Goal: Task Accomplishment & Management: Complete application form

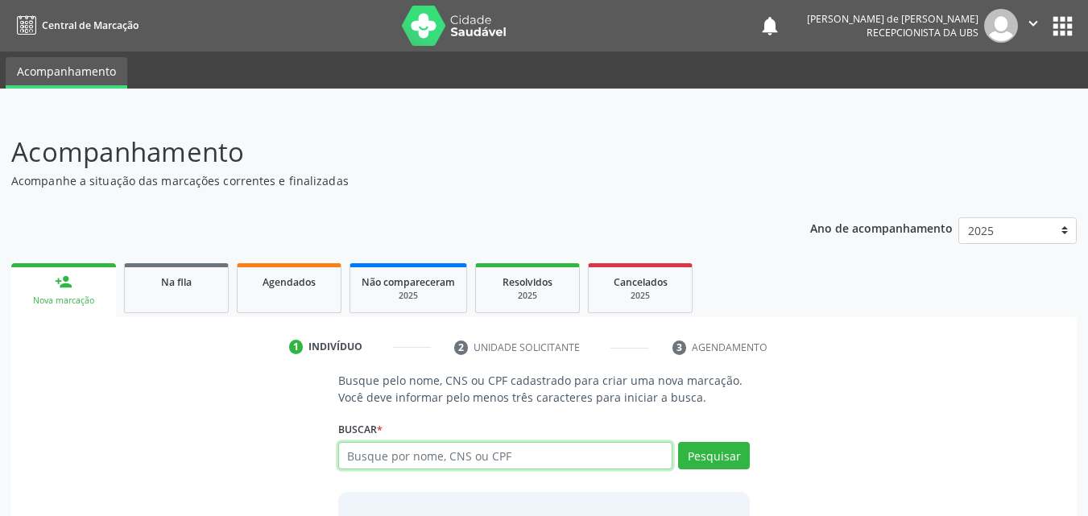
click at [417, 456] on input "text" at bounding box center [505, 455] width 335 height 27
type input "TALISSON DOS SANTOS"
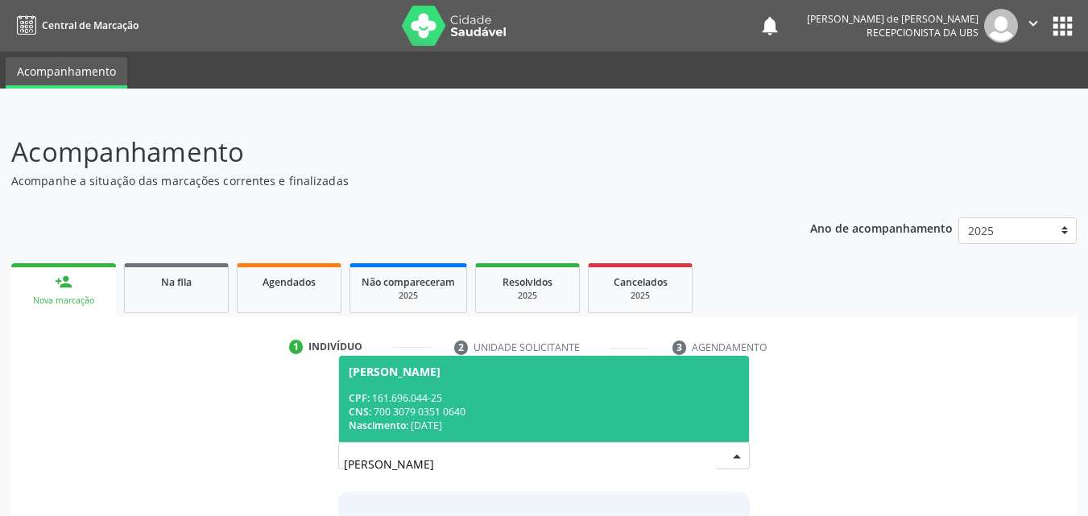
click at [455, 403] on div "CPF: 161.696.044-25" at bounding box center [544, 398] width 391 height 14
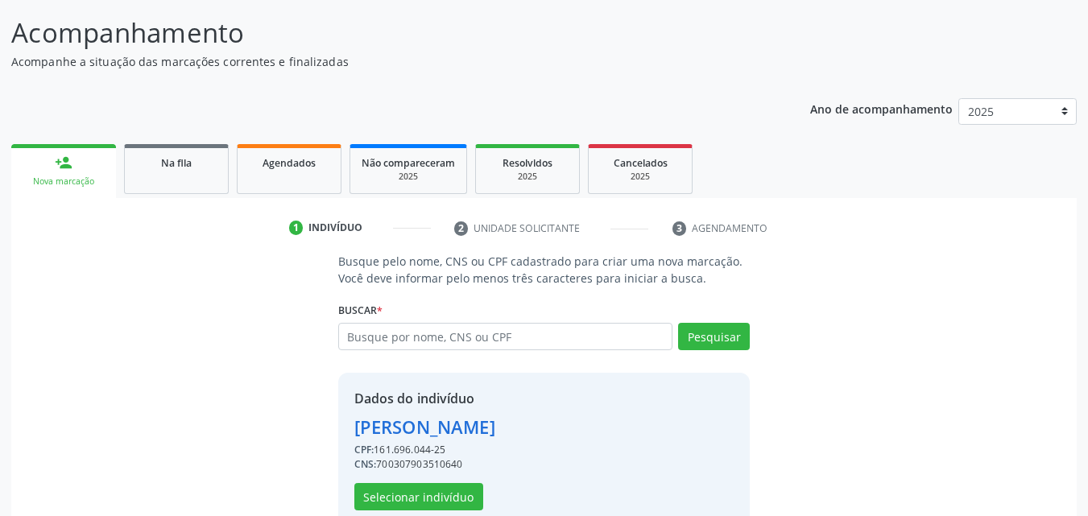
scroll to position [152, 0]
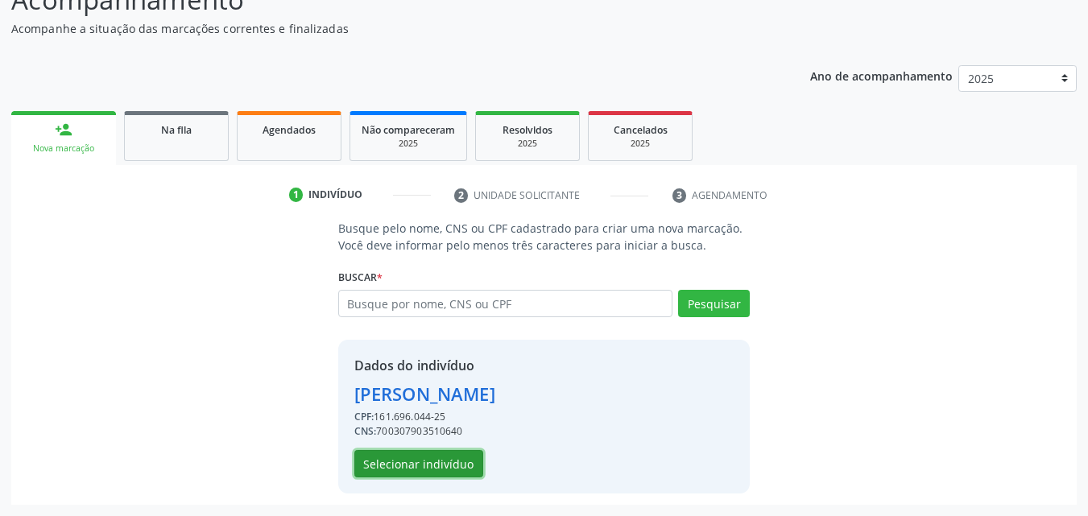
click at [459, 460] on button "Selecionar indivíduo" at bounding box center [418, 463] width 129 height 27
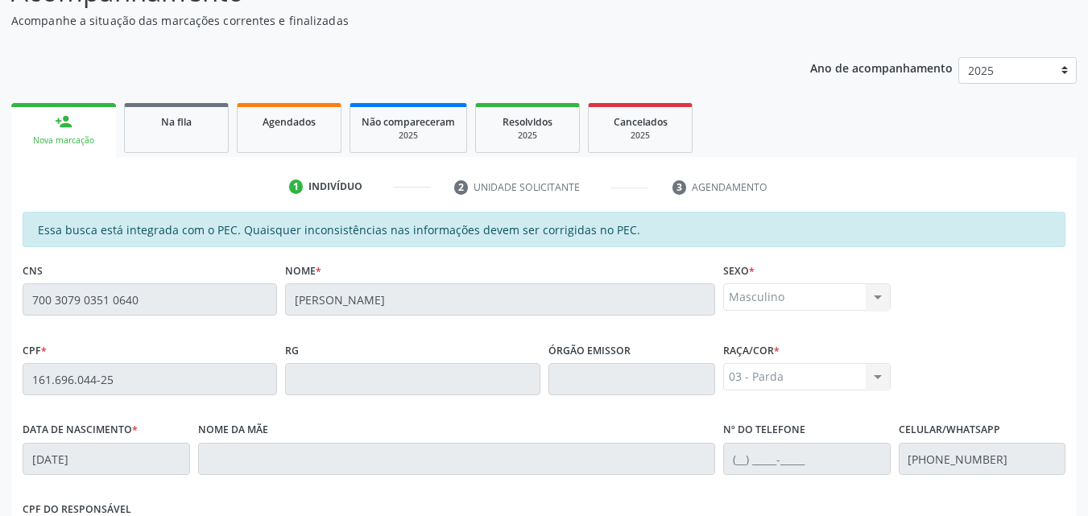
scroll to position [426, 0]
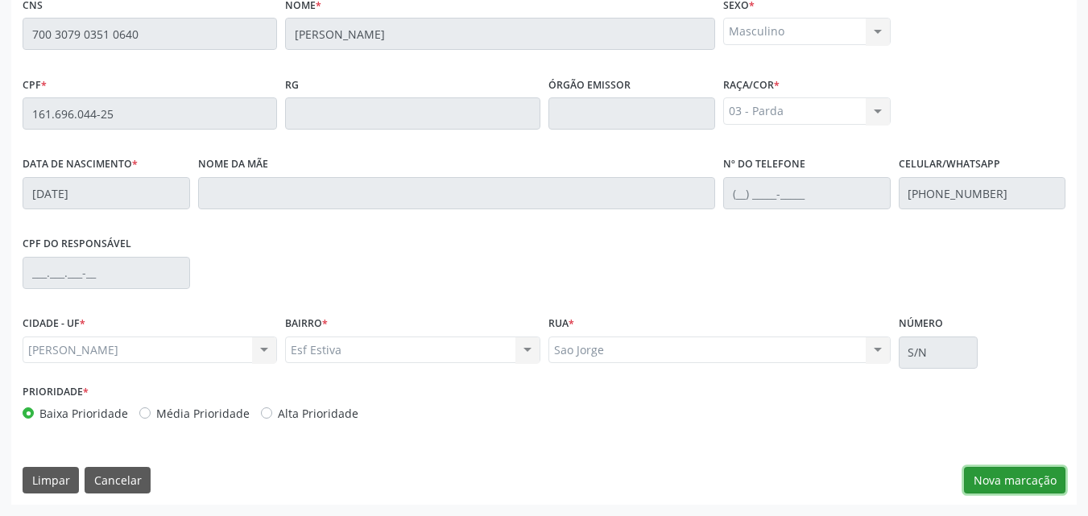
click at [979, 482] on button "Nova marcação" at bounding box center [1014, 480] width 101 height 27
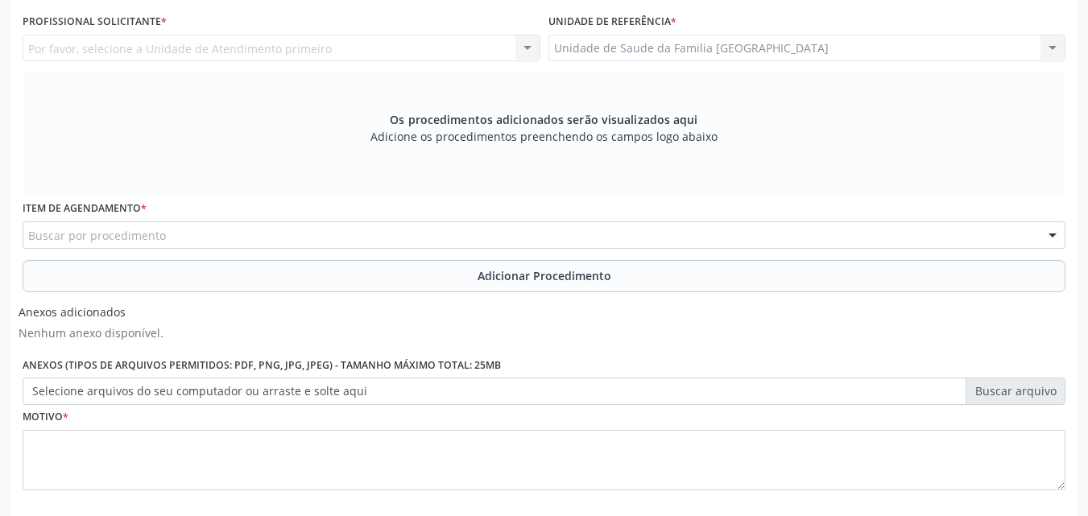
scroll to position [50, 0]
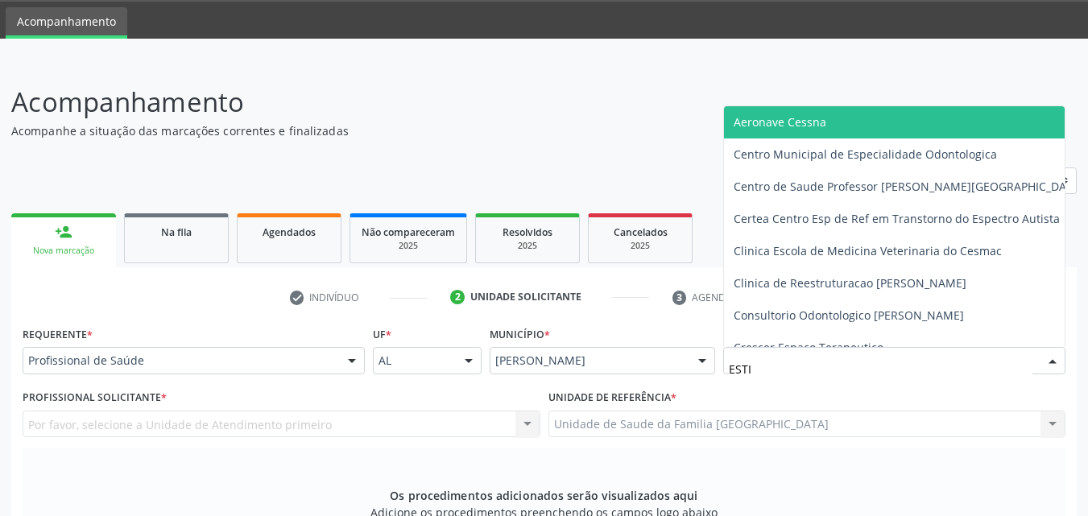
type input "ESTIV"
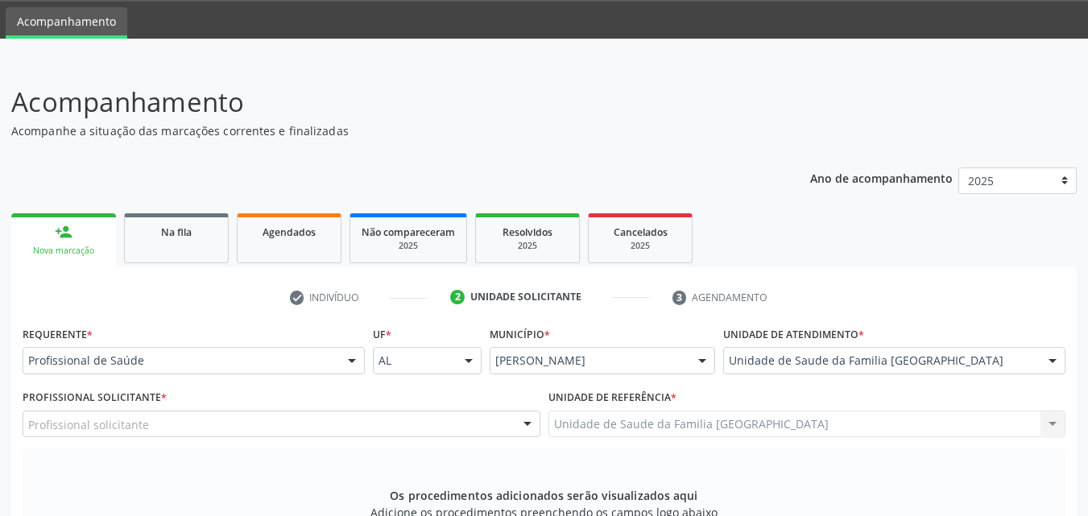
scroll to position [426, 0]
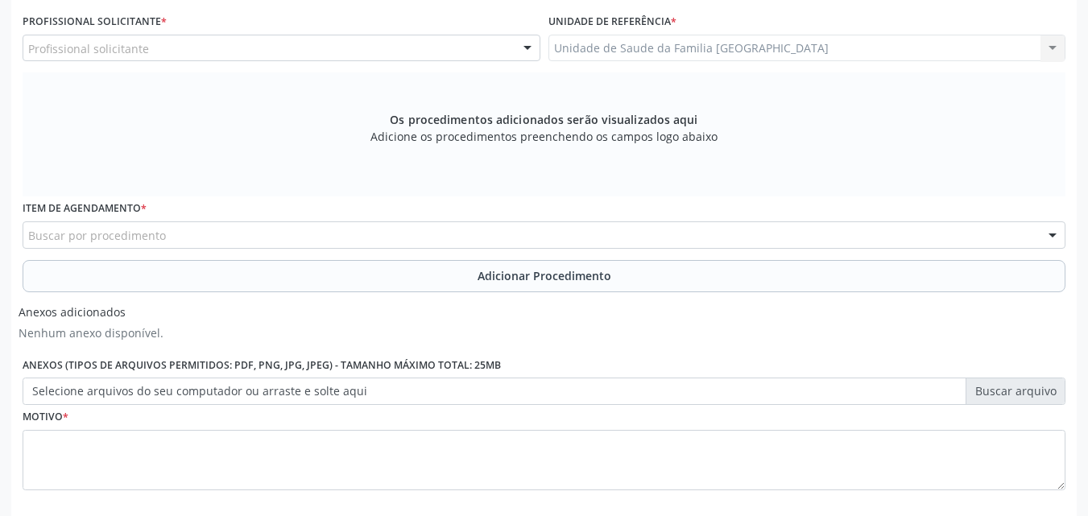
click at [50, 58] on div "Profissional solicitante" at bounding box center [282, 48] width 518 height 27
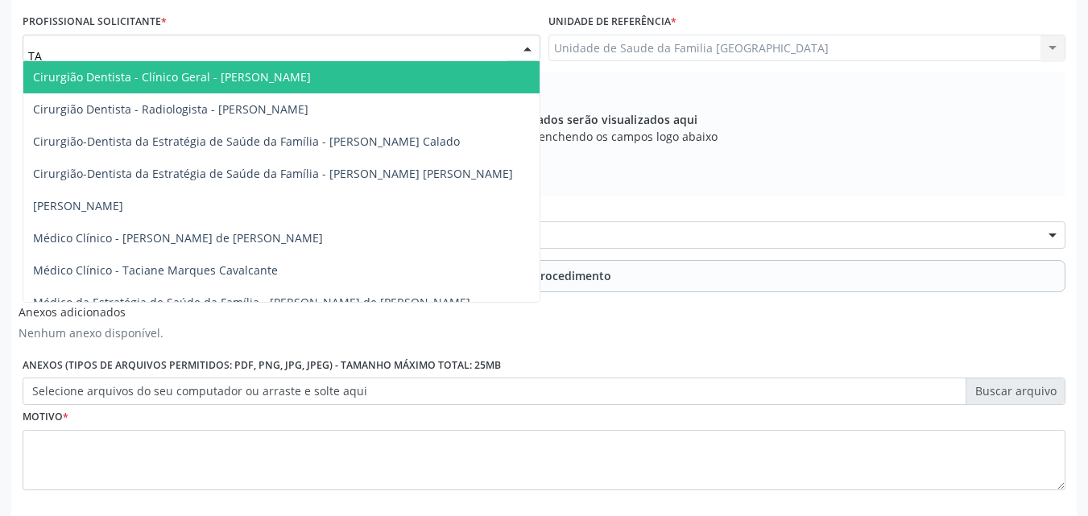
type input "TAC"
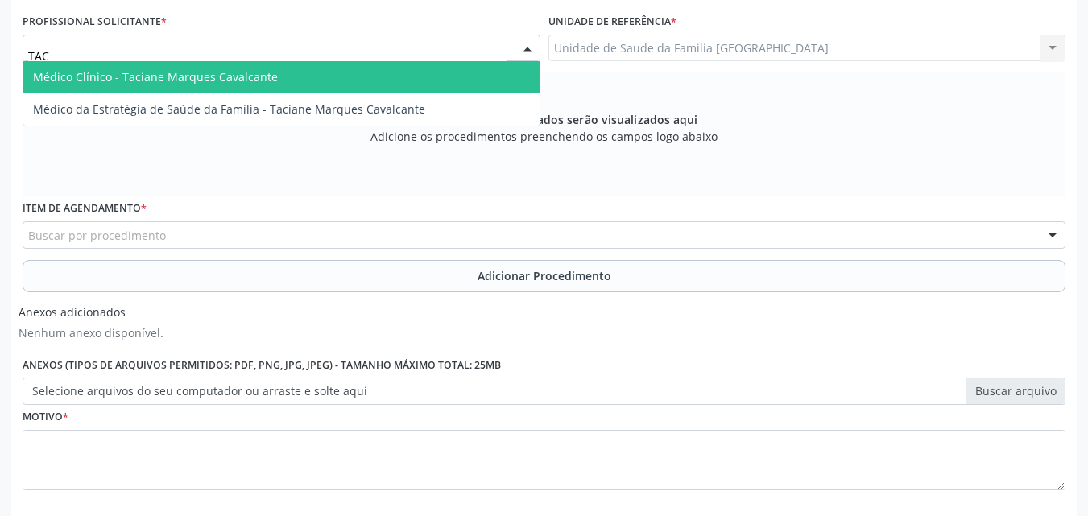
click at [64, 65] on span "Médico Clínico - Taciane Marques Cavalcante" at bounding box center [281, 77] width 516 height 32
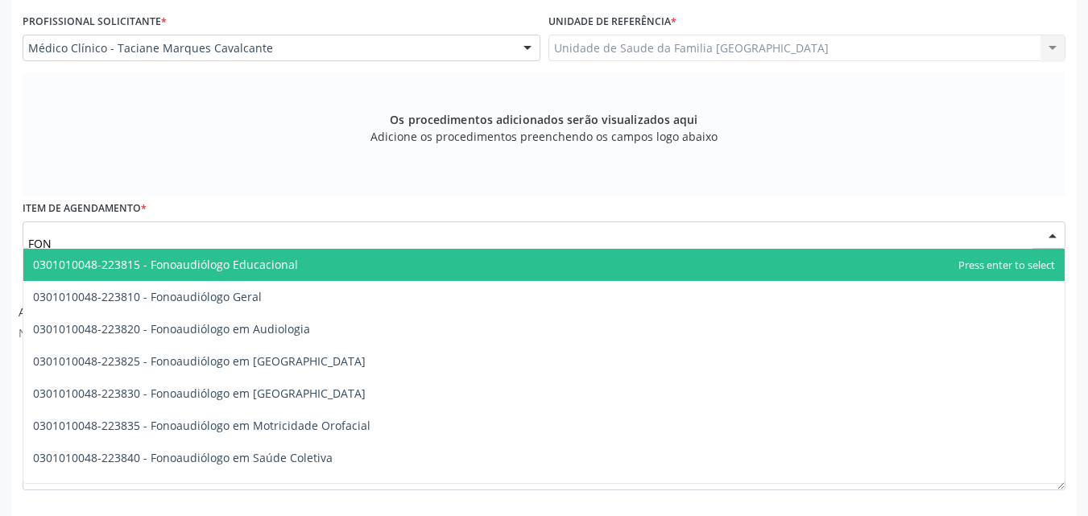
type input "FONO"
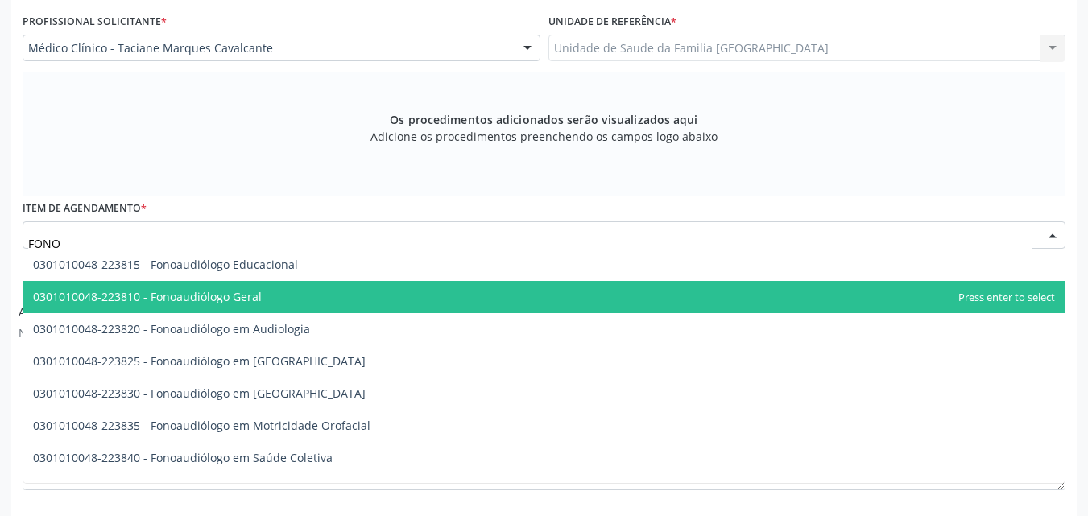
click at [170, 289] on span "0301010048-223810 - Fonoaudiólogo Geral" at bounding box center [147, 296] width 229 height 15
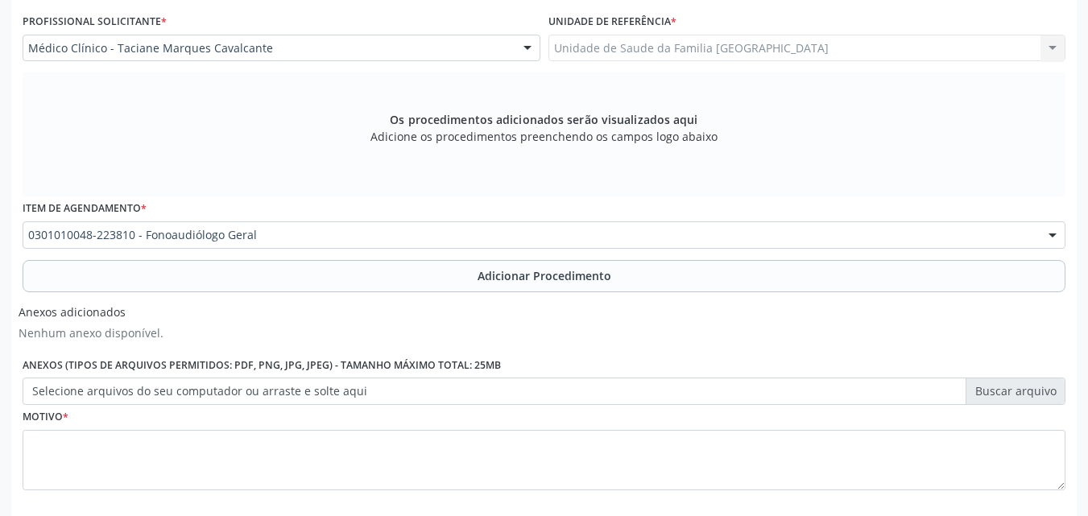
click at [158, 391] on label "Selecione arquivos do seu computador ou arraste e solte aqui" at bounding box center [544, 391] width 1043 height 27
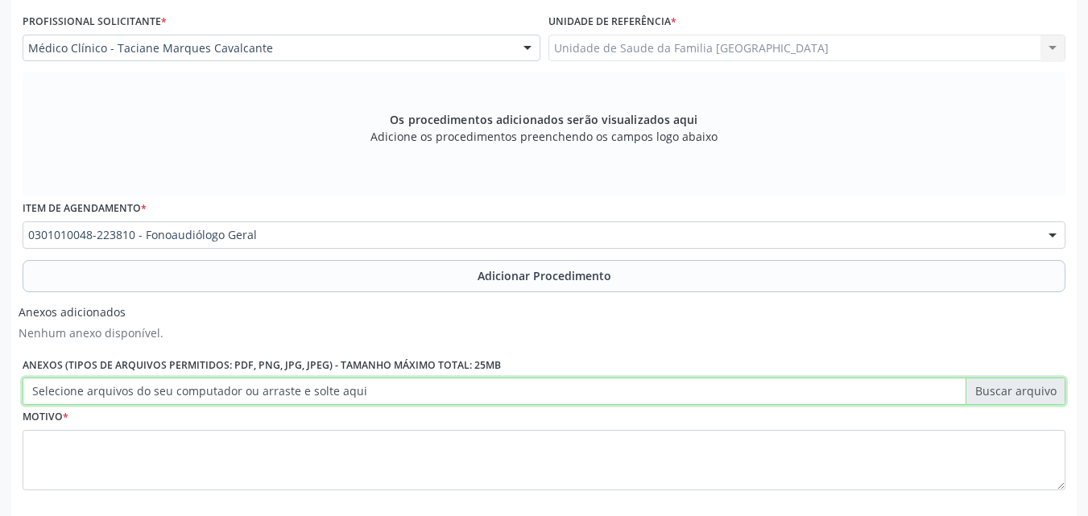
click at [158, 391] on input "Selecione arquivos do seu computador ou arraste e solte aqui" at bounding box center [544, 391] width 1043 height 27
type input "C:\fakepath\11.jpg"
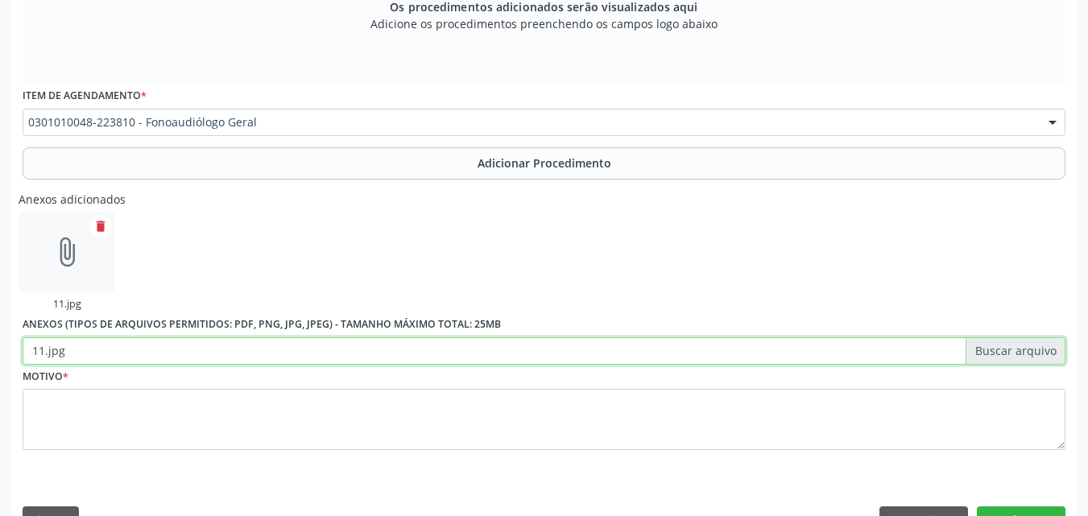
scroll to position [578, 0]
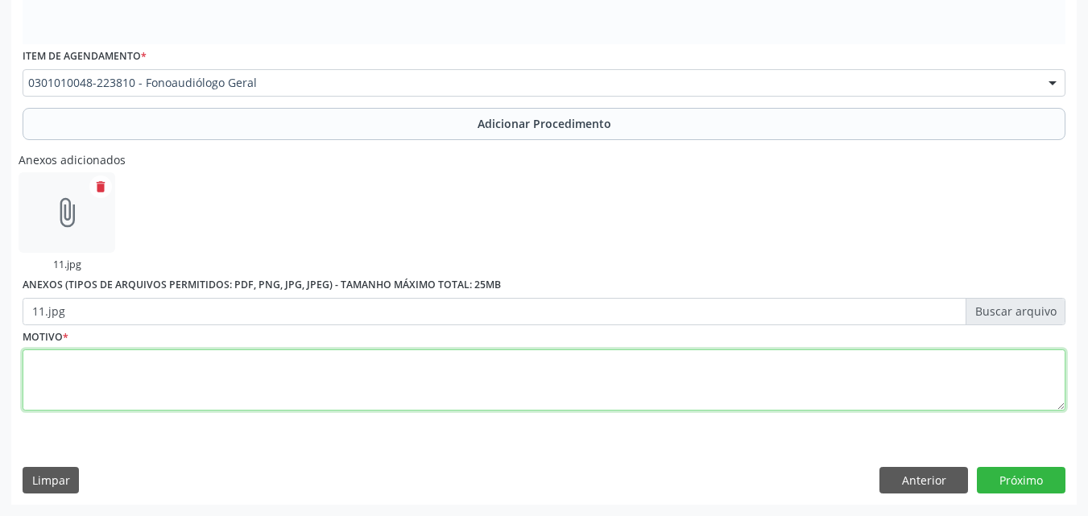
click at [296, 381] on textarea at bounding box center [544, 380] width 1043 height 61
type textarea "F81-TRANSTORNOS ESPECÍFICOS DO DESENVOLVIMENTO DAS HABILIDADES ESCOLARES."
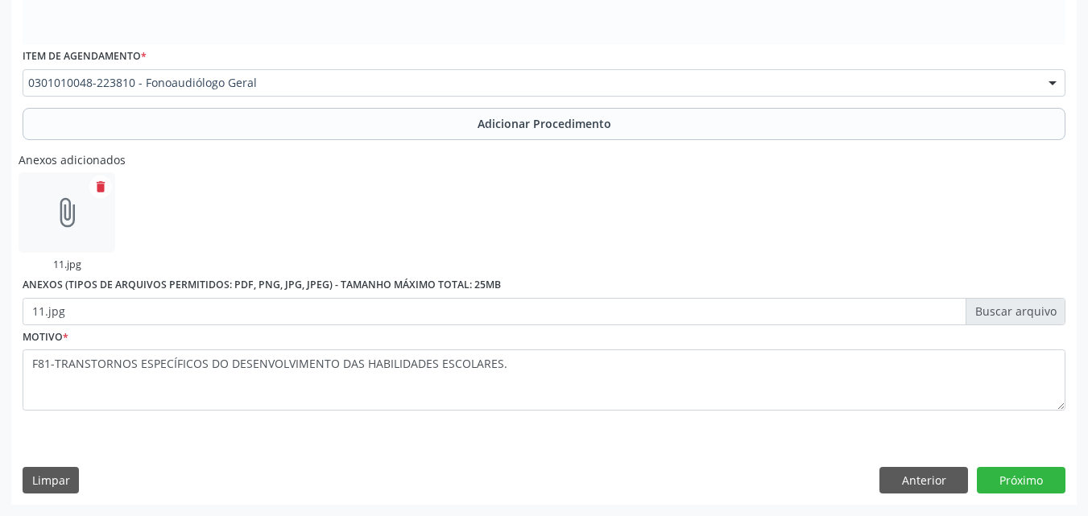
click at [1025, 465] on div "Requerente * Profissional de Saúde Profissional de Saúde Paciente Nenhum result…" at bounding box center [544, 149] width 1066 height 711
click at [1032, 481] on button "Próximo" at bounding box center [1021, 480] width 89 height 27
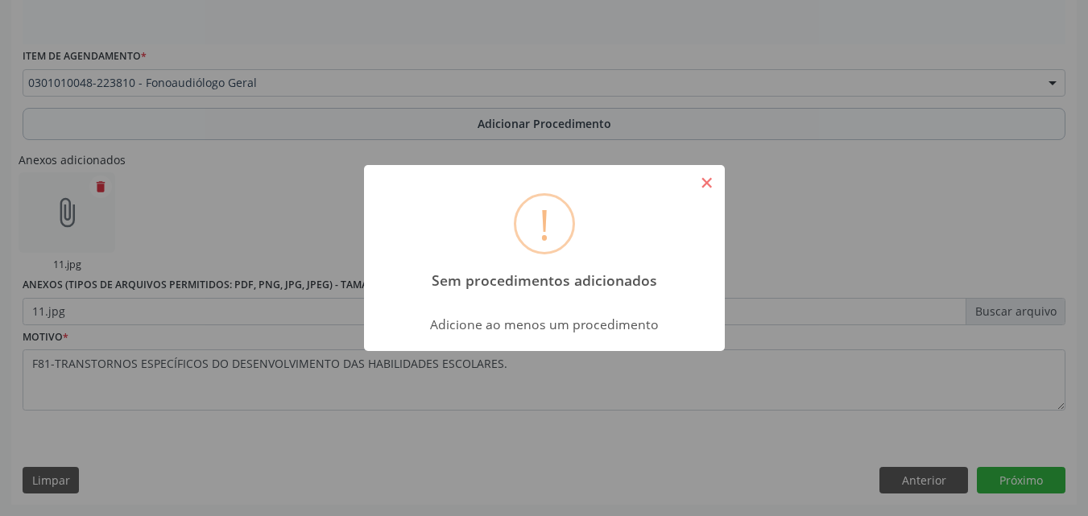
click at [711, 184] on button "×" at bounding box center [706, 182] width 27 height 27
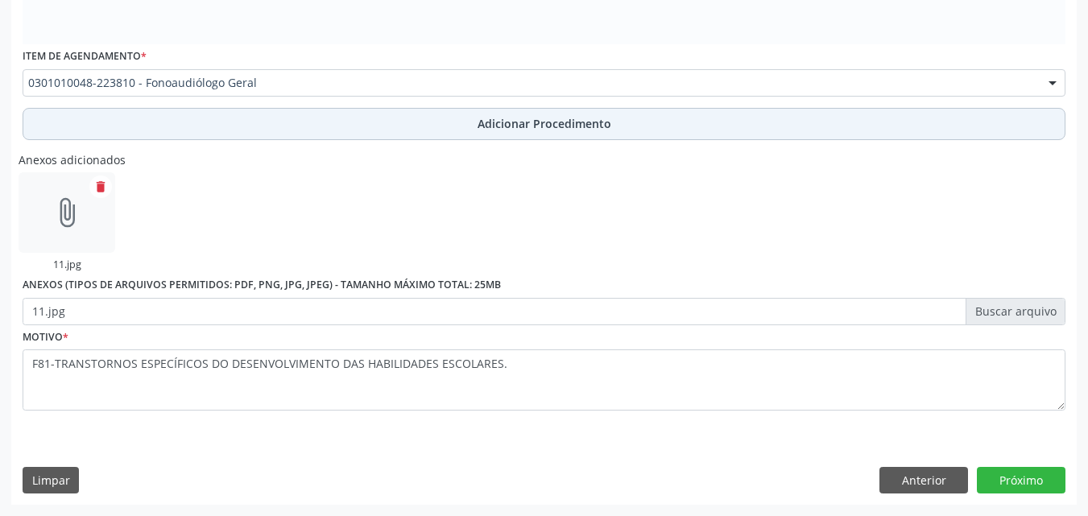
click at [212, 116] on button "Adicionar Procedimento" at bounding box center [544, 124] width 1043 height 32
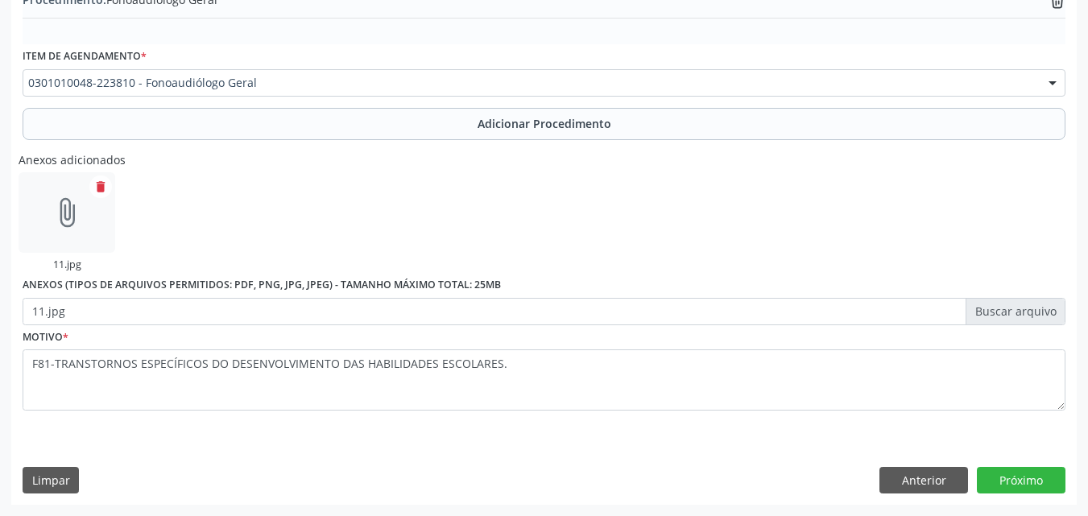
scroll to position [517, 0]
click at [1012, 471] on button "Próximo" at bounding box center [1021, 480] width 89 height 27
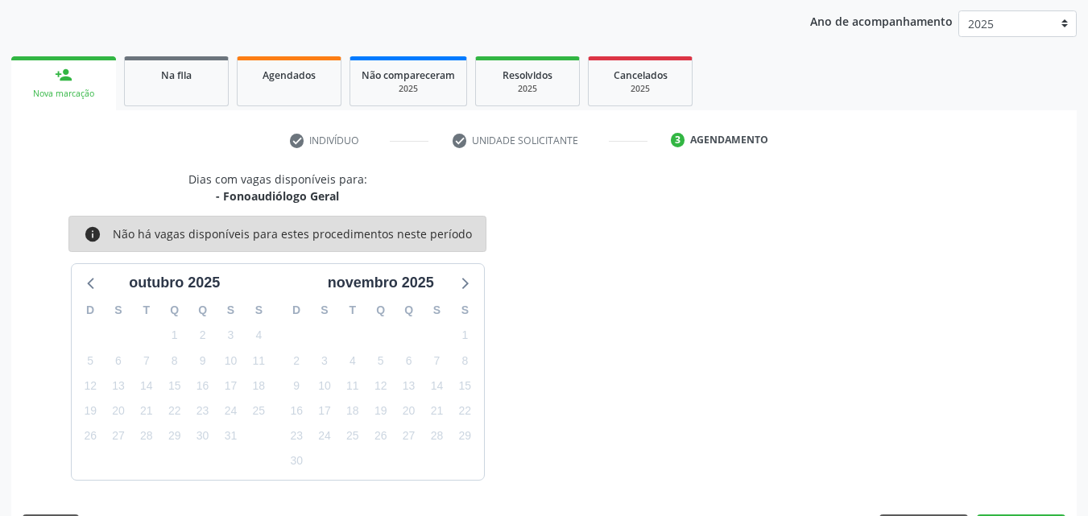
scroll to position [254, 0]
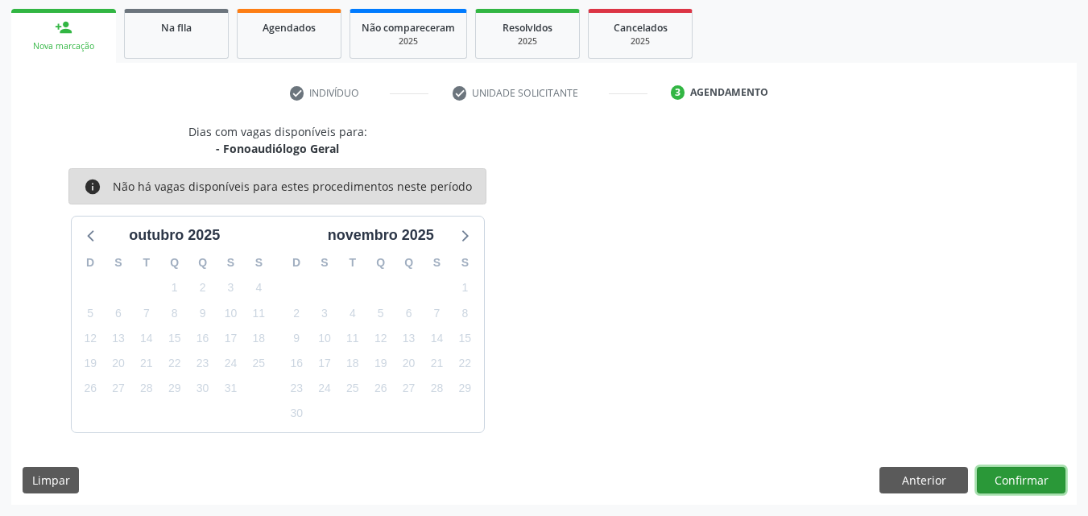
click at [1021, 490] on button "Confirmar" at bounding box center [1021, 480] width 89 height 27
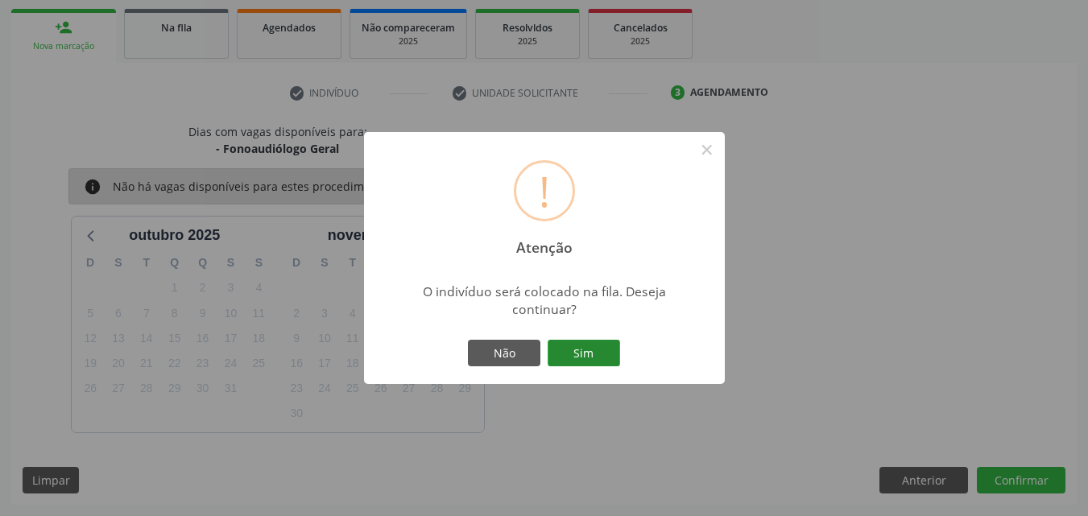
click at [591, 351] on button "Sim" at bounding box center [584, 353] width 72 height 27
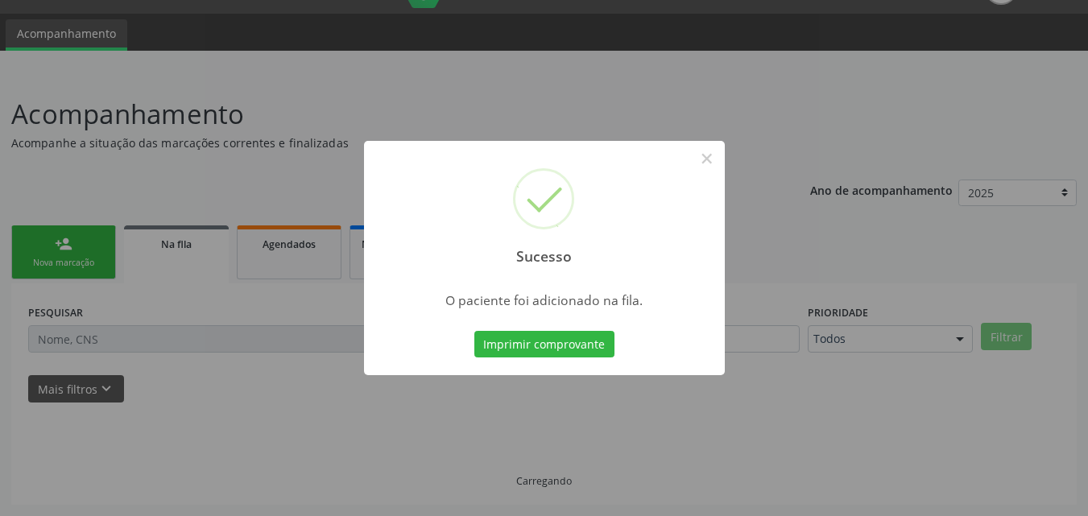
scroll to position [38, 0]
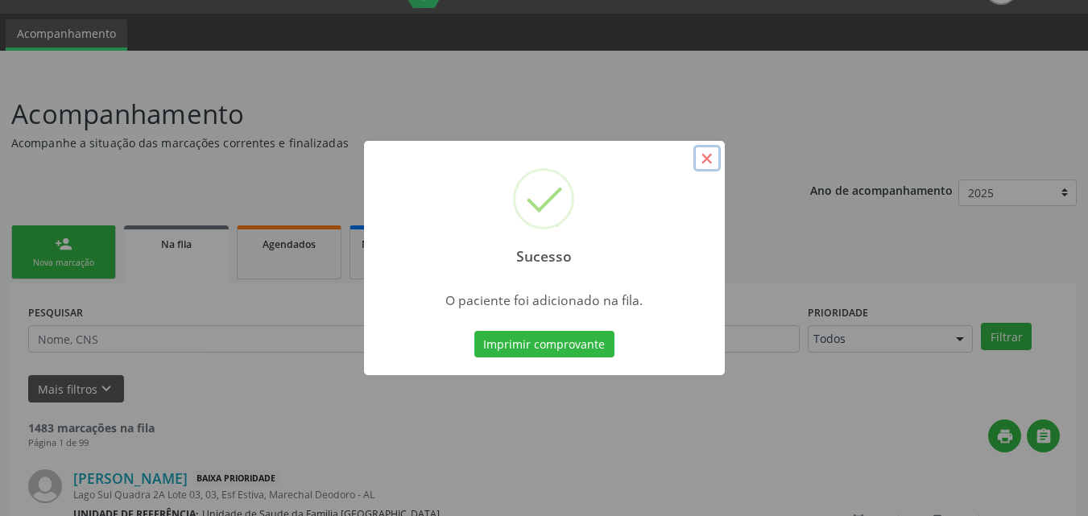
click at [713, 150] on button "×" at bounding box center [706, 158] width 27 height 27
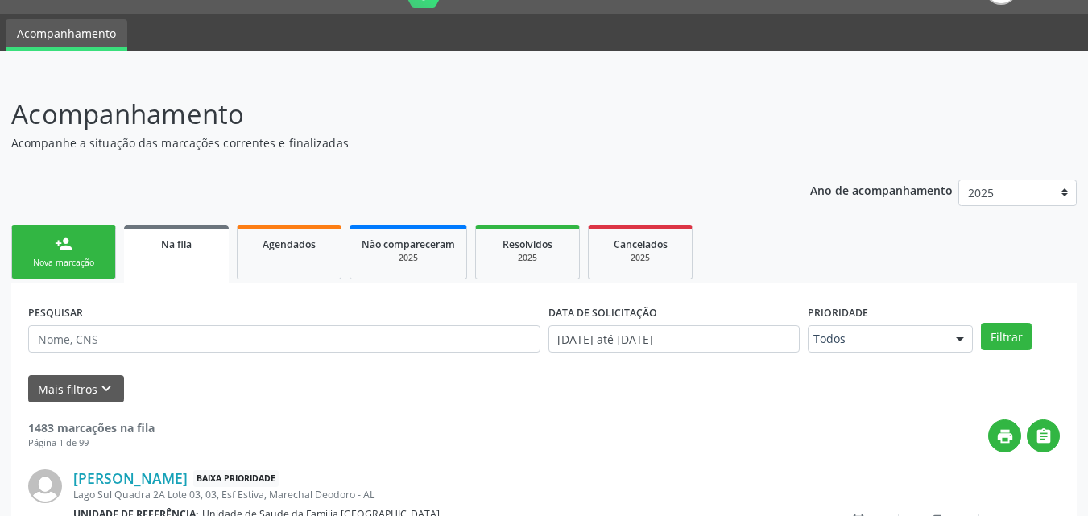
click at [88, 275] on link "person_add Nova marcação" at bounding box center [63, 253] width 105 height 54
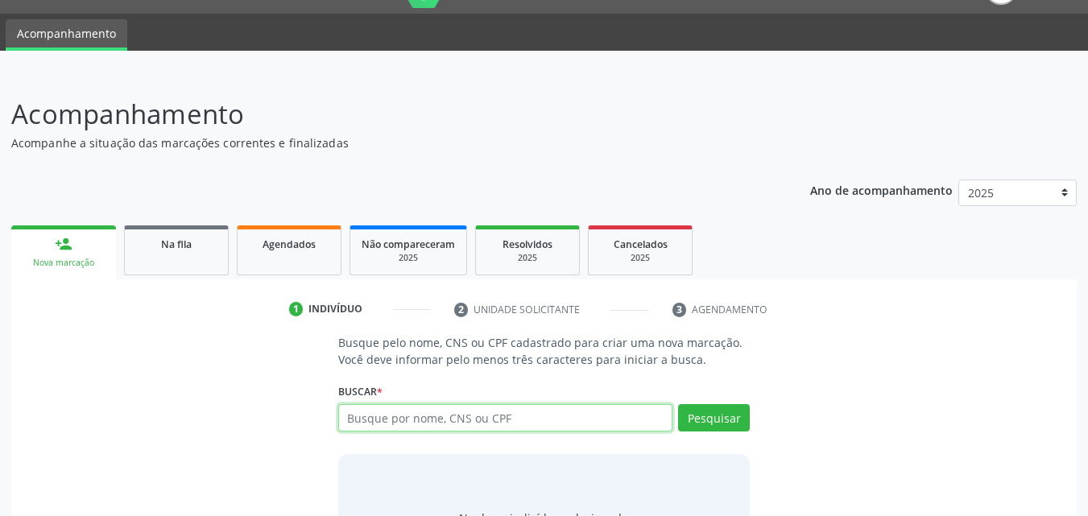
click at [416, 413] on input "text" at bounding box center [505, 417] width 335 height 27
type input "ELISSANDRA MOREIRA DA SILVA"
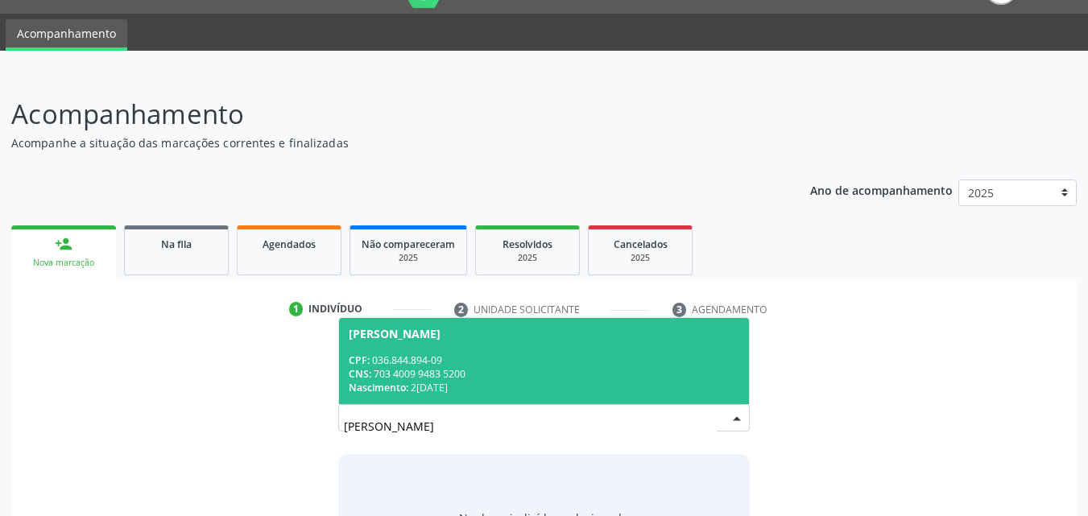
click at [406, 374] on div "CNS: 703 4009 9483 5200" at bounding box center [544, 374] width 391 height 14
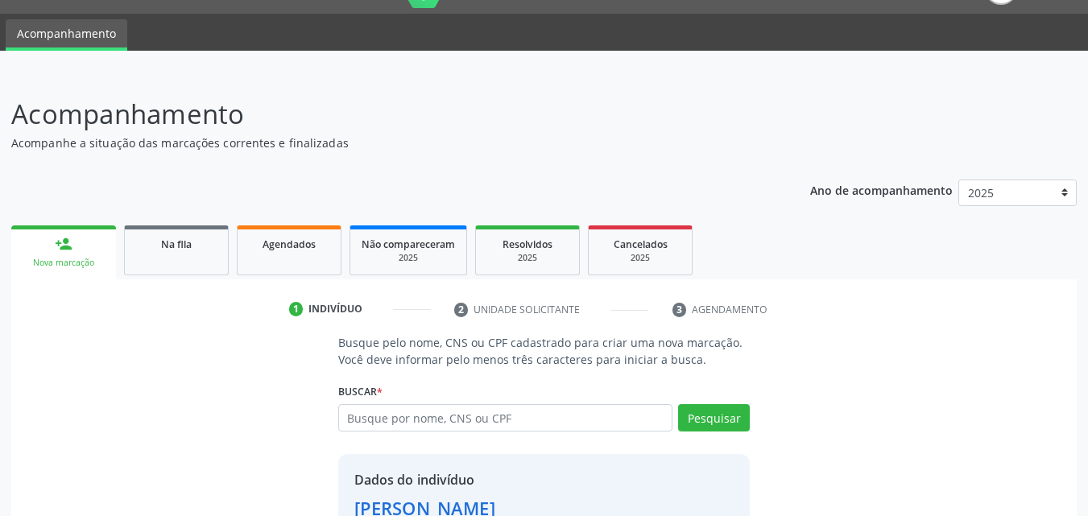
scroll to position [152, 0]
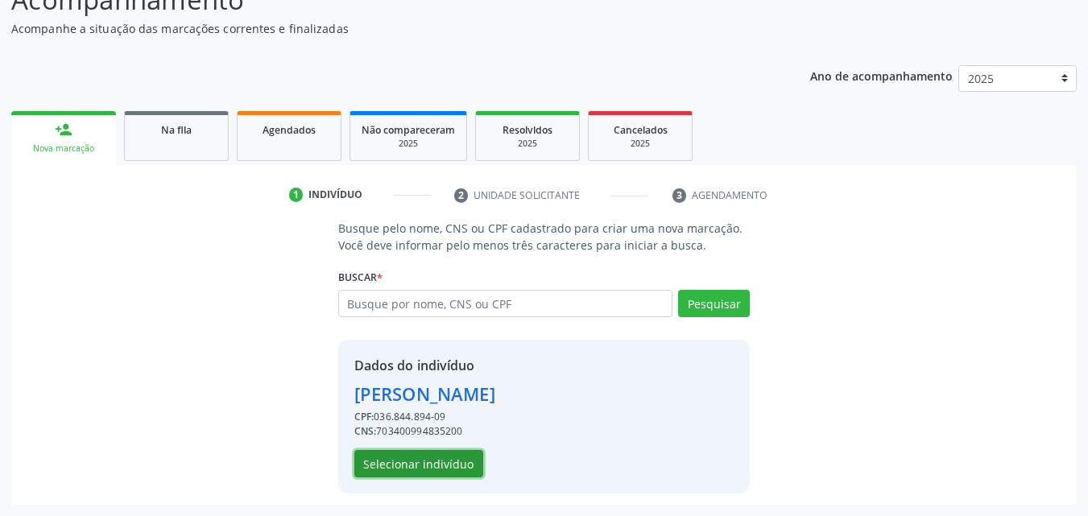
click at [432, 458] on button "Selecionar indivíduo" at bounding box center [418, 463] width 129 height 27
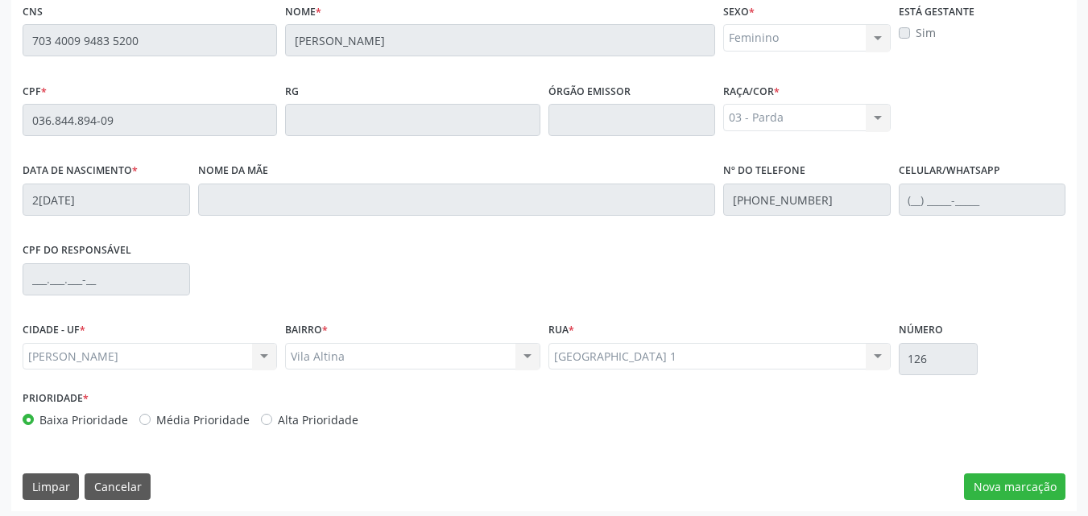
scroll to position [426, 0]
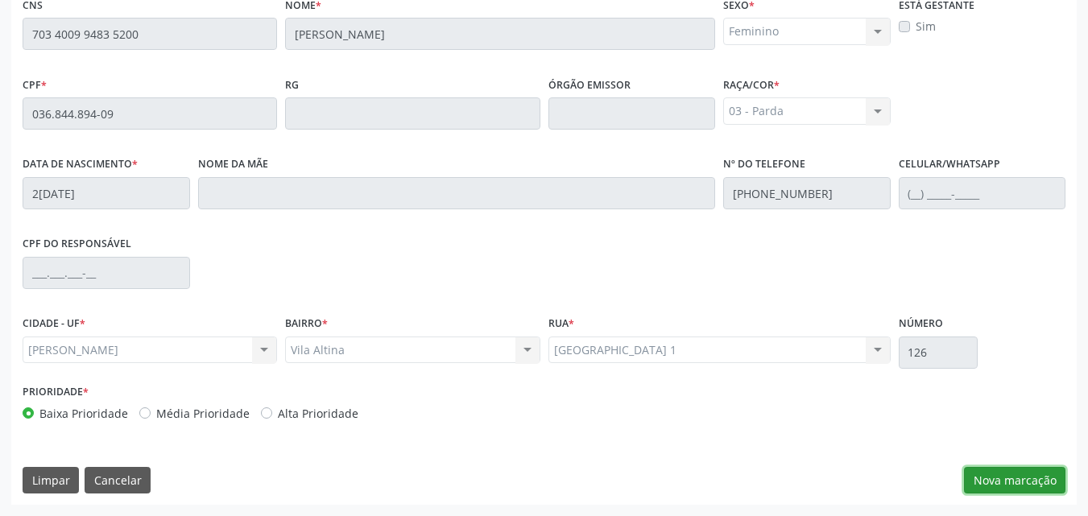
click at [1020, 477] on button "Nova marcação" at bounding box center [1014, 480] width 101 height 27
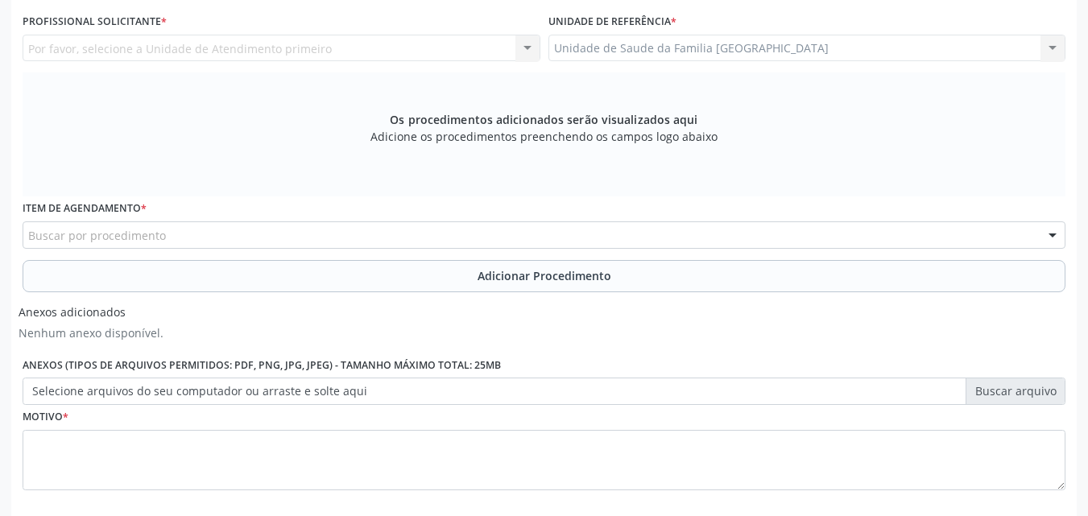
scroll to position [50, 0]
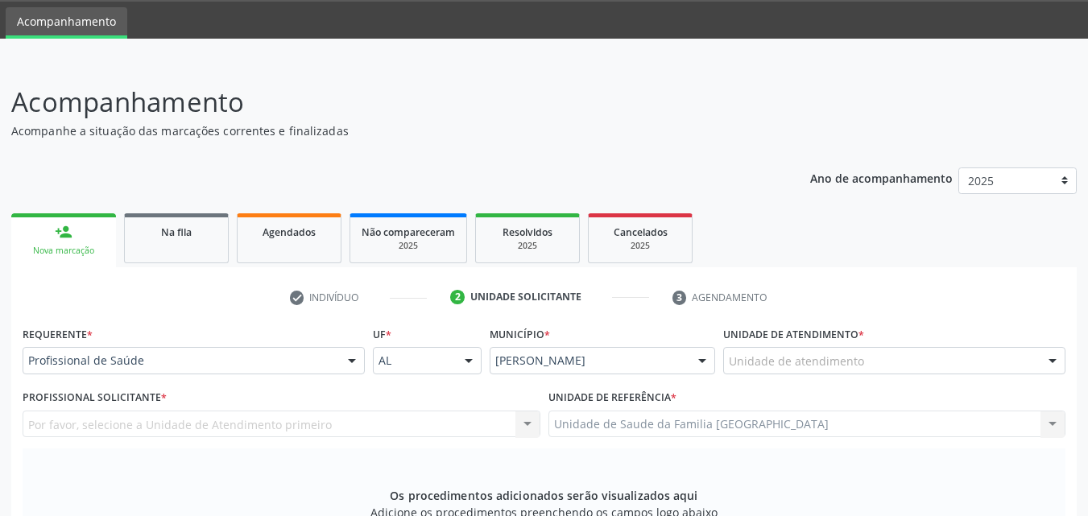
drag, startPoint x: 801, startPoint y: 366, endPoint x: 784, endPoint y: 376, distance: 19.5
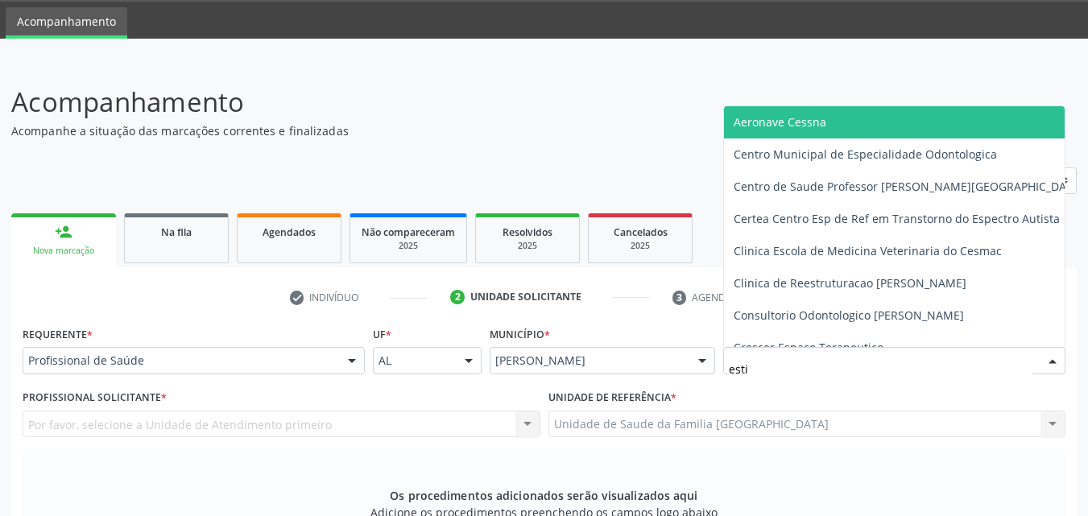
type input "estiv"
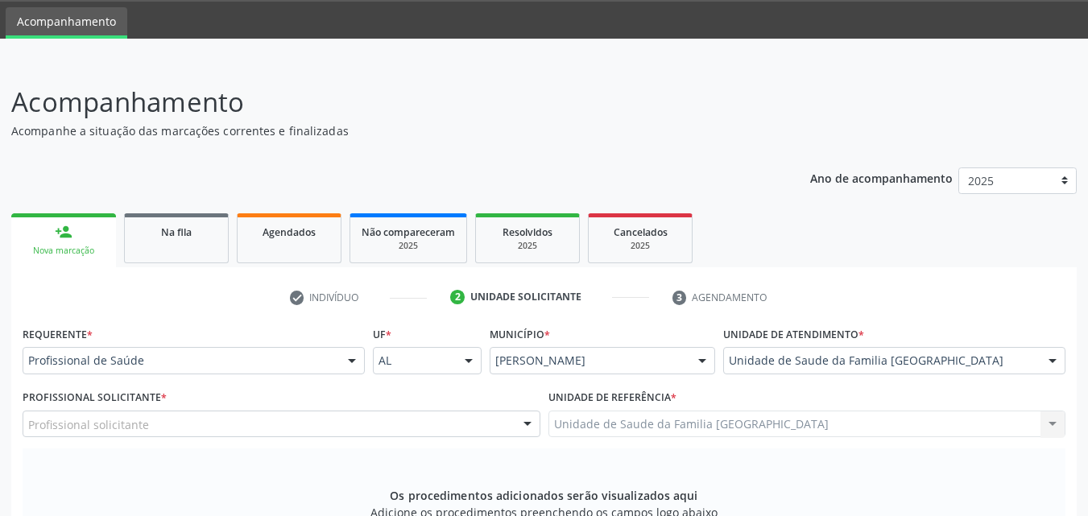
scroll to position [426, 0]
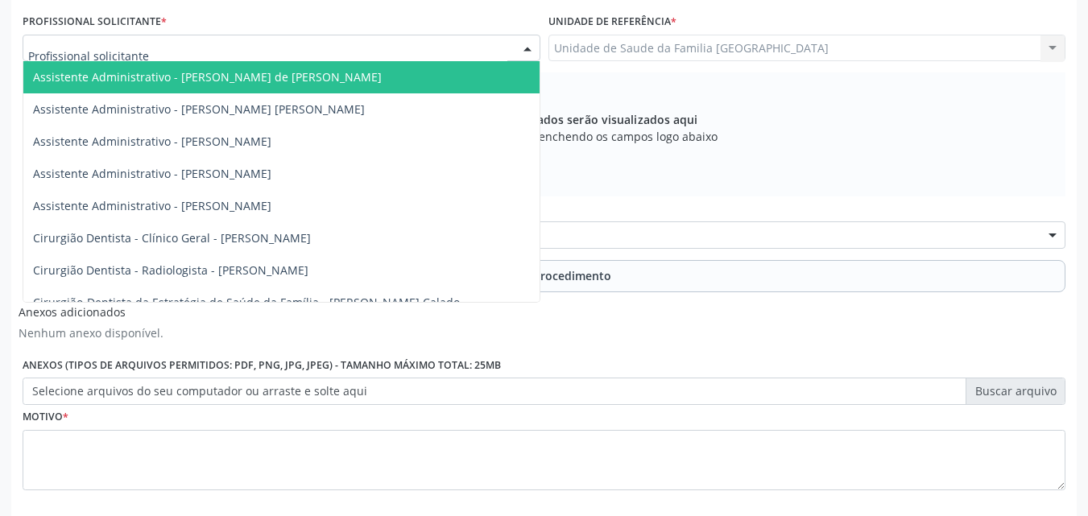
click at [213, 42] on div at bounding box center [282, 48] width 518 height 27
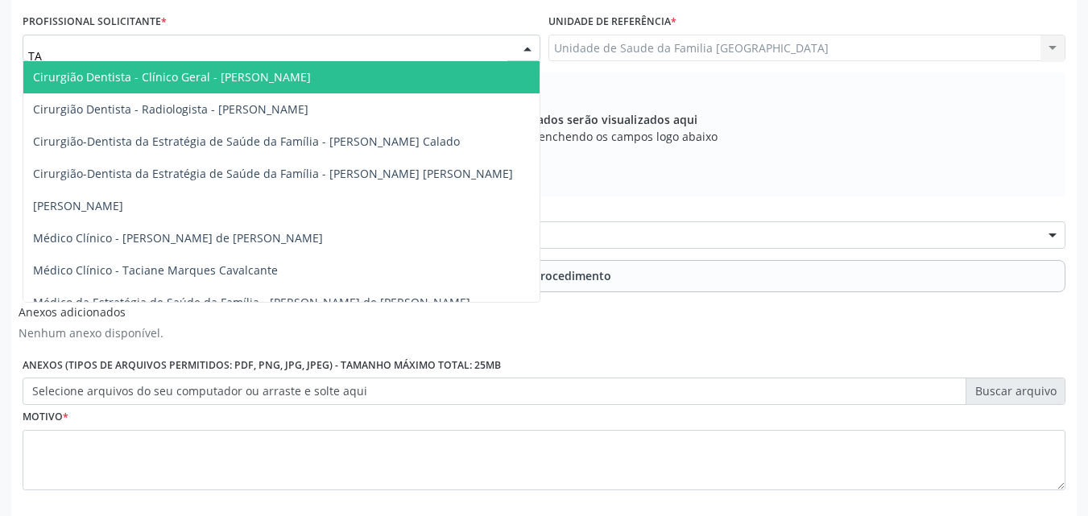
type input "TAC"
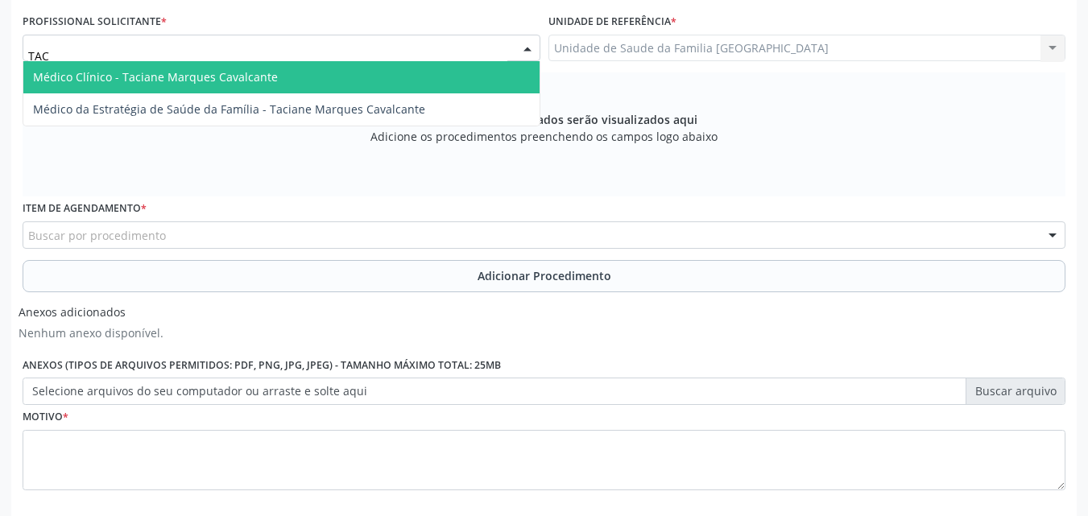
click at [94, 77] on span "Médico Clínico - Taciane Marques Cavalcante" at bounding box center [155, 76] width 245 height 15
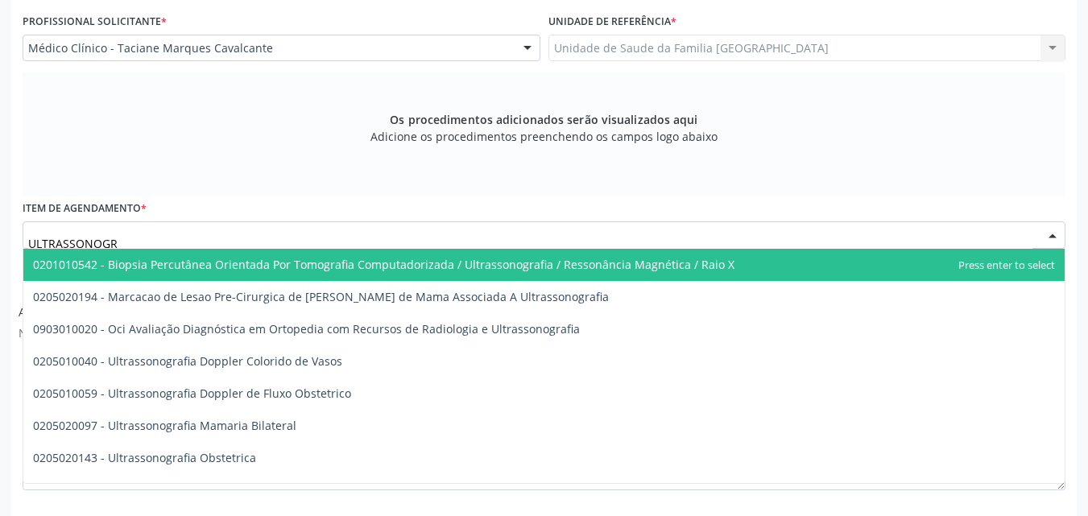
type input "ULTRASSONOGRA"
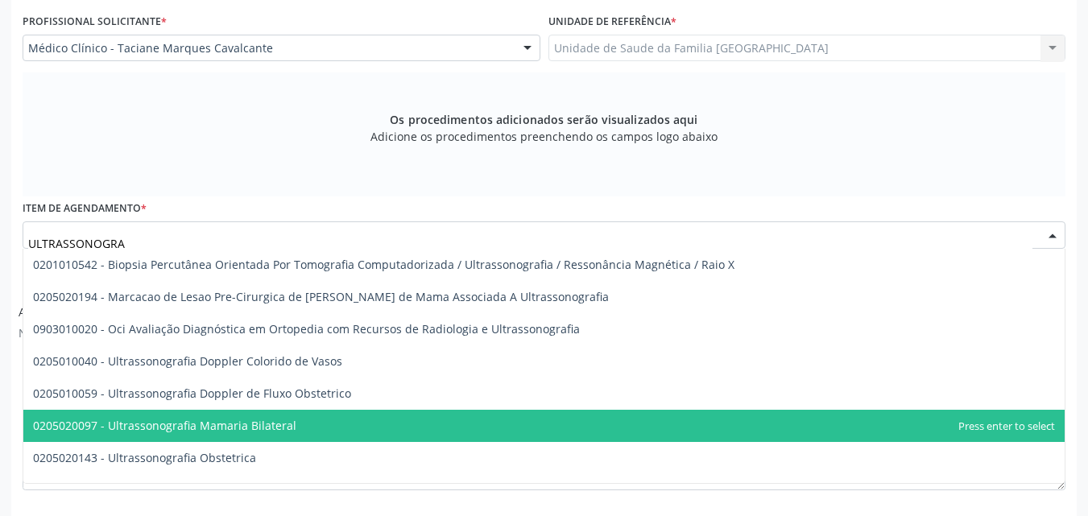
click at [163, 432] on span "0205020097 - Ultrassonografia Mamaria Bilateral" at bounding box center [164, 425] width 263 height 15
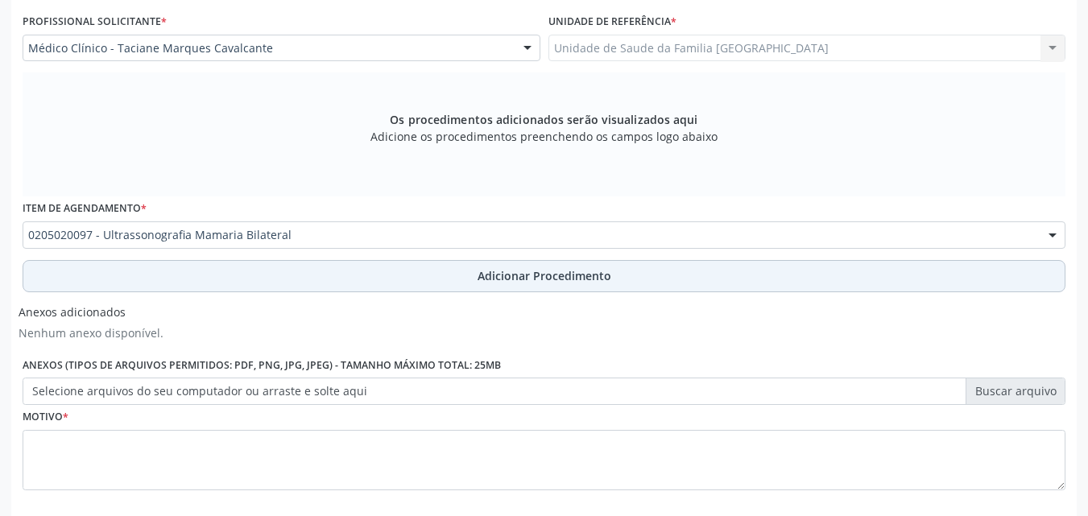
click at [249, 269] on button "Adicionar Procedimento" at bounding box center [544, 276] width 1043 height 32
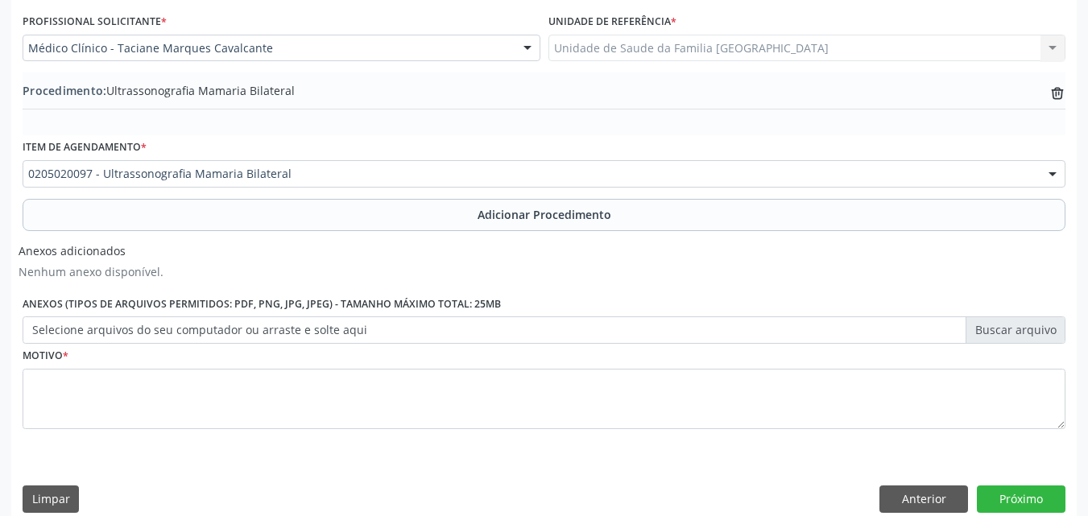
click at [208, 336] on label "Selecione arquivos do seu computador ou arraste e solte aqui" at bounding box center [544, 330] width 1043 height 27
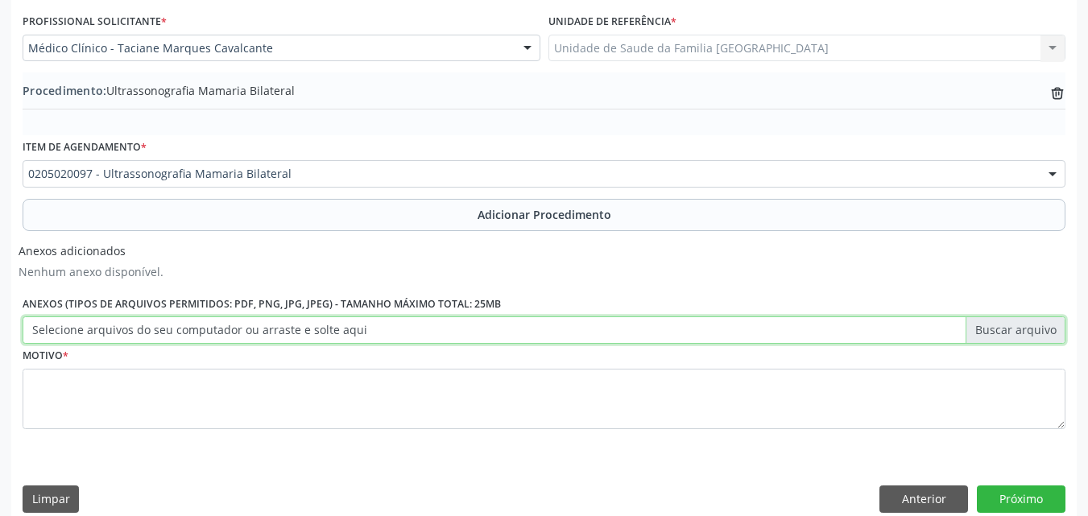
click at [208, 336] on input "Selecione arquivos do seu computador ou arraste e solte aqui" at bounding box center [544, 330] width 1043 height 27
type input "C:\fakepath\12.jpg"
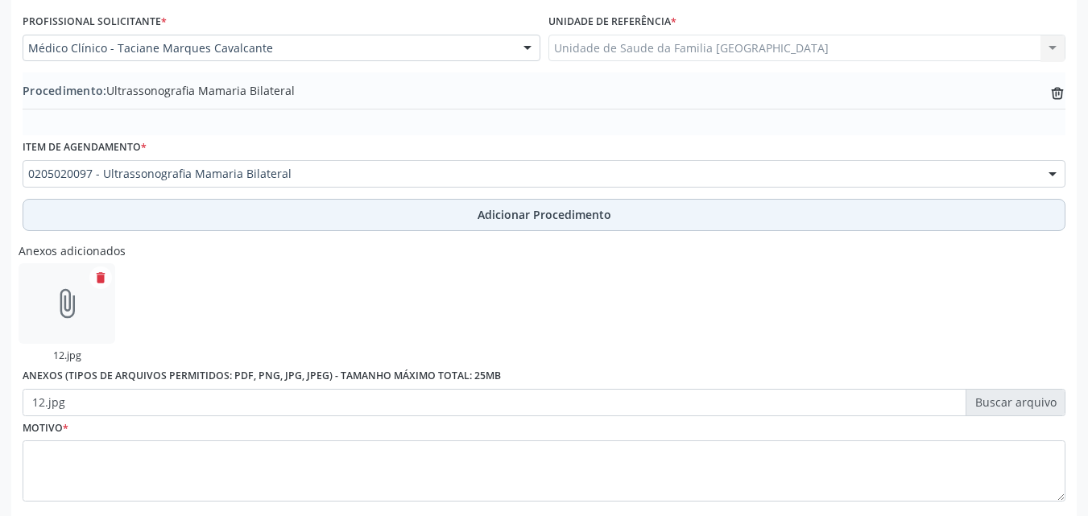
click at [201, 209] on button "Adicionar Procedimento" at bounding box center [544, 215] width 1043 height 32
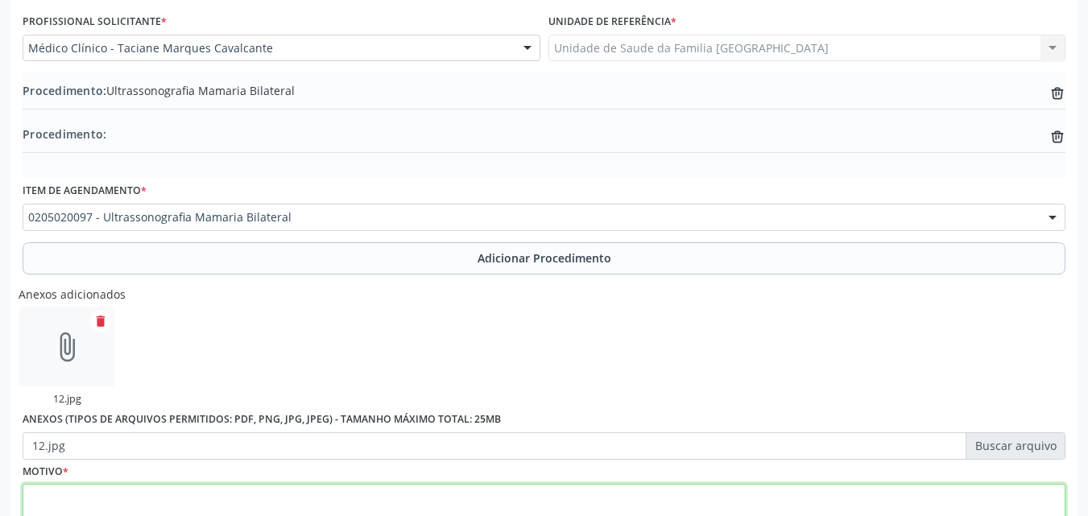
click at [175, 494] on textarea at bounding box center [544, 514] width 1043 height 61
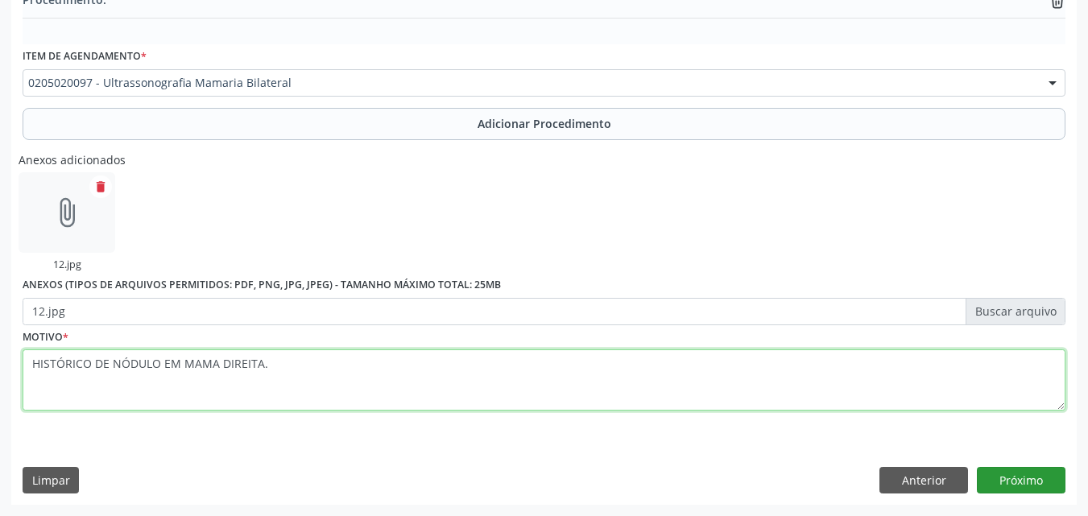
type textarea "HISTÓRICO DE NÓDULO EM MAMA DIREITA."
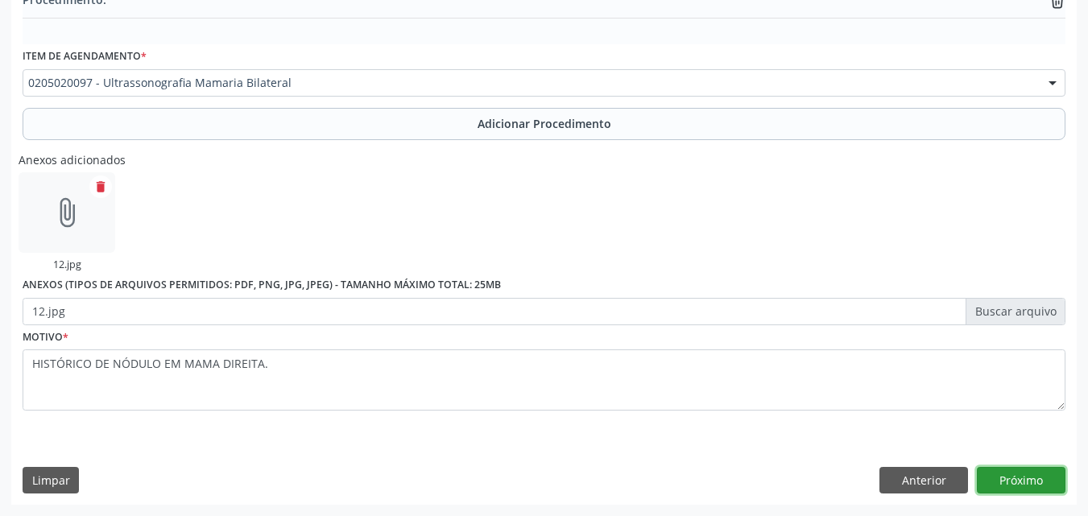
click at [1032, 484] on button "Próximo" at bounding box center [1021, 480] width 89 height 27
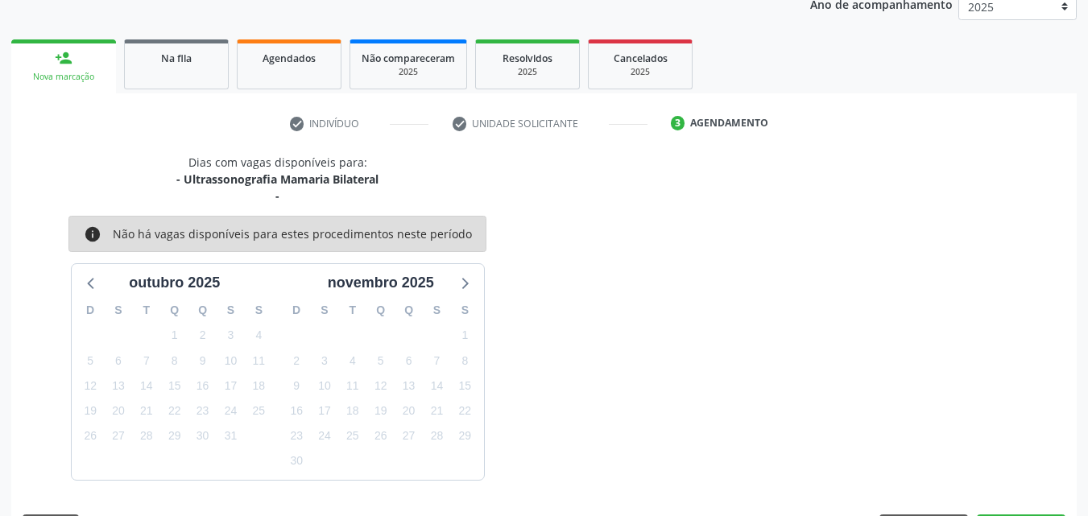
scroll to position [271, 0]
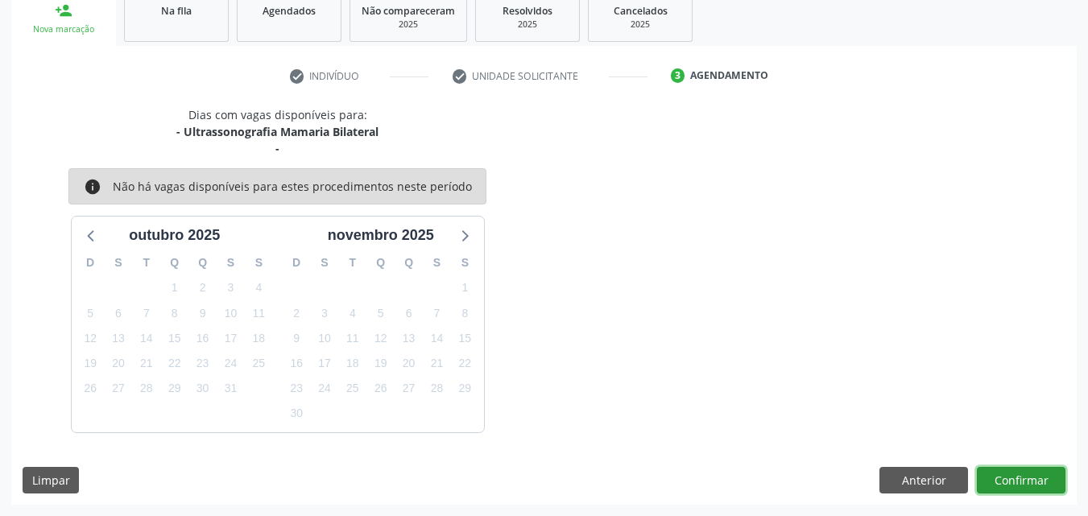
click at [1032, 484] on button "Confirmar" at bounding box center [1021, 480] width 89 height 27
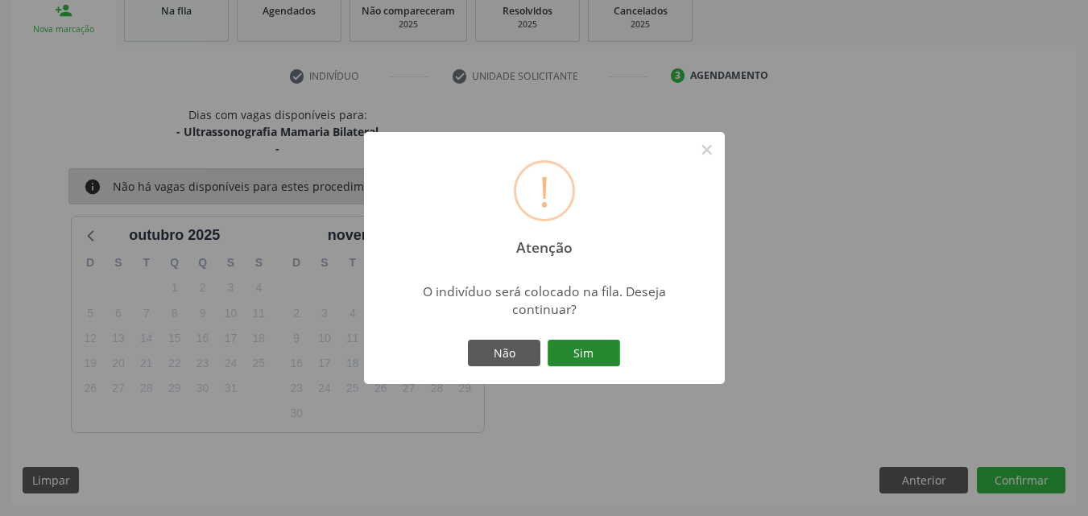
click at [591, 358] on button "Sim" at bounding box center [584, 353] width 72 height 27
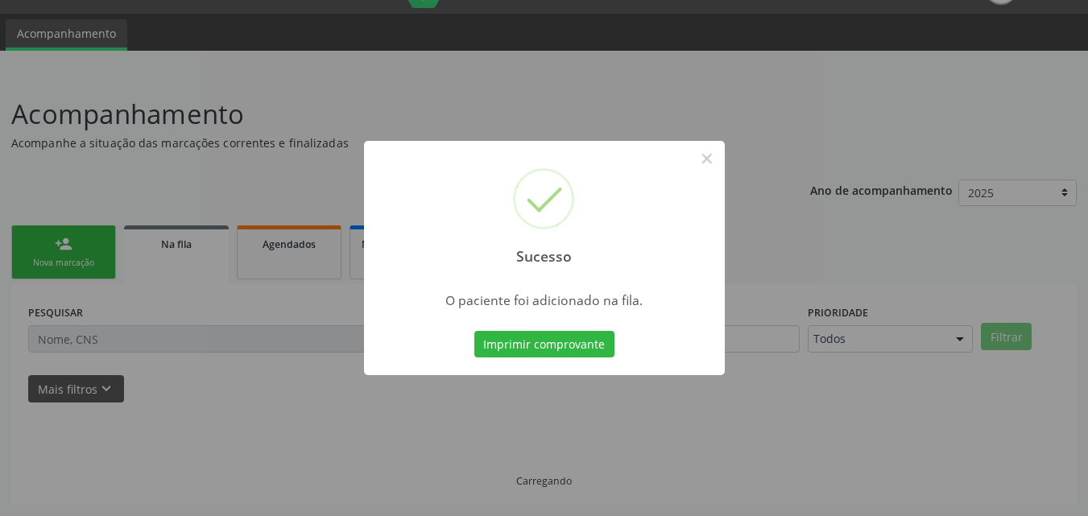
scroll to position [38, 0]
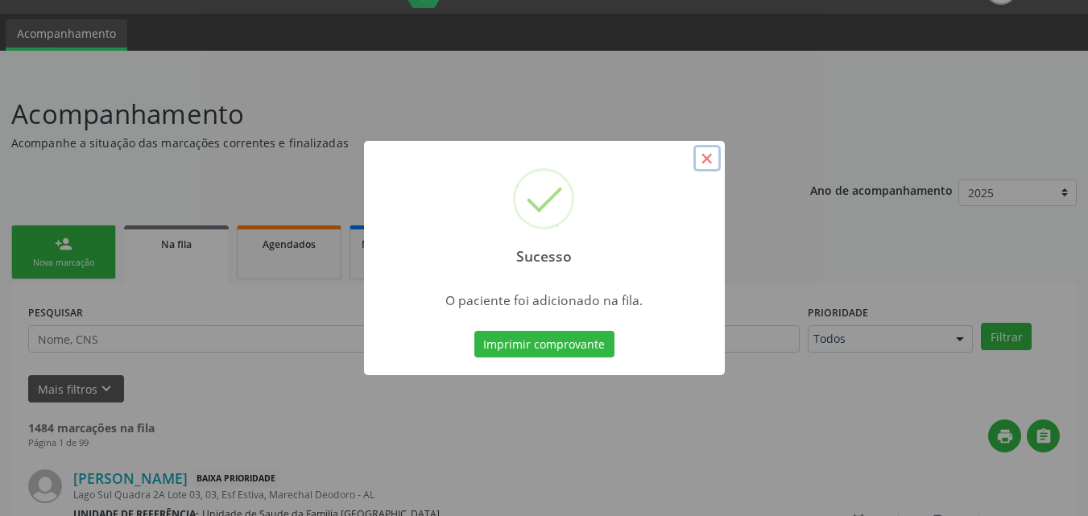
click at [708, 156] on button "×" at bounding box center [706, 158] width 27 height 27
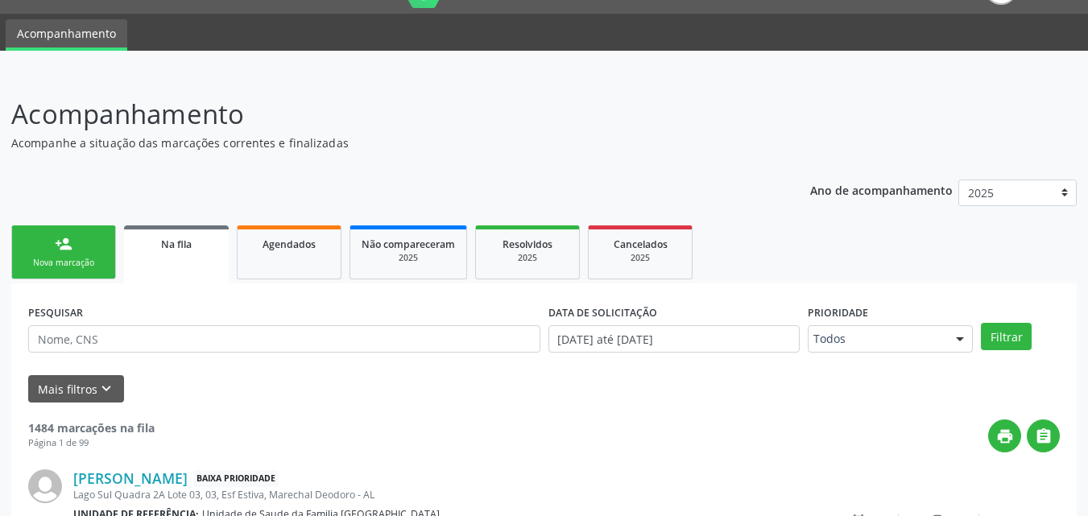
click at [53, 254] on link "person_add Nova marcação" at bounding box center [63, 253] width 105 height 54
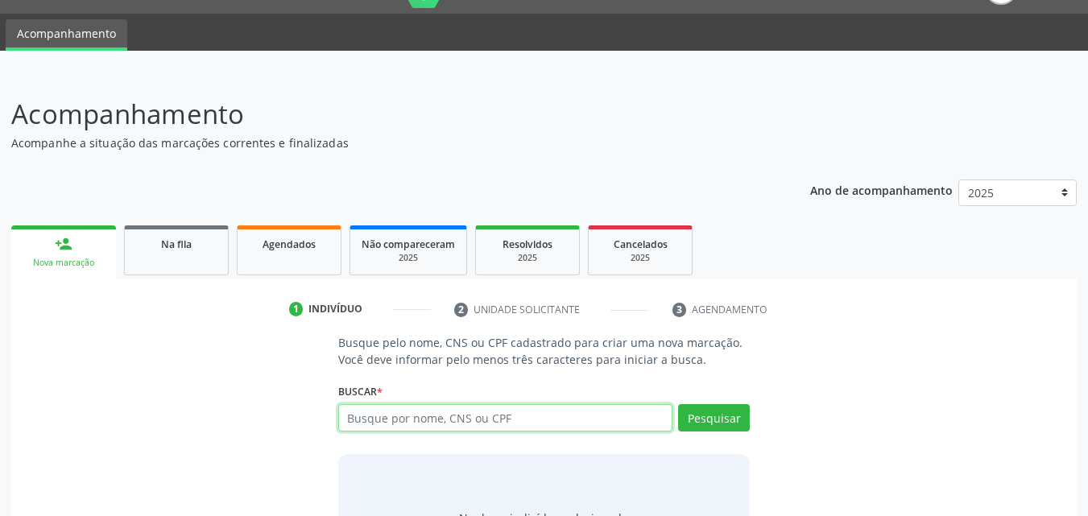
click at [367, 422] on input "text" at bounding box center [505, 417] width 335 height 27
type input "7"
type input "704207525482190"
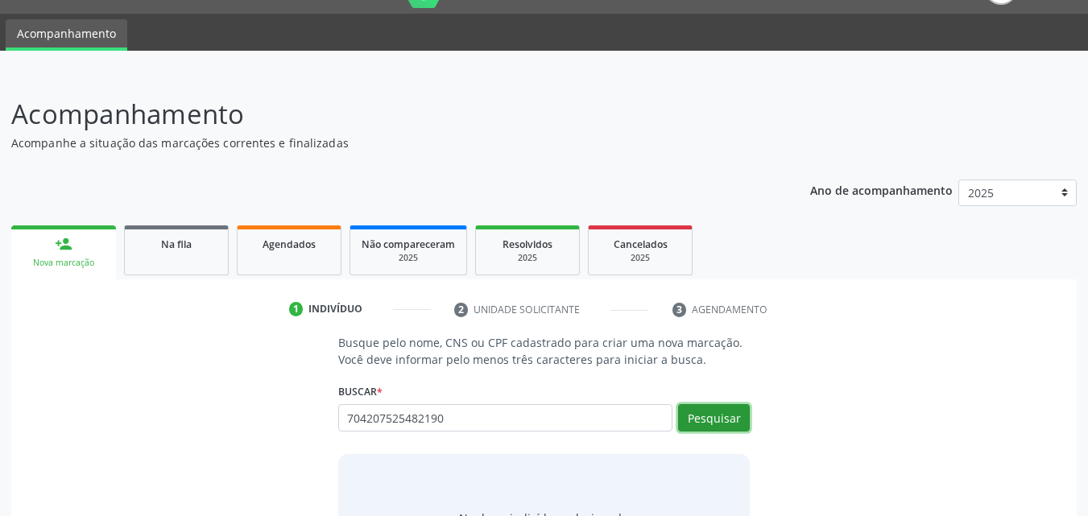
click at [722, 418] on button "Pesquisar" at bounding box center [714, 417] width 72 height 27
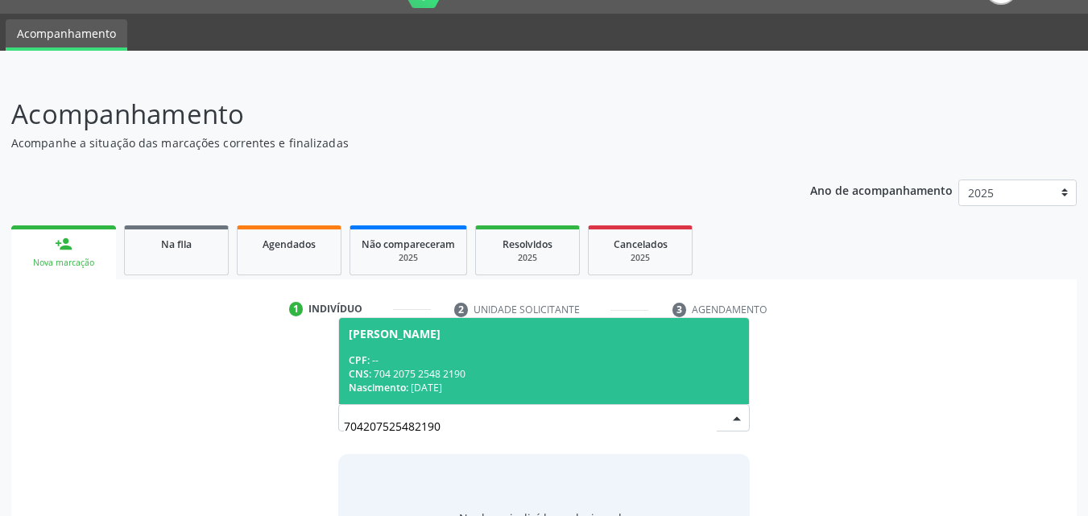
click at [518, 369] on div "CNS: 704 2075 2548 2190" at bounding box center [544, 374] width 391 height 14
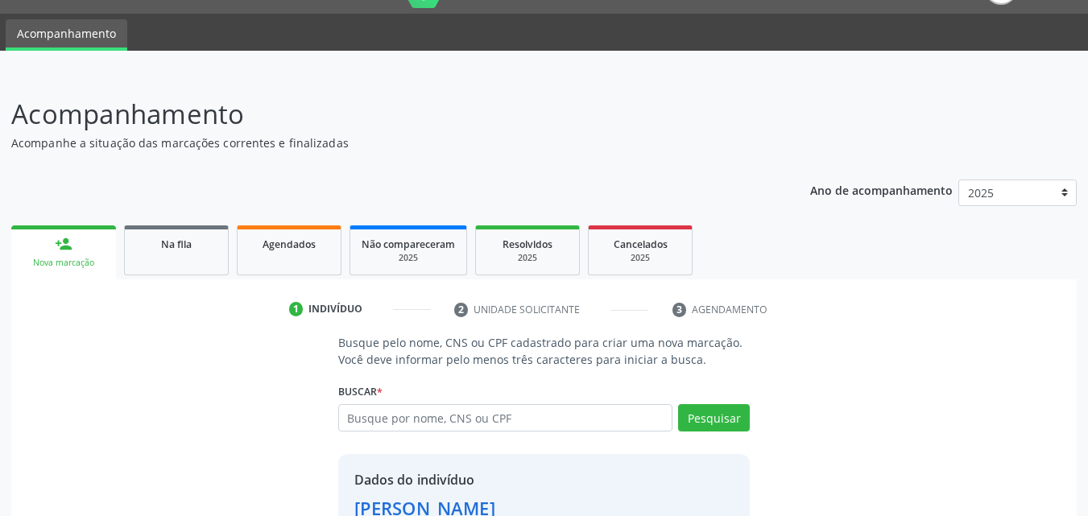
scroll to position [152, 0]
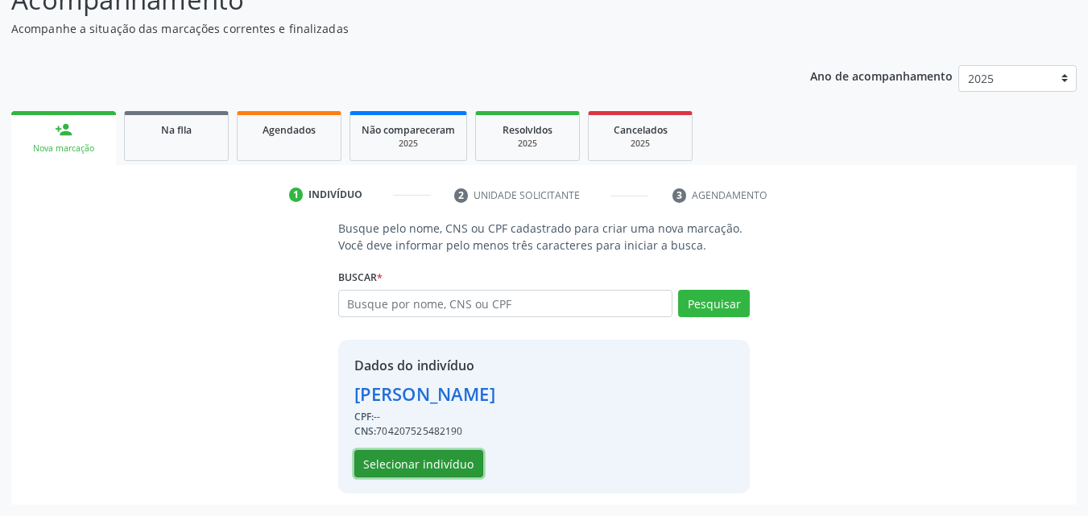
click at [444, 459] on button "Selecionar indivíduo" at bounding box center [418, 463] width 129 height 27
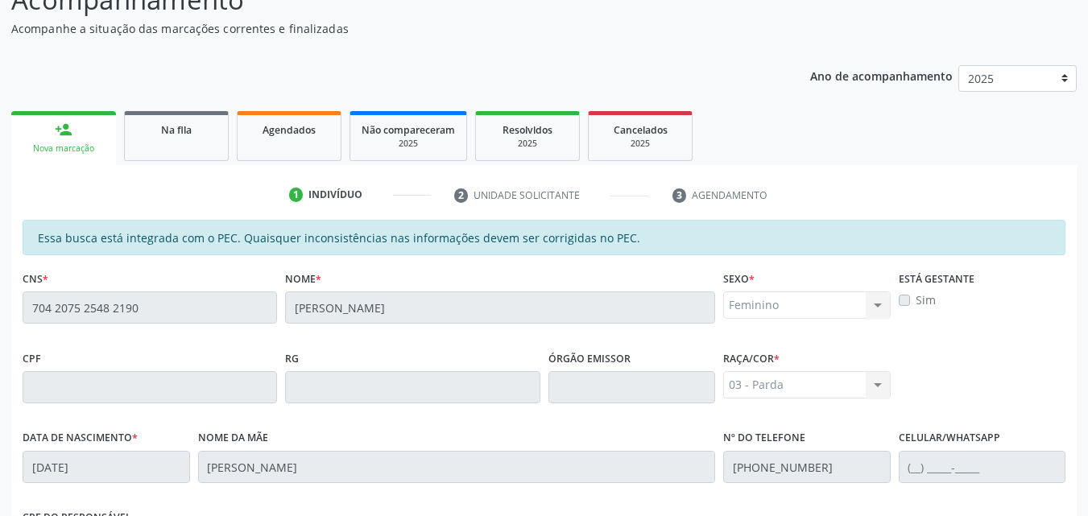
scroll to position [426, 0]
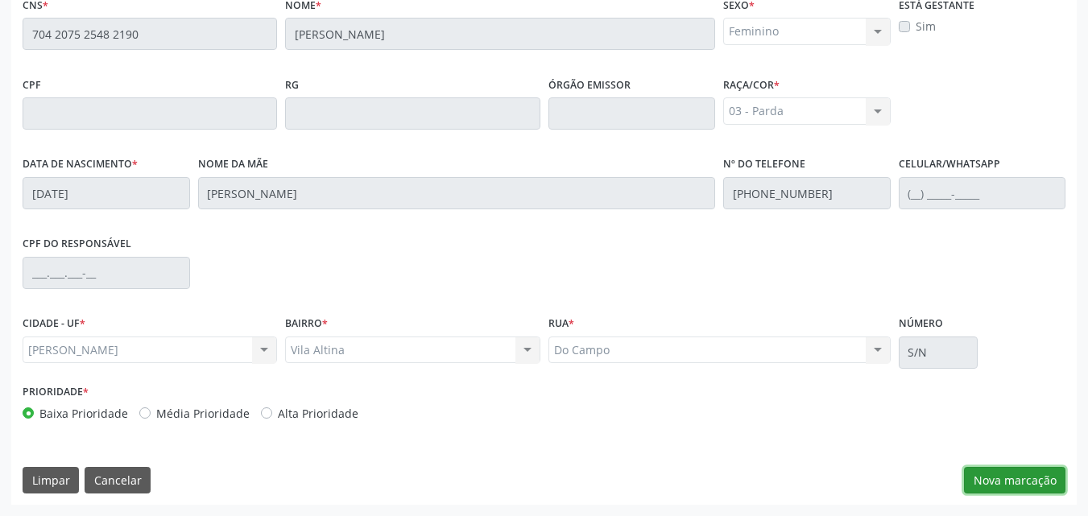
click at [1009, 473] on button "Nova marcação" at bounding box center [1014, 480] width 101 height 27
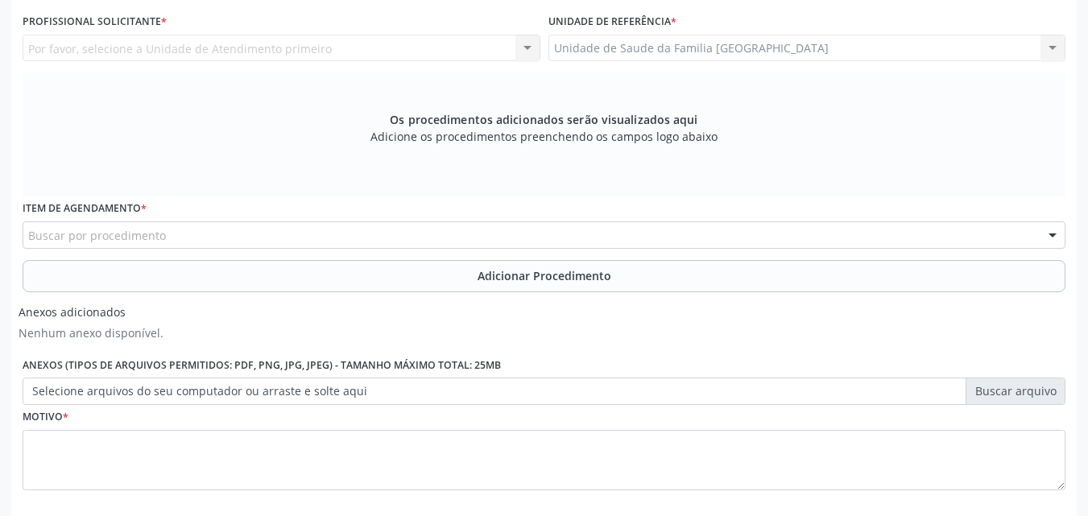
scroll to position [0, 0]
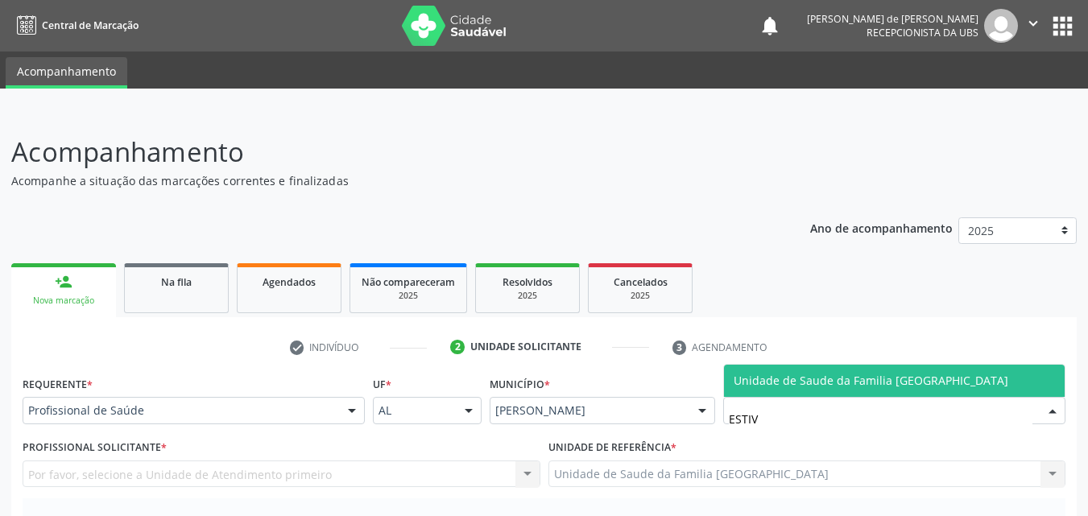
type input "ESTIVA"
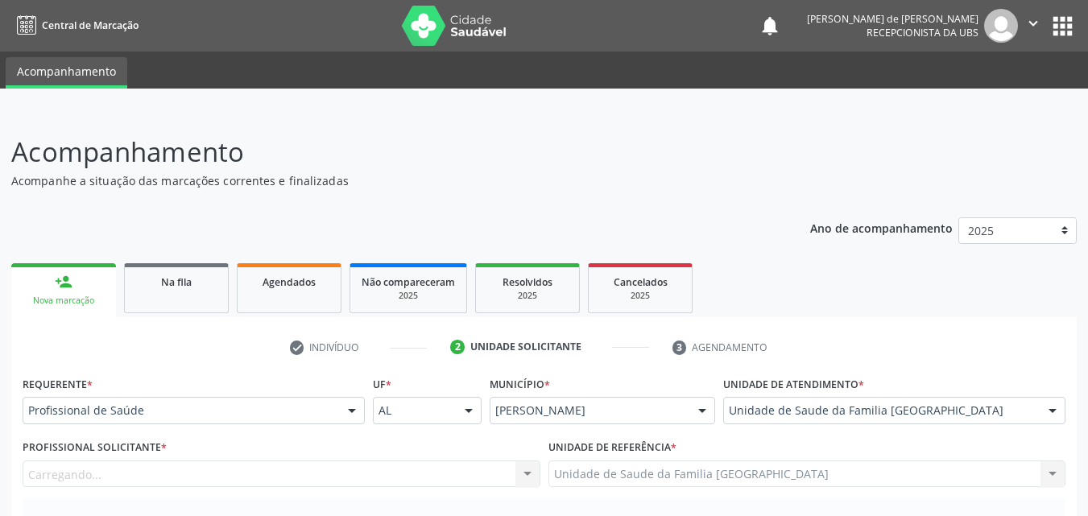
scroll to position [376, 0]
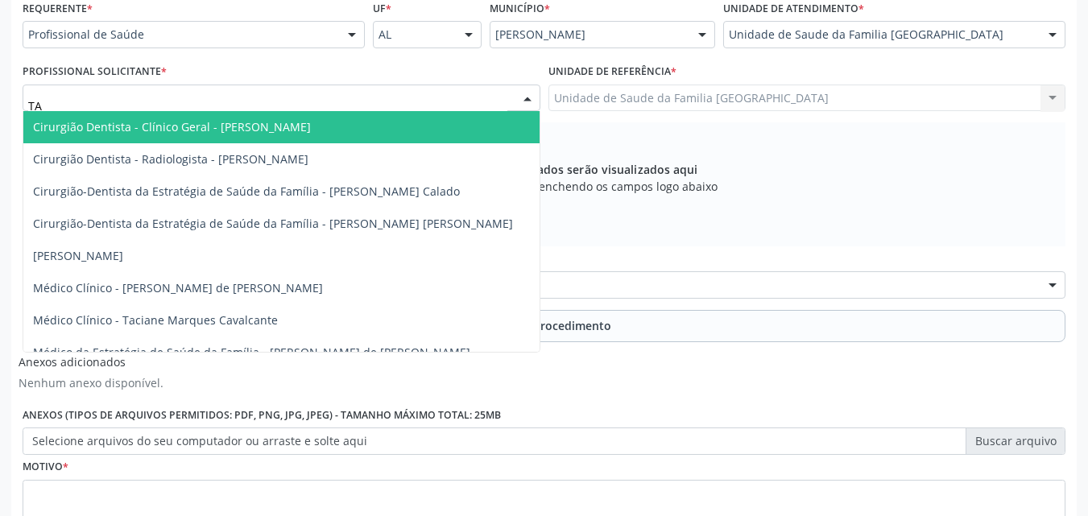
type input "TAC"
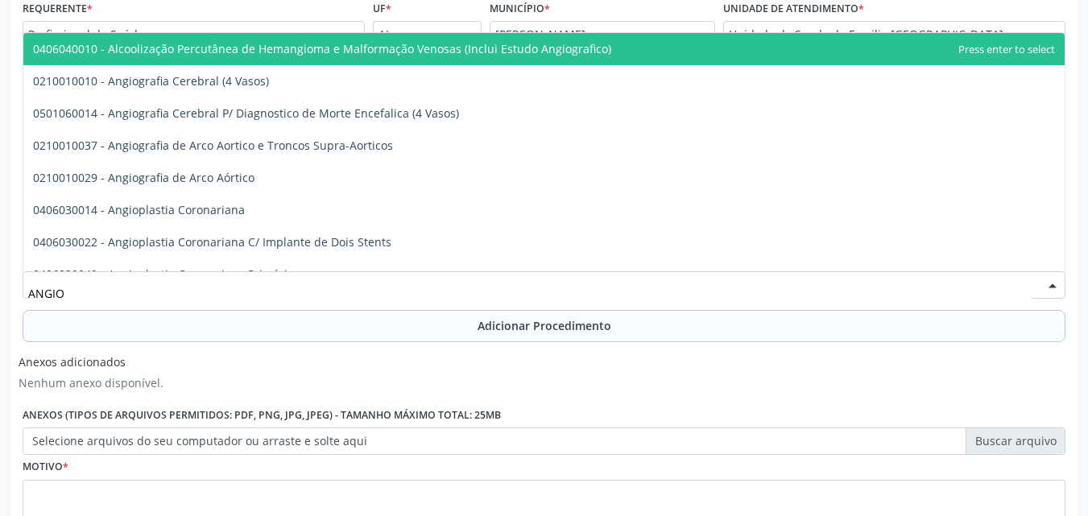
type input "ANGIOL"
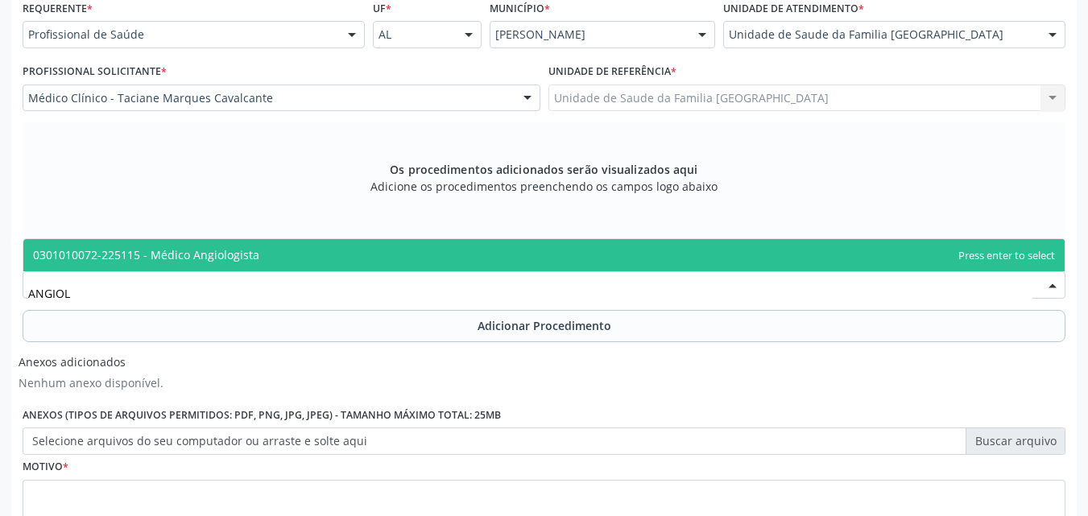
click at [197, 251] on span "0301010072-225115 - Médico Angiologista" at bounding box center [146, 254] width 226 height 15
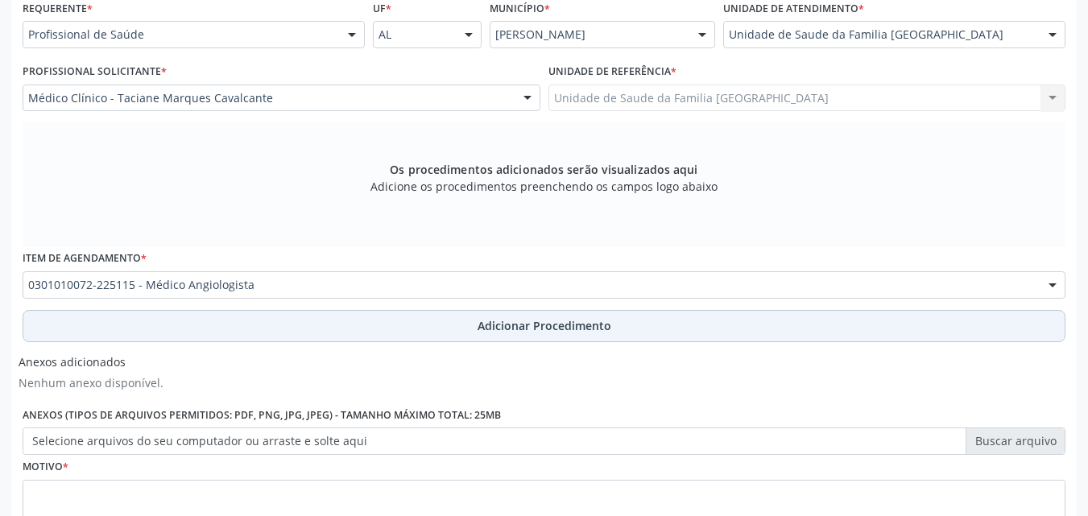
click at [206, 319] on button "Adicionar Procedimento" at bounding box center [544, 326] width 1043 height 32
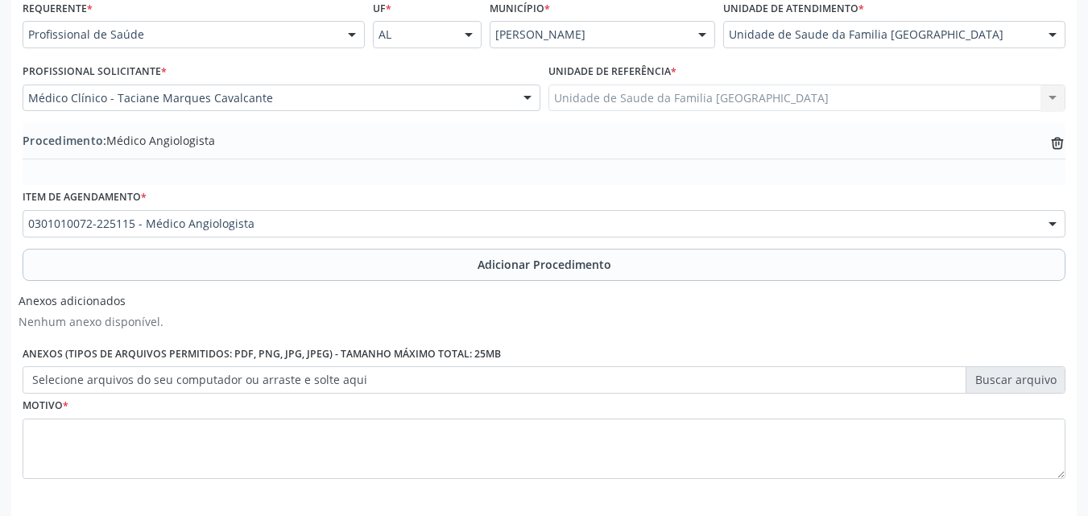
click at [152, 377] on label "Selecione arquivos do seu computador ou arraste e solte aqui" at bounding box center [544, 379] width 1043 height 27
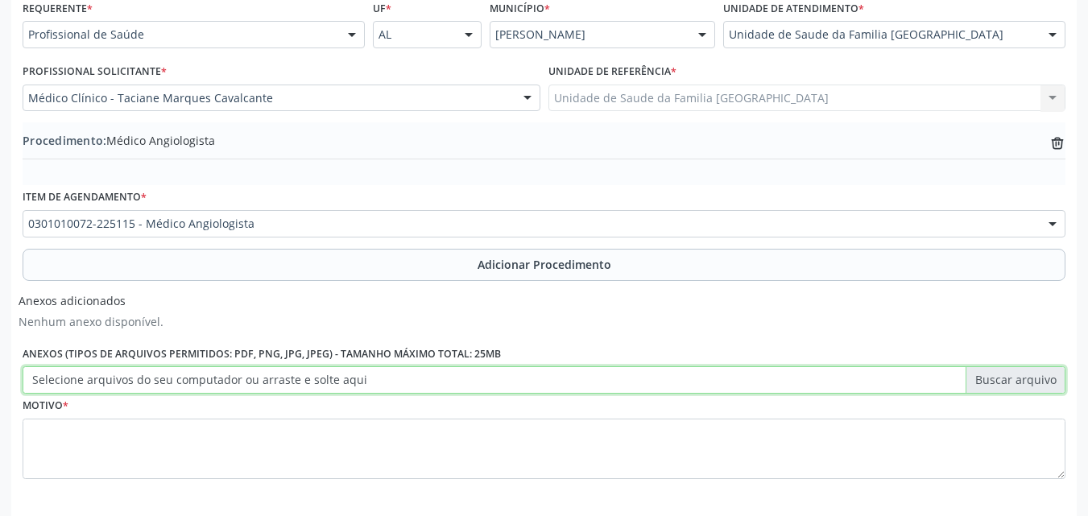
click at [152, 377] on input "Selecione arquivos do seu computador ou arraste e solte aqui" at bounding box center [544, 379] width 1043 height 27
type input "C:\fakepath\14.jpg"
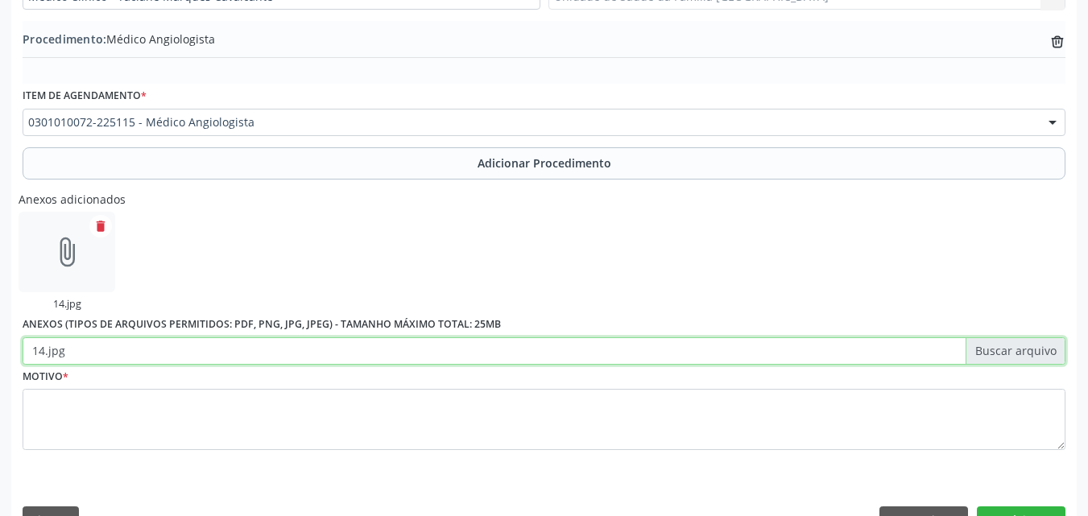
scroll to position [517, 0]
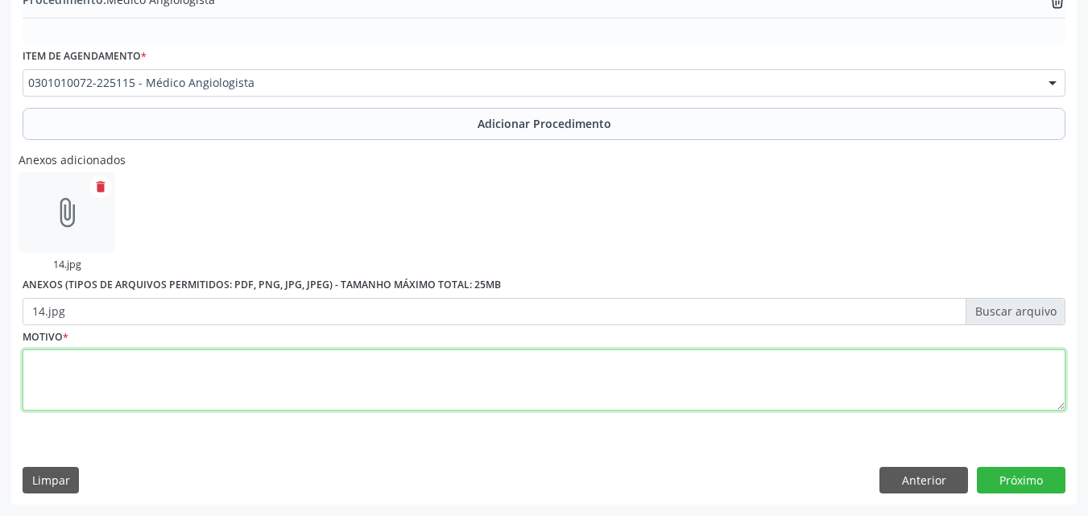
click at [226, 378] on textarea at bounding box center [544, 380] width 1043 height 61
type textarea "VARIZES DOS MEMBROS INFERIORES."
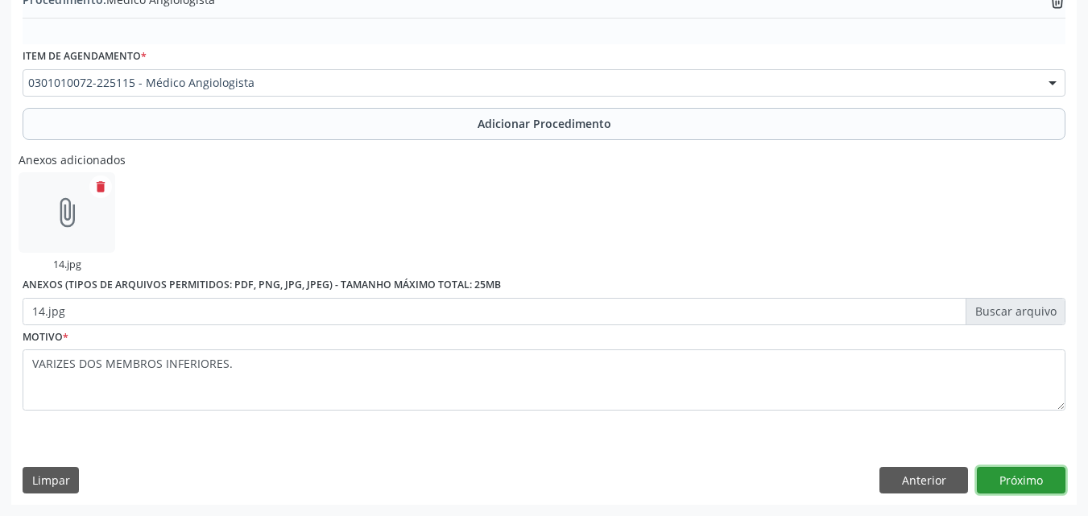
click at [1021, 491] on button "Próximo" at bounding box center [1021, 480] width 89 height 27
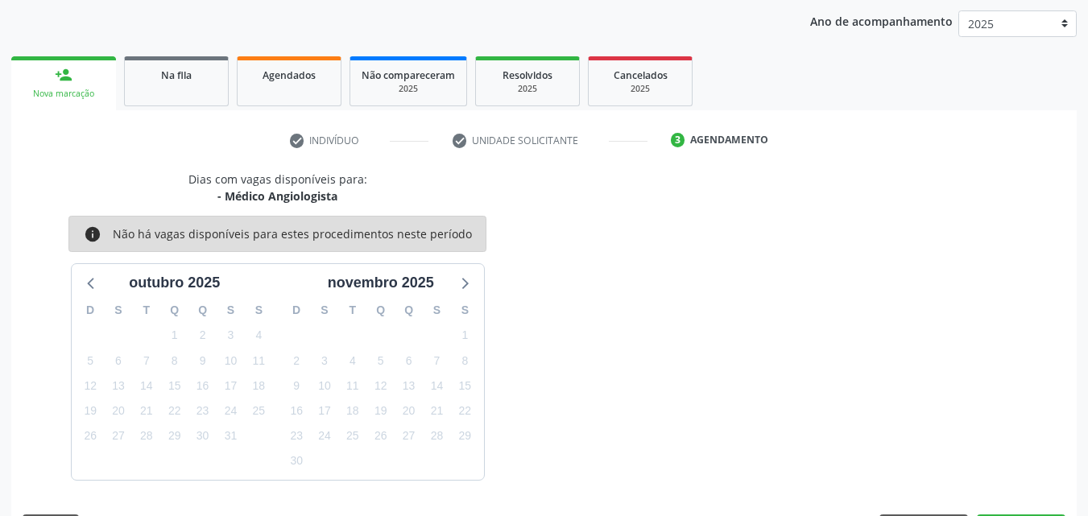
scroll to position [254, 0]
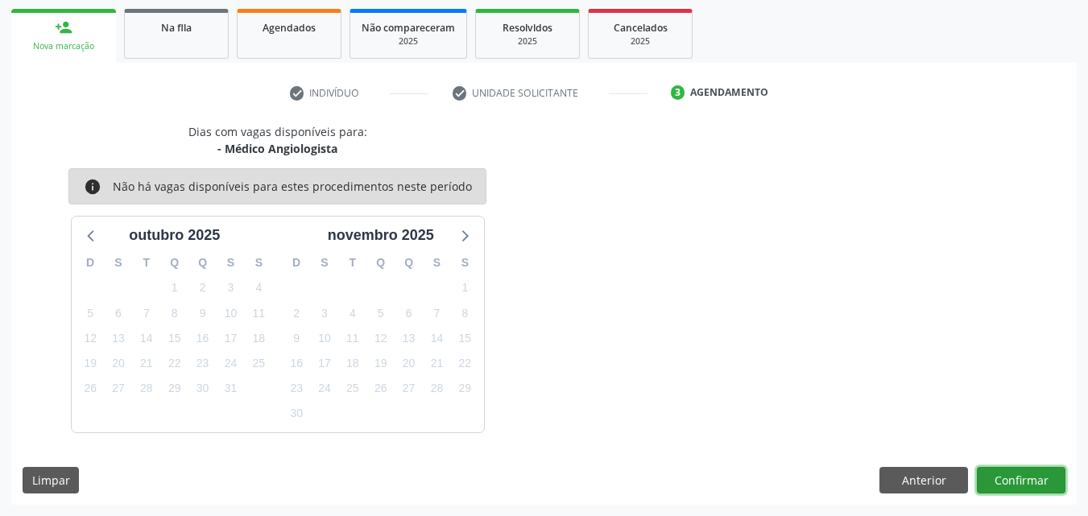
click at [1010, 484] on button "Confirmar" at bounding box center [1021, 480] width 89 height 27
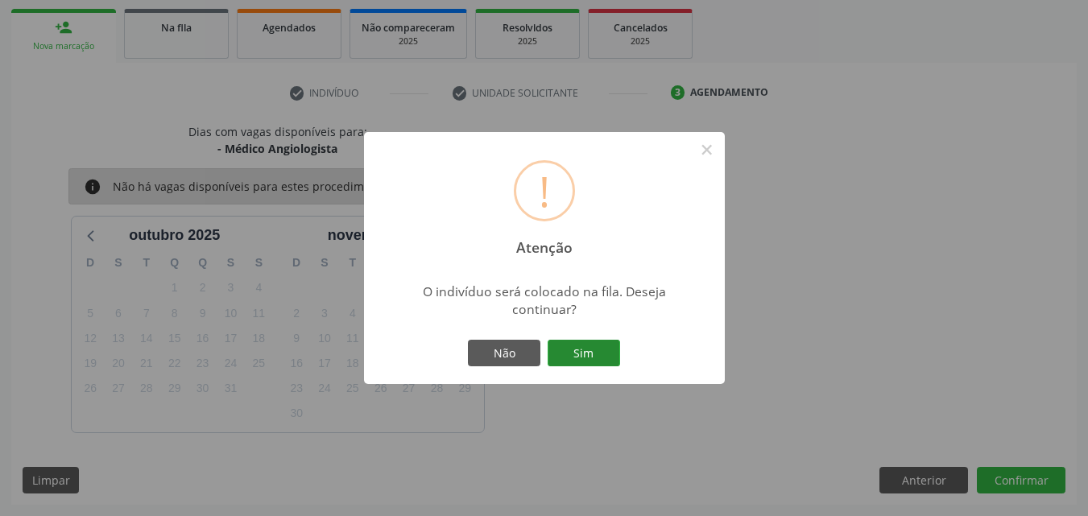
click at [612, 363] on button "Sim" at bounding box center [584, 353] width 72 height 27
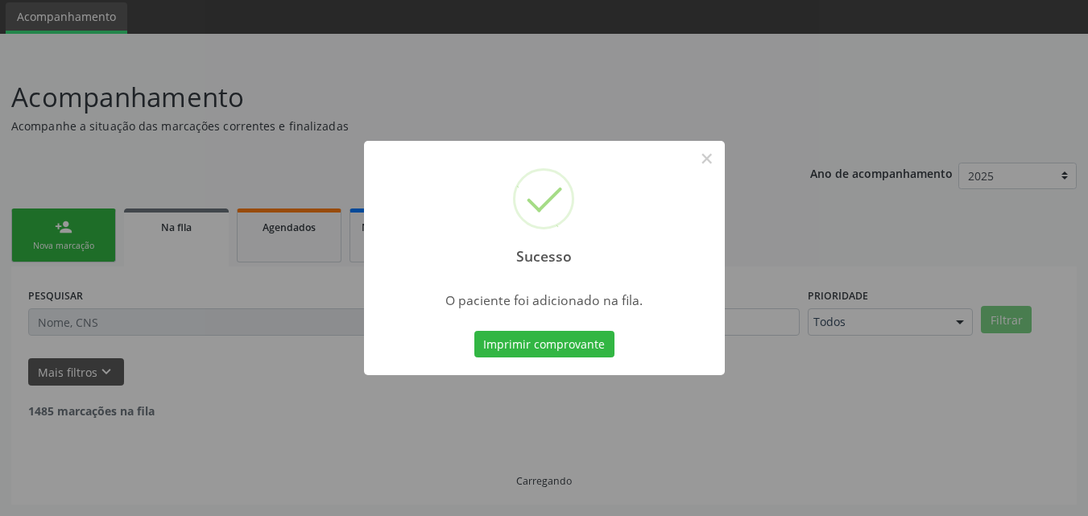
scroll to position [38, 0]
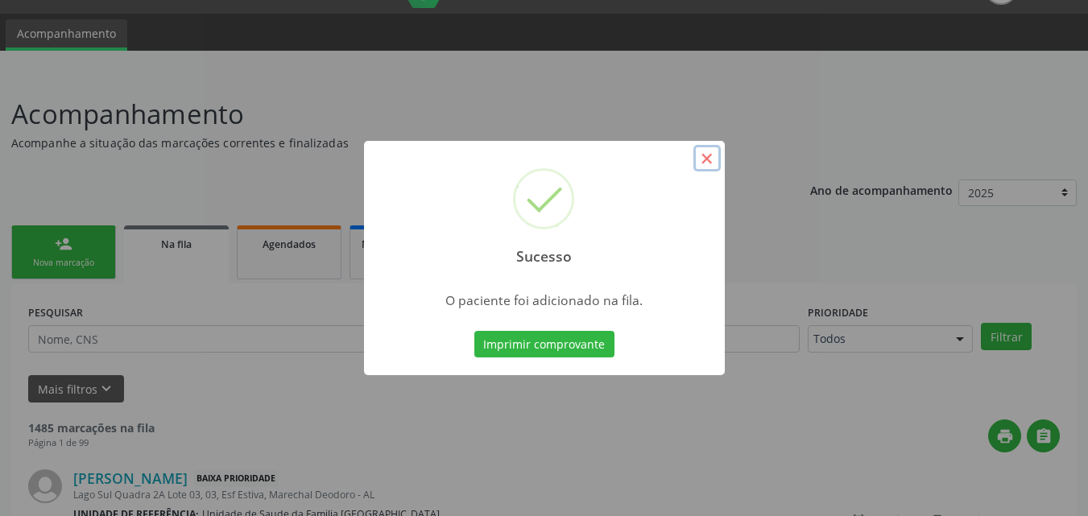
click at [718, 161] on button "×" at bounding box center [706, 158] width 27 height 27
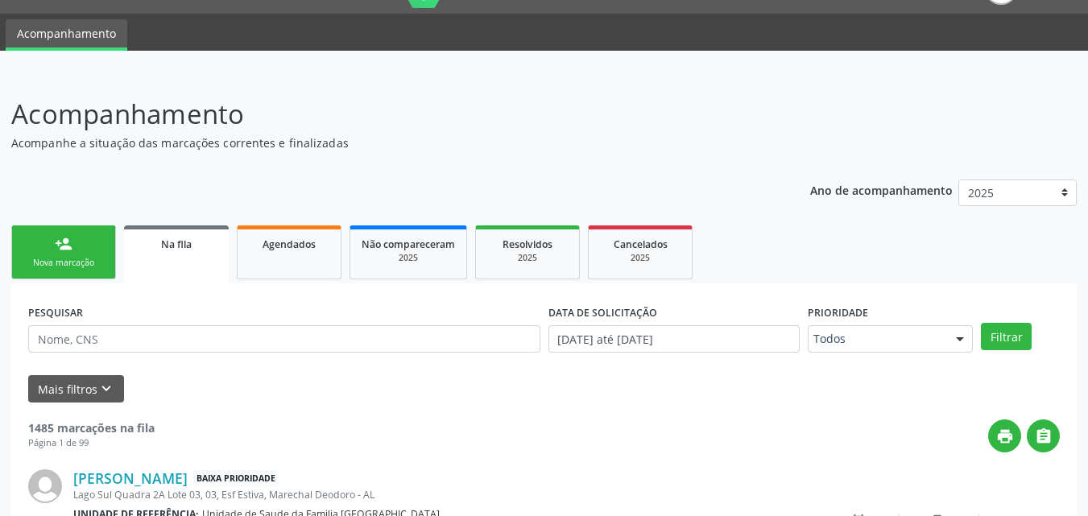
click at [81, 239] on link "person_add Nova marcação" at bounding box center [63, 253] width 105 height 54
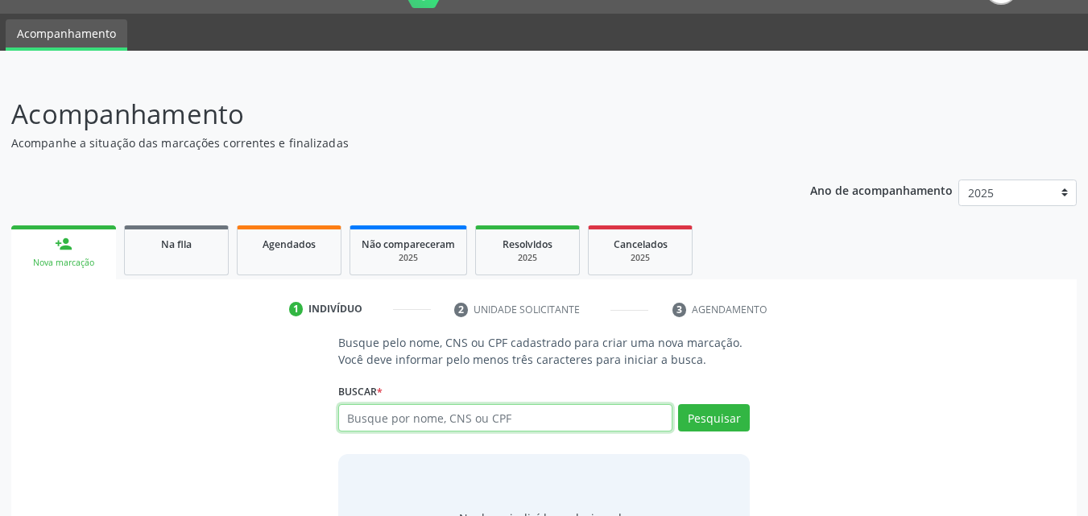
click at [412, 420] on input "text" at bounding box center [505, 417] width 335 height 27
type input "704207525482190"
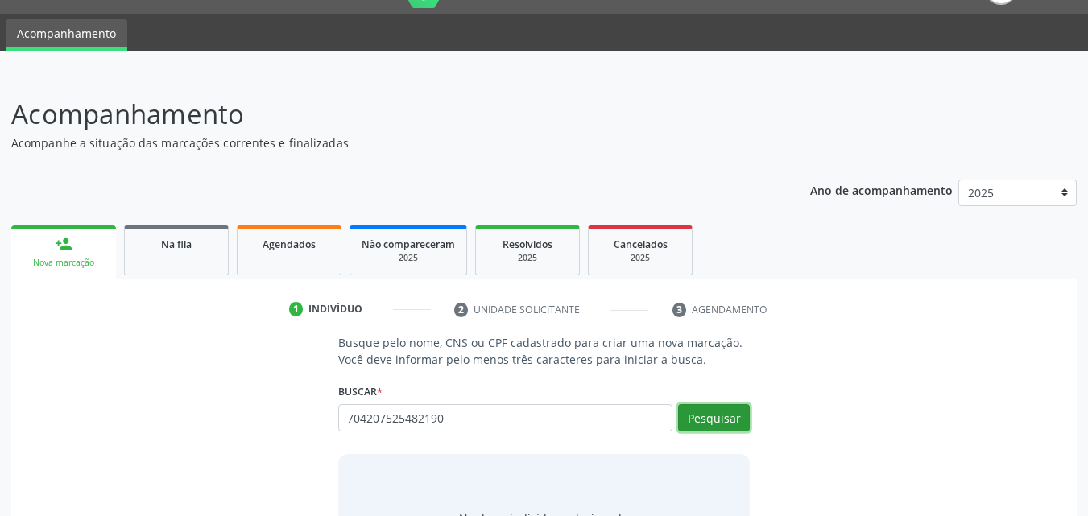
click at [685, 409] on button "Pesquisar" at bounding box center [714, 417] width 72 height 27
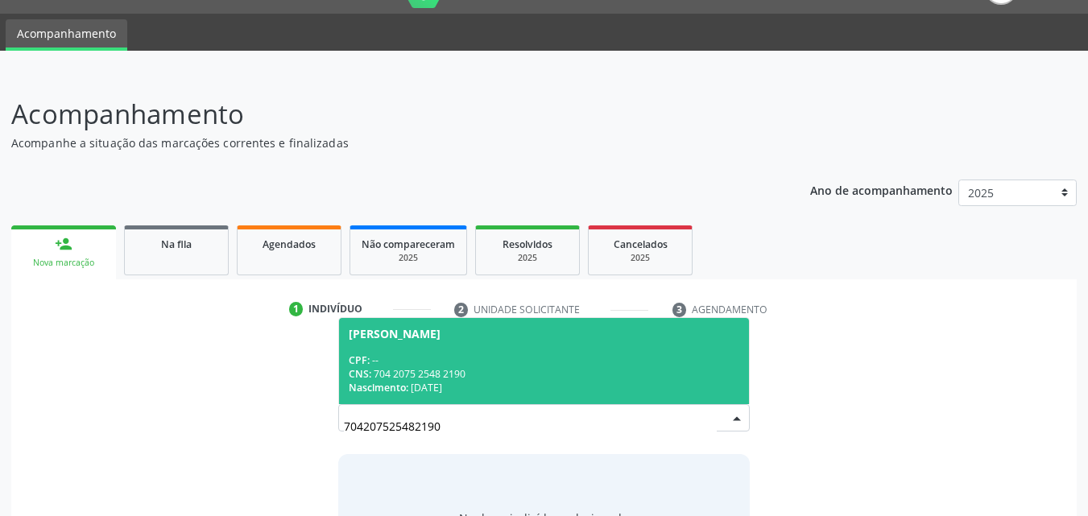
click at [536, 354] on div "CPF: --" at bounding box center [544, 361] width 391 height 14
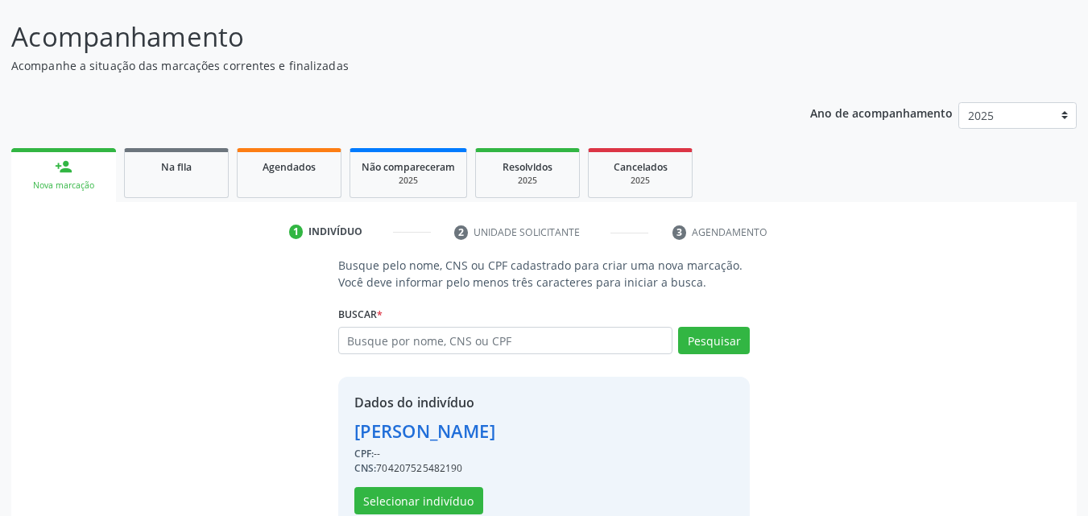
scroll to position [152, 0]
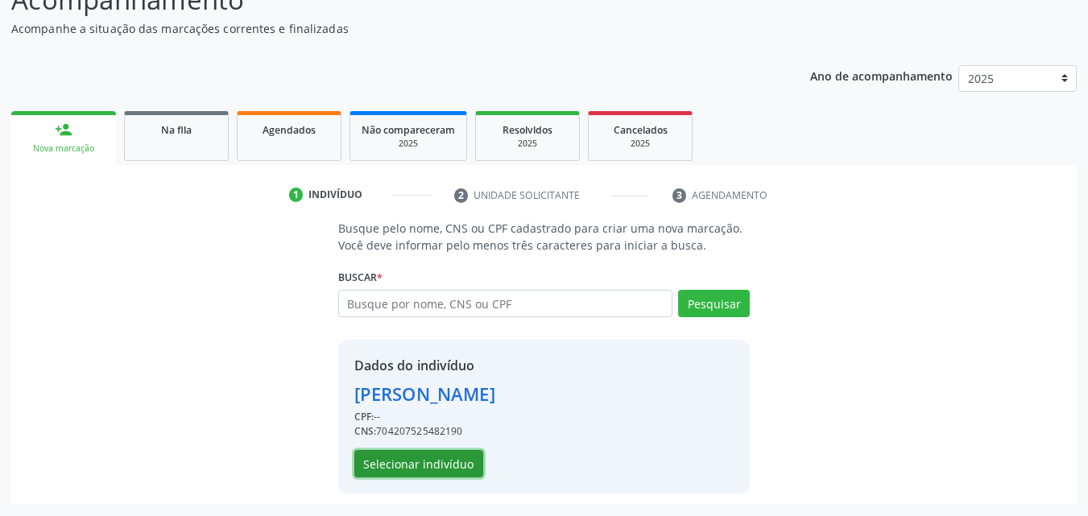
click at [432, 463] on button "Selecionar indivíduo" at bounding box center [418, 463] width 129 height 27
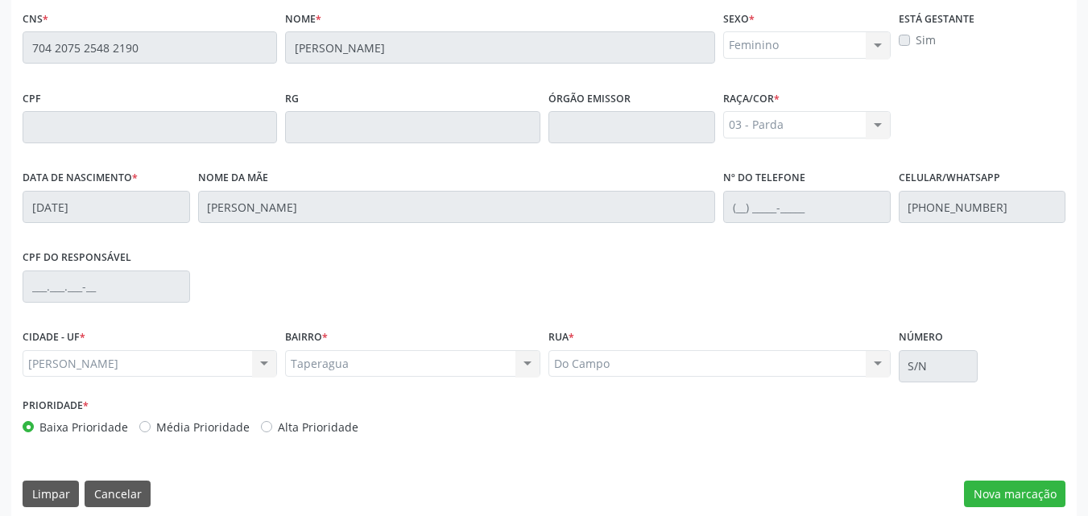
scroll to position [426, 0]
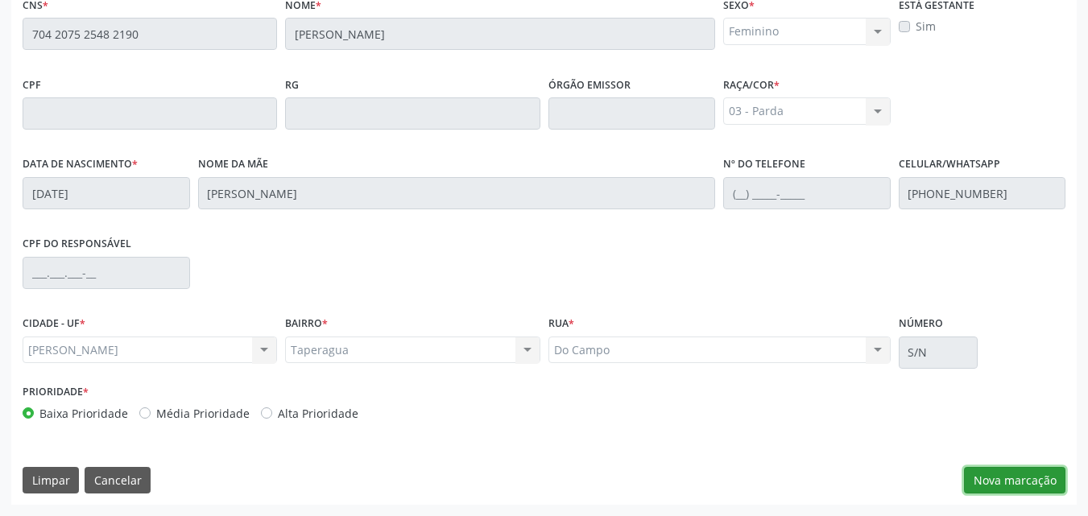
click at [1004, 483] on button "Nova marcação" at bounding box center [1014, 480] width 101 height 27
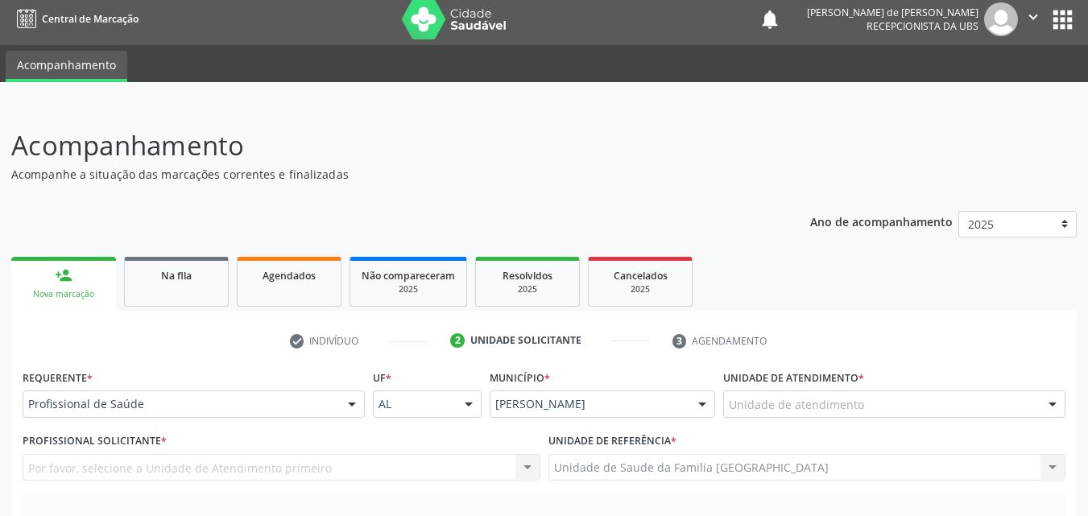
scroll to position [0, 0]
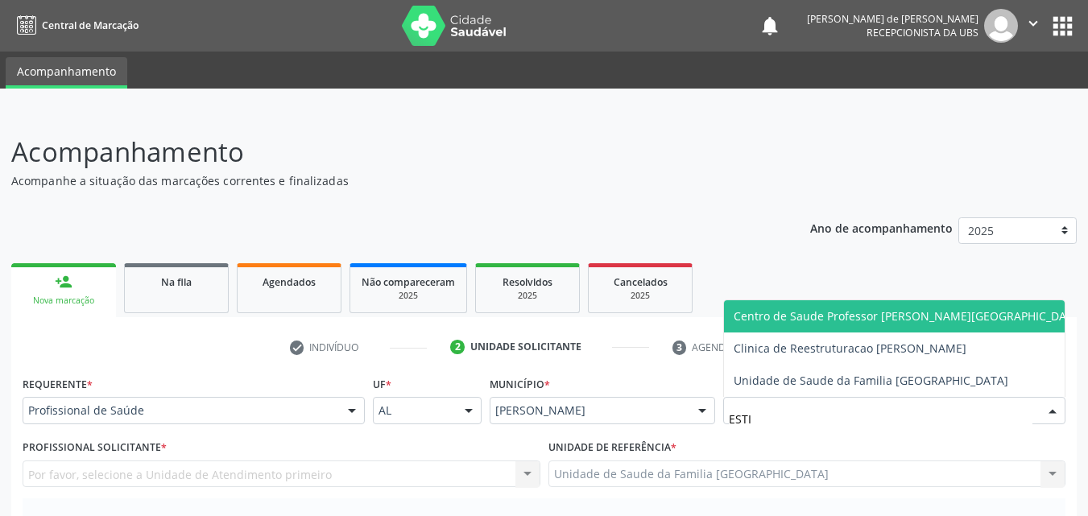
type input "ESTIV"
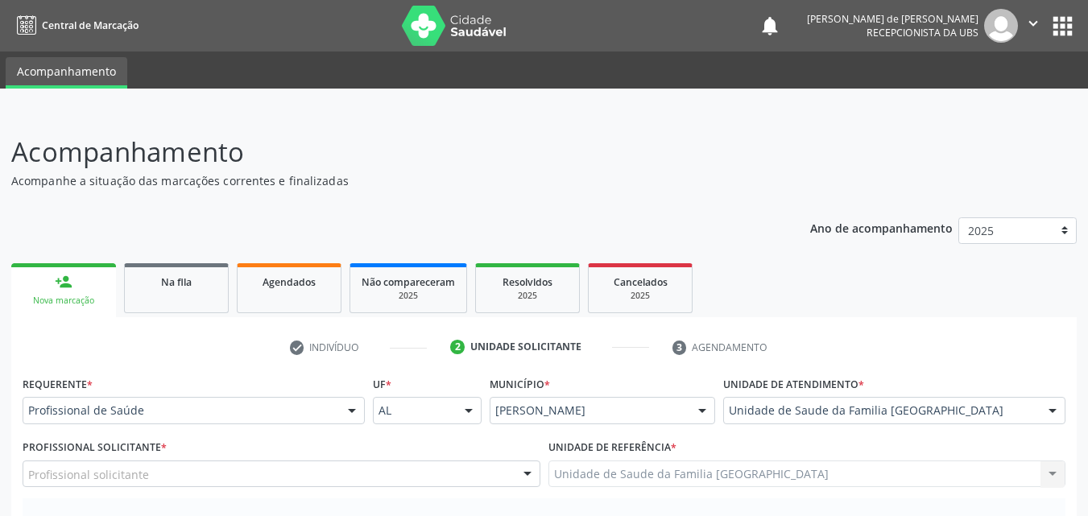
click at [148, 470] on div "Profissional solicitante" at bounding box center [282, 474] width 518 height 27
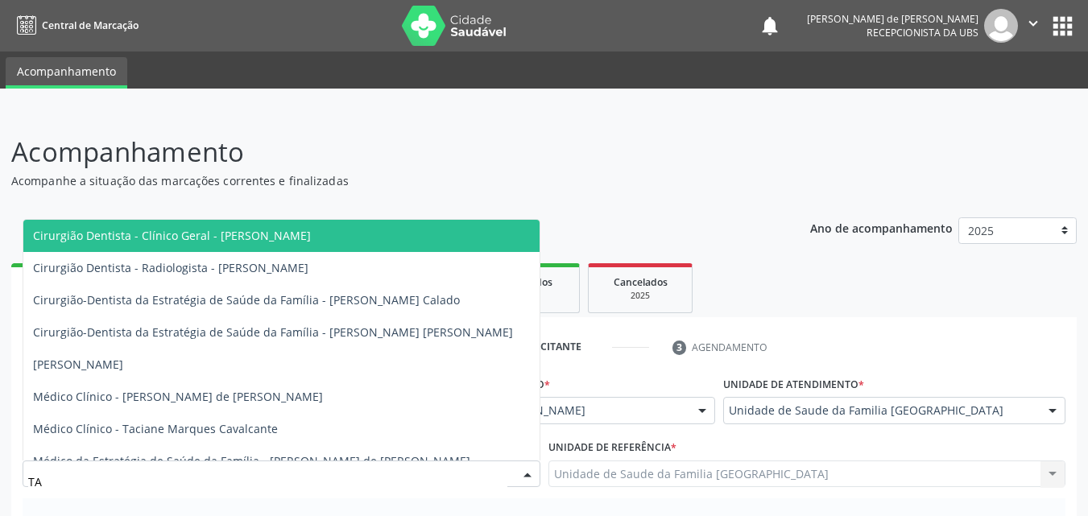
type input "TAC"
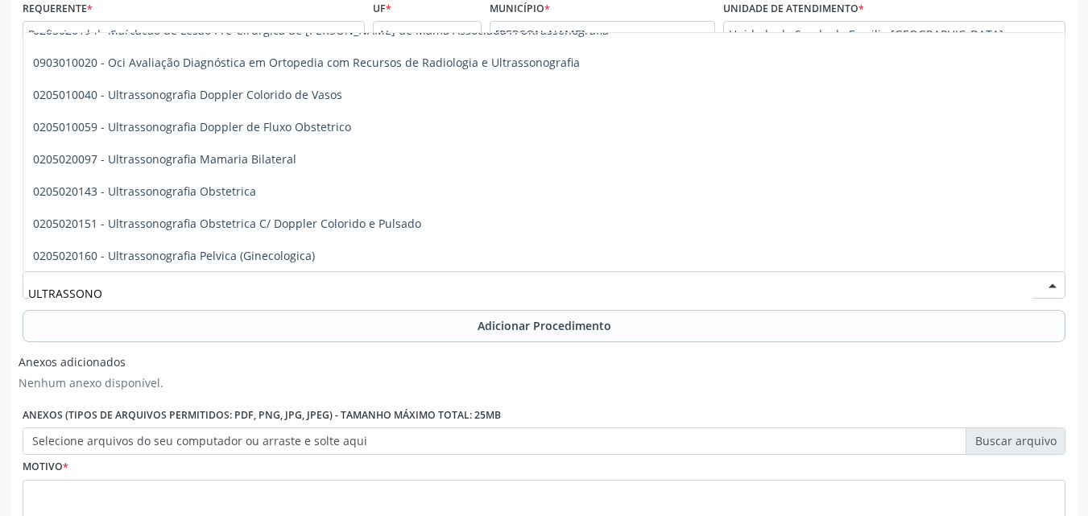
scroll to position [83, 0]
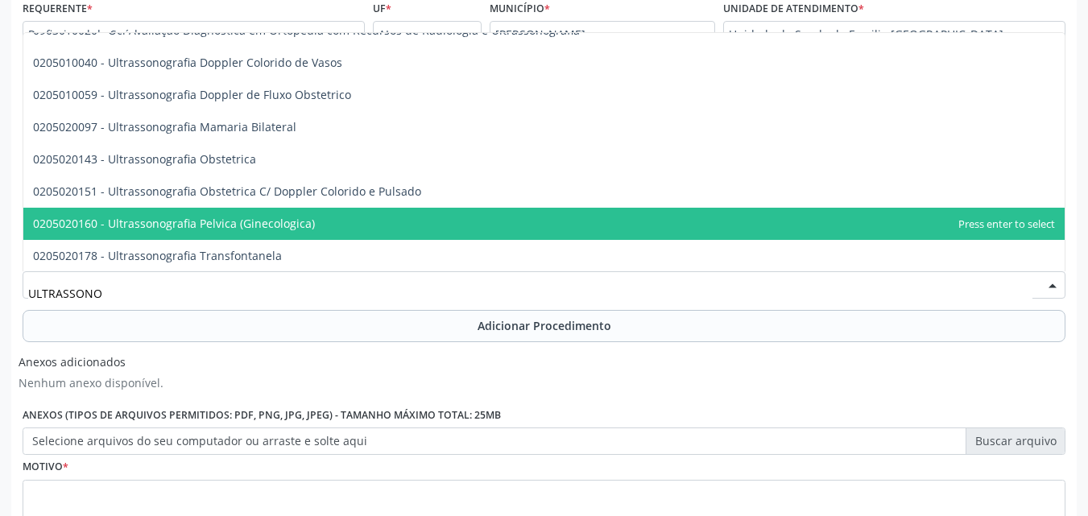
type input "ULTRASSONO"
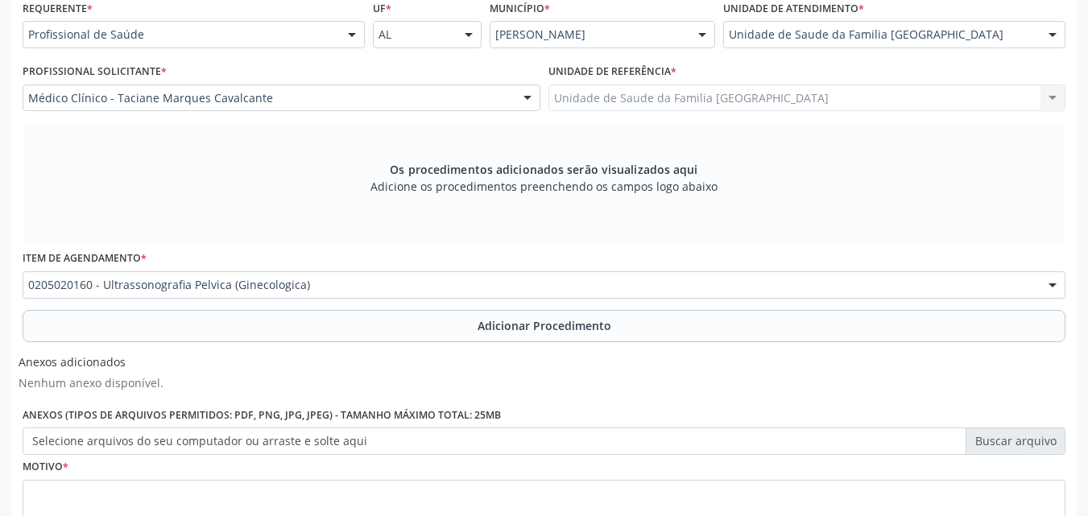
scroll to position [0, 0]
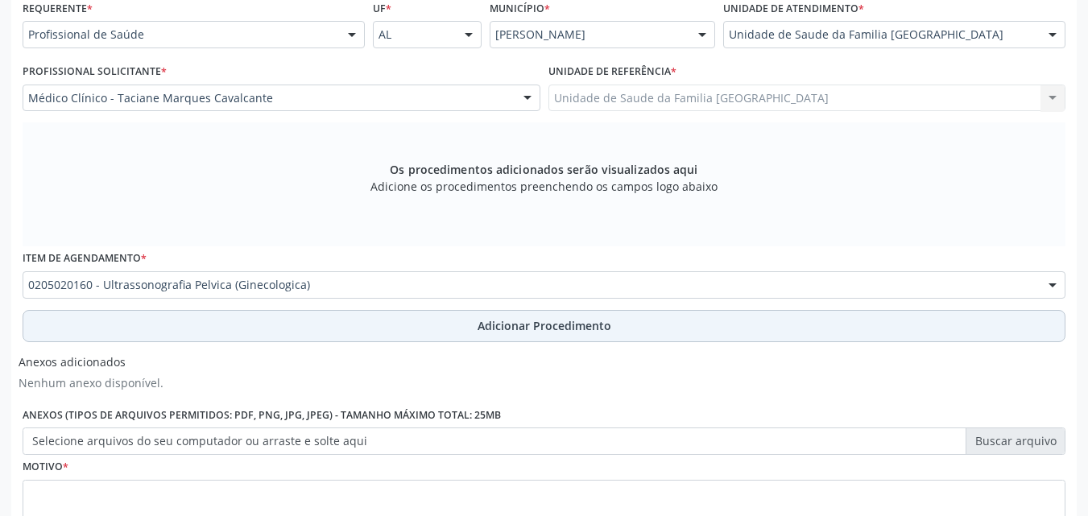
click at [89, 324] on button "Adicionar Procedimento" at bounding box center [544, 326] width 1043 height 32
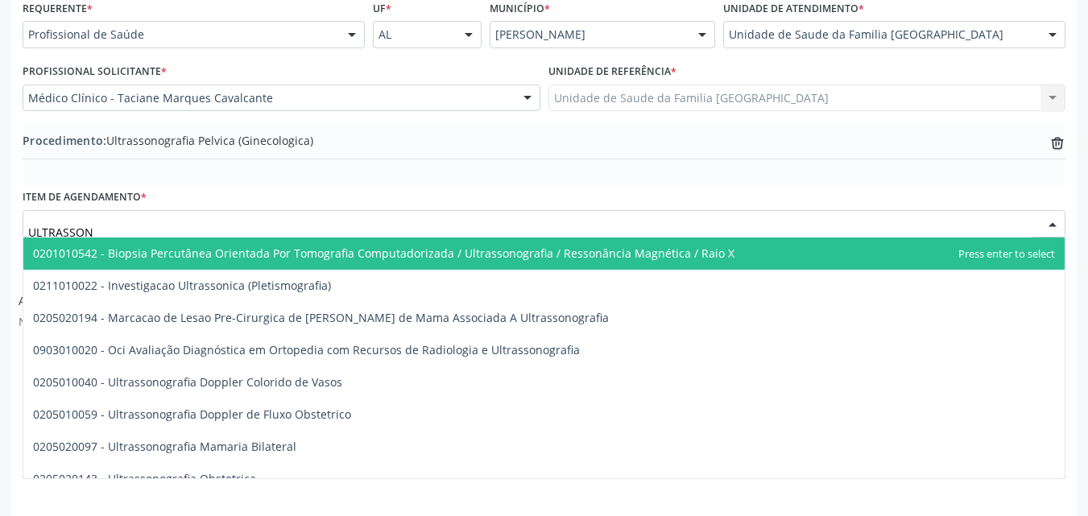
type input "ULTRASSONO"
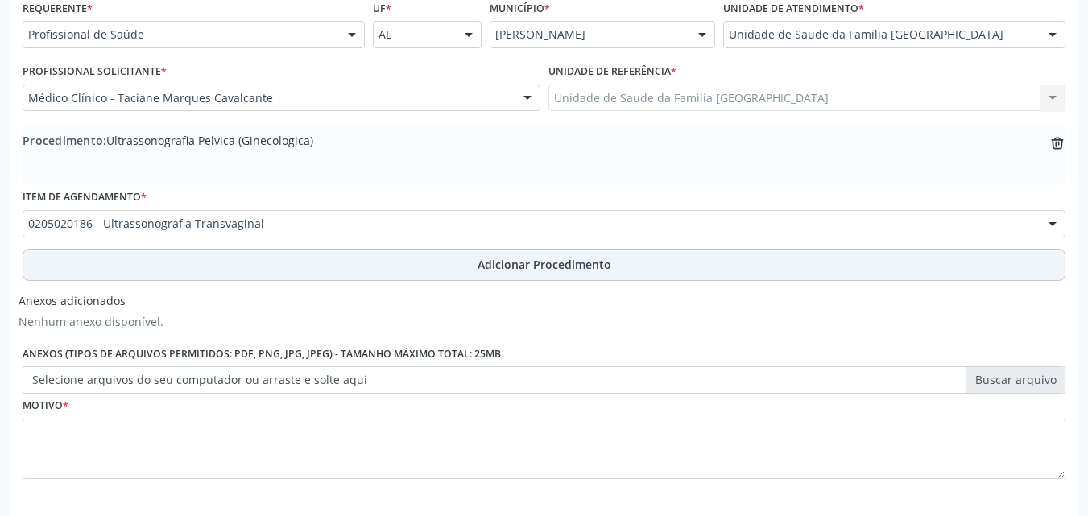
click at [150, 257] on button "Adicionar Procedimento" at bounding box center [544, 265] width 1043 height 32
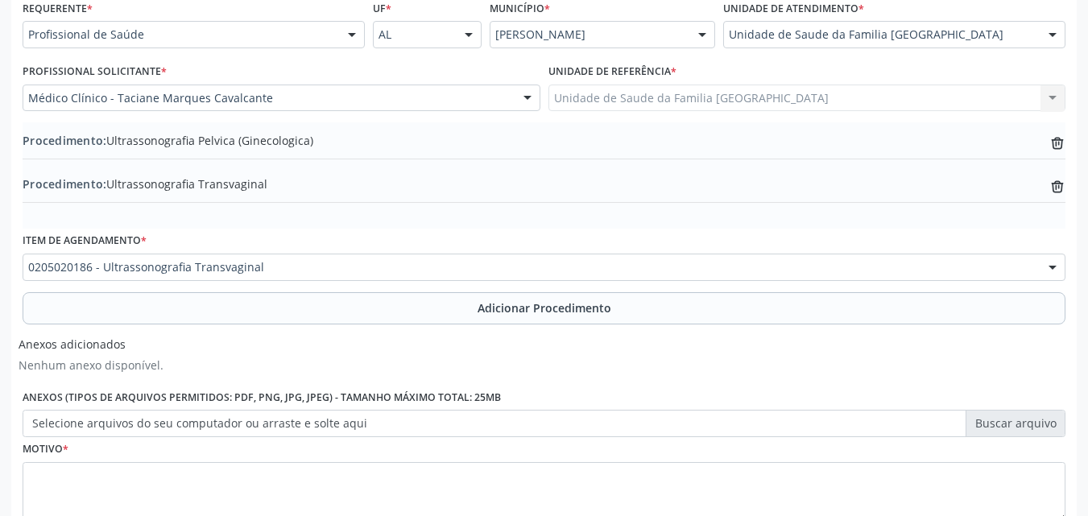
click at [118, 407] on label "Anexos (Tipos de arquivos permitidos: PDF, PNG, JPG, JPEG) - Tamanho máximo tot…" at bounding box center [262, 397] width 478 height 25
click at [112, 422] on label "Selecione arquivos do seu computador ou arraste e solte aqui" at bounding box center [544, 423] width 1043 height 27
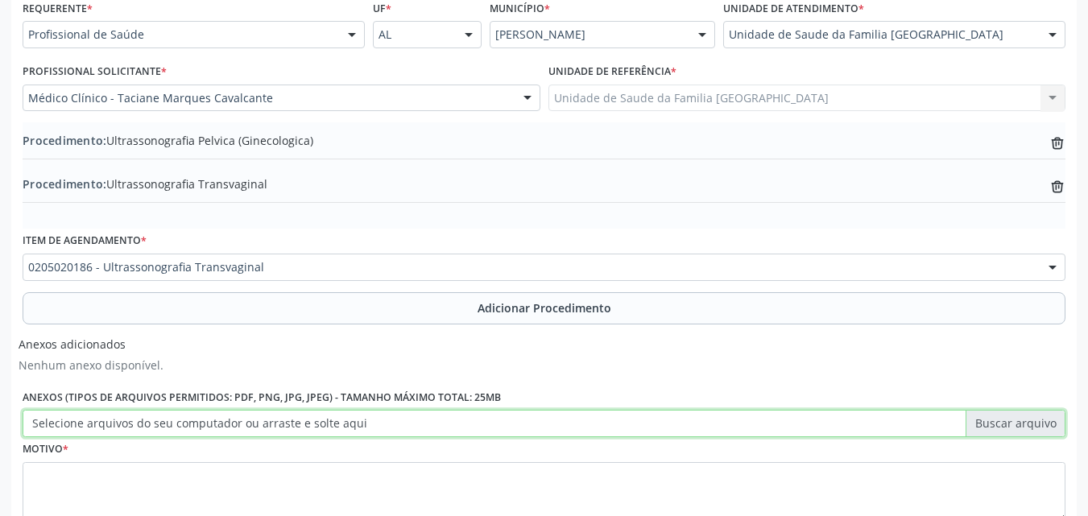
click at [112, 422] on input "Selecione arquivos do seu computador ou arraste e solte aqui" at bounding box center [544, 423] width 1043 height 27
type input "C:\fakepath\15.jpg"
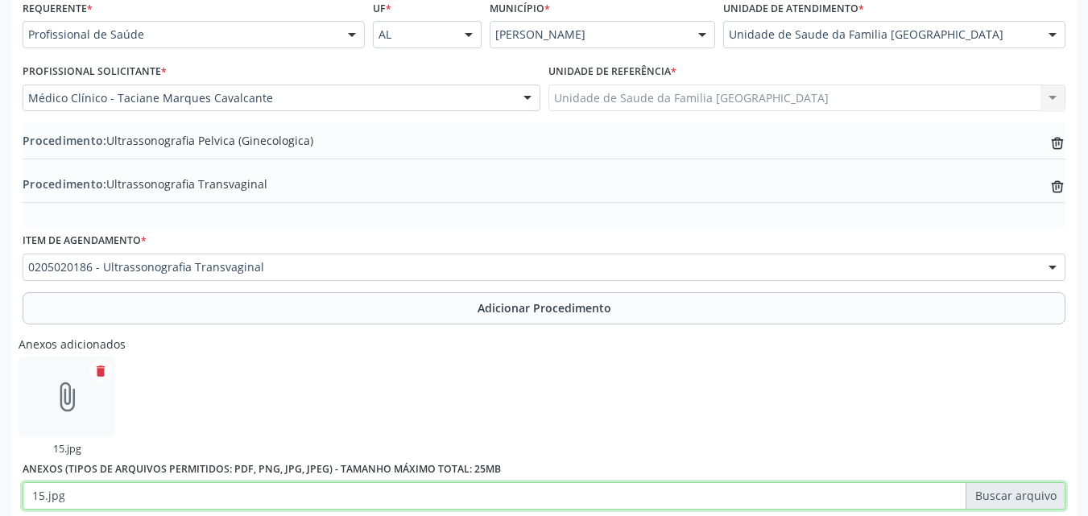
scroll to position [561, 0]
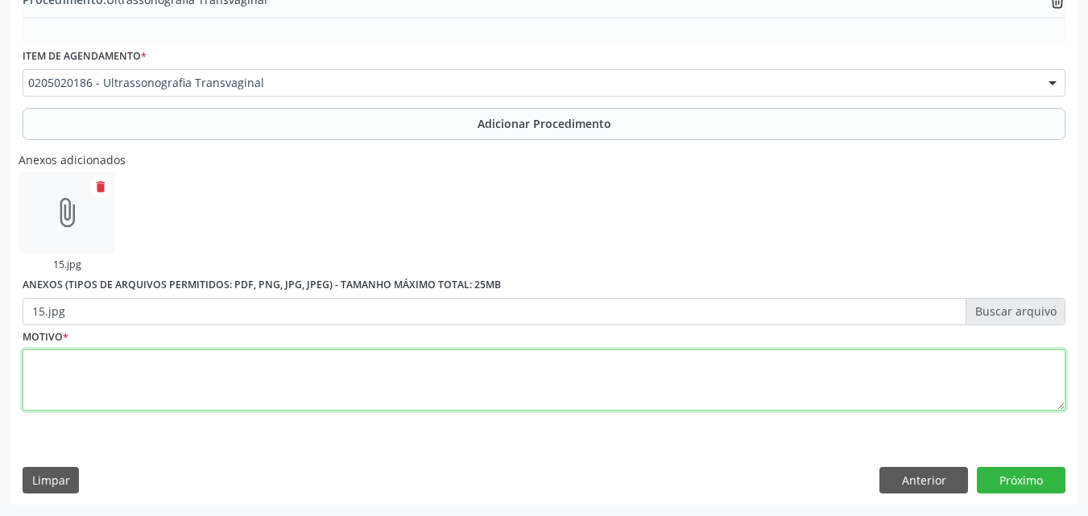
click at [408, 351] on textarea at bounding box center [544, 380] width 1043 height 61
type textarea "DOR PÉLVICA/SEGUIMENTO DE LEIOMIOMA+CISTO OVARIANO."
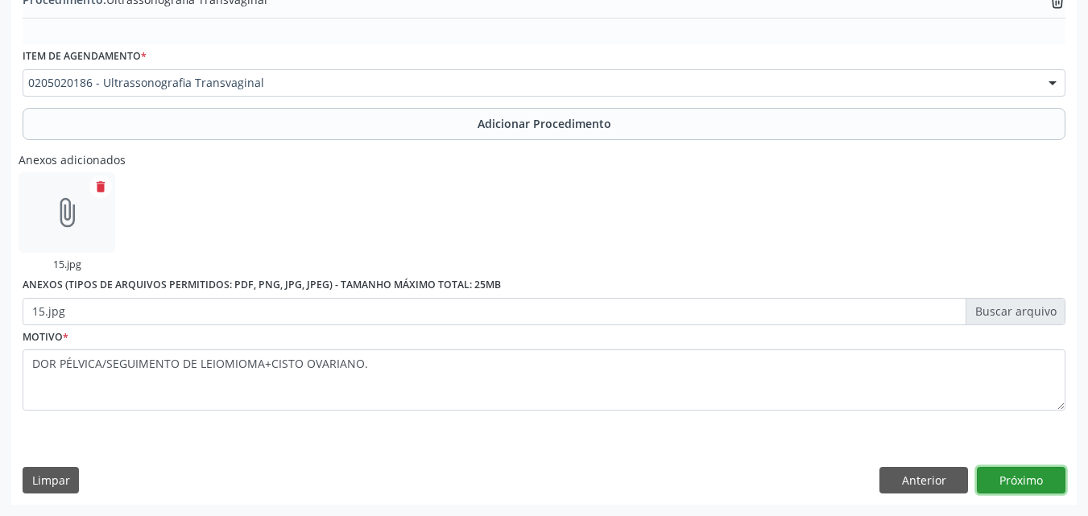
click at [1034, 475] on button "Próximo" at bounding box center [1021, 480] width 89 height 27
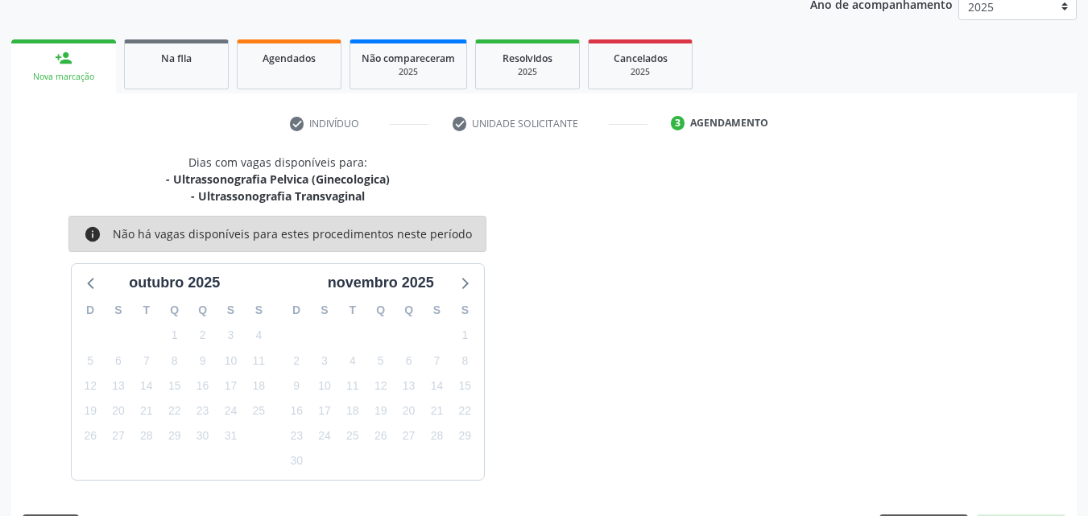
scroll to position [271, 0]
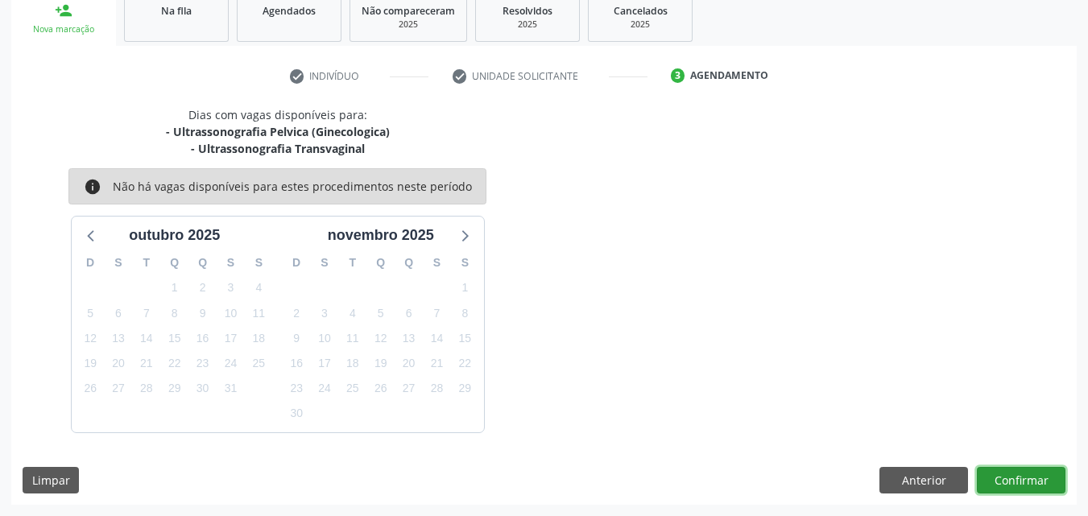
click at [1034, 475] on button "Confirmar" at bounding box center [1021, 480] width 89 height 27
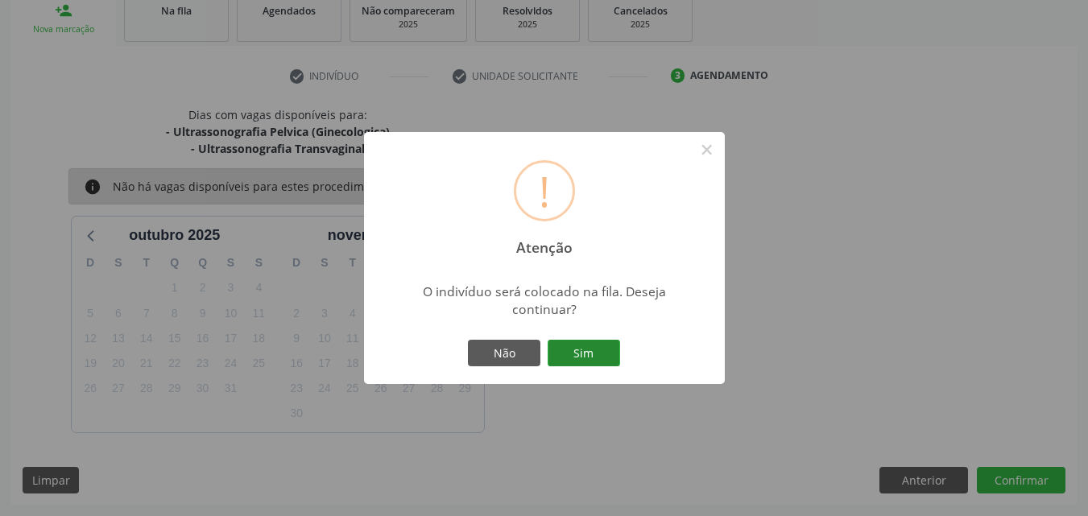
click at [572, 345] on button "Sim" at bounding box center [584, 353] width 72 height 27
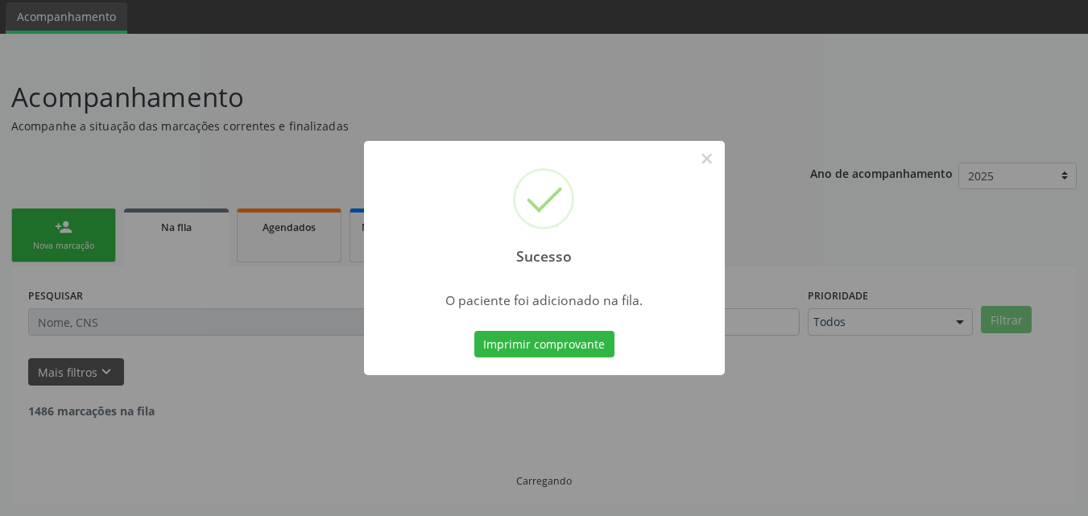
scroll to position [38, 0]
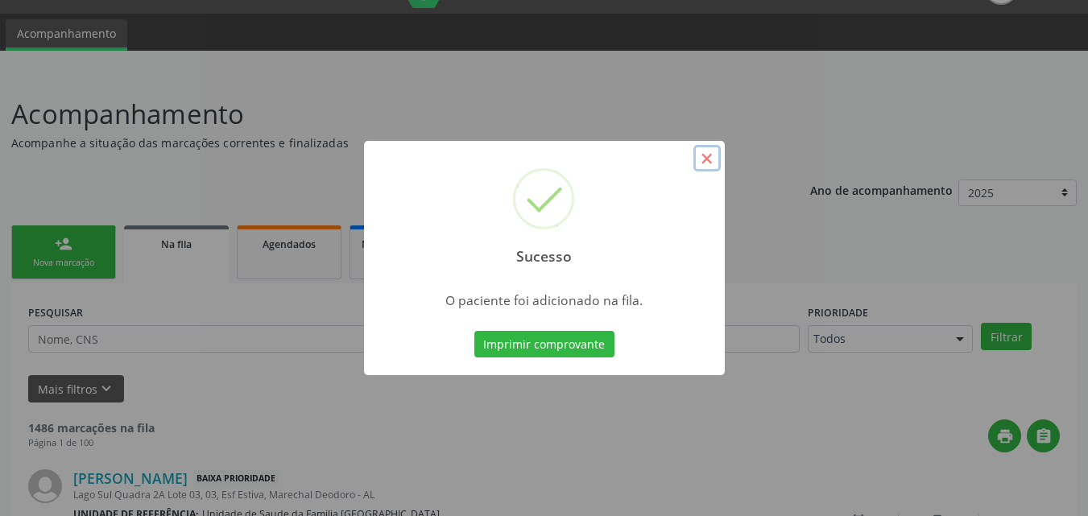
click at [703, 158] on button "×" at bounding box center [706, 158] width 27 height 27
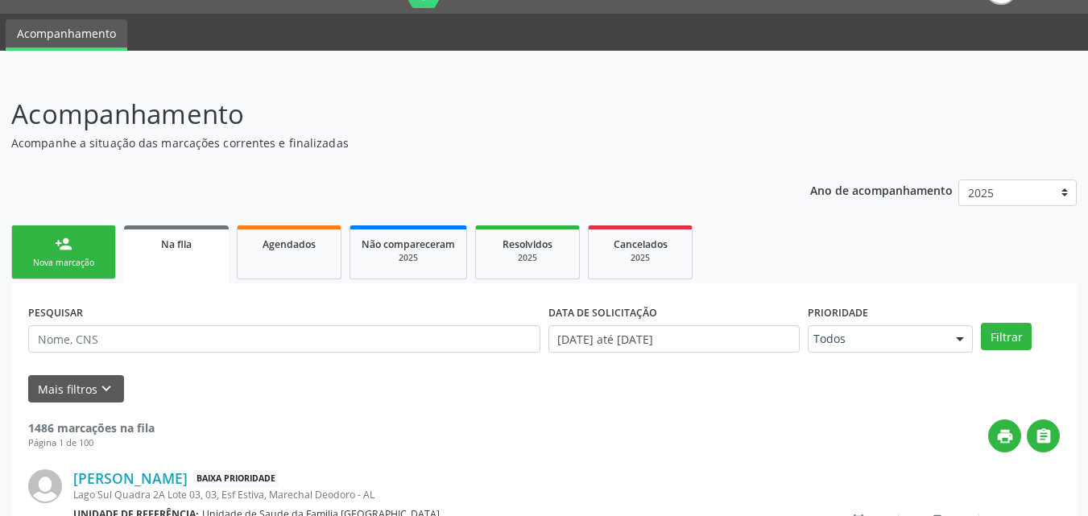
click at [53, 250] on link "person_add Nova marcação" at bounding box center [63, 253] width 105 height 54
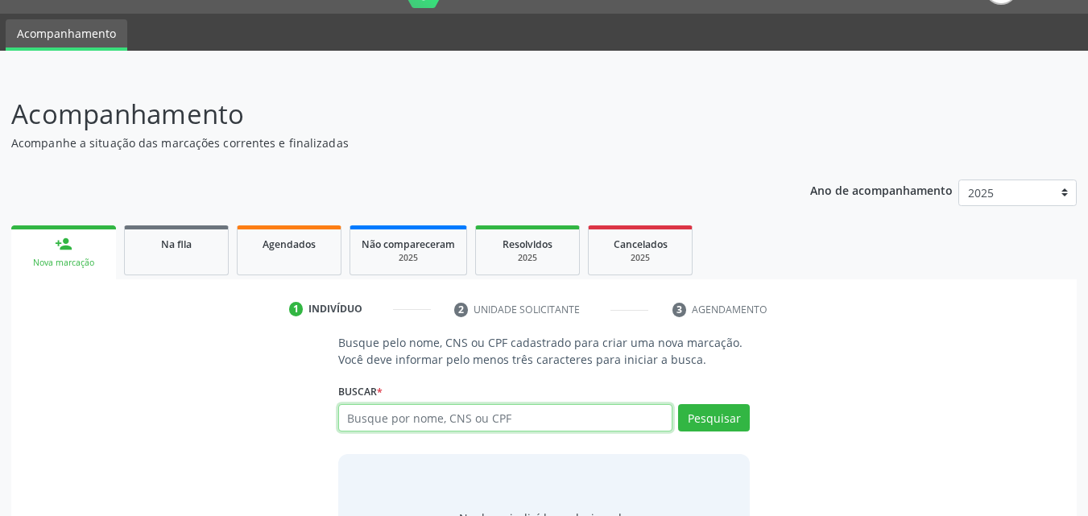
click at [447, 423] on input "text" at bounding box center [505, 417] width 335 height 27
type input "OZANA LARISSA DA SILVA"
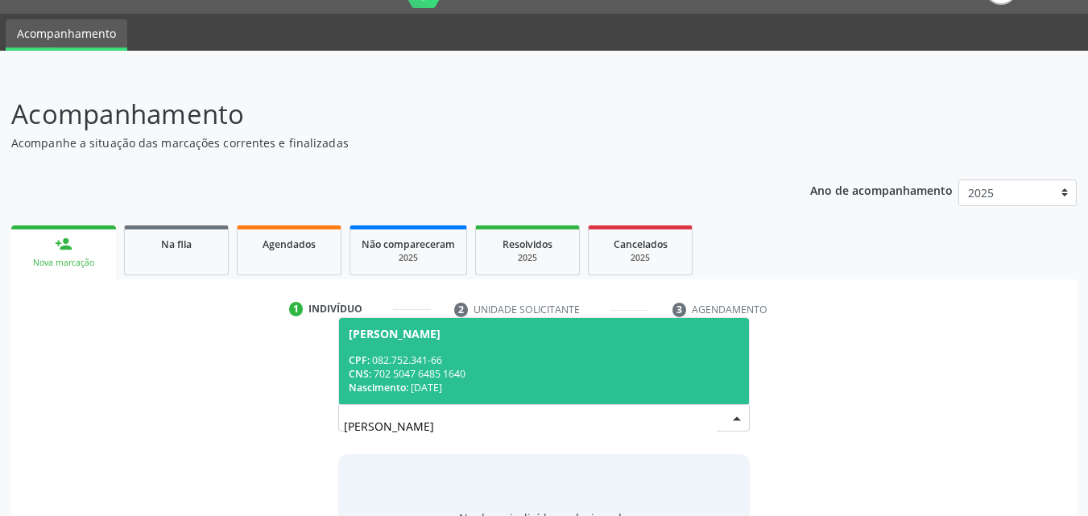
click at [480, 375] on div "CNS: 702 5047 6485 1640" at bounding box center [544, 374] width 391 height 14
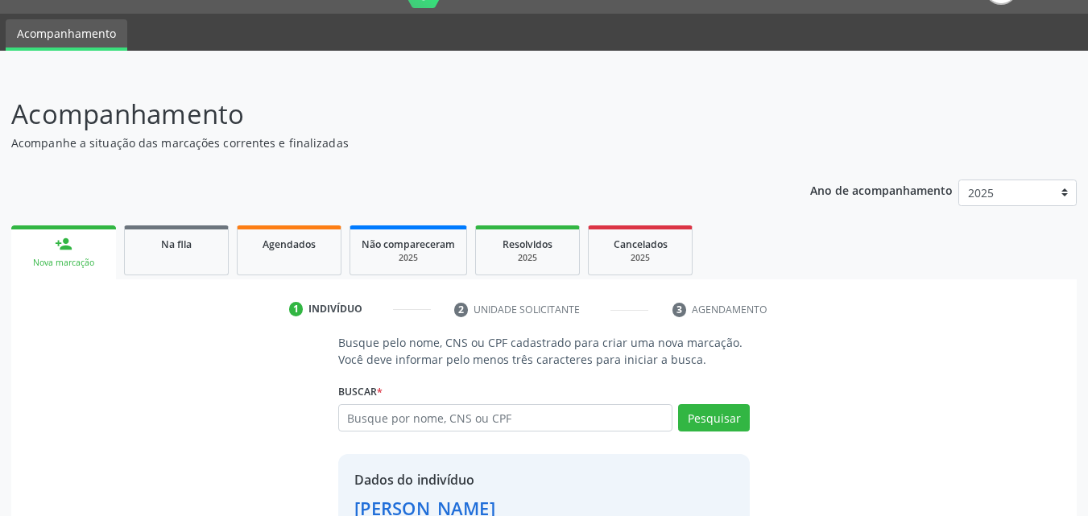
scroll to position [152, 0]
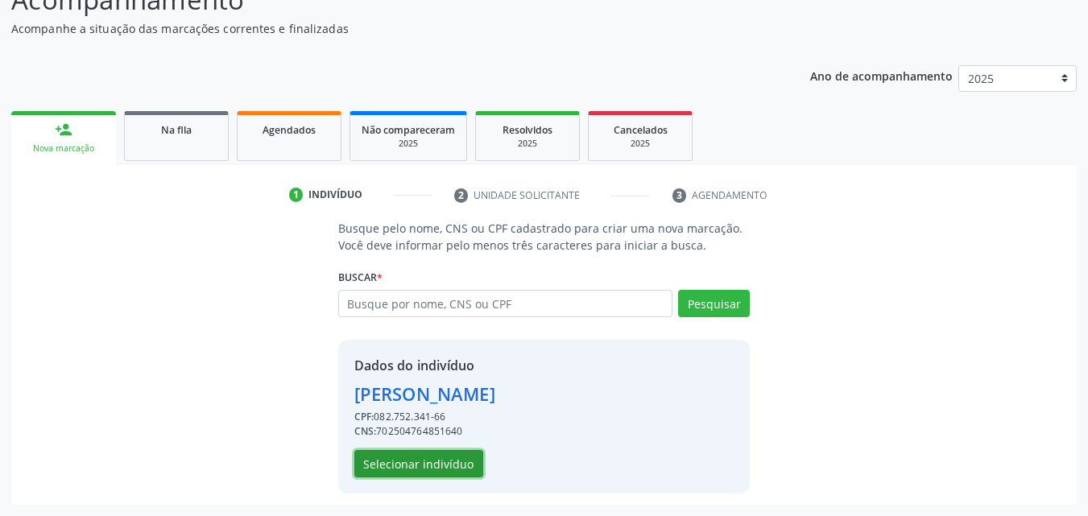
click at [428, 458] on button "Selecionar indivíduo" at bounding box center [418, 463] width 129 height 27
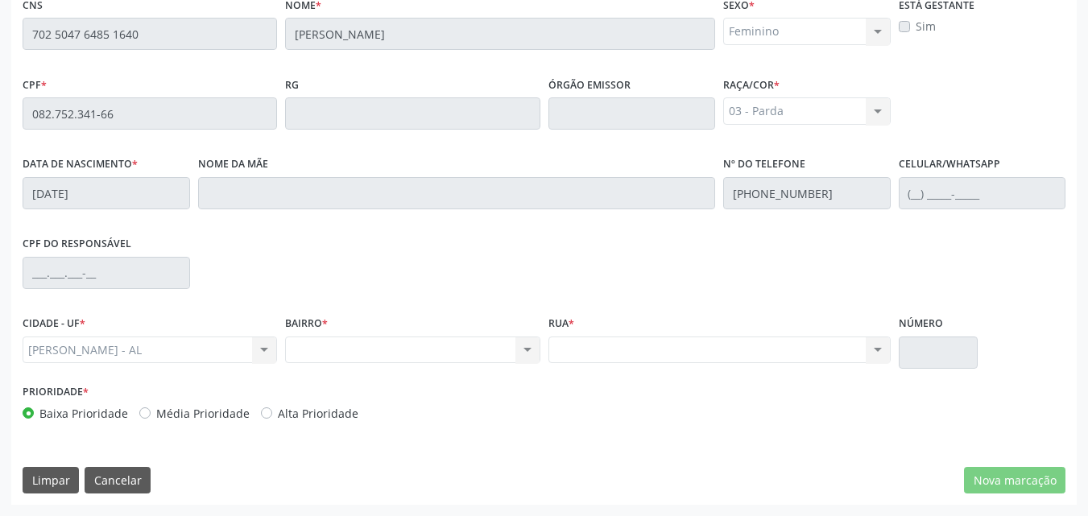
scroll to position [50, 0]
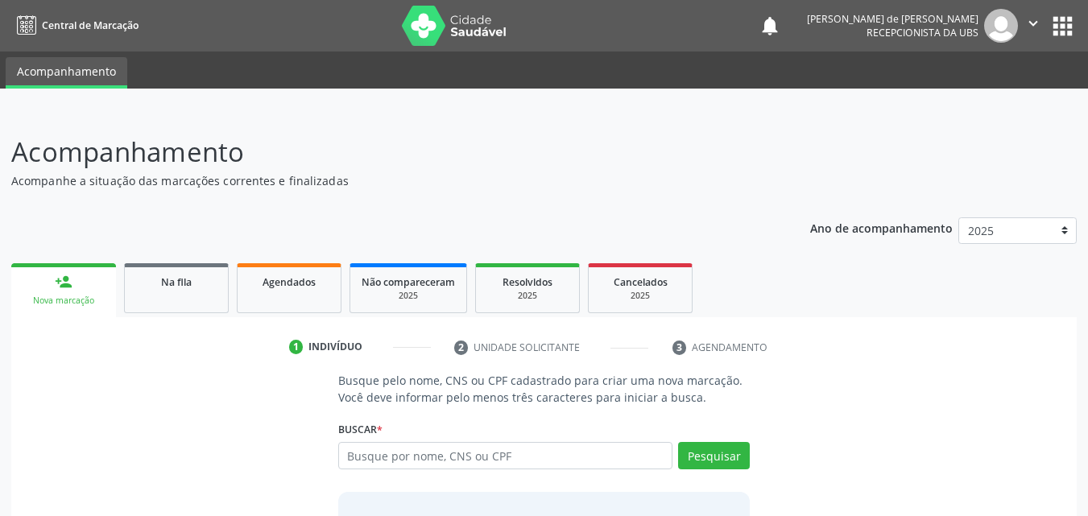
scroll to position [50, 0]
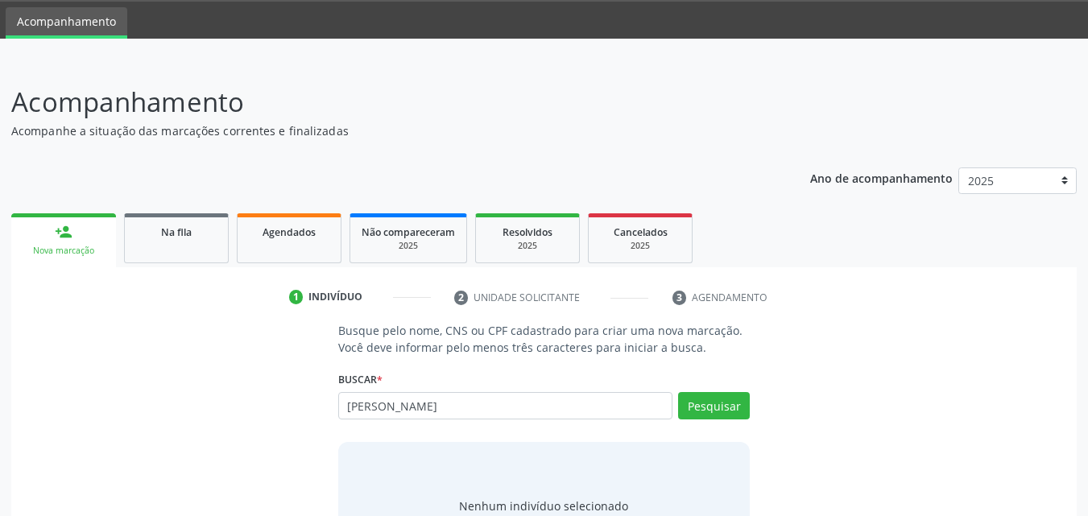
type input "[PERSON_NAME]"
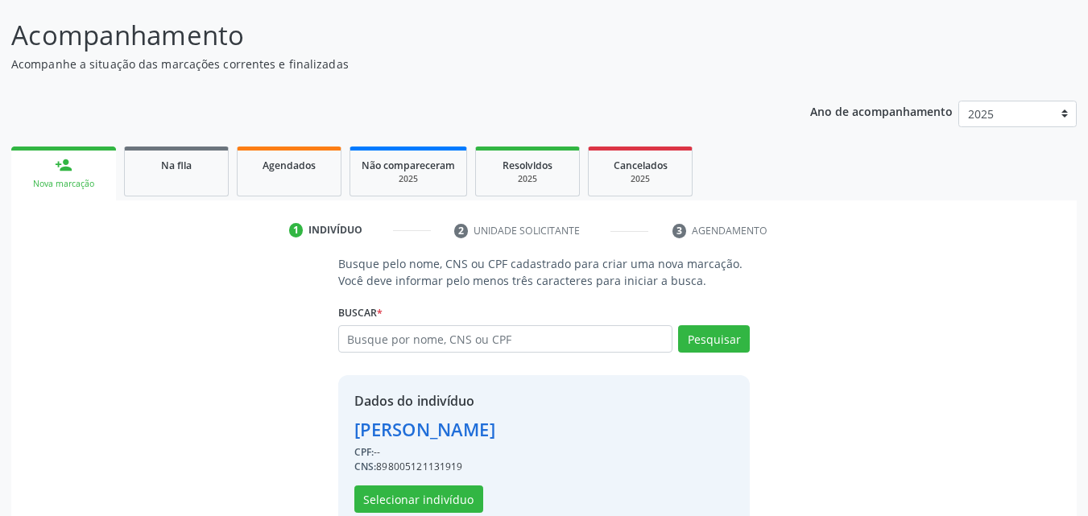
scroll to position [152, 0]
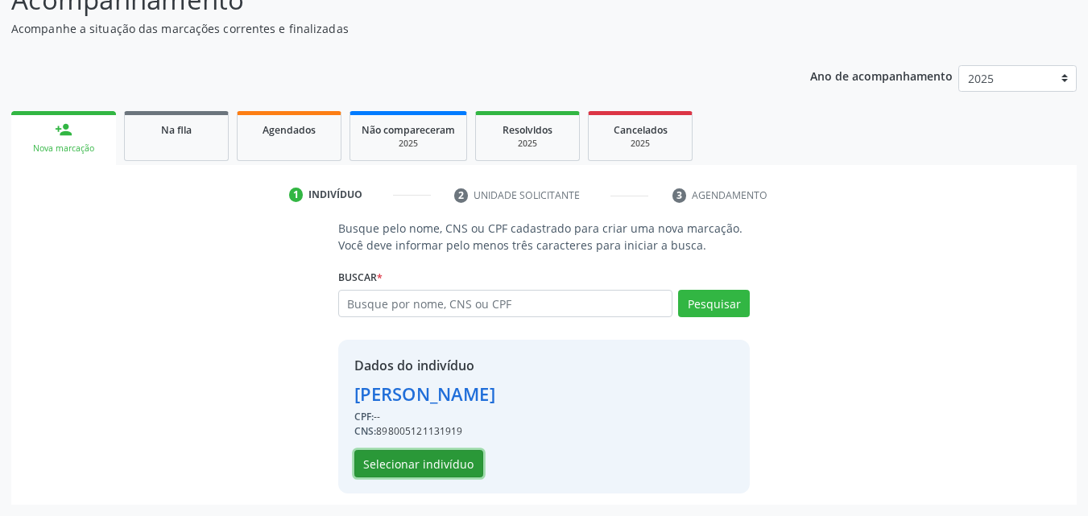
click at [411, 469] on button "Selecionar indivíduo" at bounding box center [418, 463] width 129 height 27
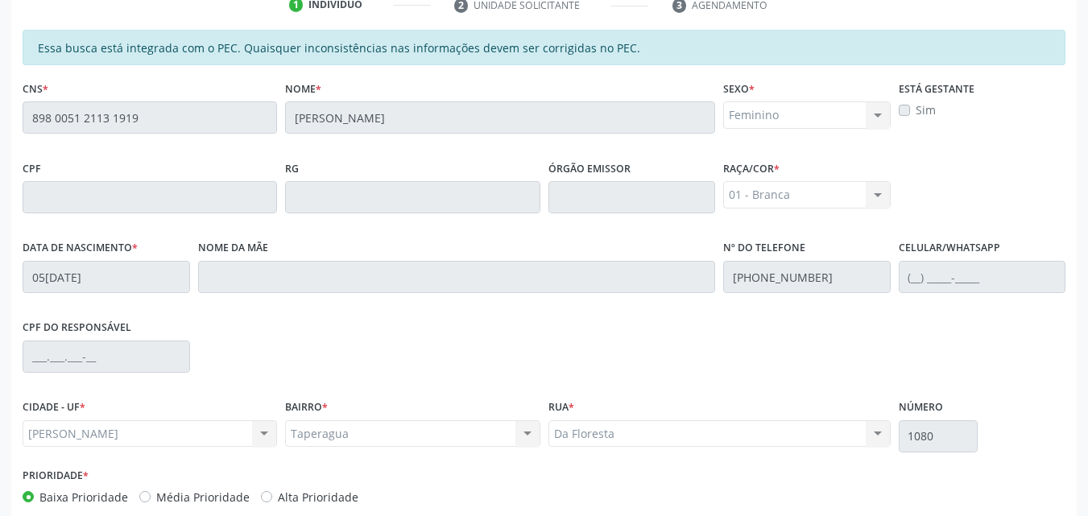
scroll to position [426, 0]
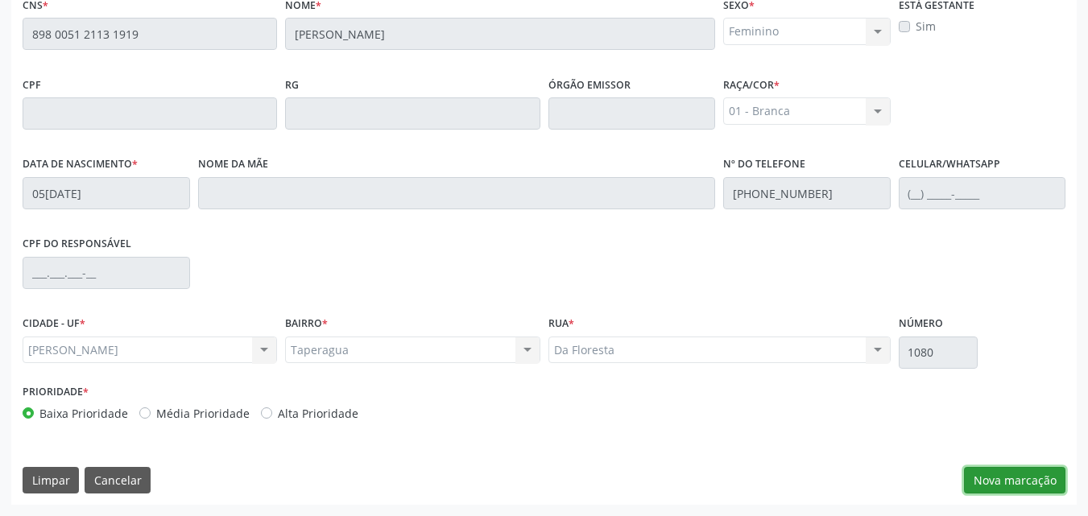
click at [1003, 475] on button "Nova marcação" at bounding box center [1014, 480] width 101 height 27
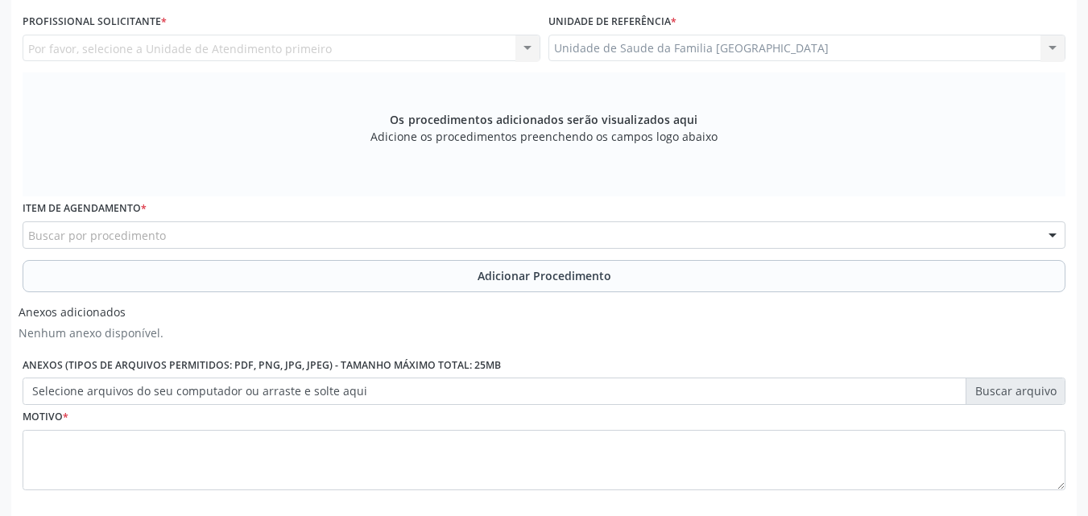
scroll to position [0, 0]
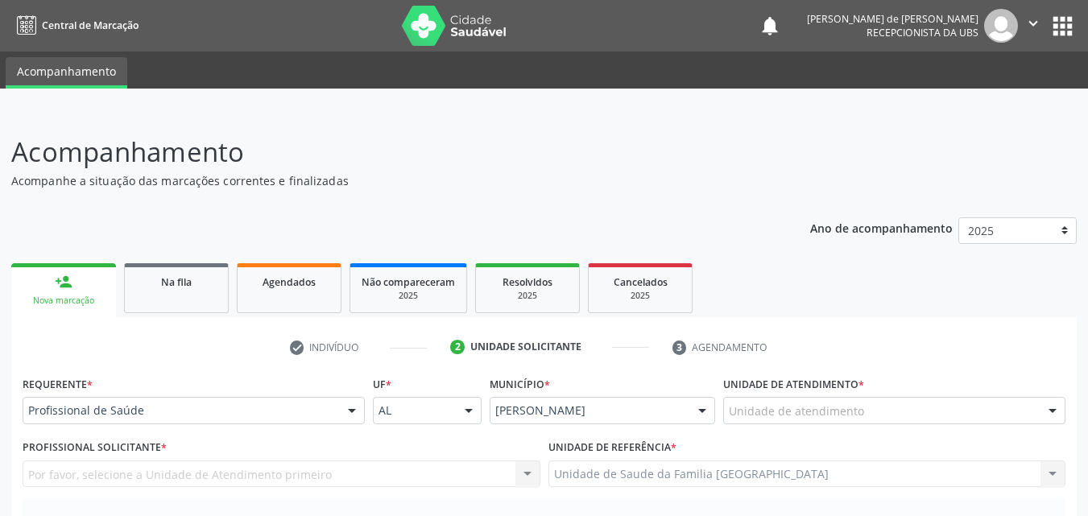
click at [862, 412] on div "Unidade de atendimento" at bounding box center [894, 410] width 342 height 27
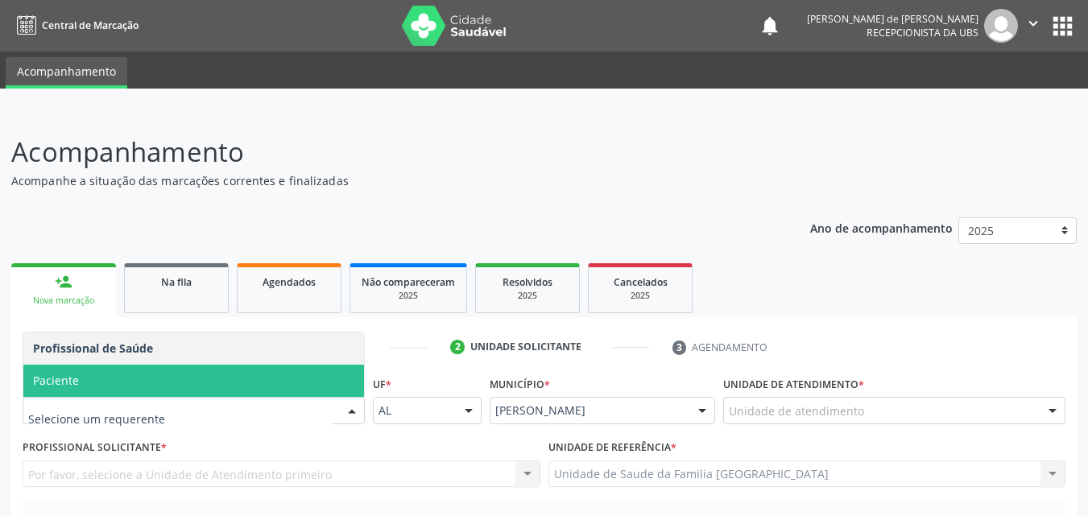
click at [126, 385] on span "Paciente" at bounding box center [193, 381] width 341 height 32
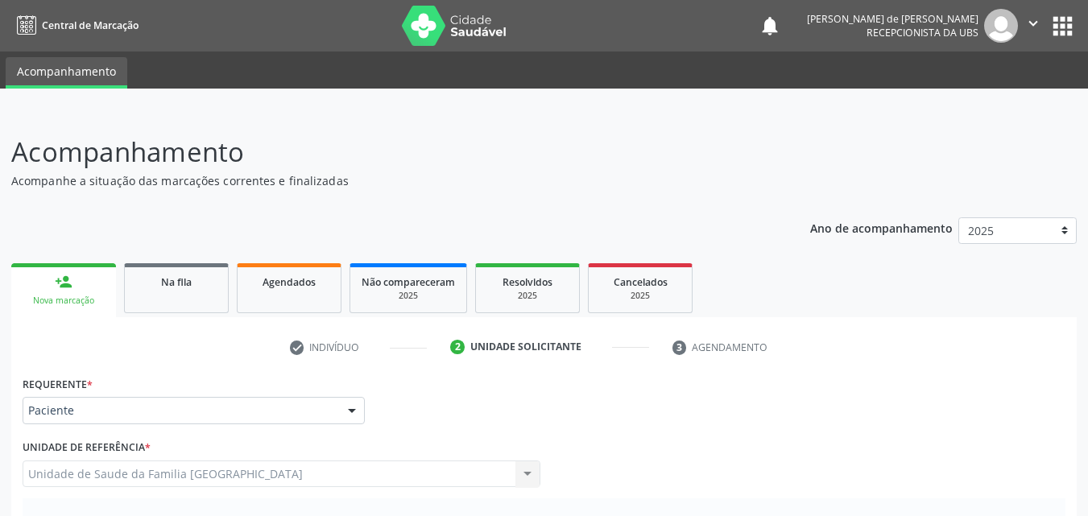
scroll to position [376, 0]
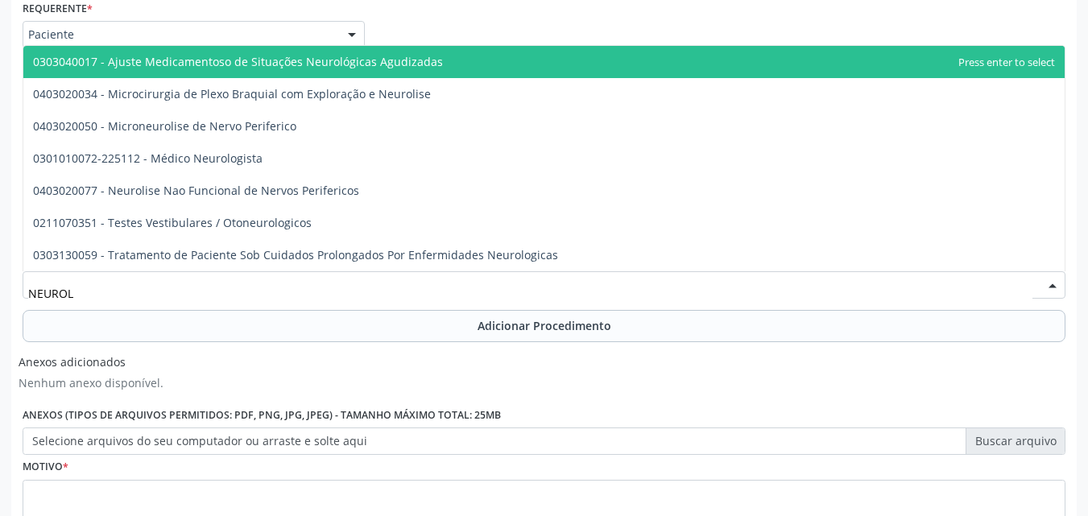
type input "NEUROLO"
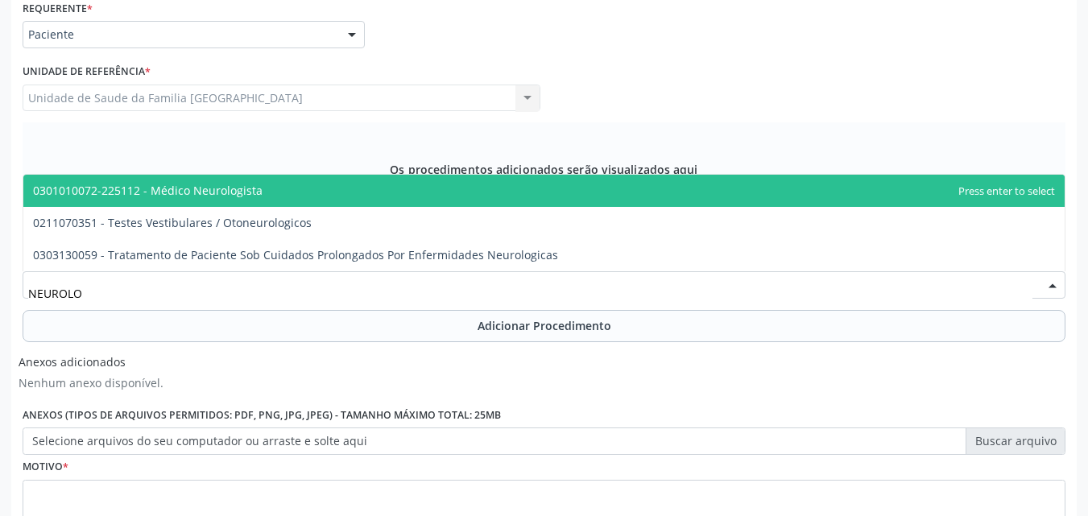
click at [163, 188] on span "0301010072-225112 - Médico Neurologista" at bounding box center [148, 190] width 230 height 15
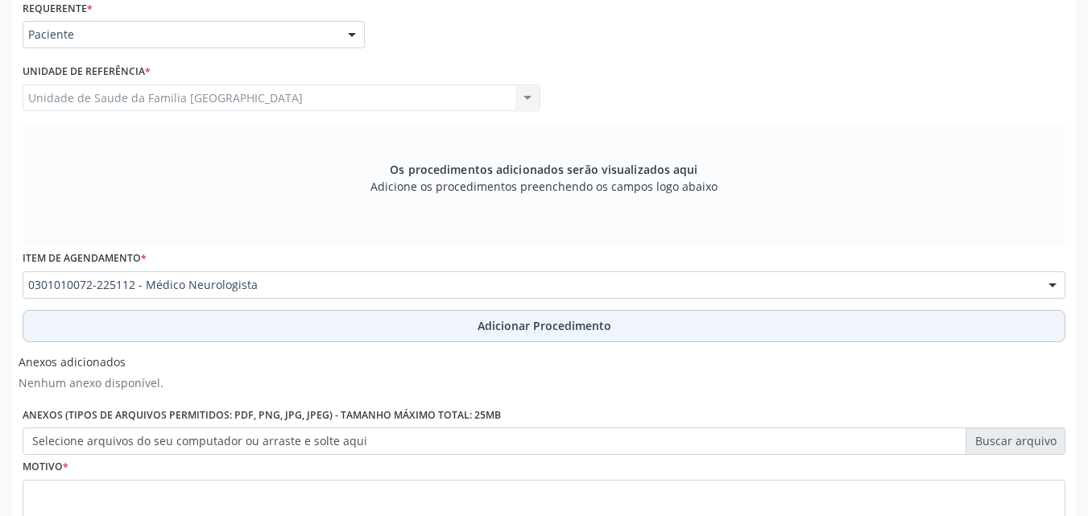
click at [145, 331] on button "Adicionar Procedimento" at bounding box center [544, 326] width 1043 height 32
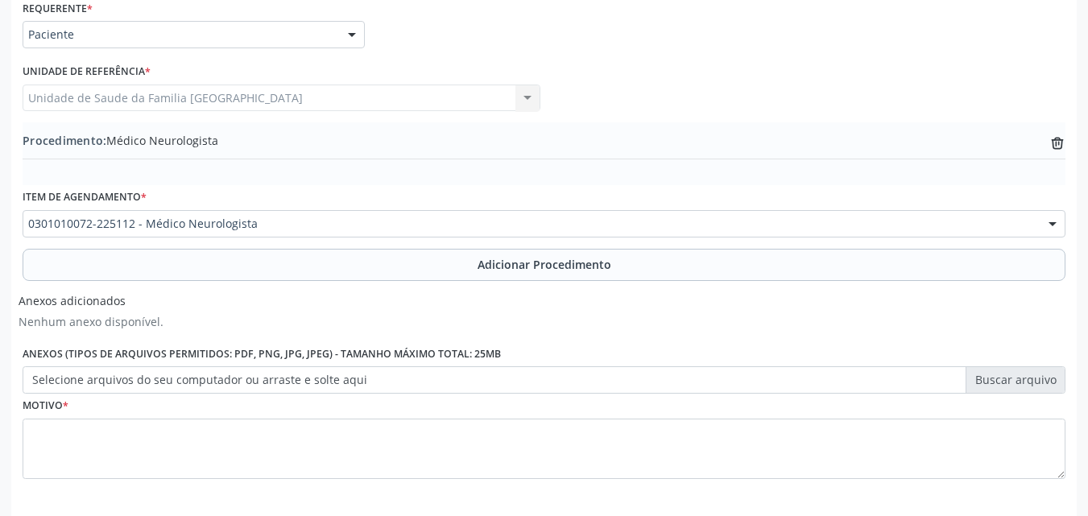
click at [140, 389] on label "Selecione arquivos do seu computador ou arraste e solte aqui" at bounding box center [544, 379] width 1043 height 27
click at [140, 389] on input "Selecione arquivos do seu computador ou arraste e solte aqui" at bounding box center [544, 379] width 1043 height 27
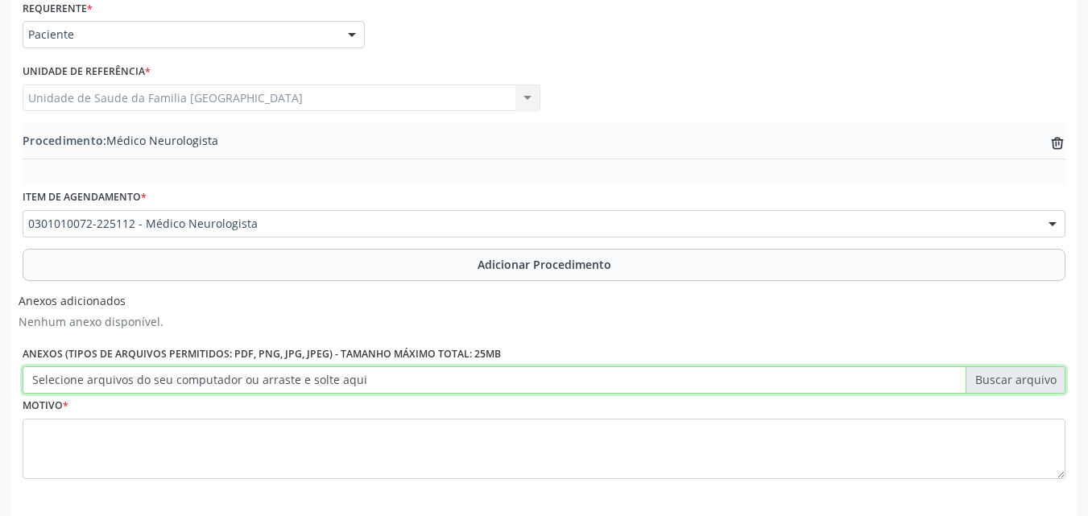
type input "C:\fakepath\17.jpg"
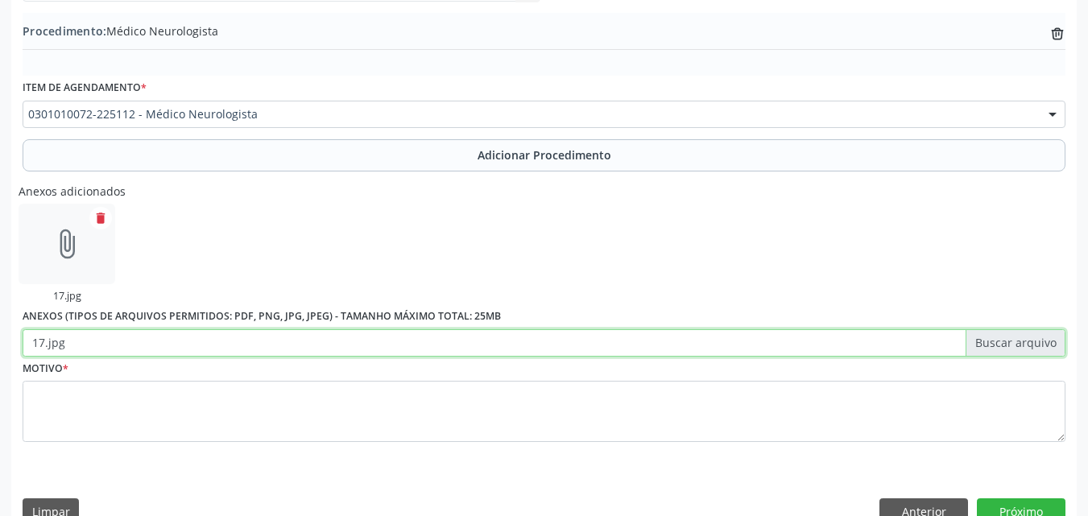
scroll to position [517, 0]
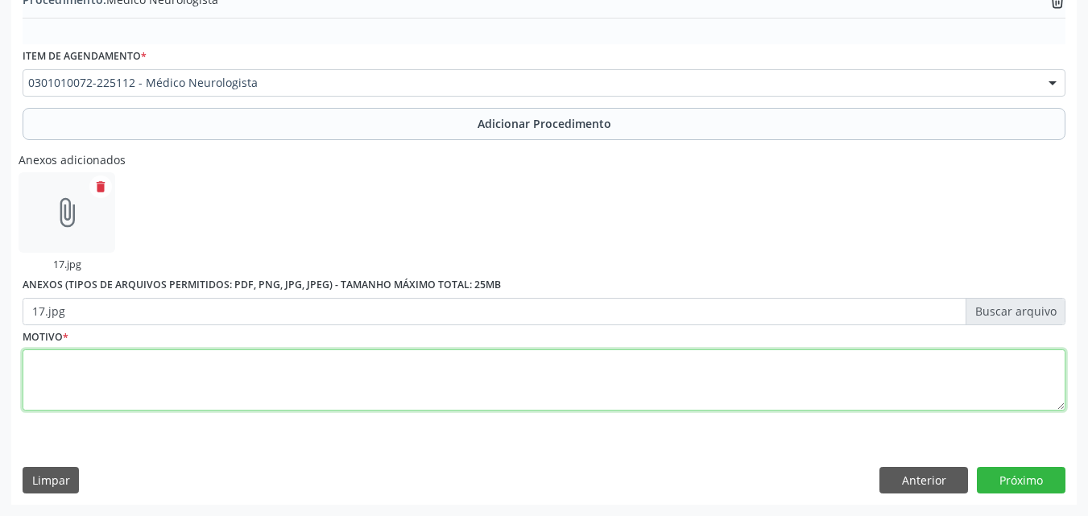
click at [172, 379] on textarea at bounding box center [544, 380] width 1043 height 61
type textarea "CONSULTA NEUROLOGISTA."
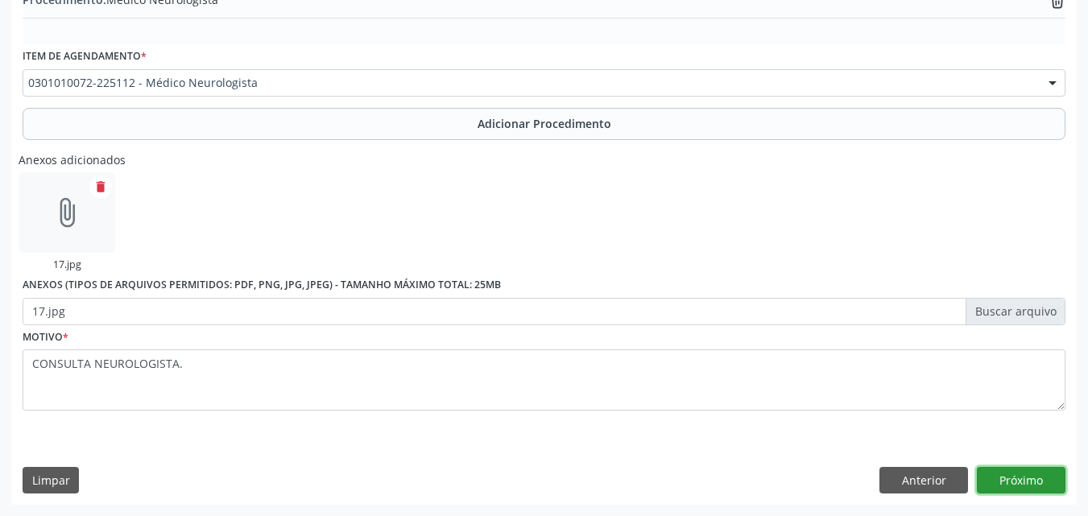
click at [1020, 489] on button "Próximo" at bounding box center [1021, 480] width 89 height 27
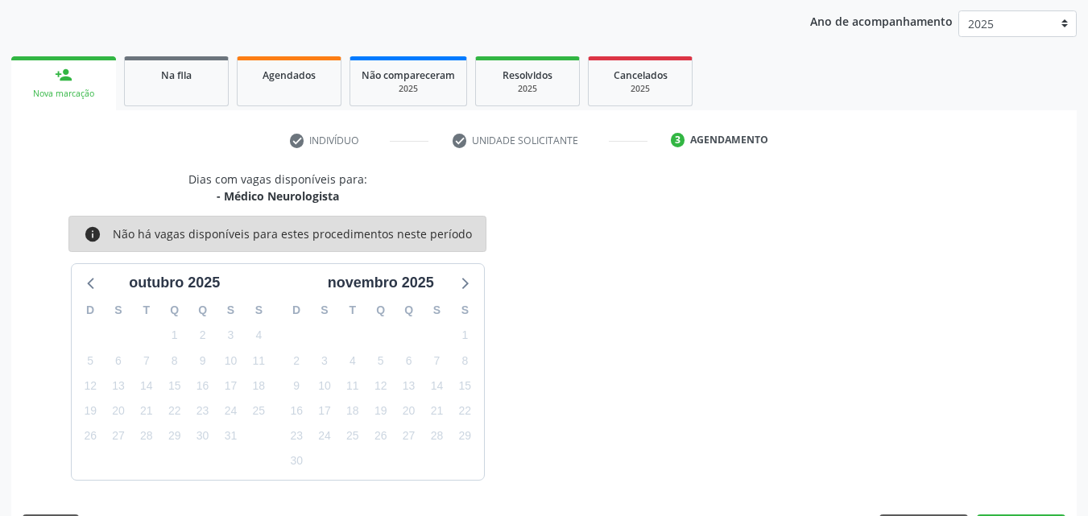
scroll to position [254, 0]
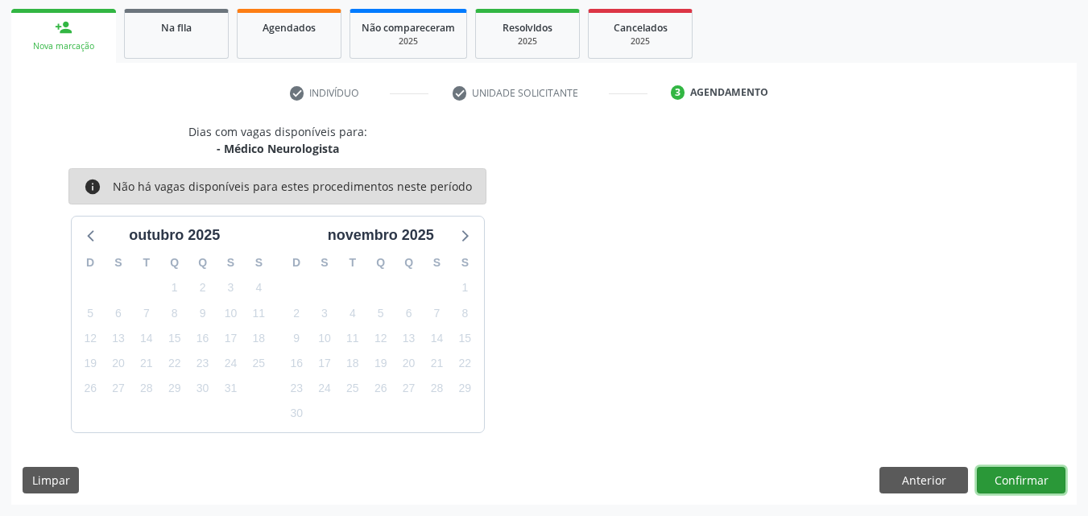
click at [991, 473] on button "Confirmar" at bounding box center [1021, 480] width 89 height 27
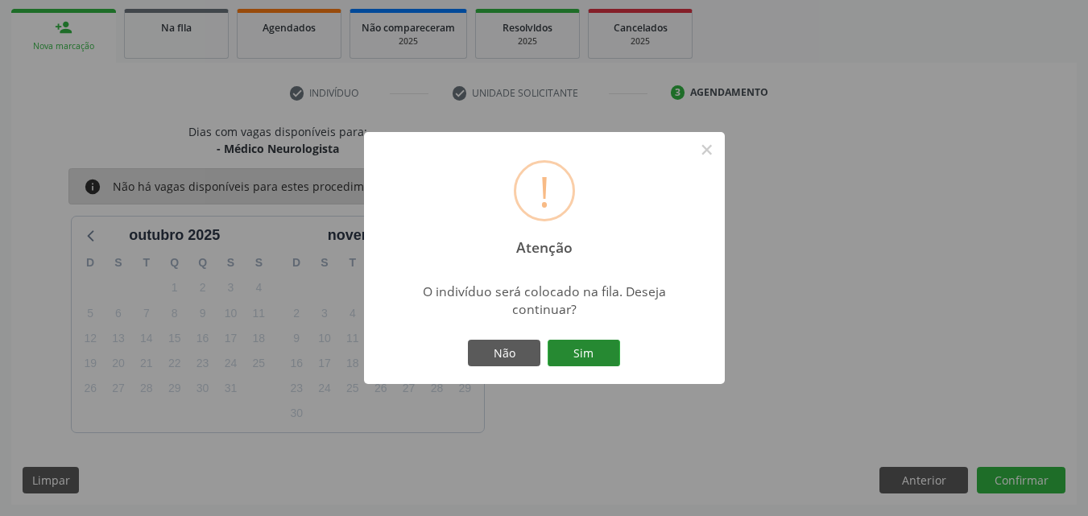
click at [587, 358] on button "Sim" at bounding box center [584, 353] width 72 height 27
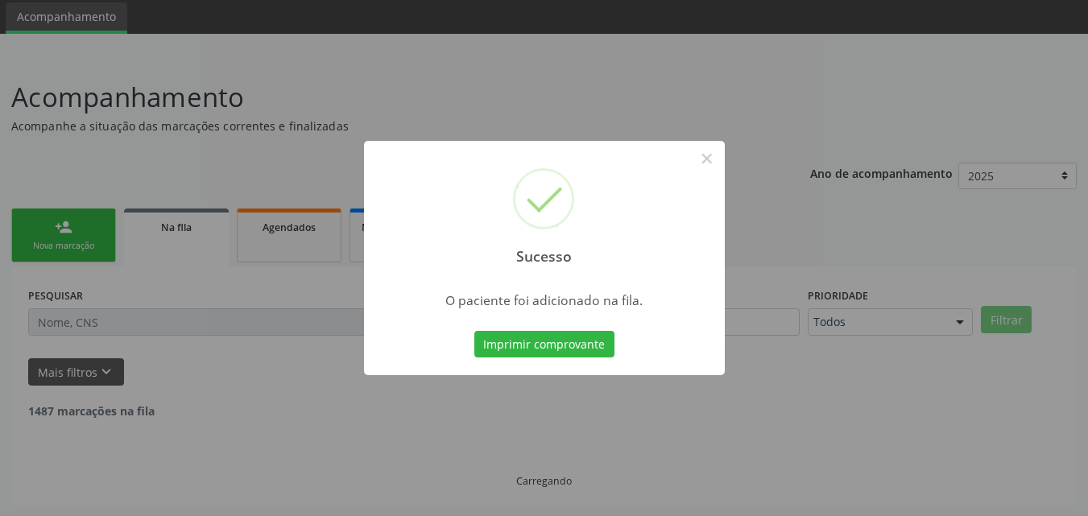
scroll to position [38, 0]
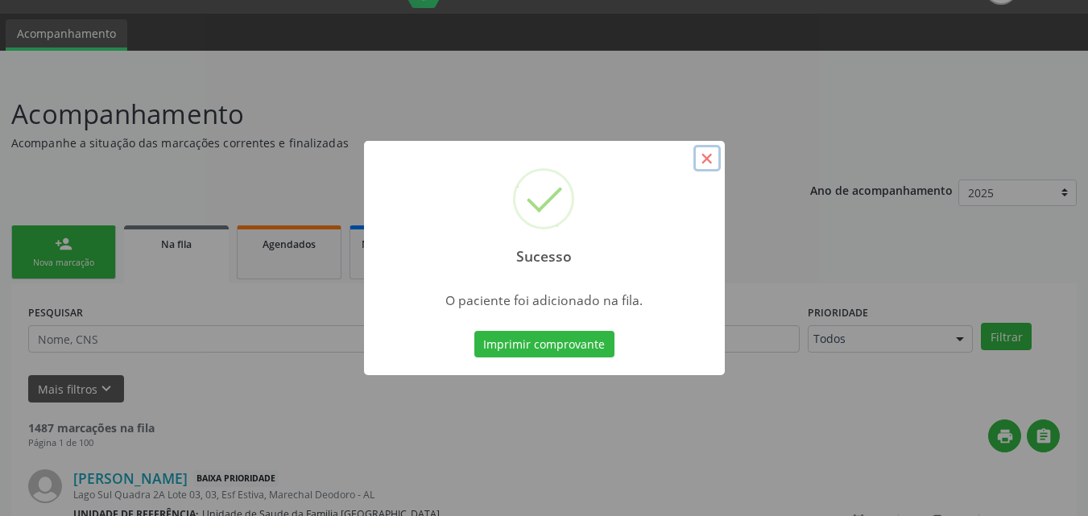
click at [710, 150] on button "×" at bounding box center [706, 158] width 27 height 27
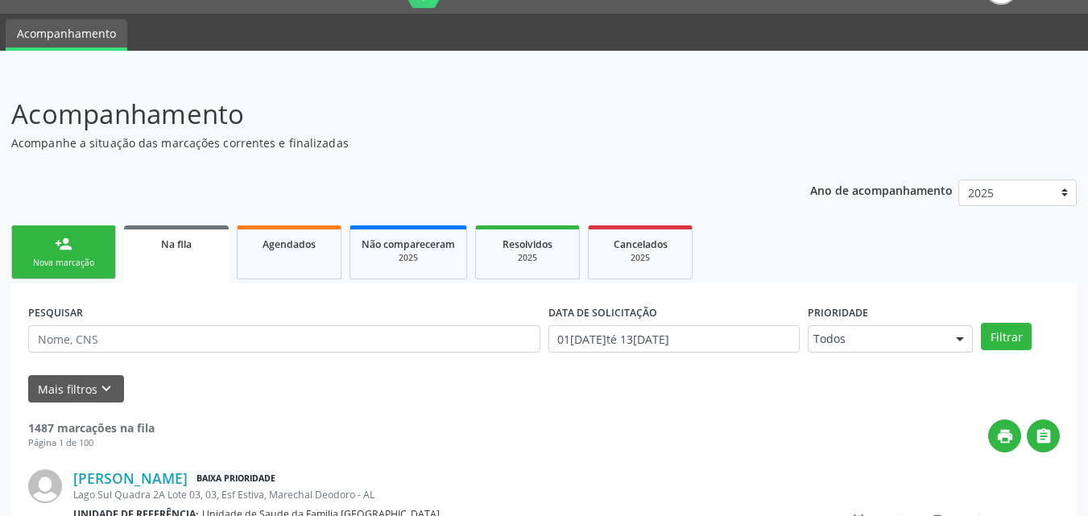
click at [76, 260] on div "Nova marcação" at bounding box center [63, 263] width 81 height 12
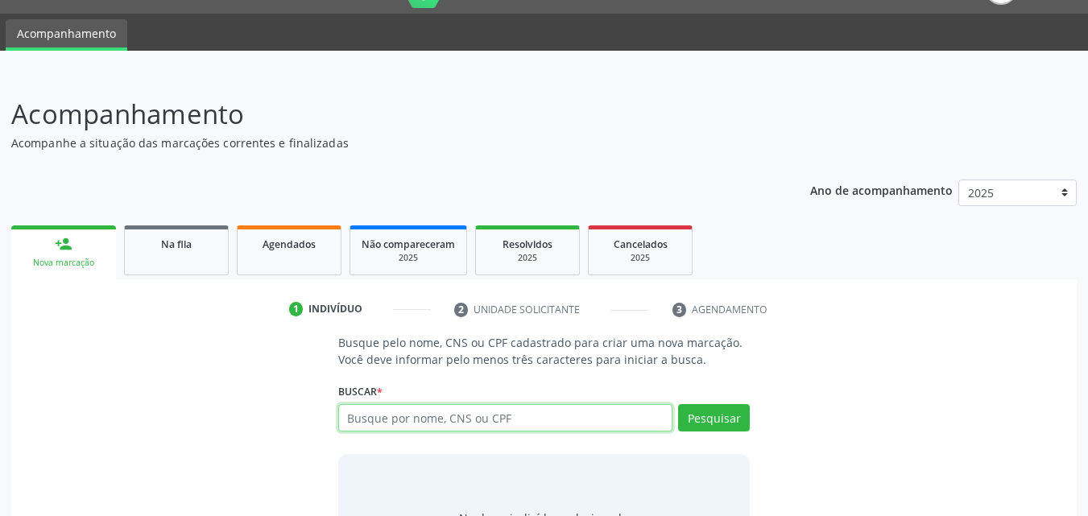
click at [397, 425] on input "text" at bounding box center [505, 417] width 335 height 27
click at [449, 426] on input "OZANA" at bounding box center [505, 417] width 335 height 27
type input "[PERSON_NAME]"
type input "O"
type input "[PERSON_NAME]"
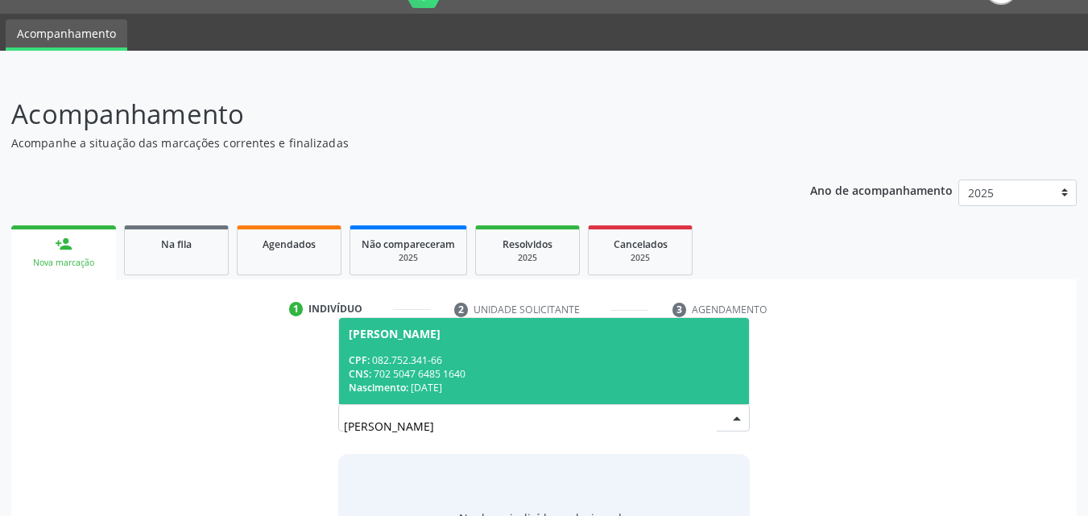
click at [468, 352] on span "[PERSON_NAME] CPF: 082.752.341-66 CNS: 702 5047 6485 1640 Nascimento: 07[DATE]" at bounding box center [544, 361] width 411 height 86
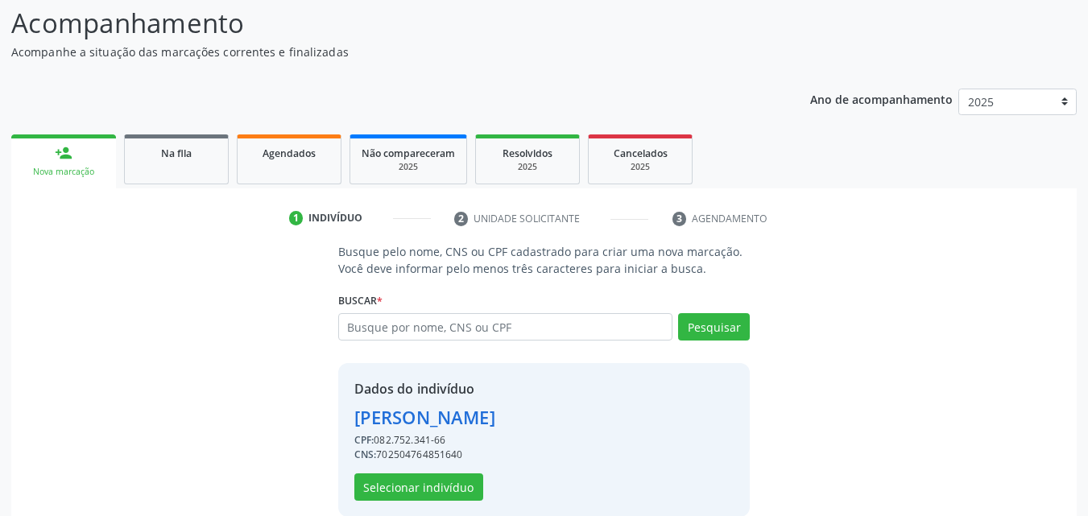
scroll to position [152, 0]
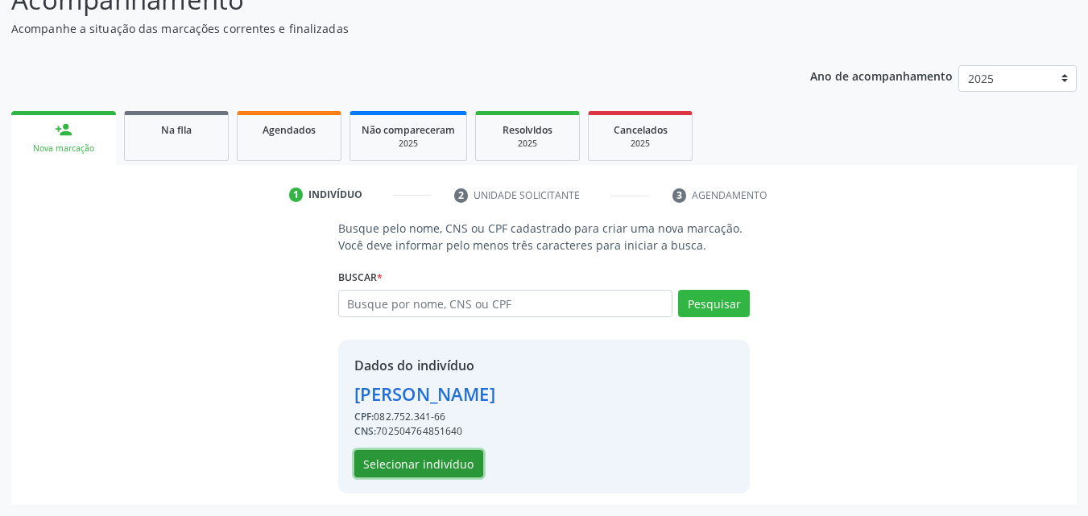
click at [448, 460] on button "Selecionar indivíduo" at bounding box center [418, 463] width 129 height 27
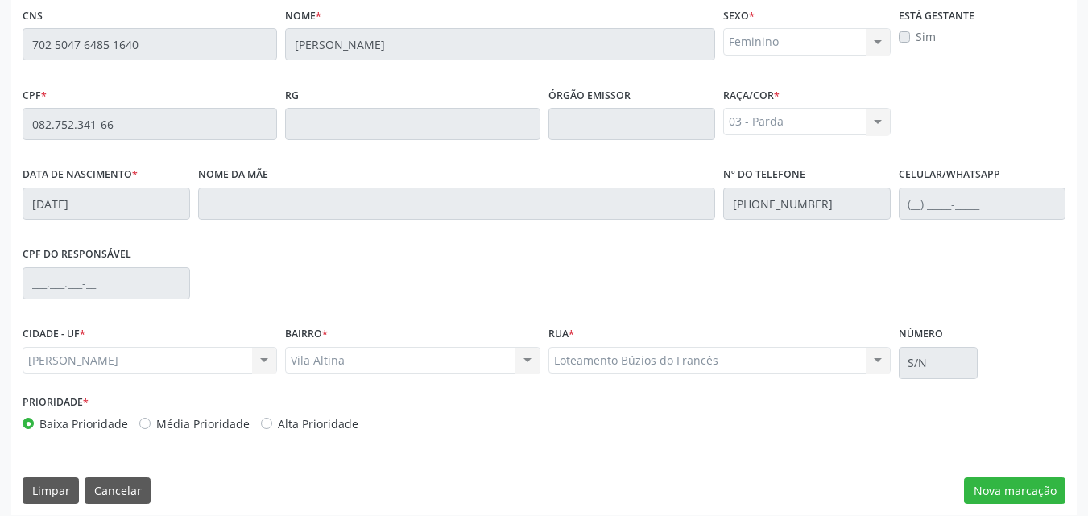
scroll to position [426, 0]
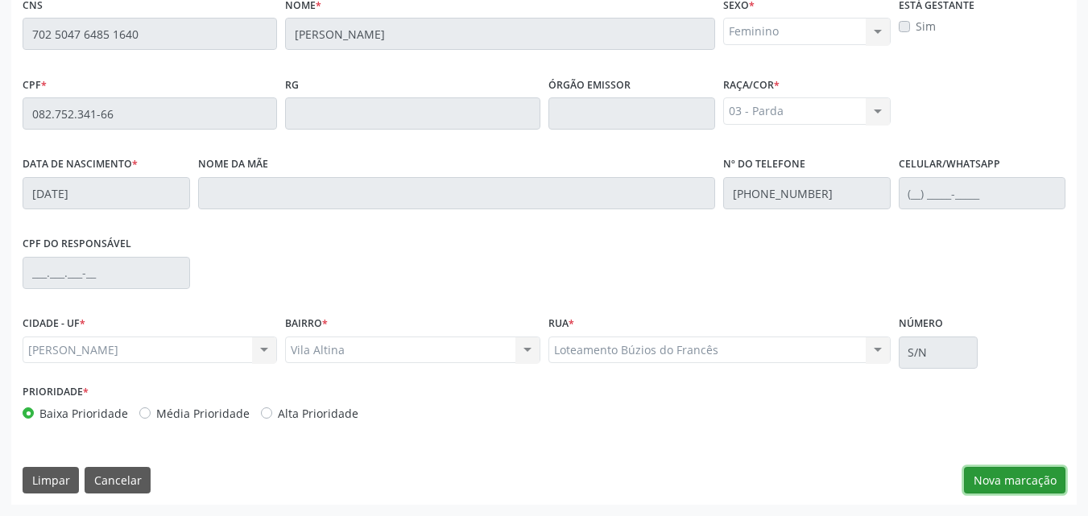
click at [1012, 486] on button "Nova marcação" at bounding box center [1014, 480] width 101 height 27
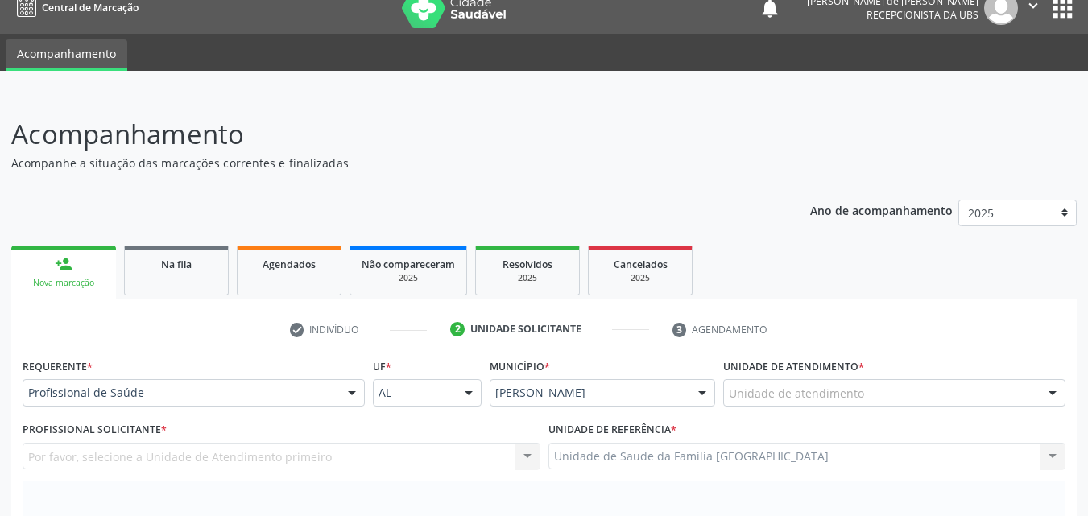
scroll to position [0, 0]
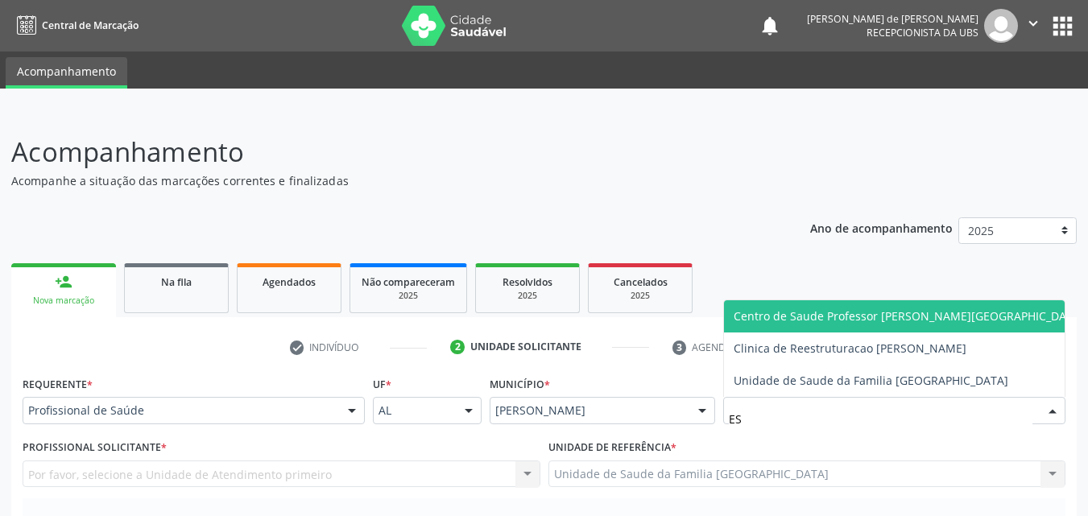
type input "E"
type input "ESTIV"
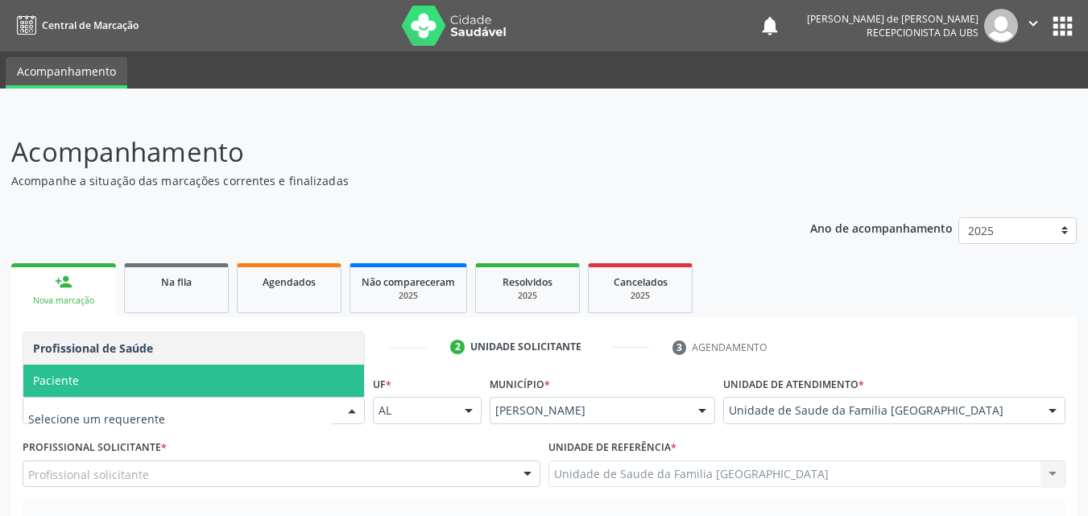
click at [126, 391] on span "Paciente" at bounding box center [193, 381] width 341 height 32
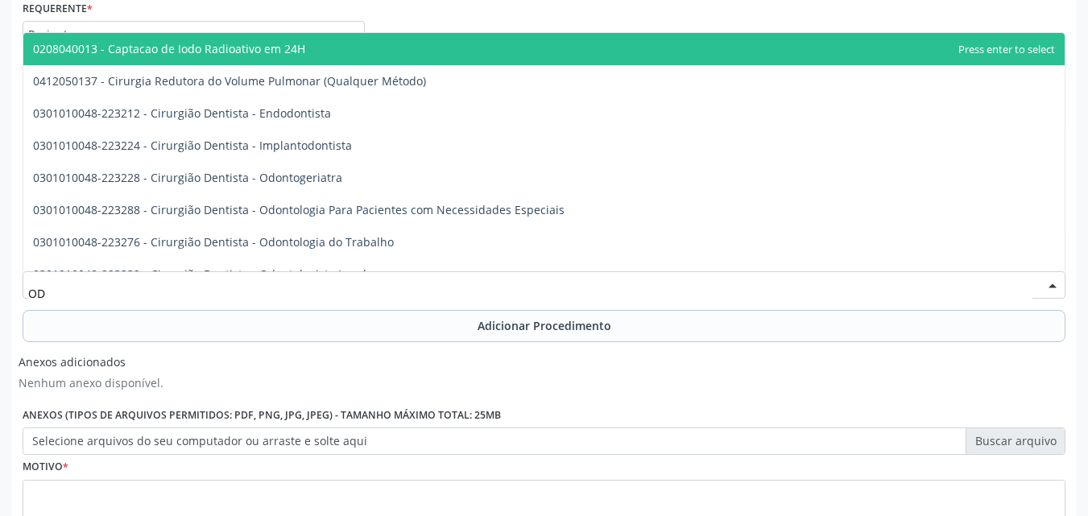
type input "O"
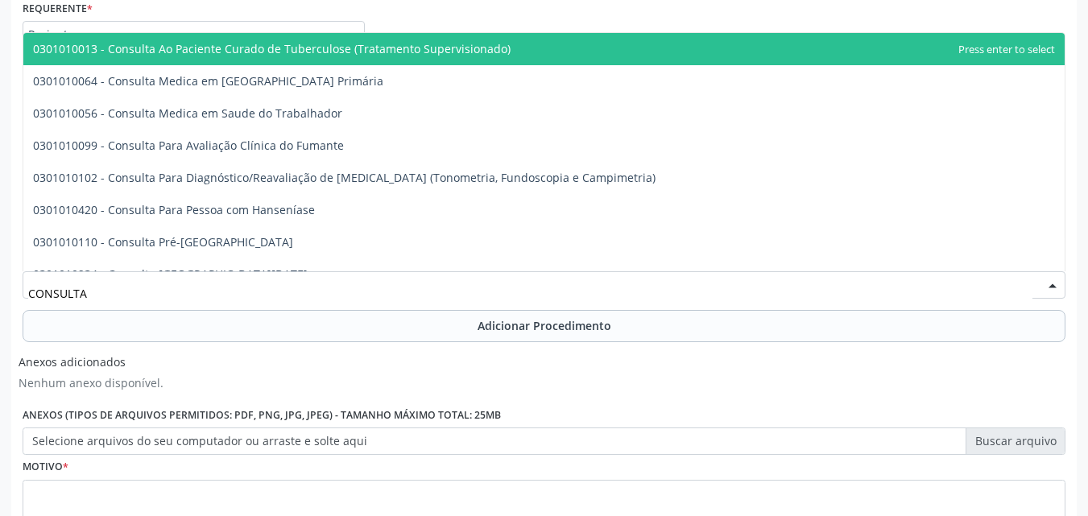
type input "CONSULTA O"
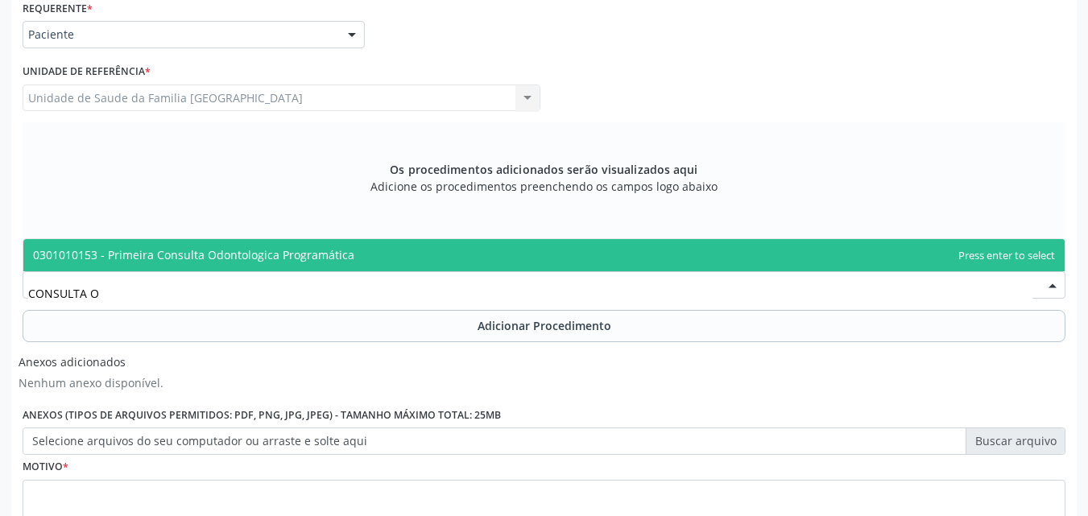
click at [249, 249] on span "0301010153 - Primeira Consulta Odontologica Programática" at bounding box center [193, 254] width 321 height 15
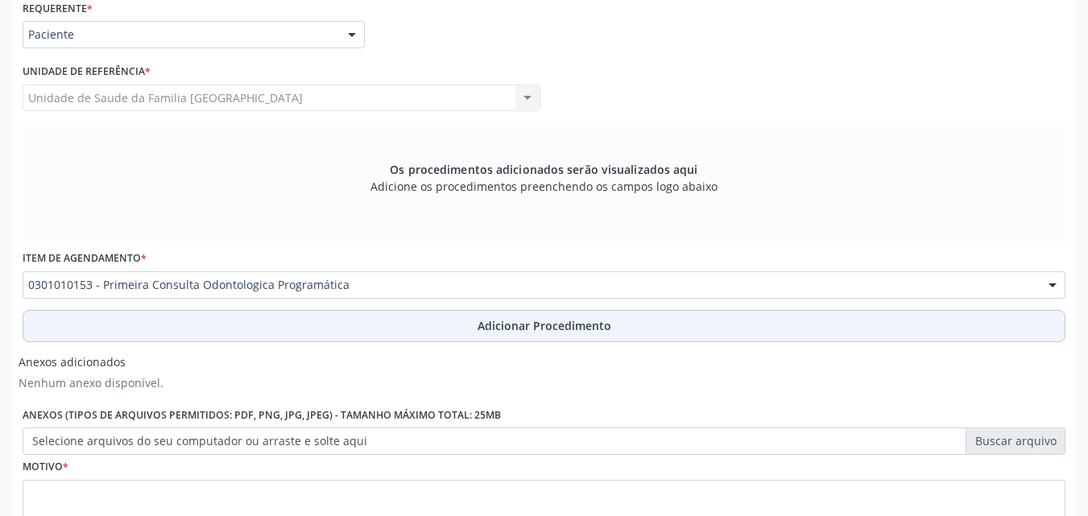
click at [224, 331] on button "Adicionar Procedimento" at bounding box center [544, 326] width 1043 height 32
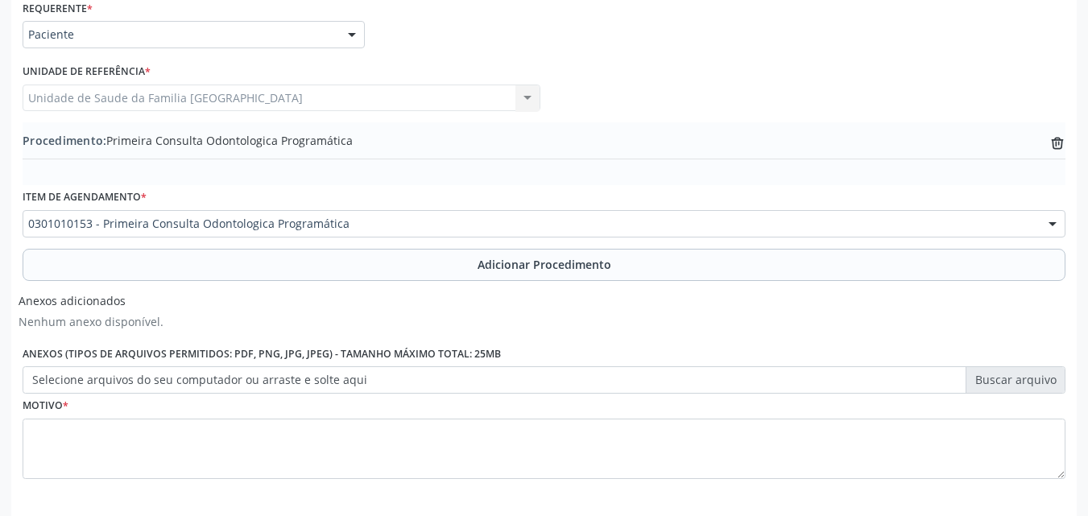
click at [128, 391] on label "Selecione arquivos do seu computador ou arraste e solte aqui" at bounding box center [544, 379] width 1043 height 27
click at [192, 375] on label "Selecione arquivos do seu computador ou arraste e solte aqui" at bounding box center [544, 379] width 1043 height 27
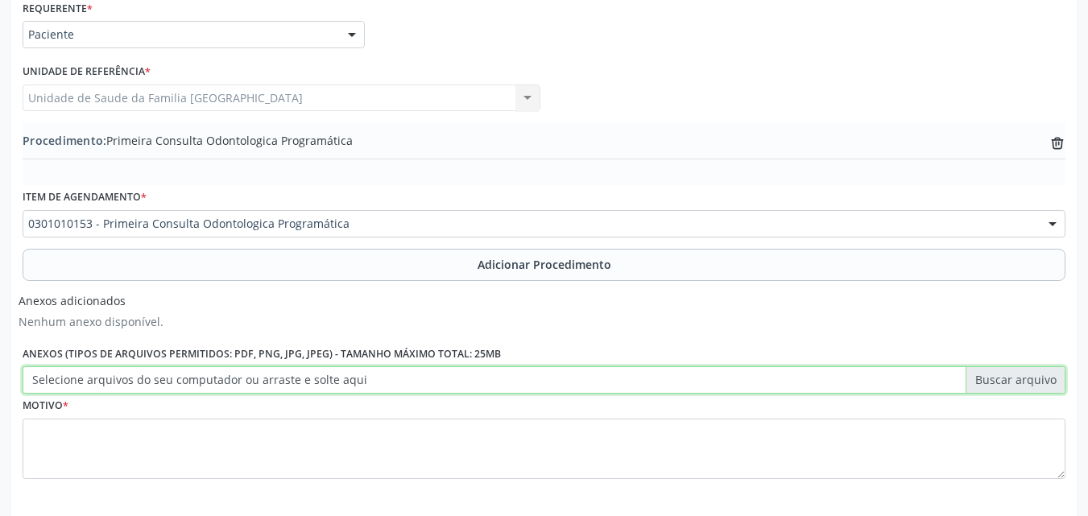
click at [192, 375] on input "Selecione arquivos do seu computador ou arraste e solte aqui" at bounding box center [544, 379] width 1043 height 27
type input "C:\fakepath\16.jpg"
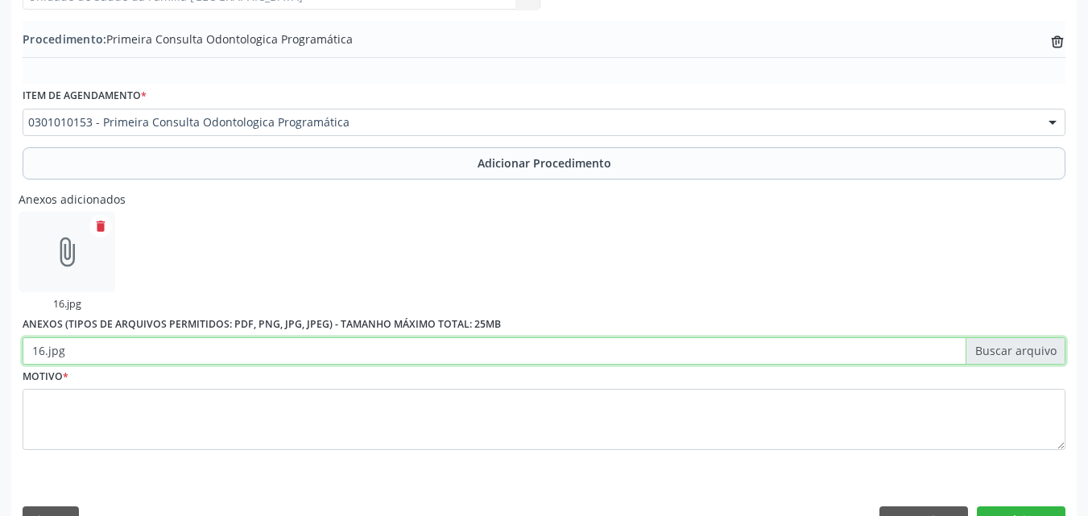
scroll to position [517, 0]
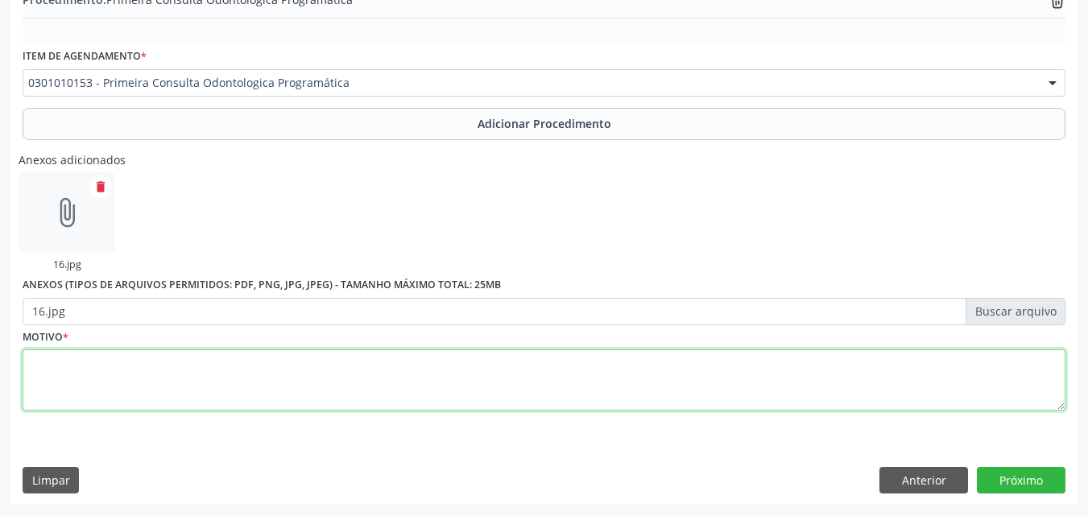
click at [131, 380] on textarea at bounding box center [544, 380] width 1043 height 61
type textarea "CÁRIE DENTÁRIA."
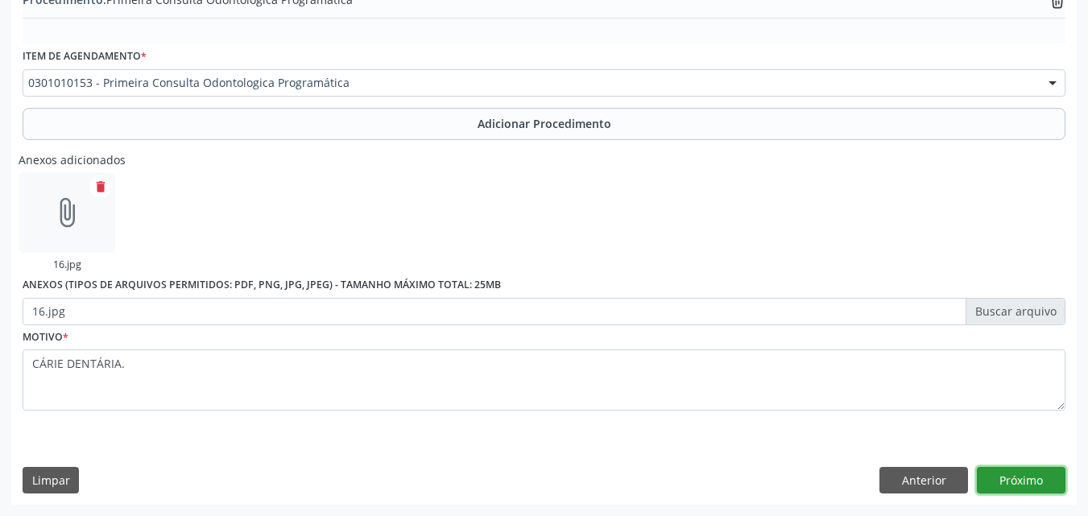
click at [982, 470] on button "Próximo" at bounding box center [1021, 480] width 89 height 27
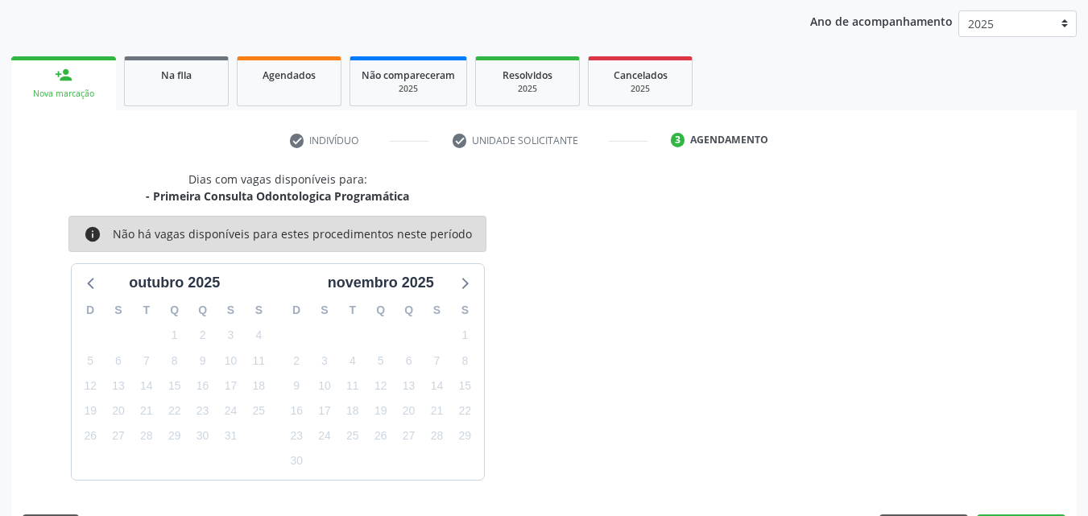
scroll to position [254, 0]
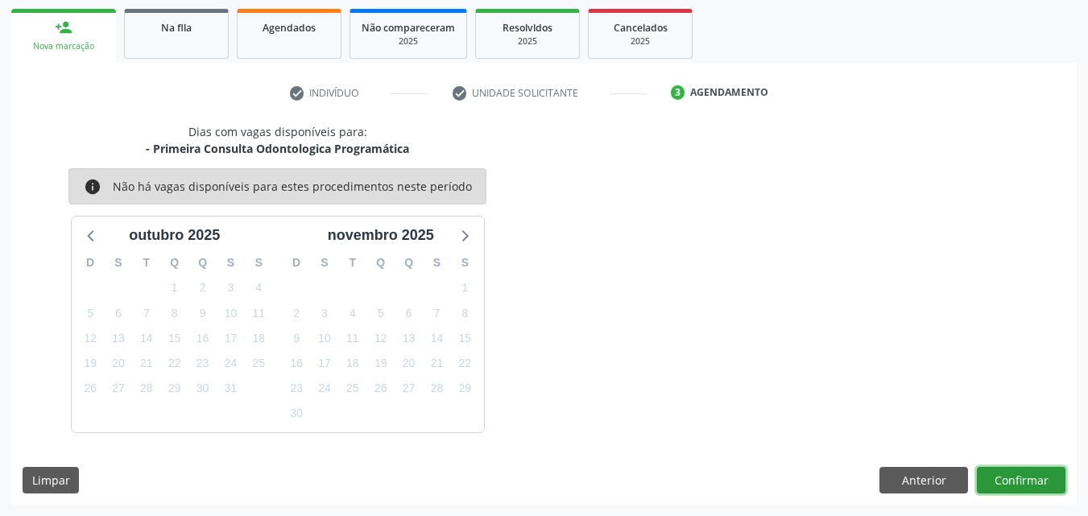
click at [1045, 473] on button "Confirmar" at bounding box center [1021, 480] width 89 height 27
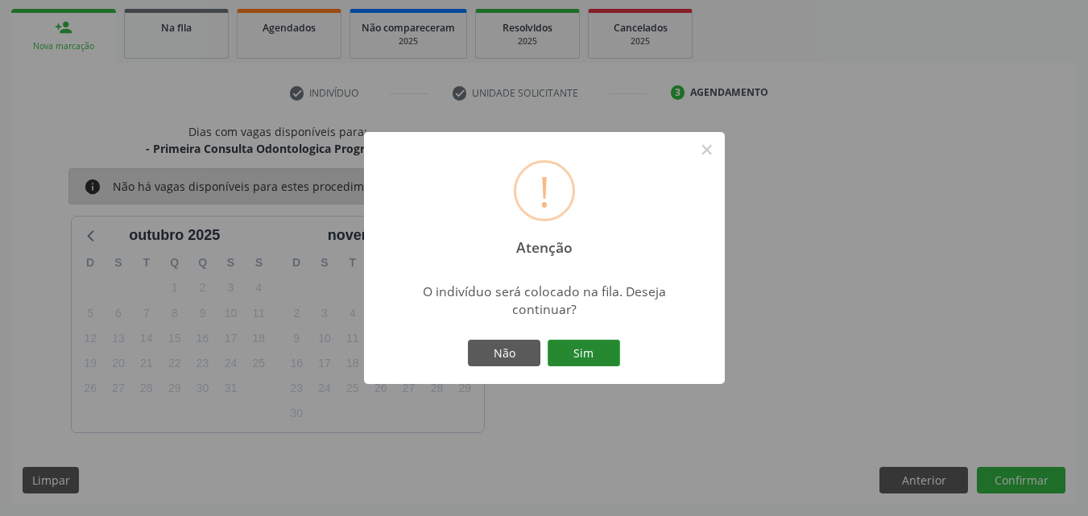
click at [595, 353] on button "Sim" at bounding box center [584, 353] width 72 height 27
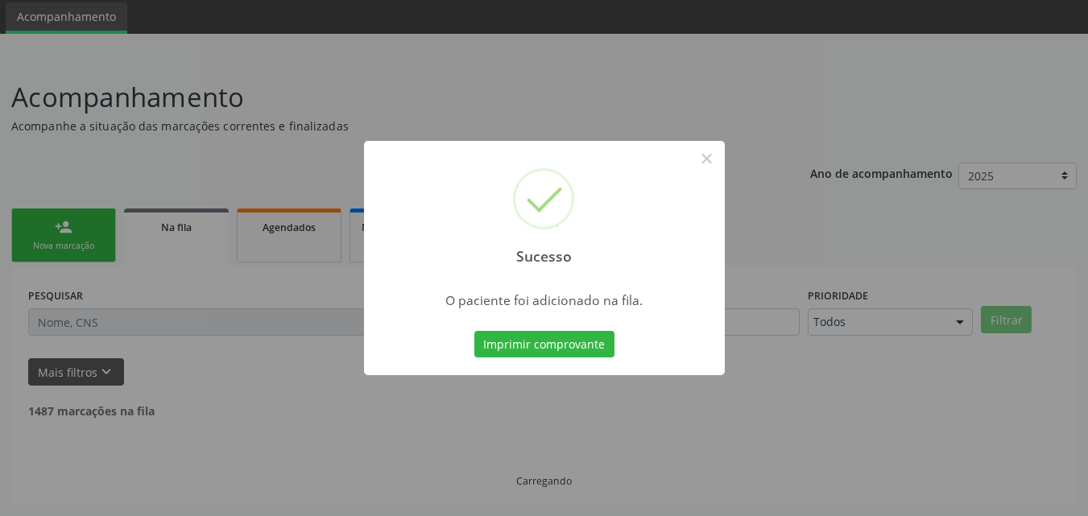
scroll to position [38, 0]
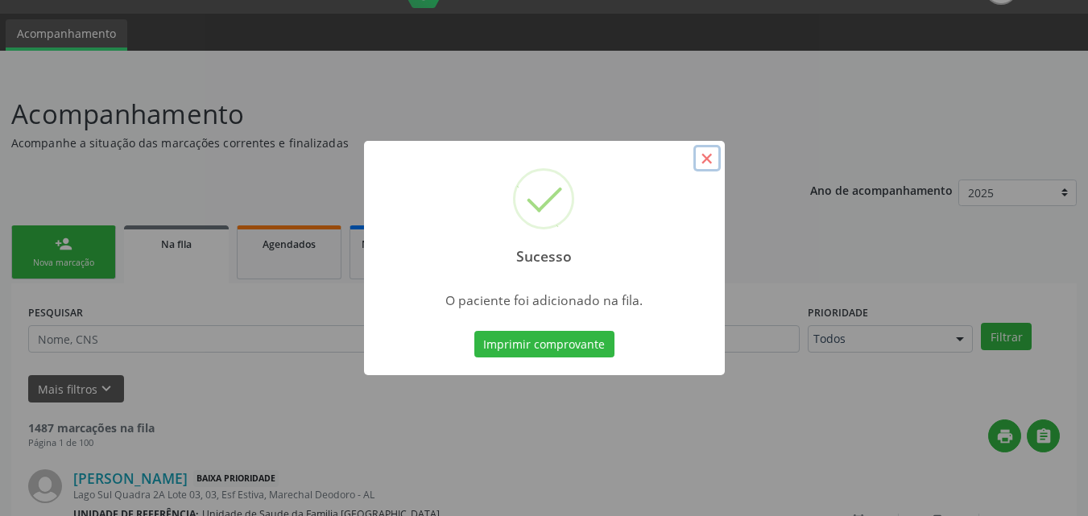
click at [698, 160] on button "×" at bounding box center [706, 158] width 27 height 27
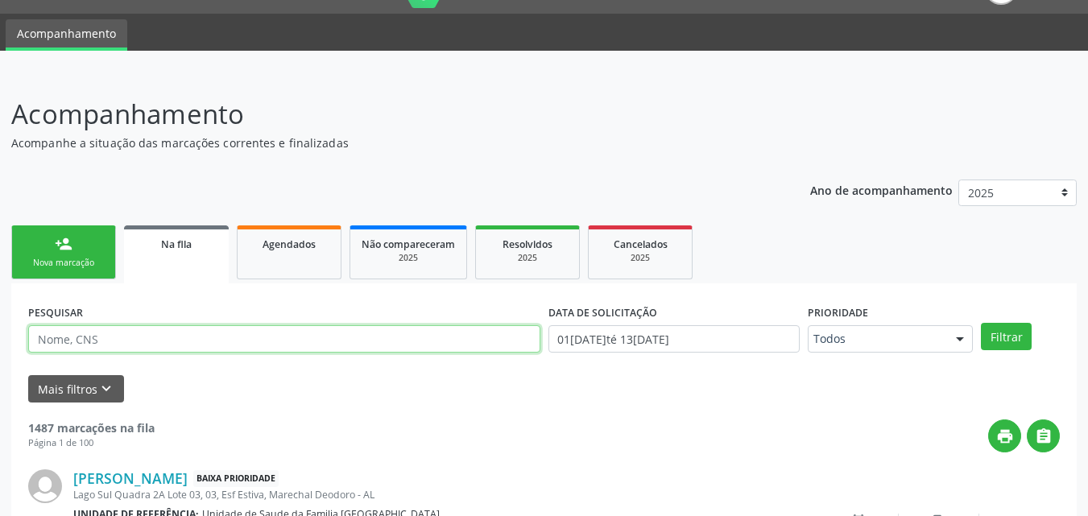
click at [60, 348] on input "text" at bounding box center [284, 338] width 512 height 27
drag, startPoint x: 49, startPoint y: 259, endPoint x: 213, endPoint y: 212, distance: 170.0
click at [49, 259] on div "Nova marcação" at bounding box center [63, 263] width 81 height 12
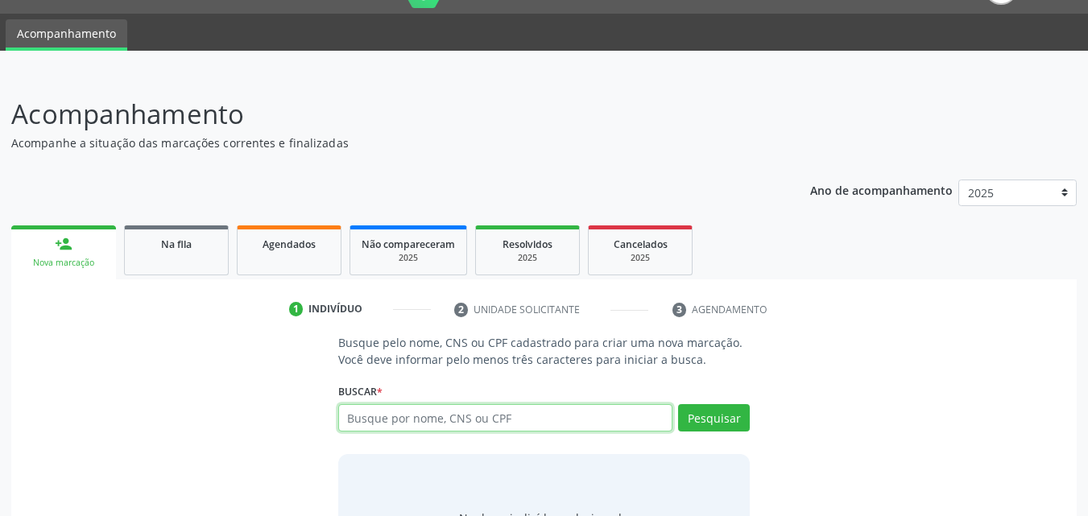
click at [375, 417] on input "text" at bounding box center [505, 417] width 335 height 27
type input "703204664620595"
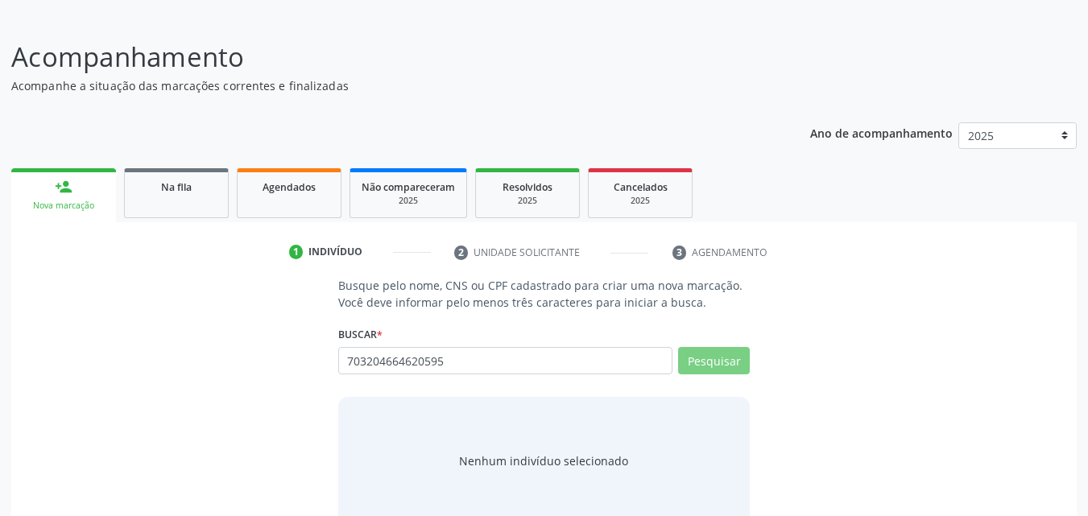
scroll to position [127, 0]
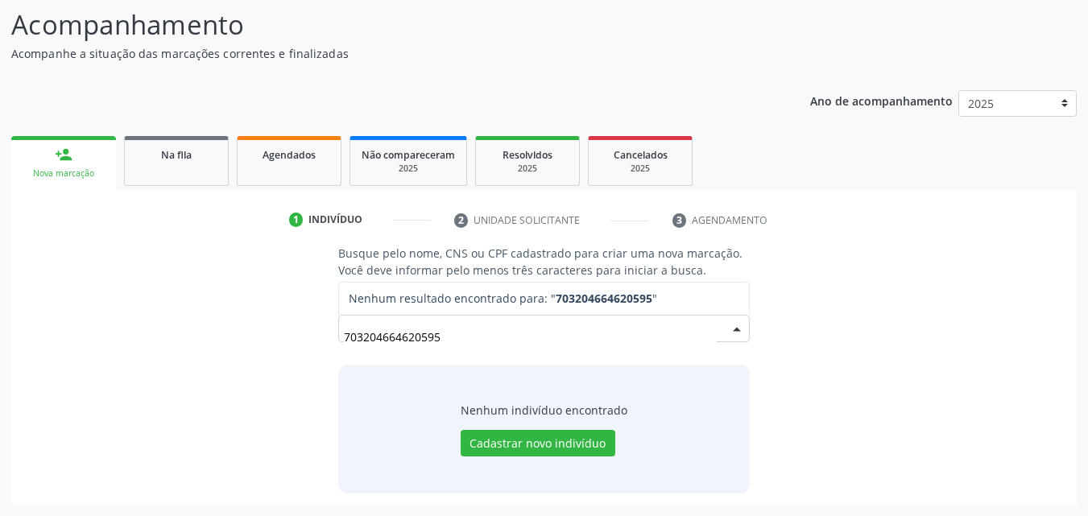
drag, startPoint x: 447, startPoint y: 327, endPoint x: 335, endPoint y: 320, distance: 112.2
click at [344, 318] on div "703204664620595" at bounding box center [544, 328] width 412 height 27
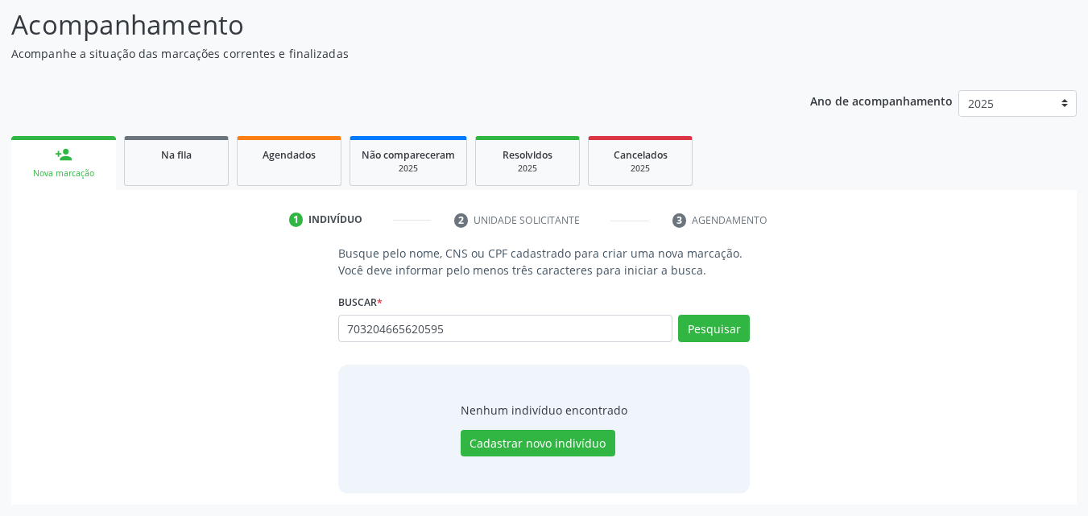
type input "703204665620595"
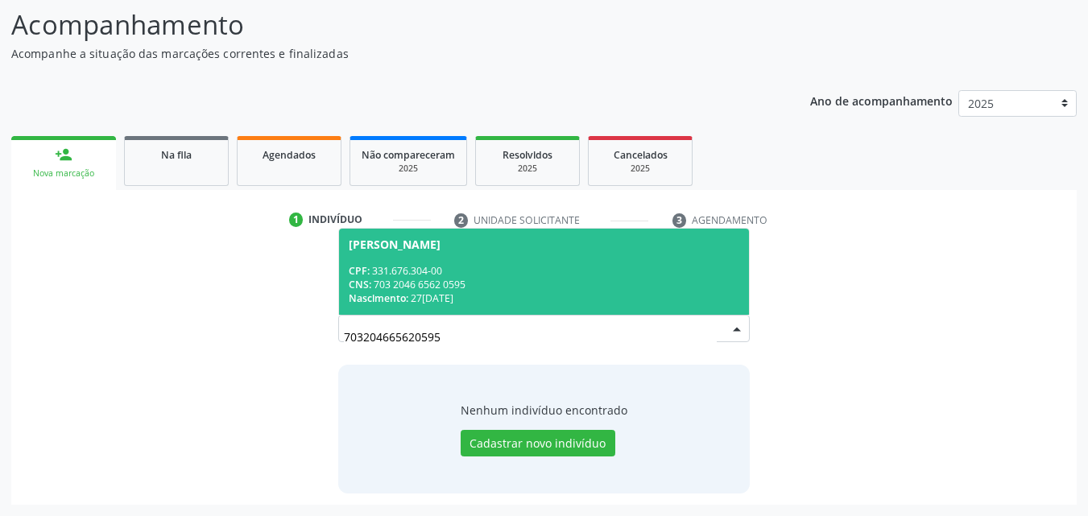
click at [475, 264] on div "CPF: 331.676.304-00" at bounding box center [544, 271] width 391 height 14
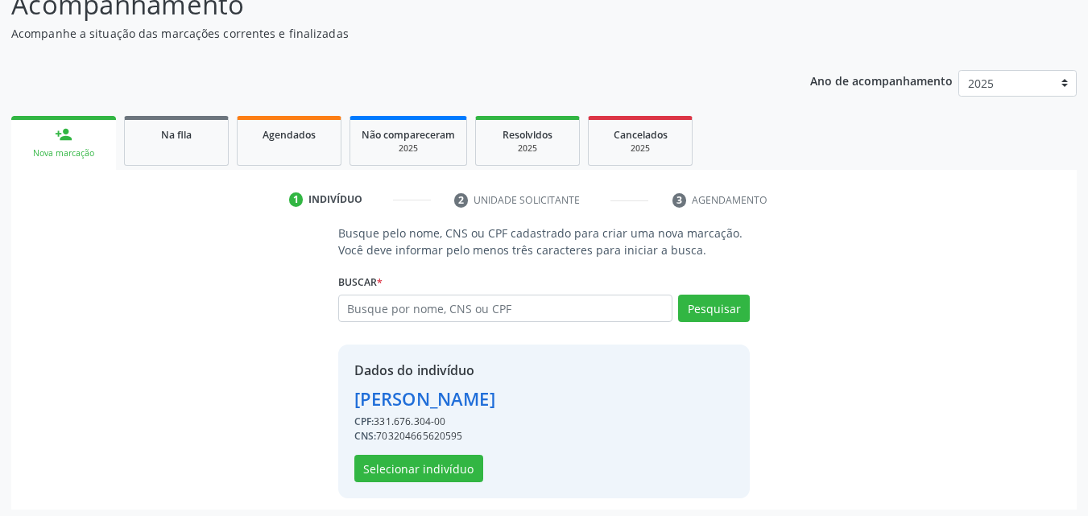
scroll to position [152, 0]
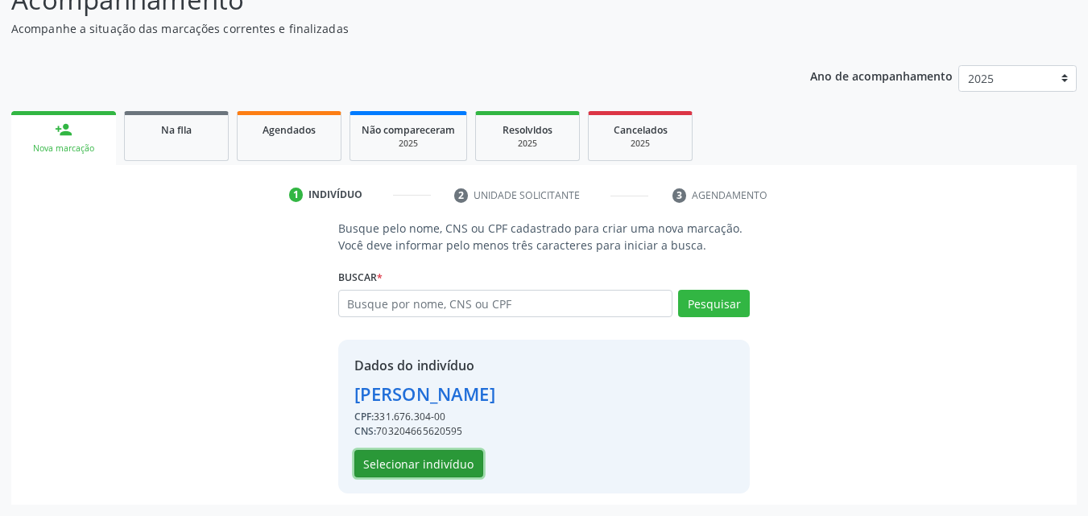
click at [450, 464] on button "Selecionar indivíduo" at bounding box center [418, 463] width 129 height 27
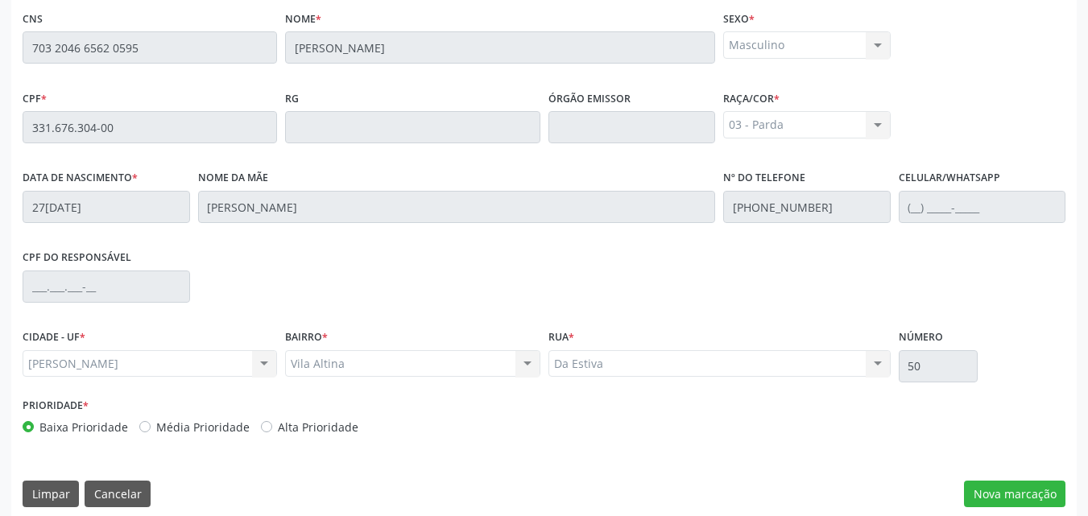
scroll to position [426, 0]
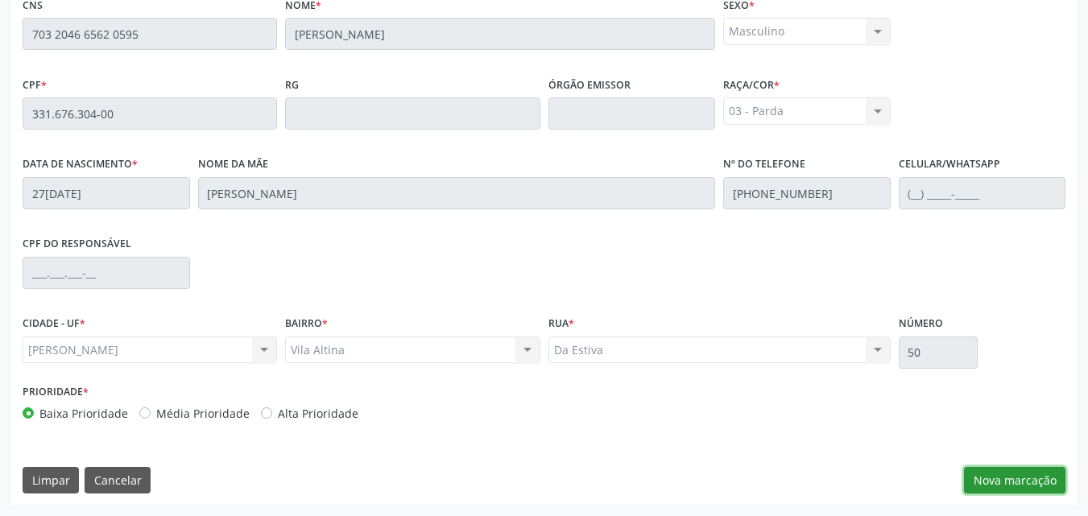
click at [1022, 471] on button "Nova marcação" at bounding box center [1014, 480] width 101 height 27
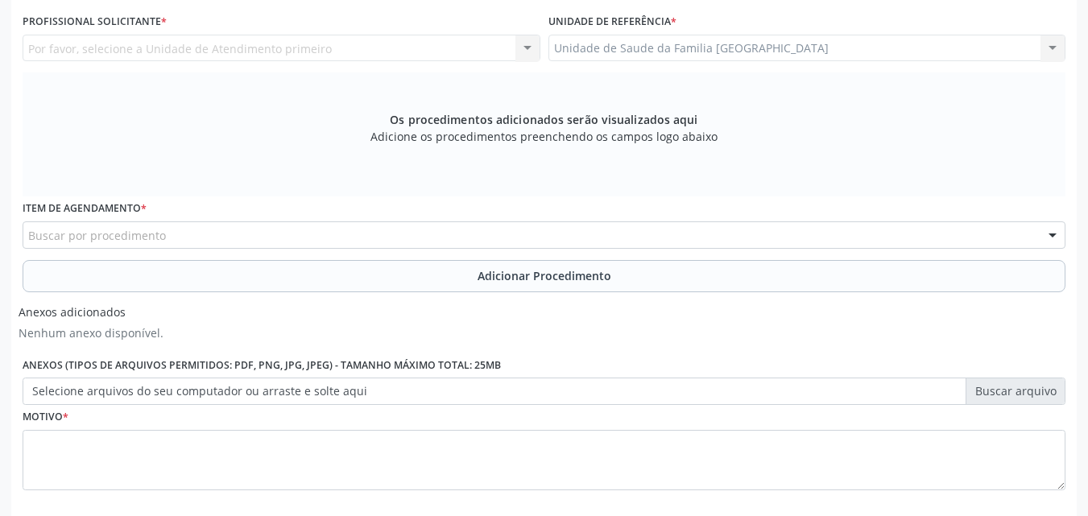
scroll to position [50, 0]
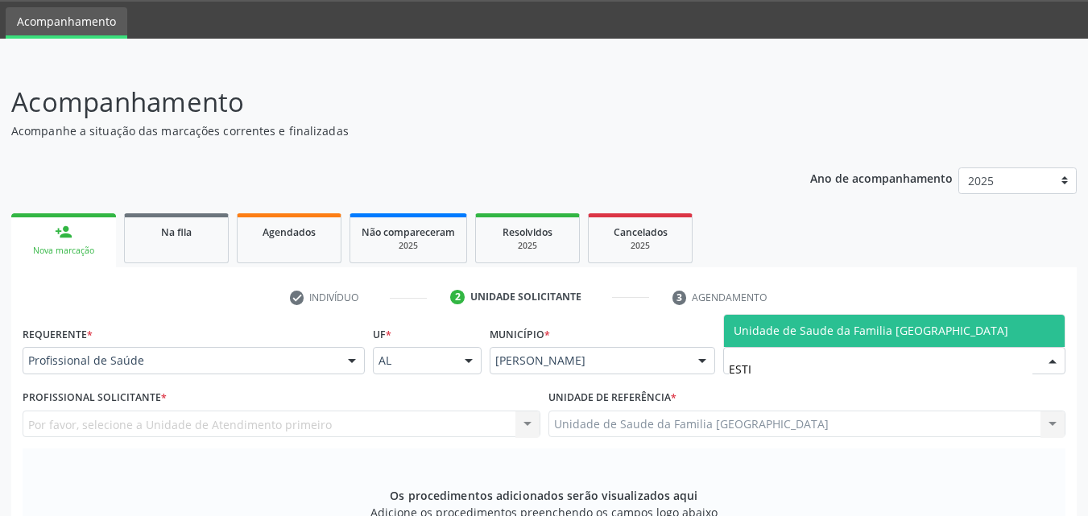
type input "ESTIV"
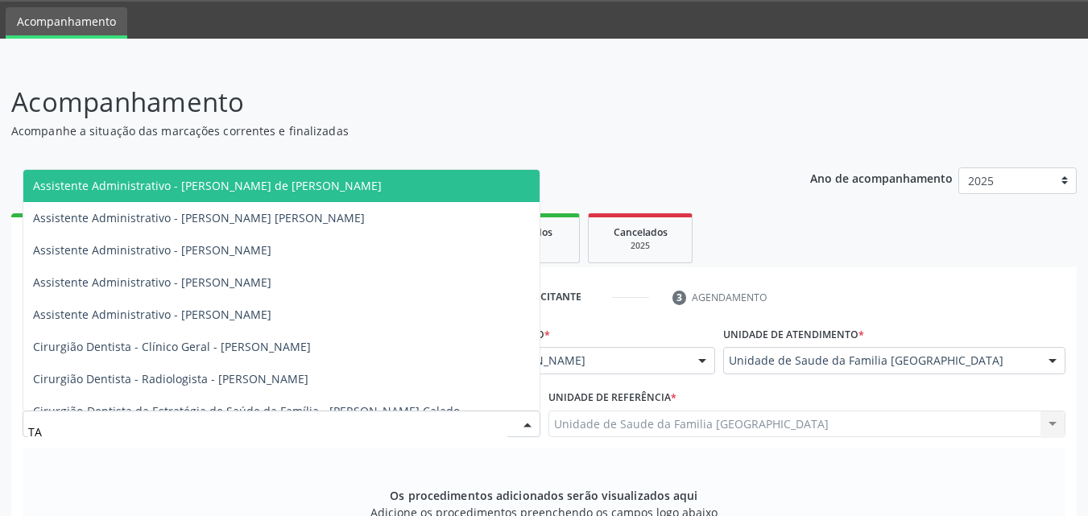
type input "TAC"
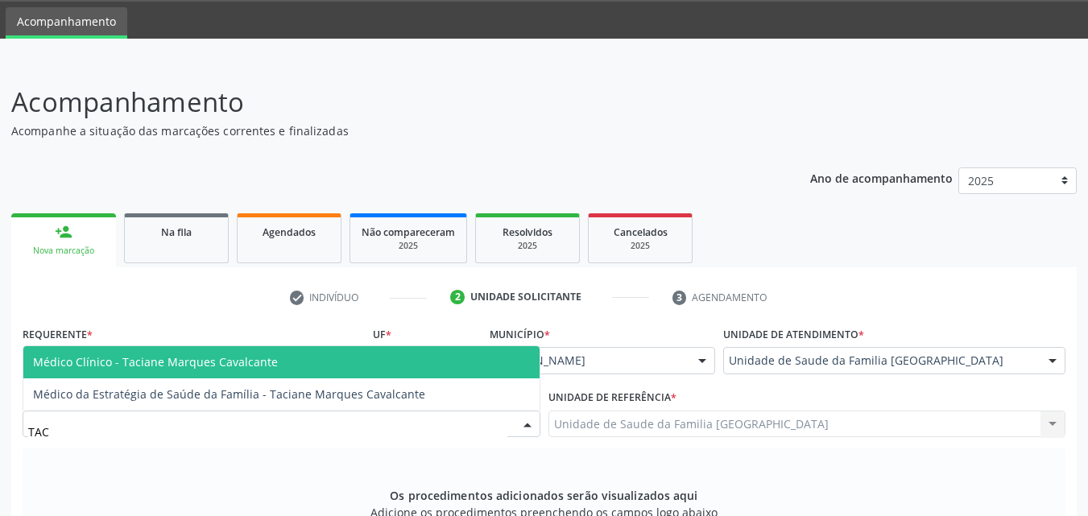
click at [178, 359] on span "Médico Clínico - Taciane Marques Cavalcante" at bounding box center [155, 361] width 245 height 15
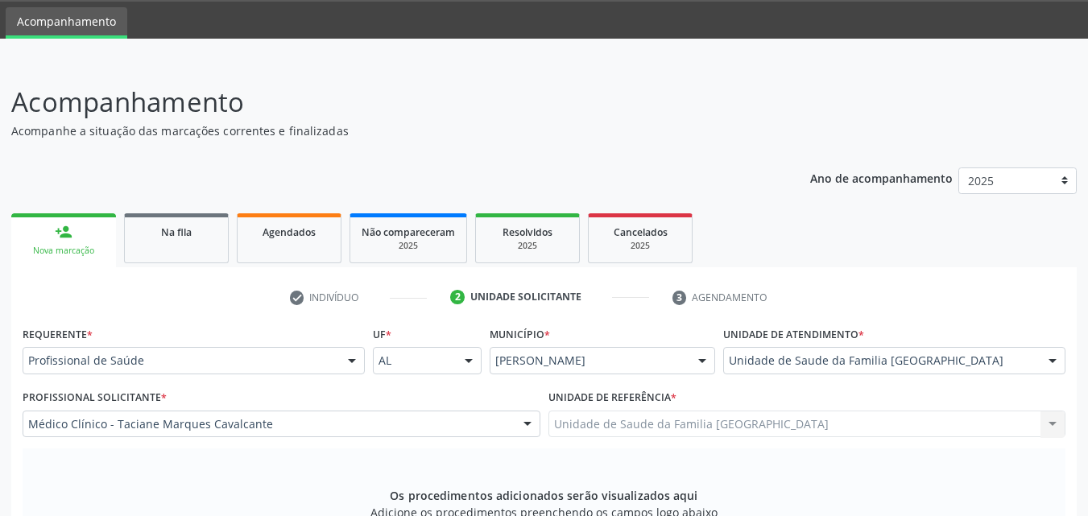
scroll to position [426, 0]
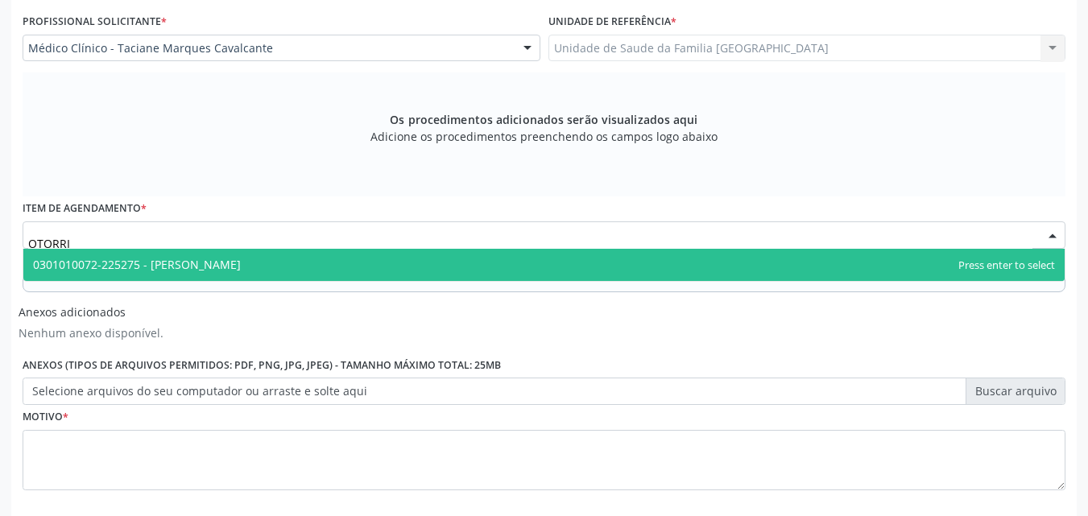
type input "OTORRIN"
click at [125, 258] on span "0301010072-225275 - [PERSON_NAME]" at bounding box center [137, 264] width 208 height 15
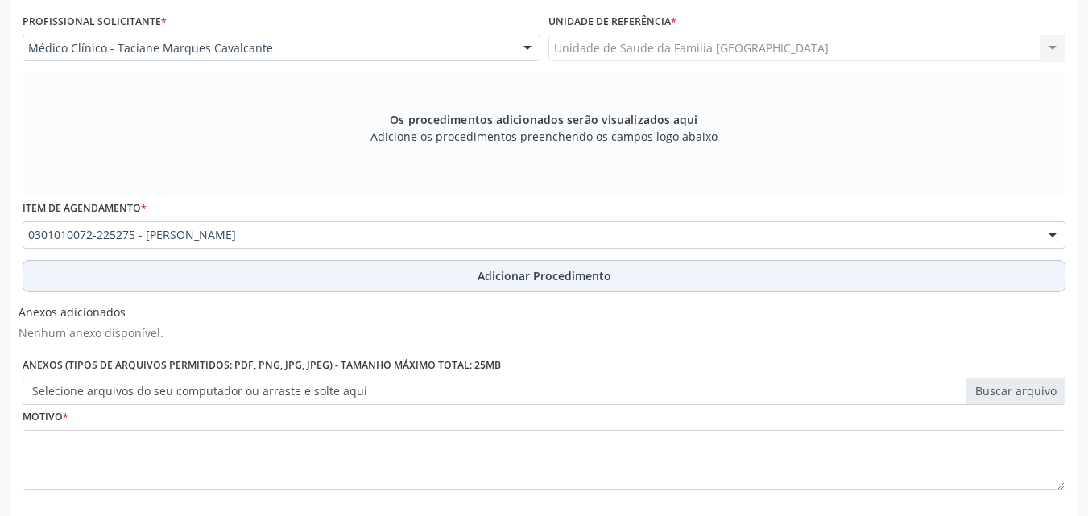
click at [132, 280] on button "Adicionar Procedimento" at bounding box center [544, 276] width 1043 height 32
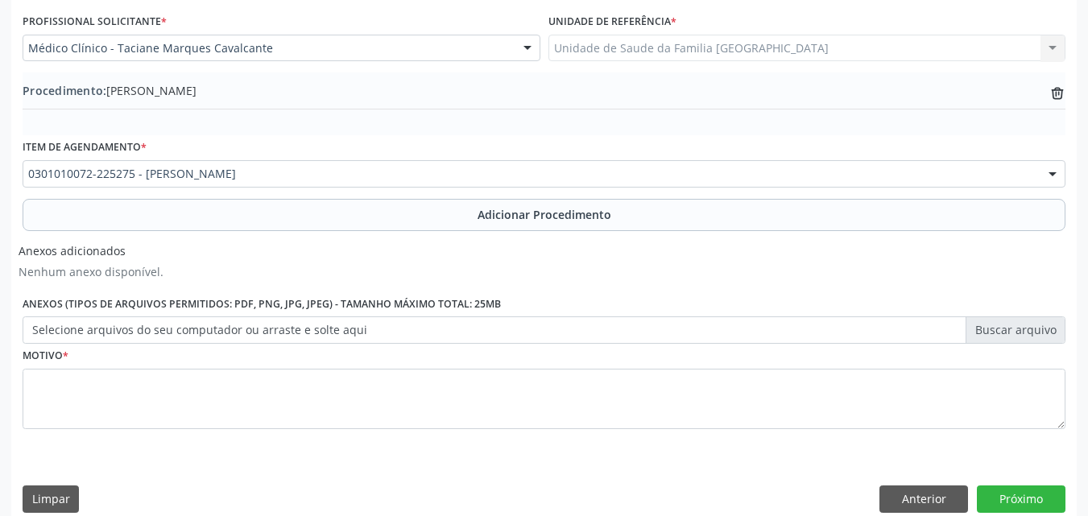
click at [140, 331] on label "Selecione arquivos do seu computador ou arraste e solte aqui" at bounding box center [544, 330] width 1043 height 27
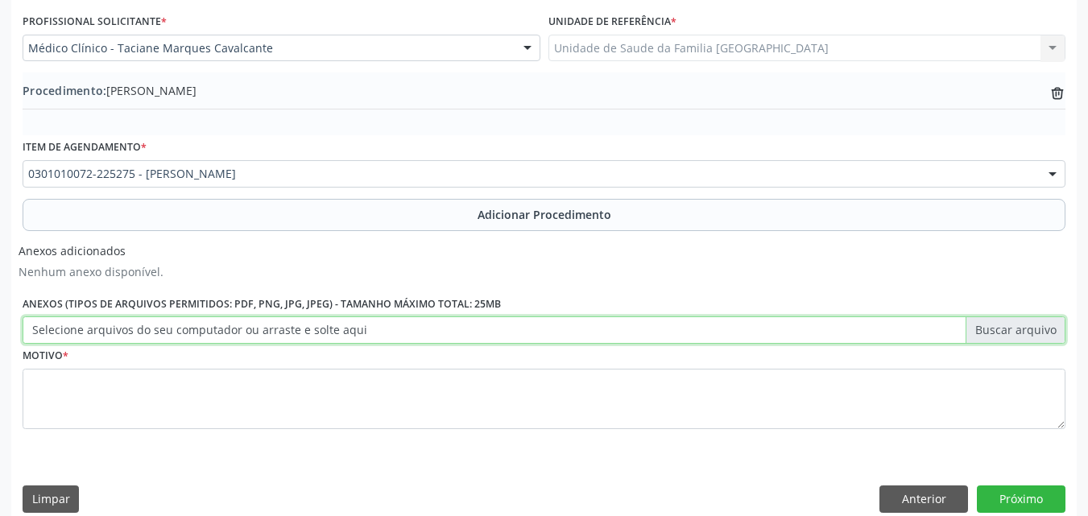
click at [140, 331] on input "Selecione arquivos do seu computador ou arraste e solte aqui" at bounding box center [544, 330] width 1043 height 27
type input "C:\fakepath\18.jpg"
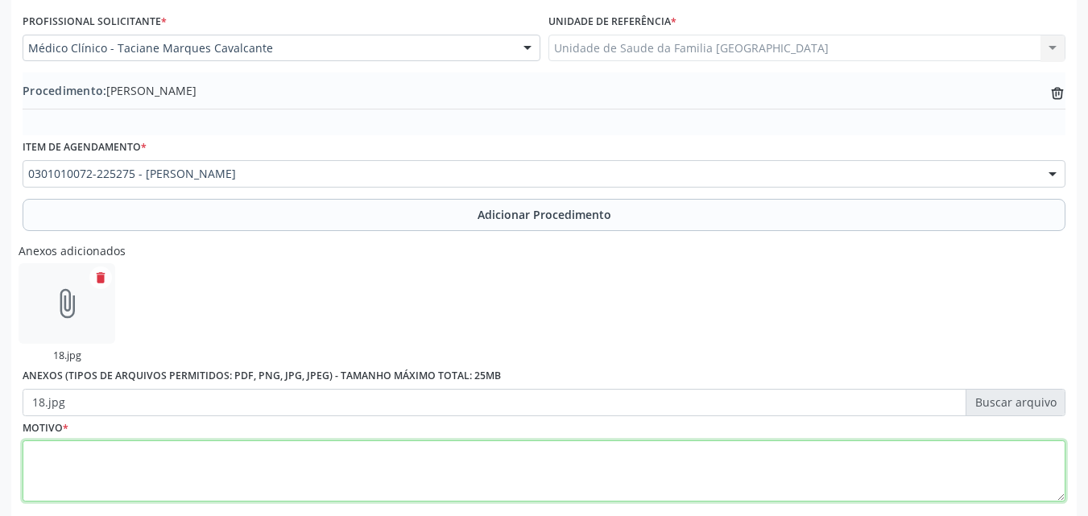
click at [254, 456] on textarea at bounding box center [544, 471] width 1043 height 61
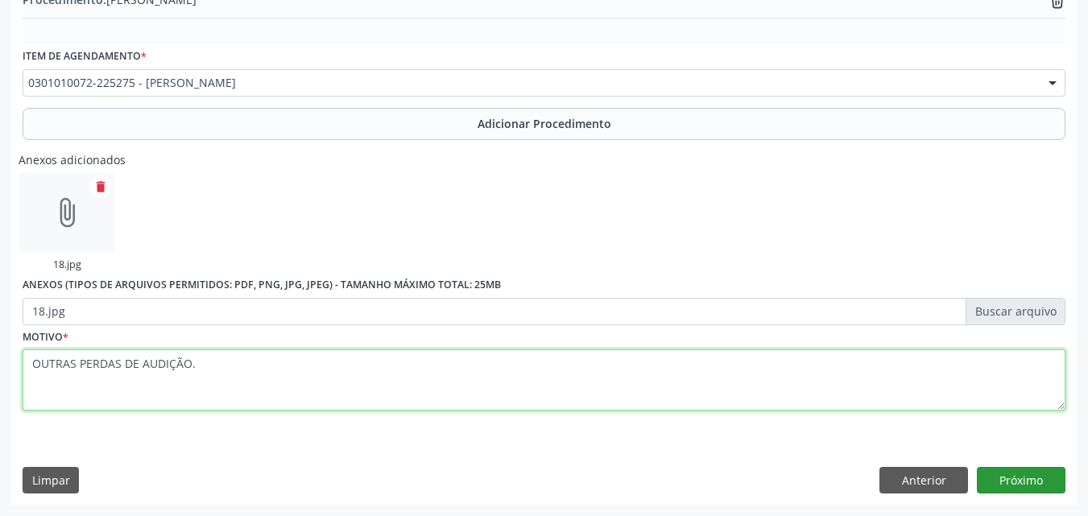
type textarea "OUTRAS PERDAS DE AUDIÇÃO."
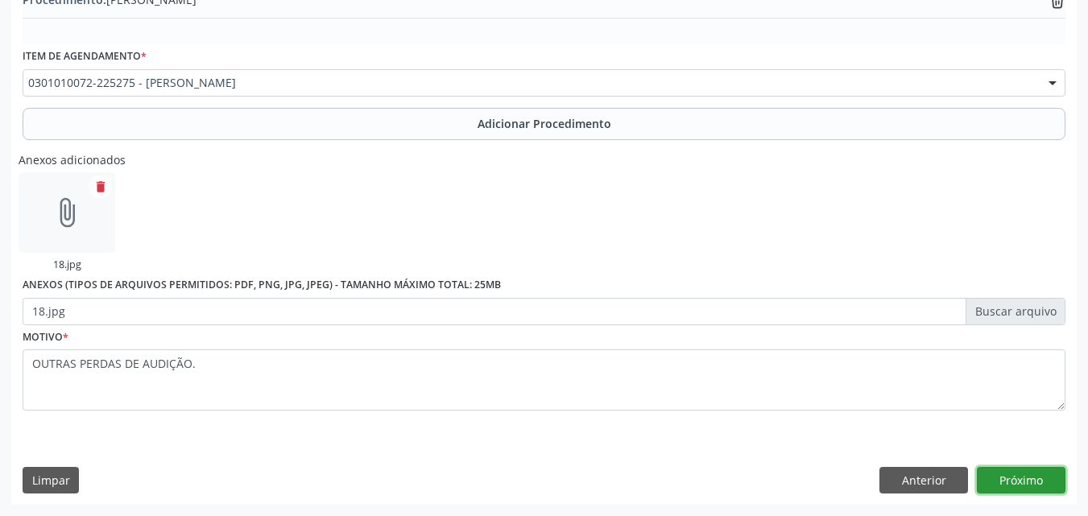
click at [1024, 480] on button "Próximo" at bounding box center [1021, 480] width 89 height 27
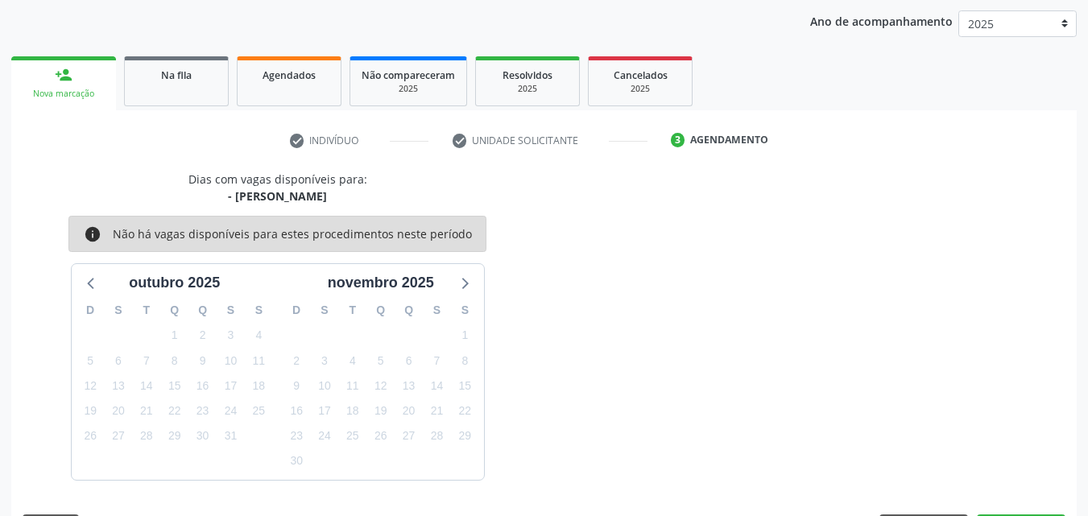
scroll to position [254, 0]
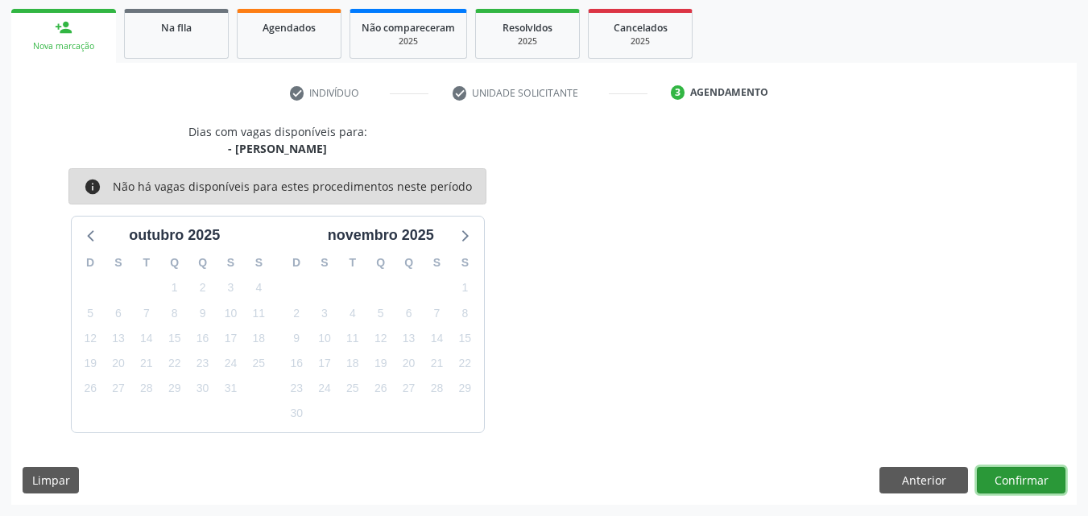
click at [1024, 480] on button "Confirmar" at bounding box center [1021, 480] width 89 height 27
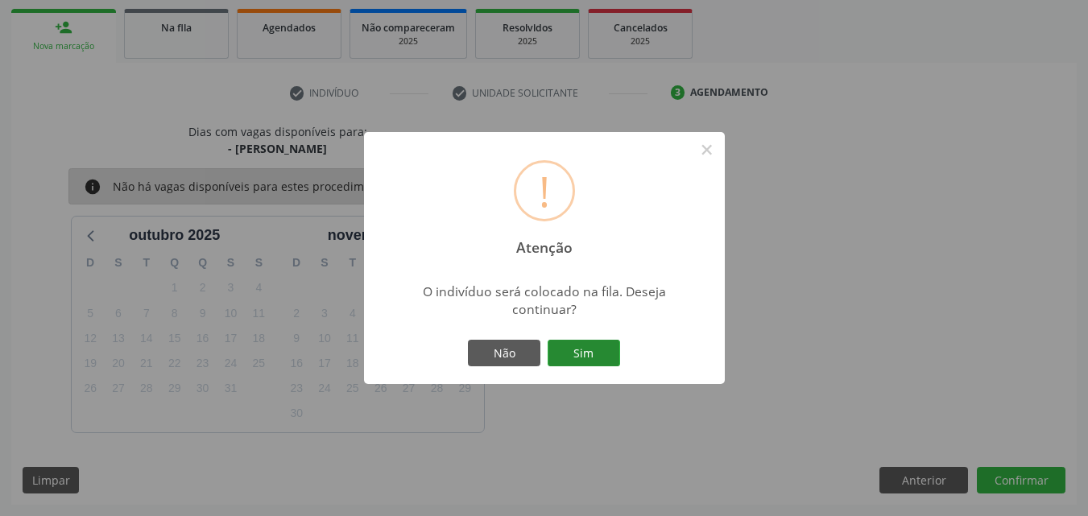
click at [594, 349] on button "Sim" at bounding box center [584, 353] width 72 height 27
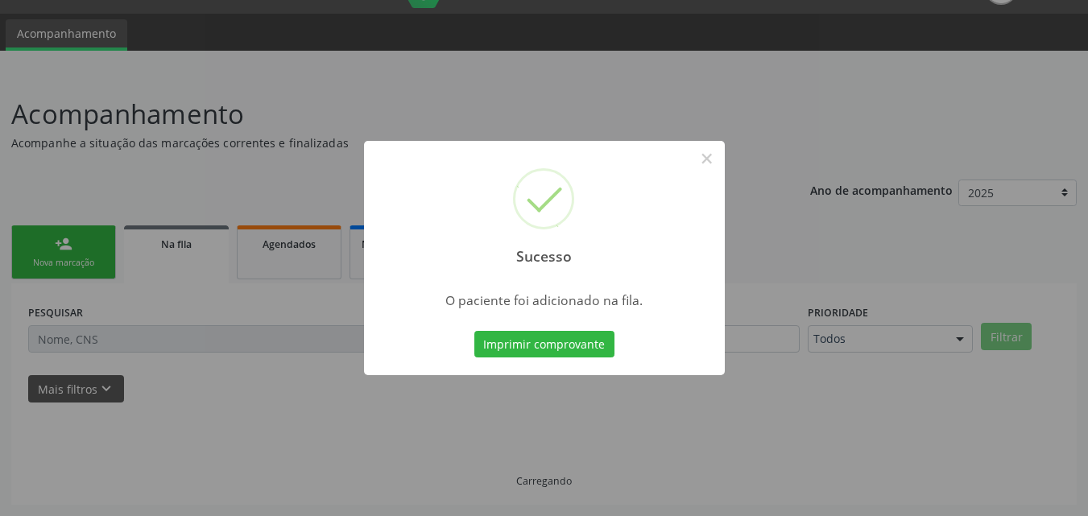
scroll to position [38, 0]
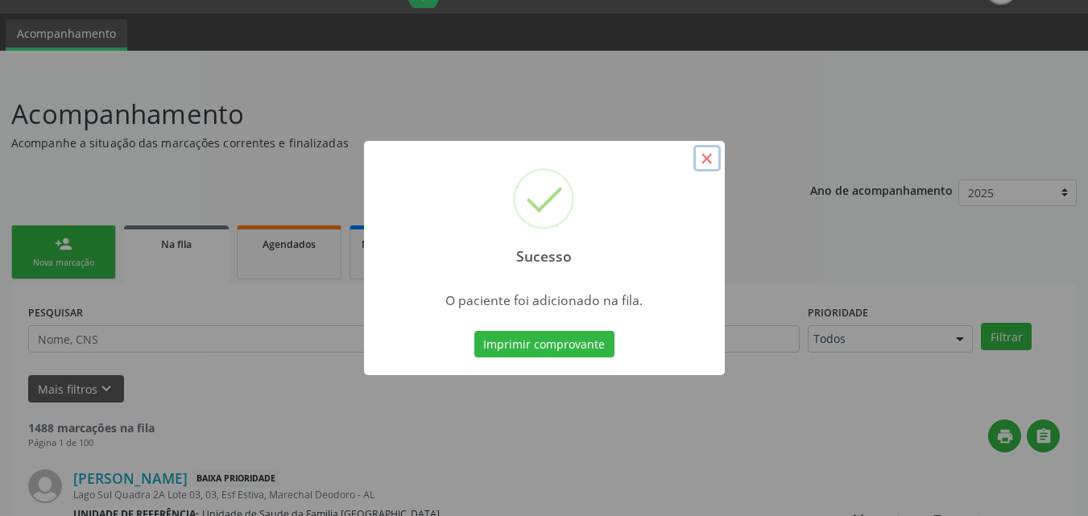
click at [711, 154] on button "×" at bounding box center [706, 158] width 27 height 27
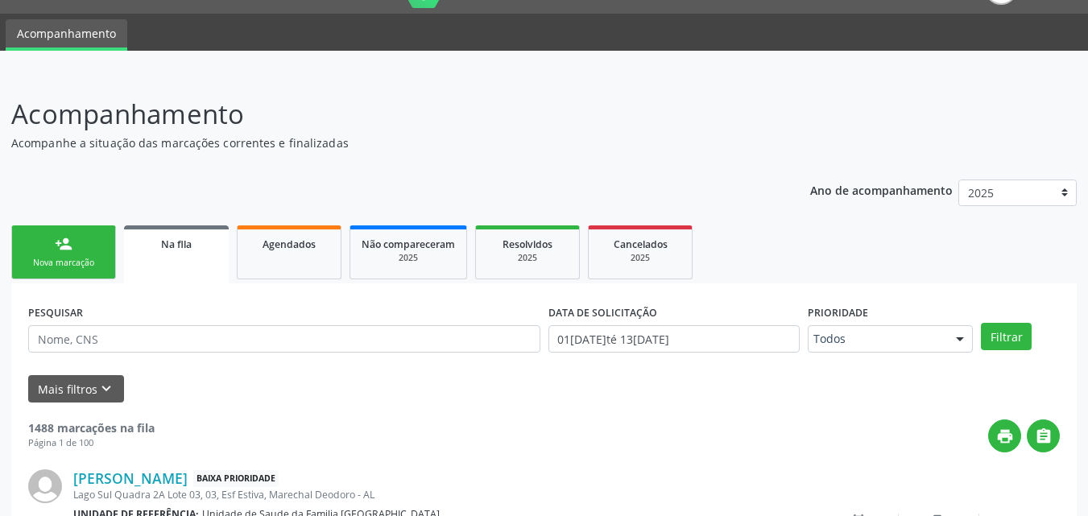
click at [71, 259] on div "Nova marcação" at bounding box center [63, 263] width 81 height 12
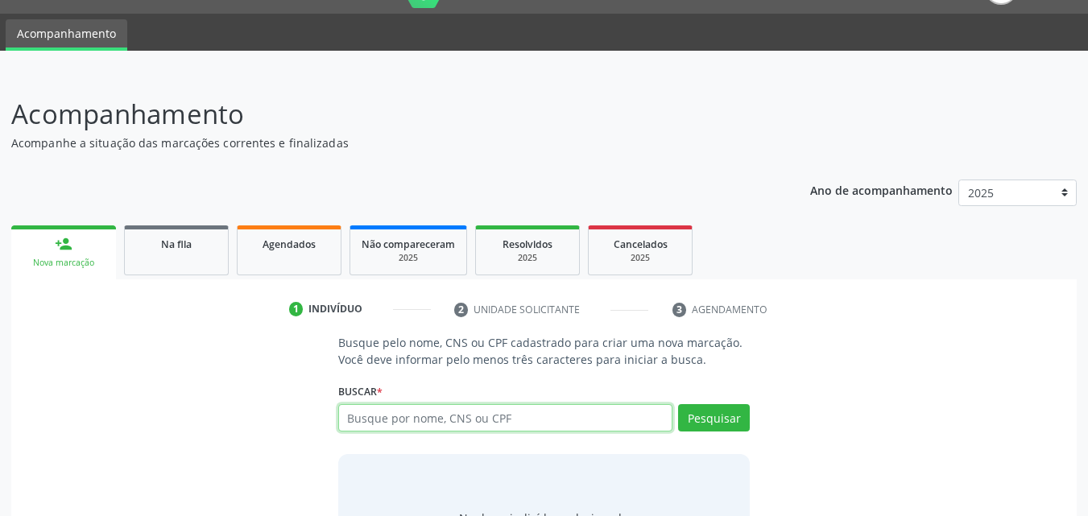
click at [420, 420] on input "text" at bounding box center [505, 417] width 335 height 27
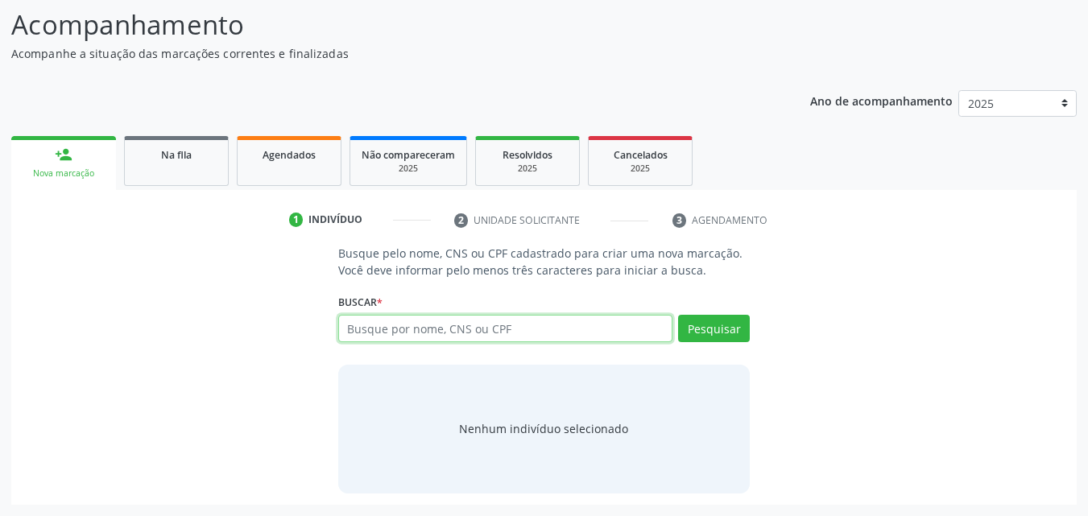
click at [387, 334] on input "text" at bounding box center [505, 328] width 335 height 27
type input "16385420400"
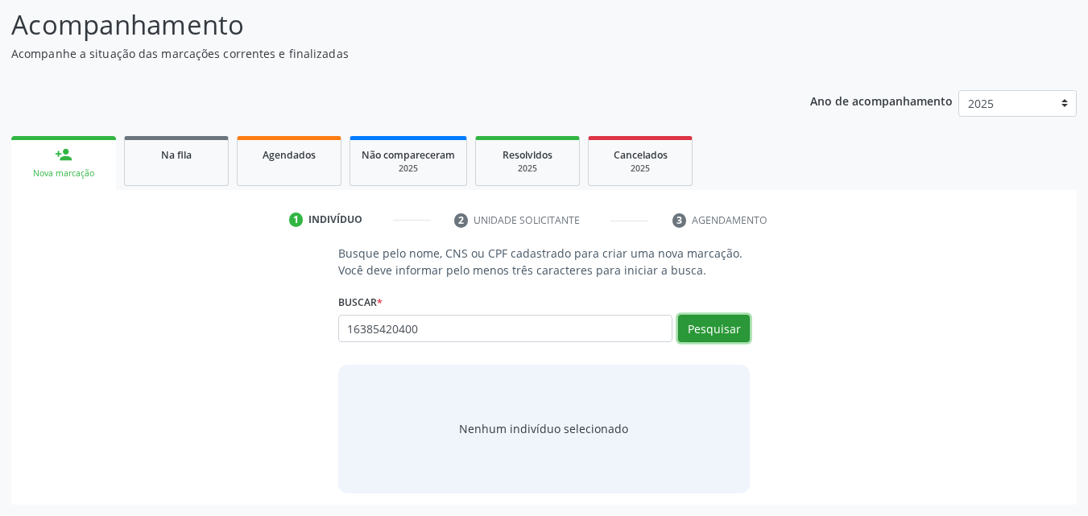
click at [723, 327] on button "Pesquisar" at bounding box center [714, 328] width 72 height 27
type input "16385420400"
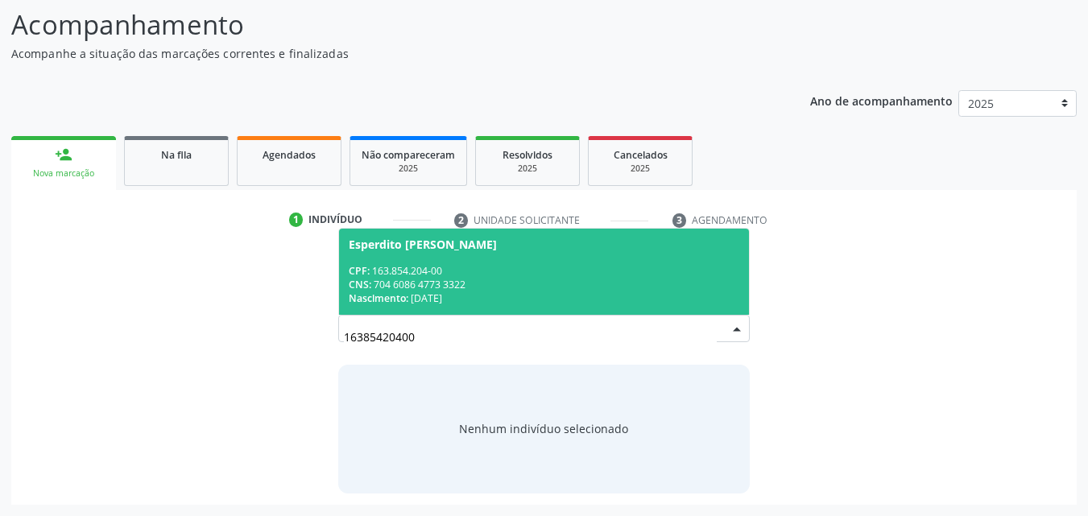
click at [484, 254] on span "Esperdito [PERSON_NAME] CPF: 163.854.204-00 CNS: 704 6086 4773 3322 Nascimento:…" at bounding box center [544, 272] width 411 height 86
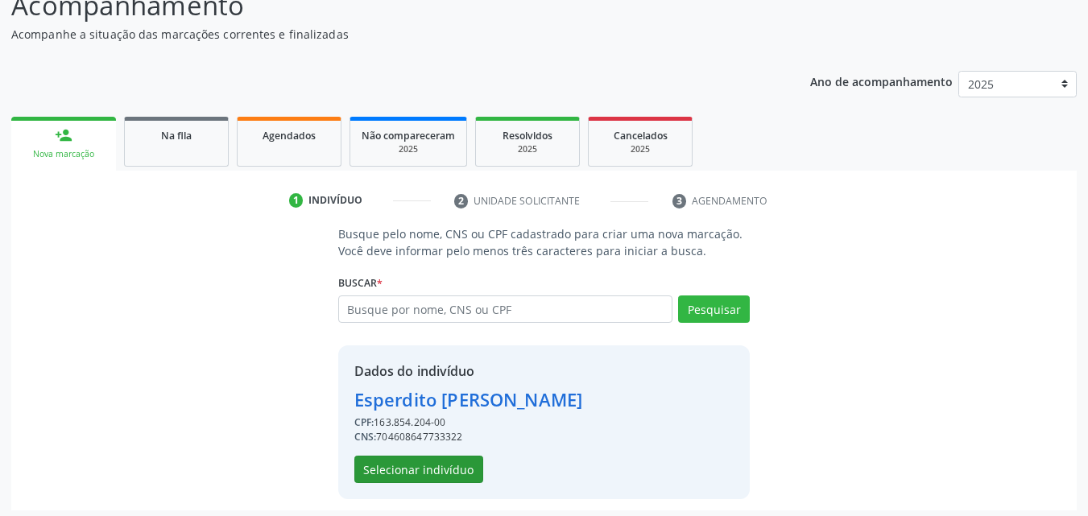
scroll to position [152, 0]
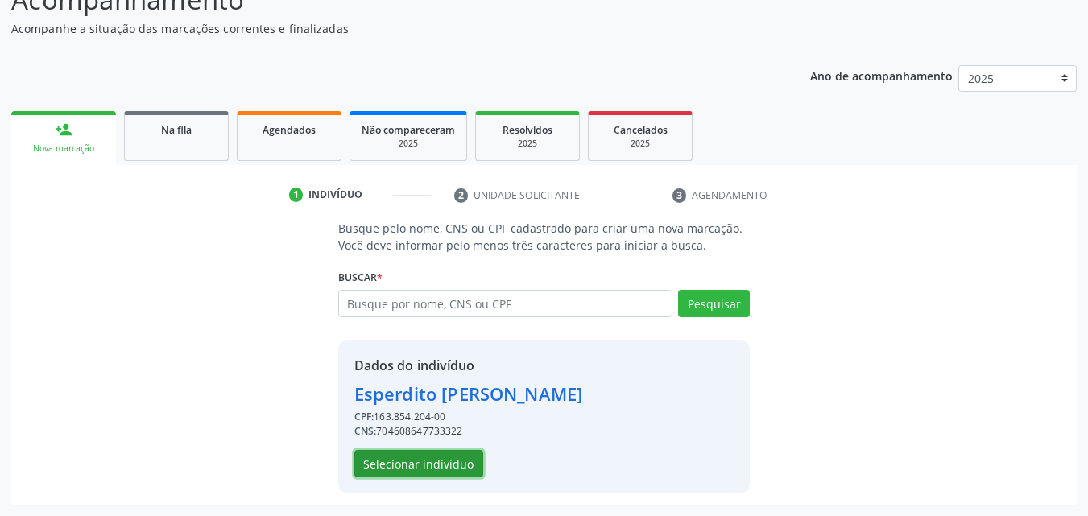
click at [408, 466] on button "Selecionar indivíduo" at bounding box center [418, 463] width 129 height 27
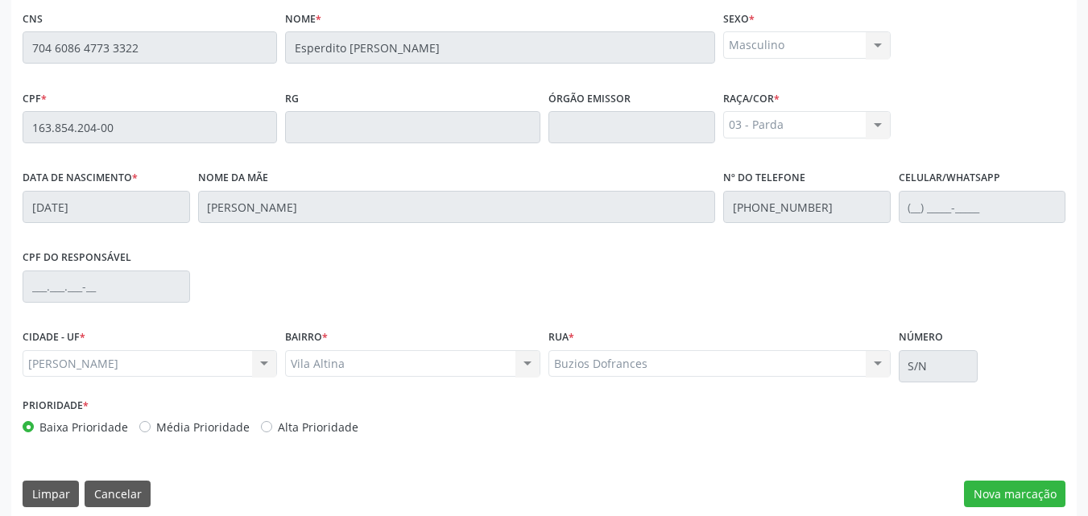
scroll to position [426, 0]
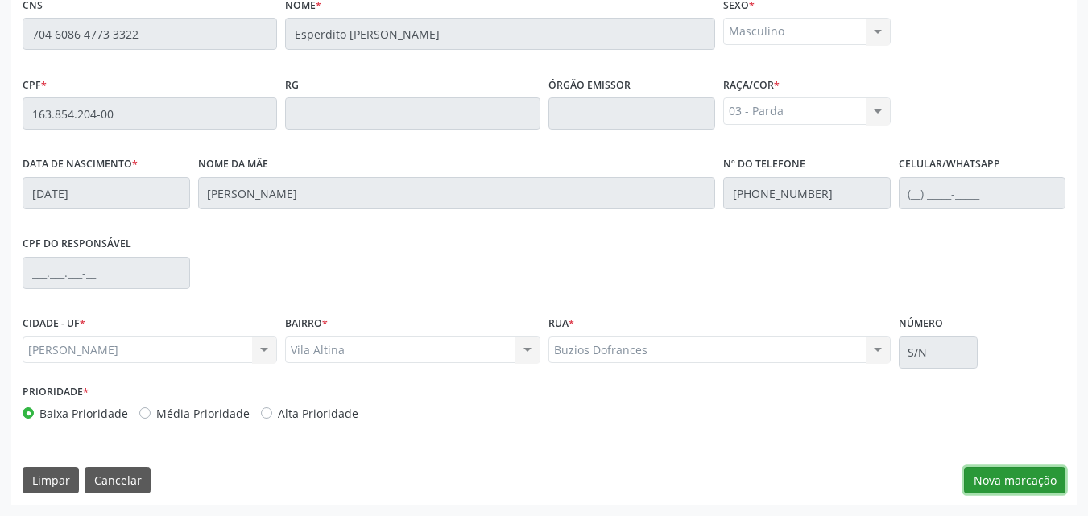
click at [999, 482] on button "Nova marcação" at bounding box center [1014, 480] width 101 height 27
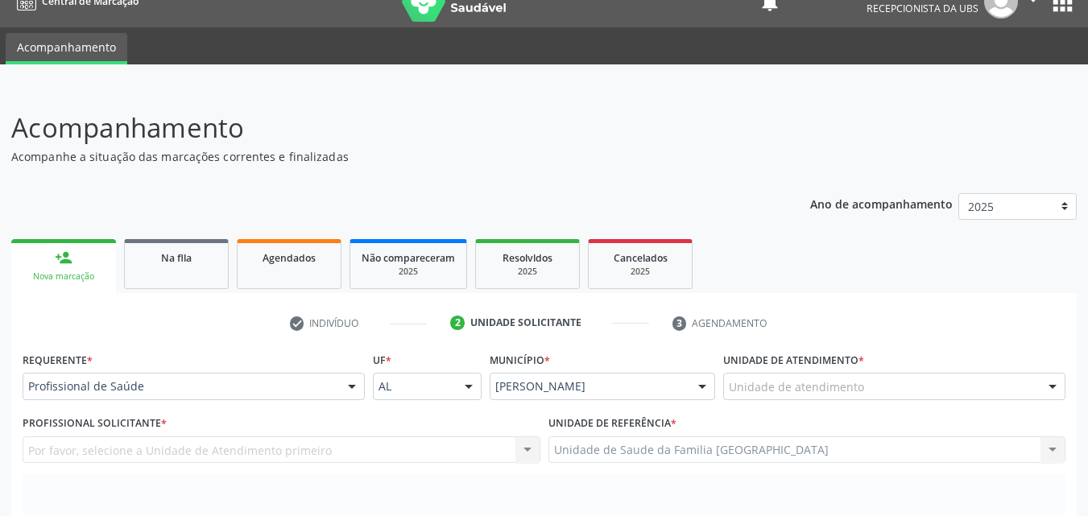
scroll to position [0, 0]
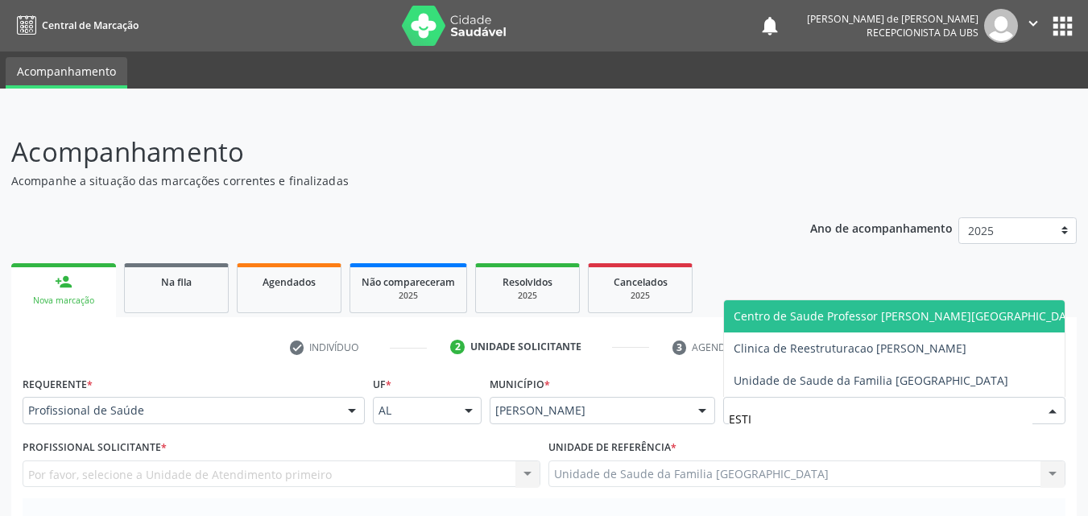
type input "ESTIV"
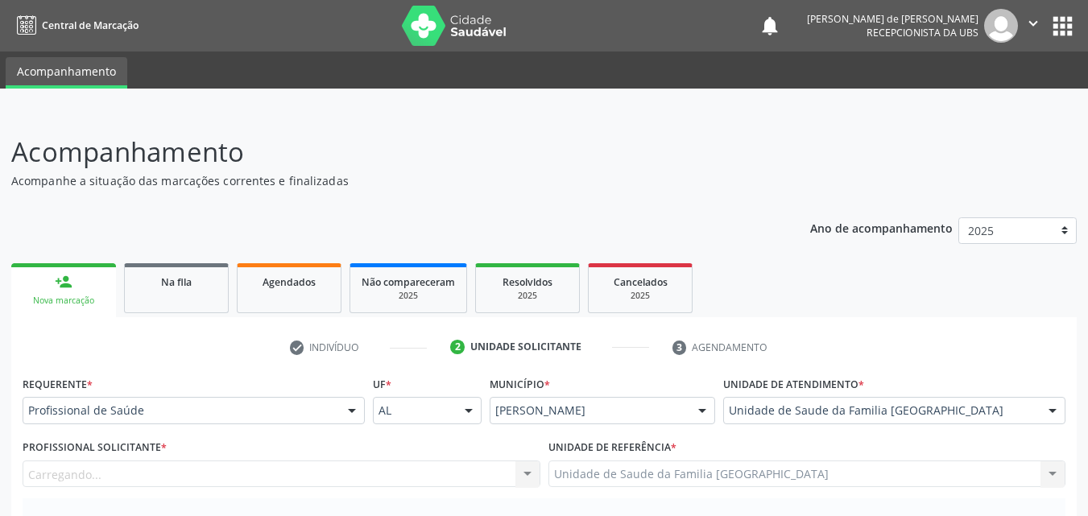
scroll to position [376, 0]
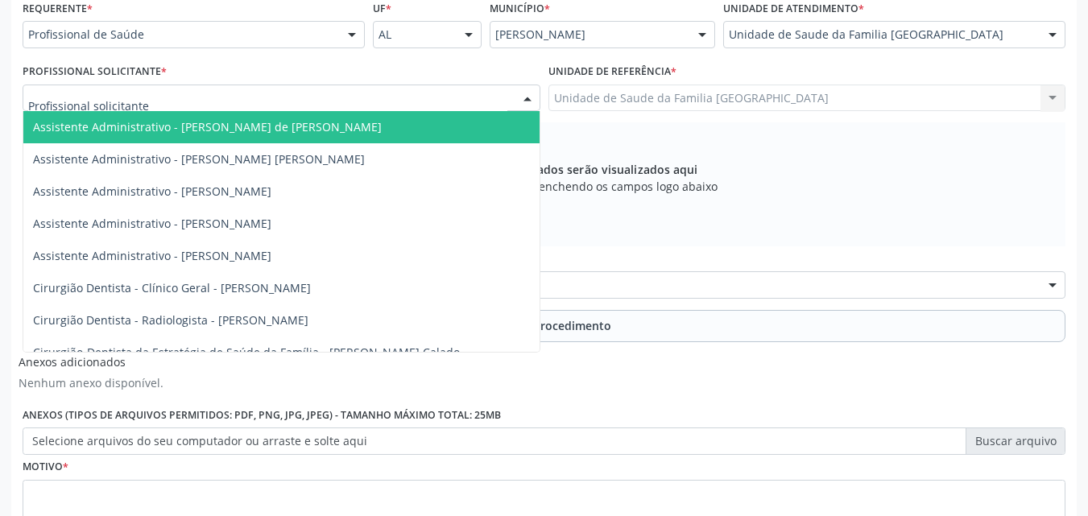
click at [218, 105] on div at bounding box center [282, 98] width 518 height 27
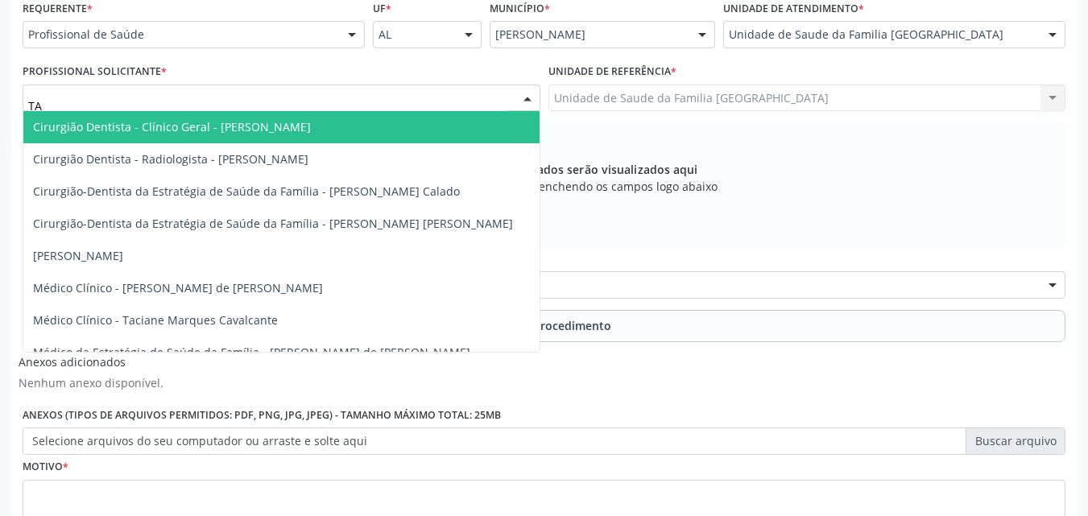
type input "TAC"
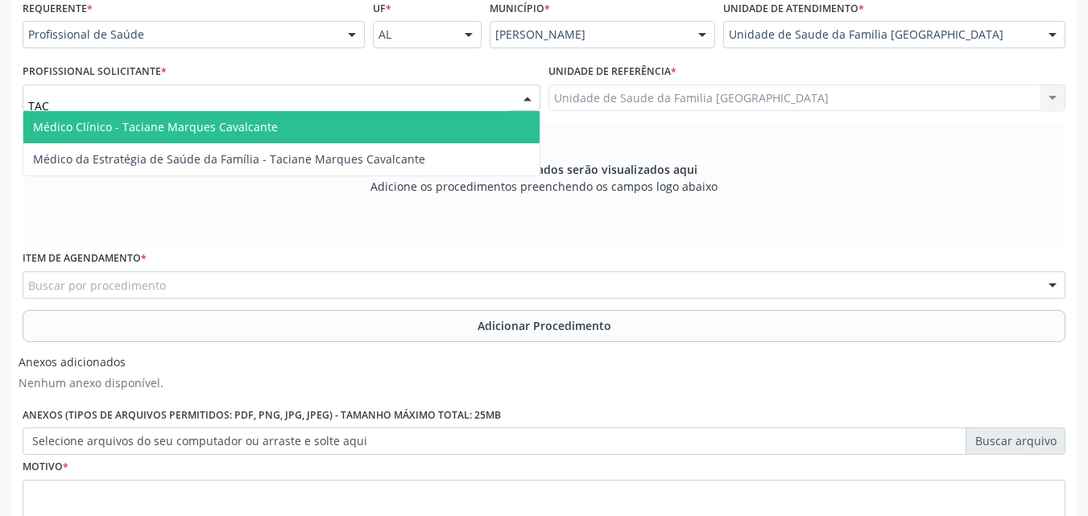
click at [251, 136] on span "Médico Clínico - Taciane Marques Cavalcante" at bounding box center [281, 127] width 516 height 32
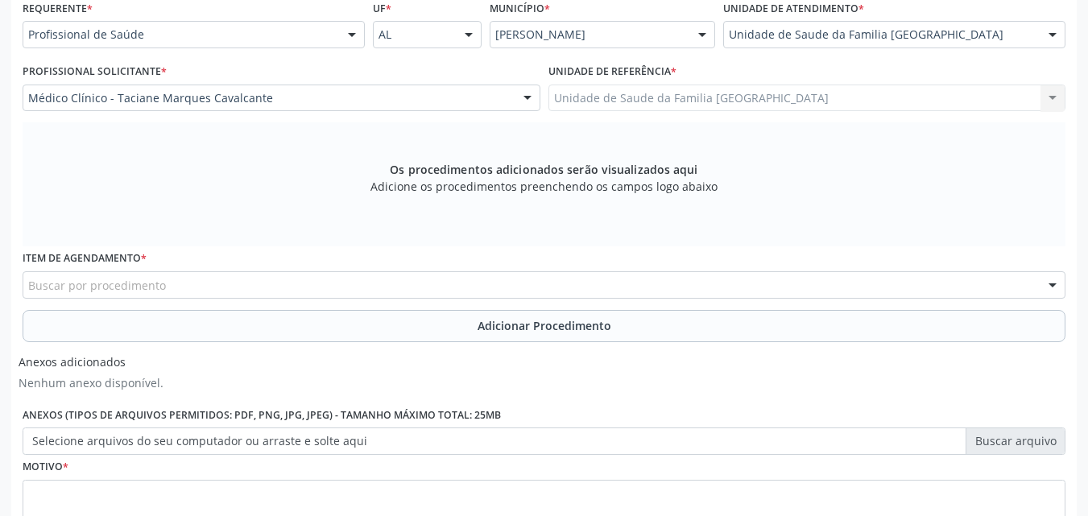
click at [174, 286] on div "Buscar por procedimento" at bounding box center [544, 284] width 1043 height 27
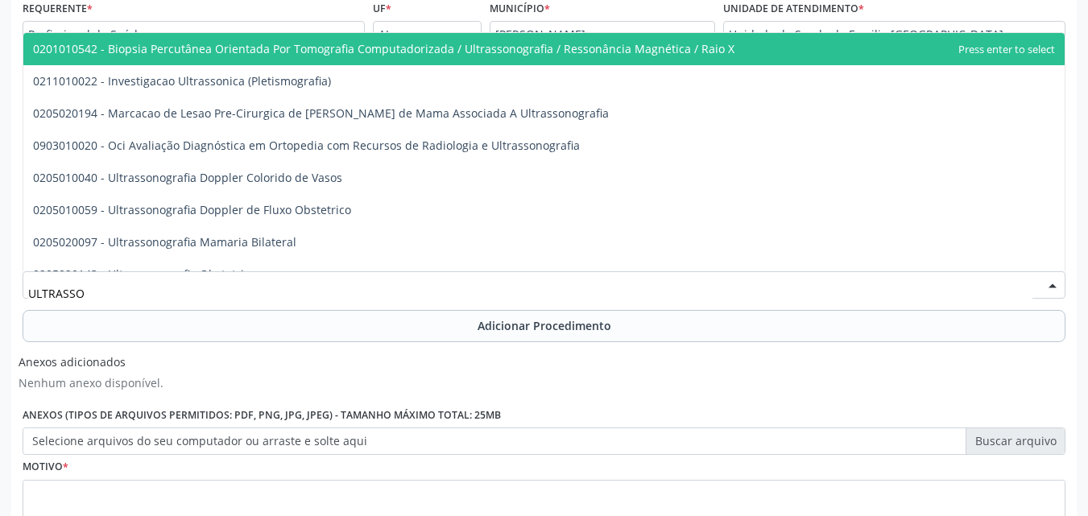
type input "ULTRASSON"
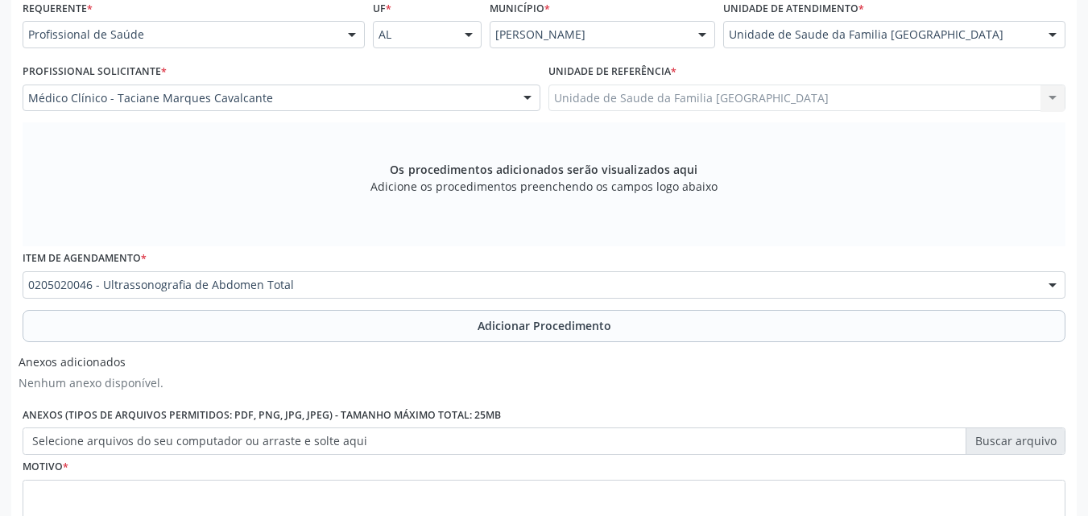
scroll to position [0, 0]
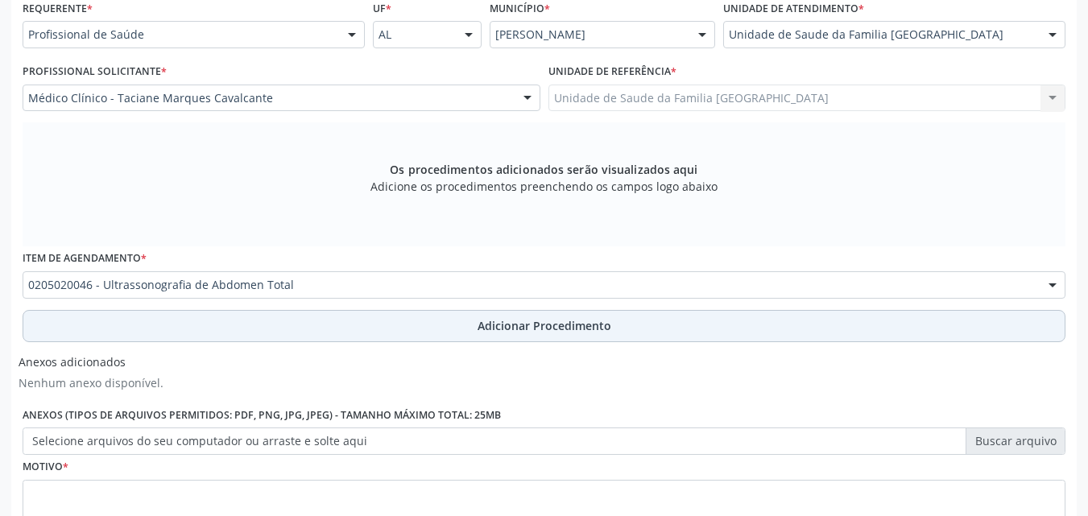
click at [186, 320] on button "Adicionar Procedimento" at bounding box center [544, 326] width 1043 height 32
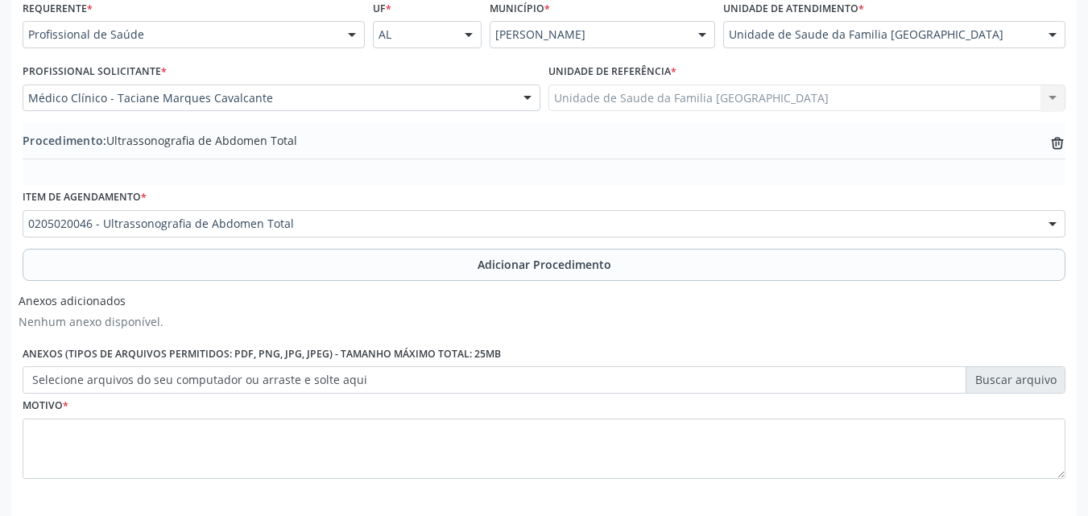
click at [176, 379] on label "Selecione arquivos do seu computador ou arraste e solte aqui" at bounding box center [544, 379] width 1043 height 27
click at [176, 379] on input "Selecione arquivos do seu computador ou arraste e solte aqui" at bounding box center [544, 379] width 1043 height 27
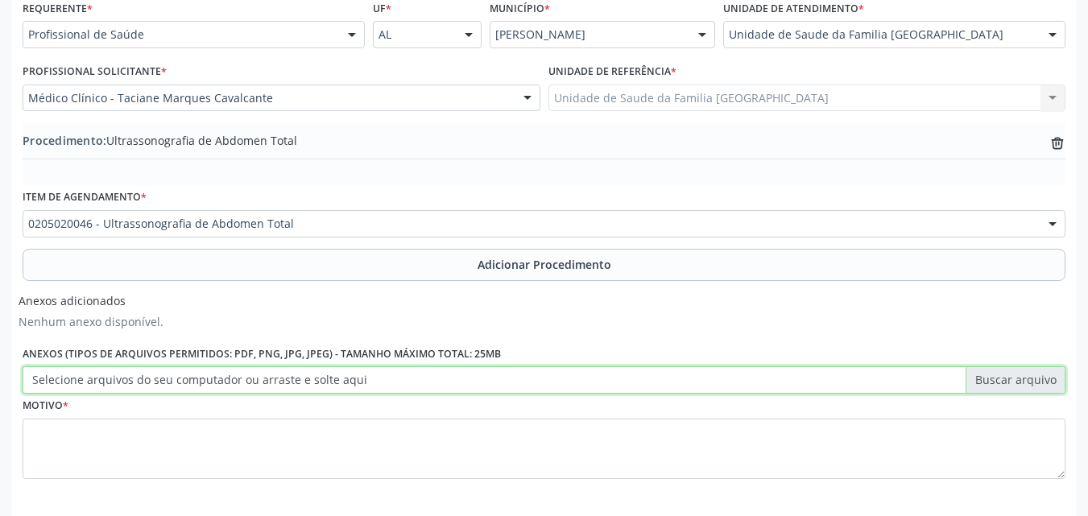
type input "C:\fakepath\19.jpg"
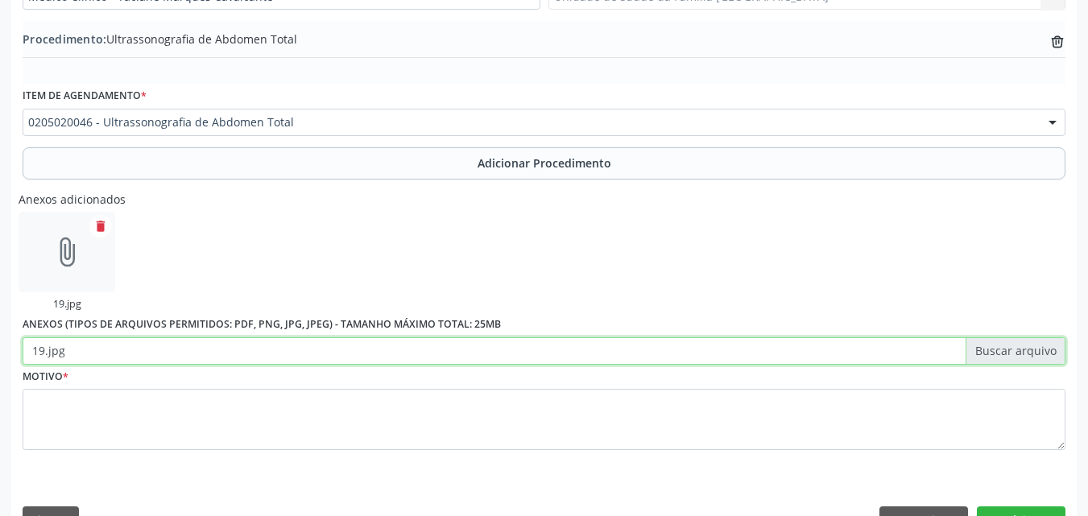
scroll to position [517, 0]
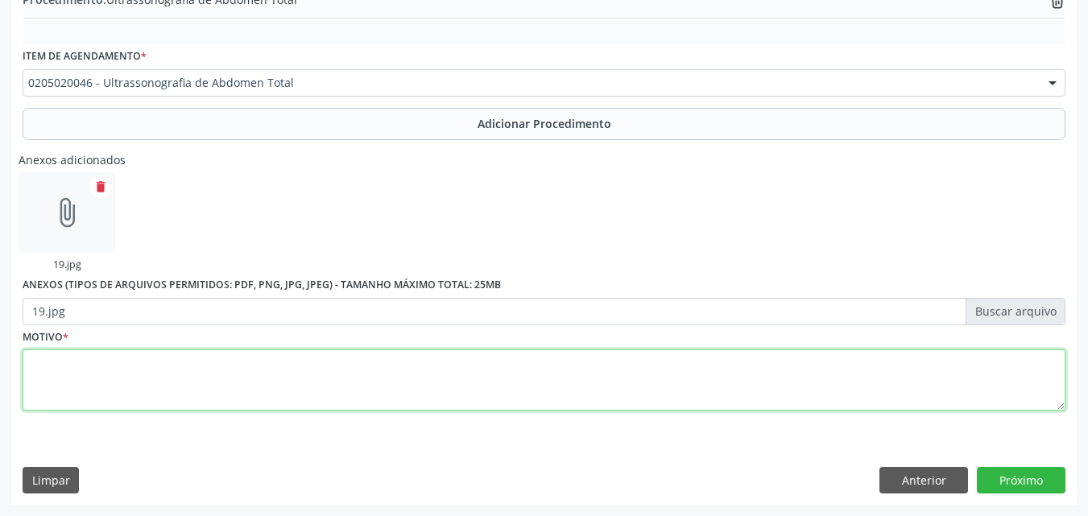
click at [802, 393] on textarea at bounding box center [544, 380] width 1043 height 61
type textarea "ELEVAÇÃO DE TGO."
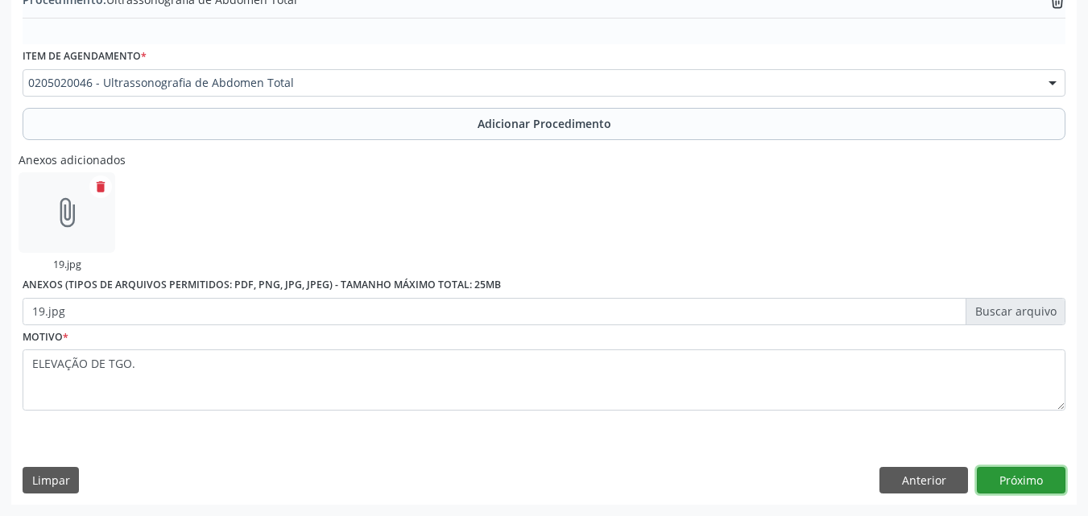
click at [988, 478] on button "Próximo" at bounding box center [1021, 480] width 89 height 27
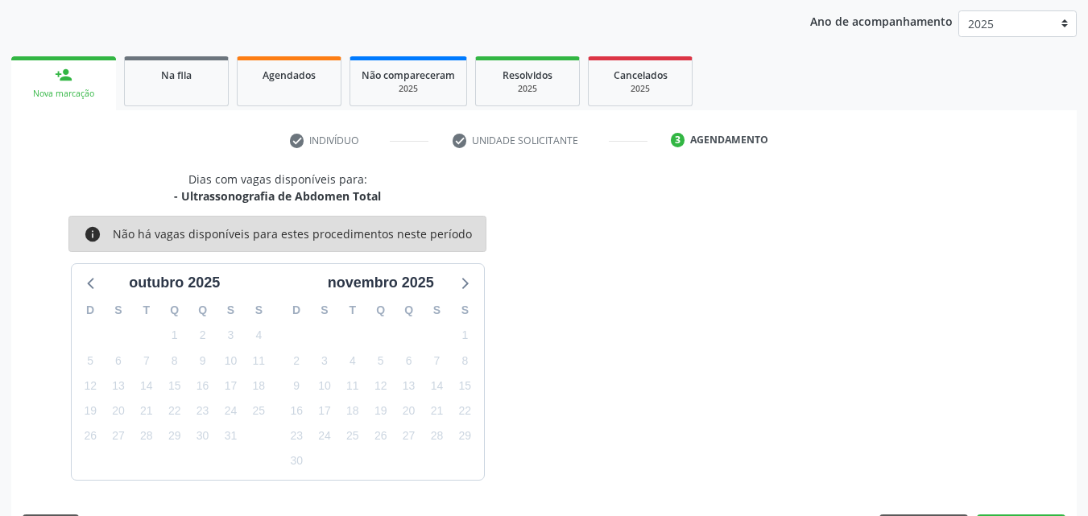
scroll to position [254, 0]
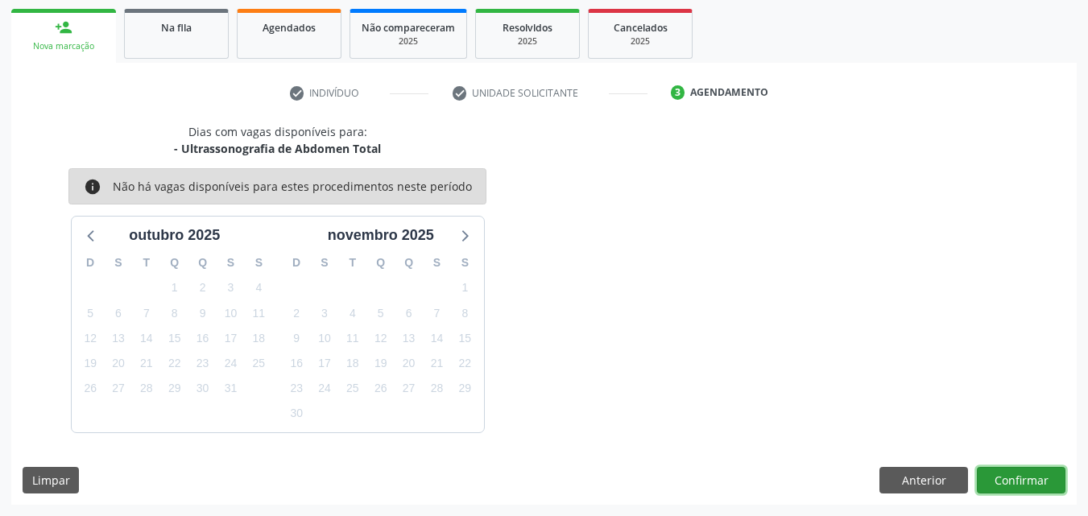
click at [983, 480] on button "Confirmar" at bounding box center [1021, 480] width 89 height 27
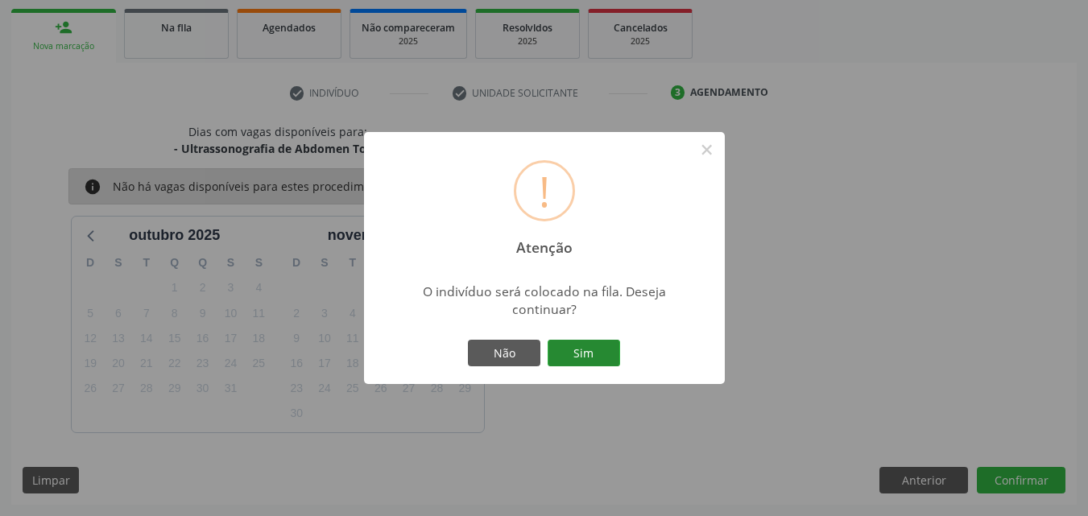
click at [602, 345] on button "Sim" at bounding box center [584, 353] width 72 height 27
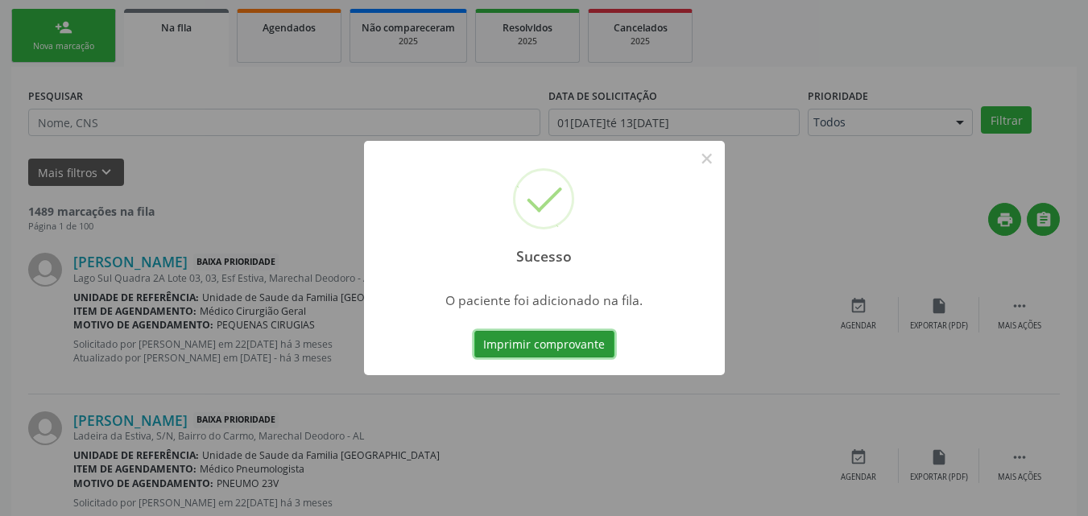
scroll to position [38, 0]
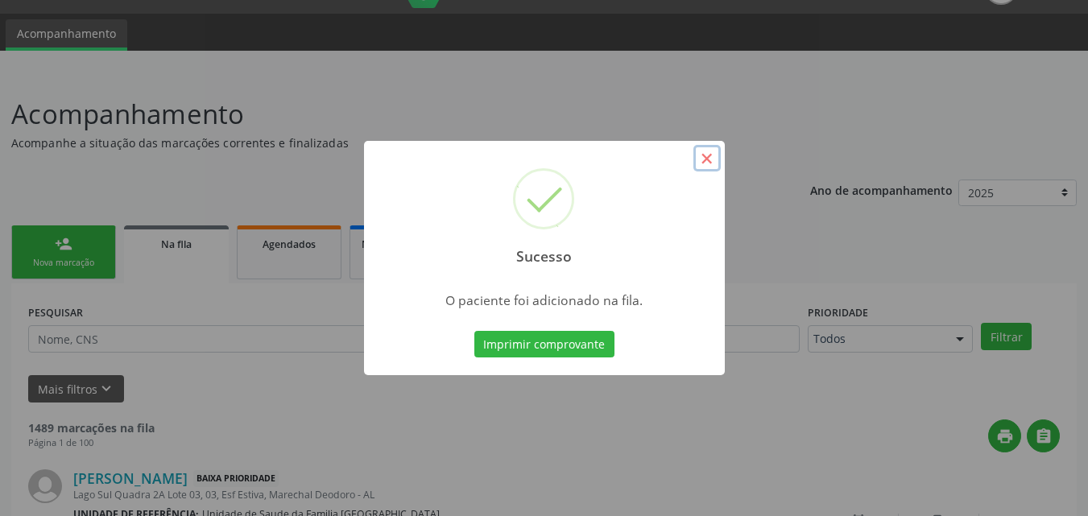
click at [705, 153] on button "×" at bounding box center [706, 158] width 27 height 27
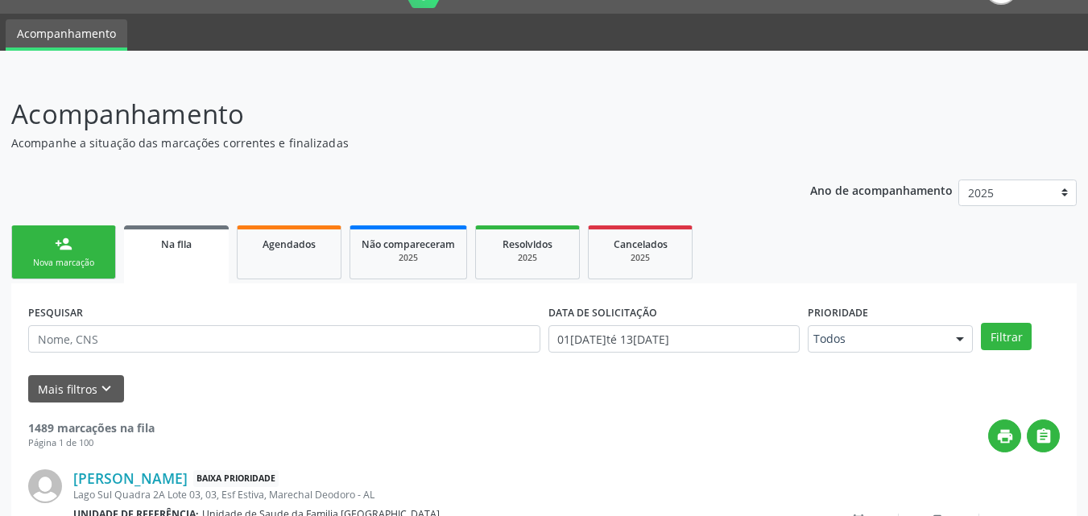
click at [79, 250] on link "person_add Nova marcação" at bounding box center [63, 253] width 105 height 54
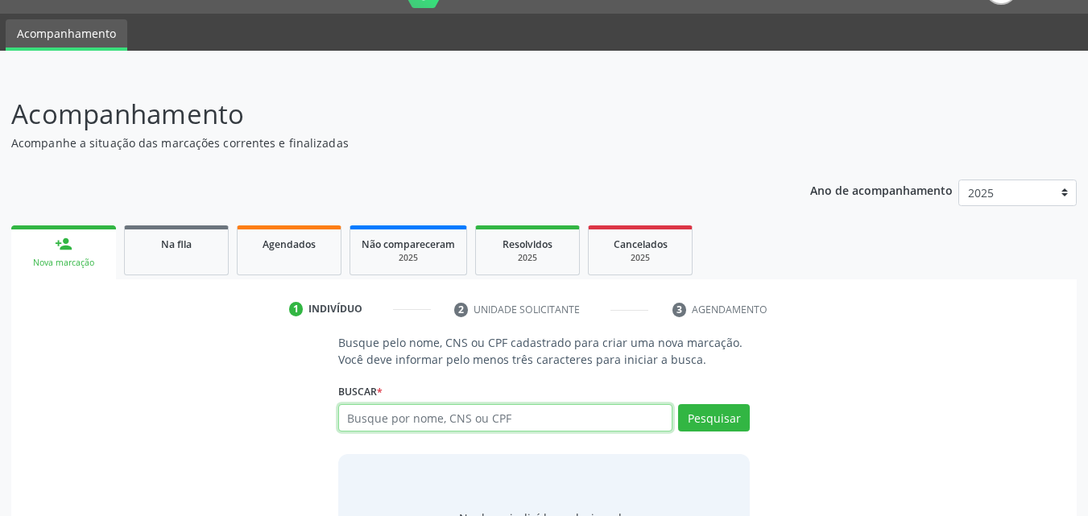
click at [486, 411] on input "text" at bounding box center [505, 417] width 335 height 27
type input "704608647733322"
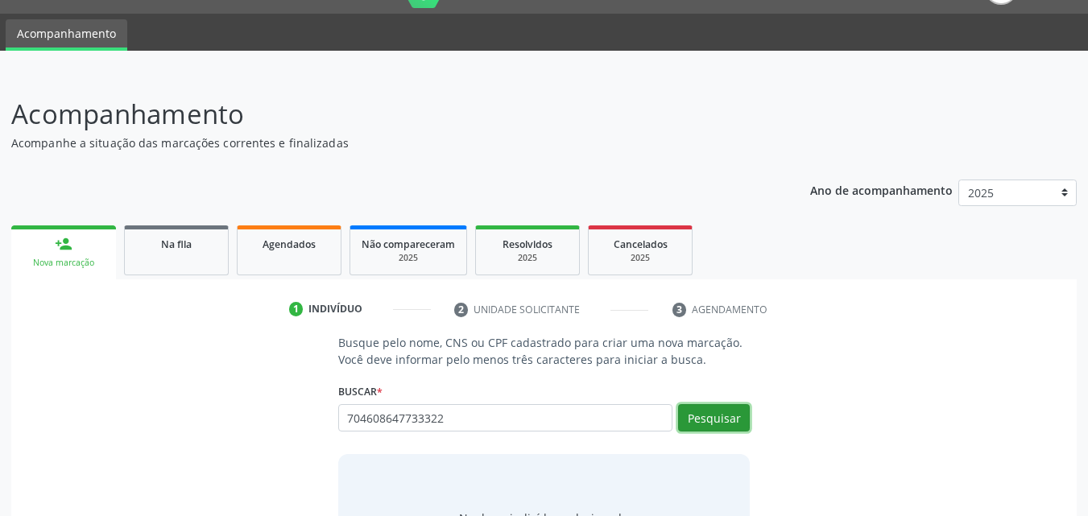
click at [732, 415] on button "Pesquisar" at bounding box center [714, 417] width 72 height 27
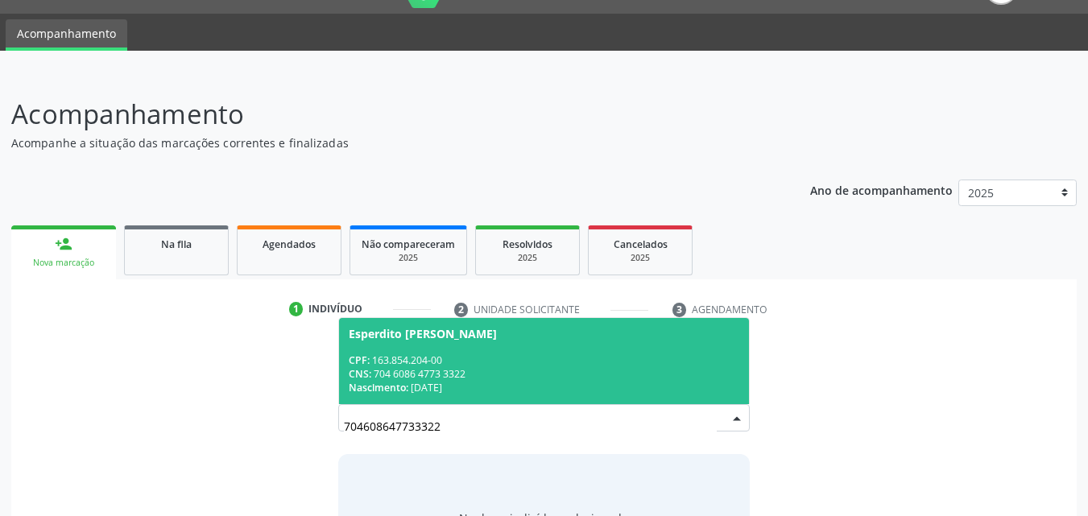
click at [636, 374] on div "CNS: 704 6086 4773 3322" at bounding box center [544, 374] width 391 height 14
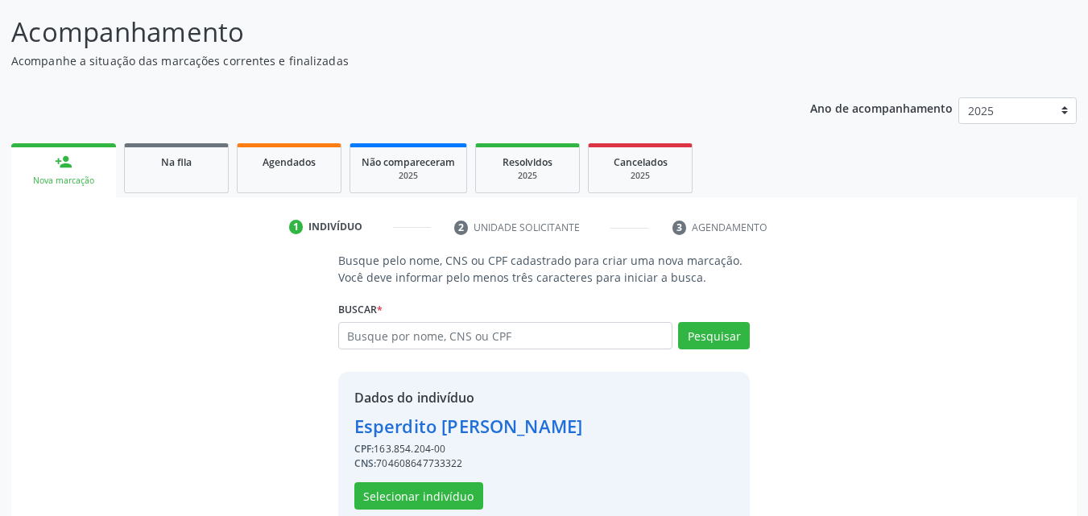
scroll to position [152, 0]
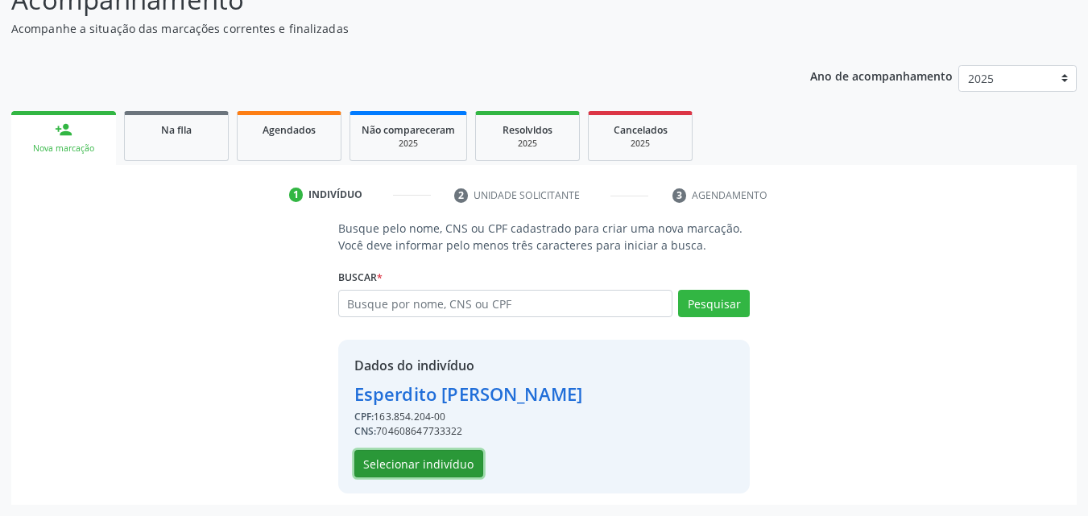
click at [425, 473] on button "Selecionar indivíduo" at bounding box center [418, 463] width 129 height 27
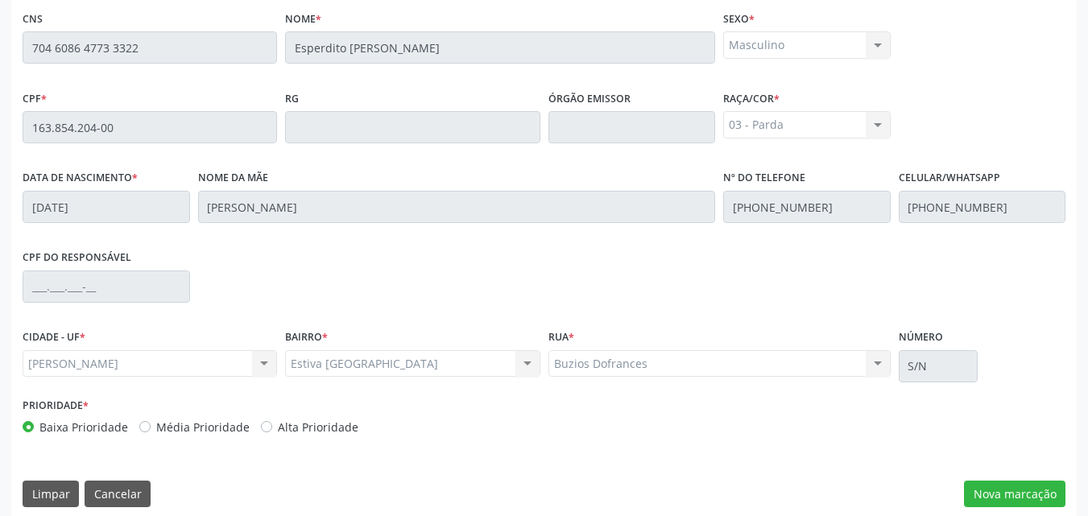
scroll to position [426, 0]
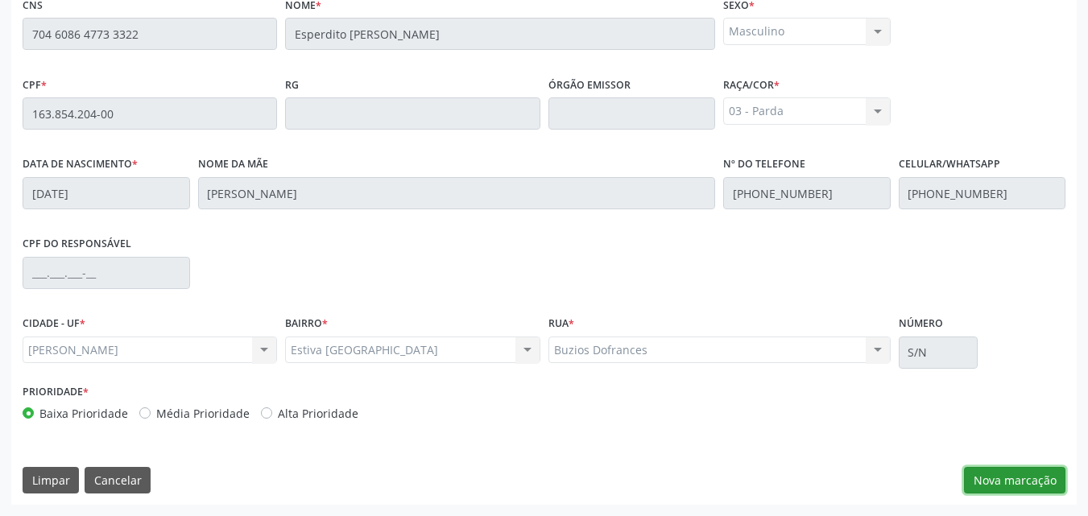
click at [1002, 482] on button "Nova marcação" at bounding box center [1014, 480] width 101 height 27
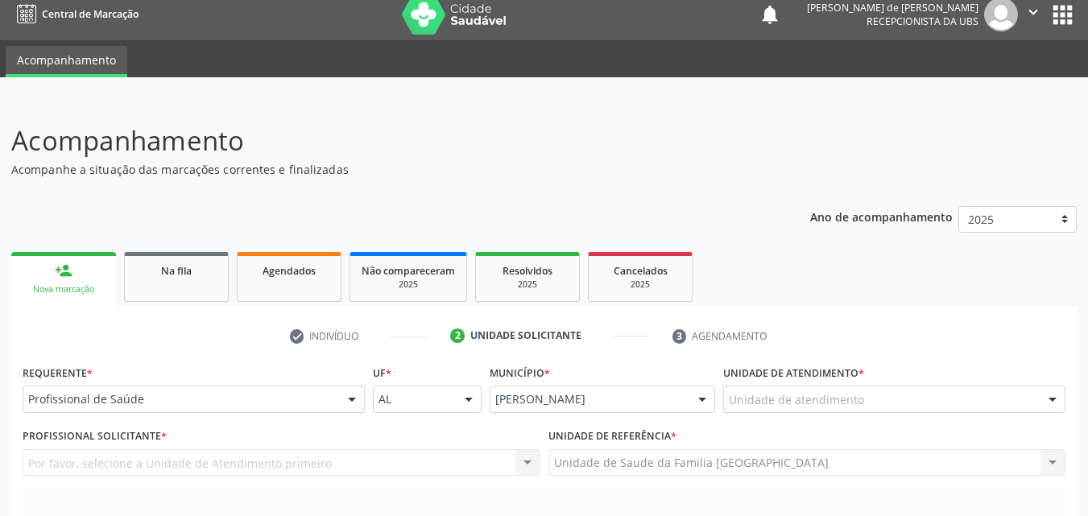
scroll to position [0, 0]
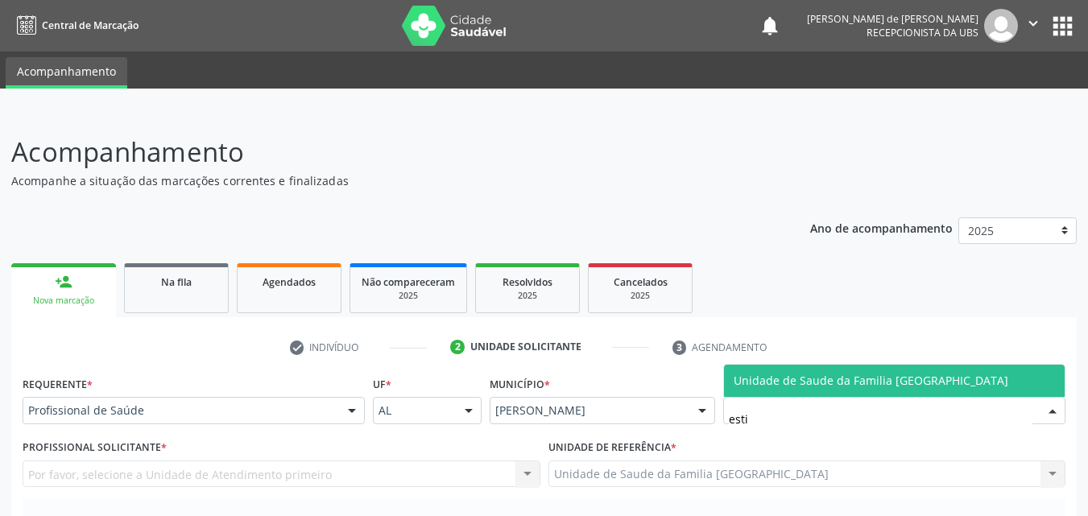
type input "estiv"
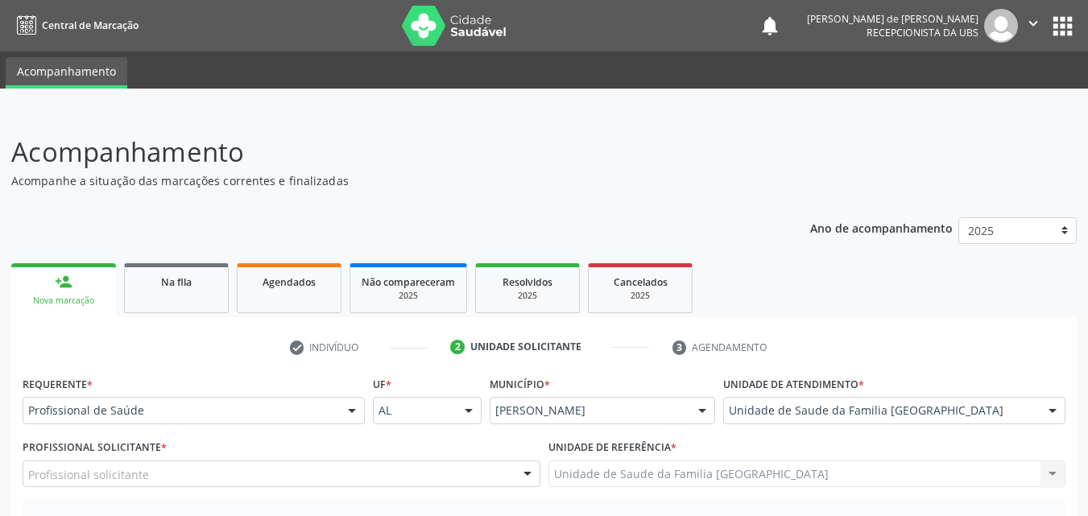
scroll to position [376, 0]
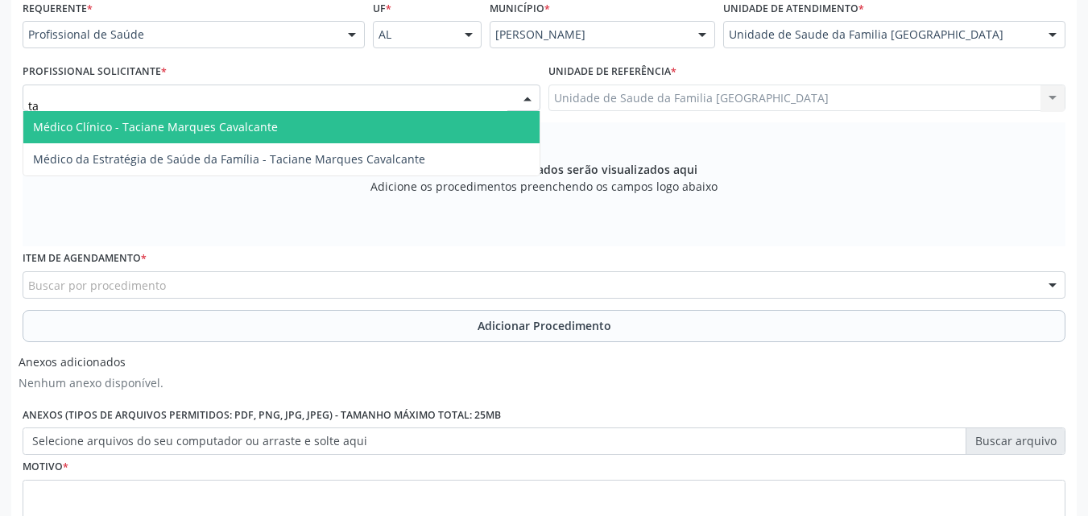
type input "tac"
click at [72, 122] on span "Médico Clínico - Taciane Marques Cavalcante" at bounding box center [155, 126] width 245 height 15
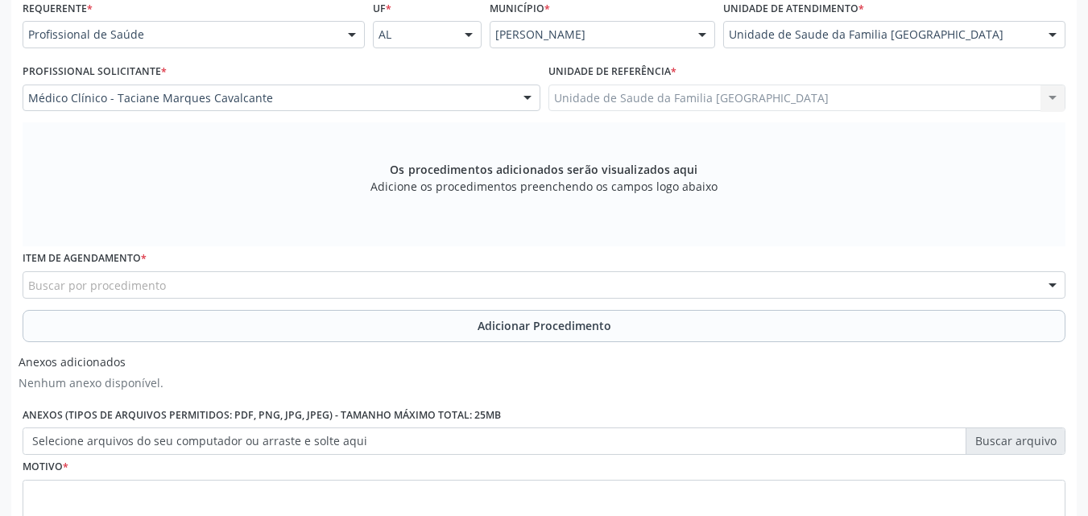
click at [99, 295] on div "Buscar por procedimento" at bounding box center [544, 284] width 1043 height 27
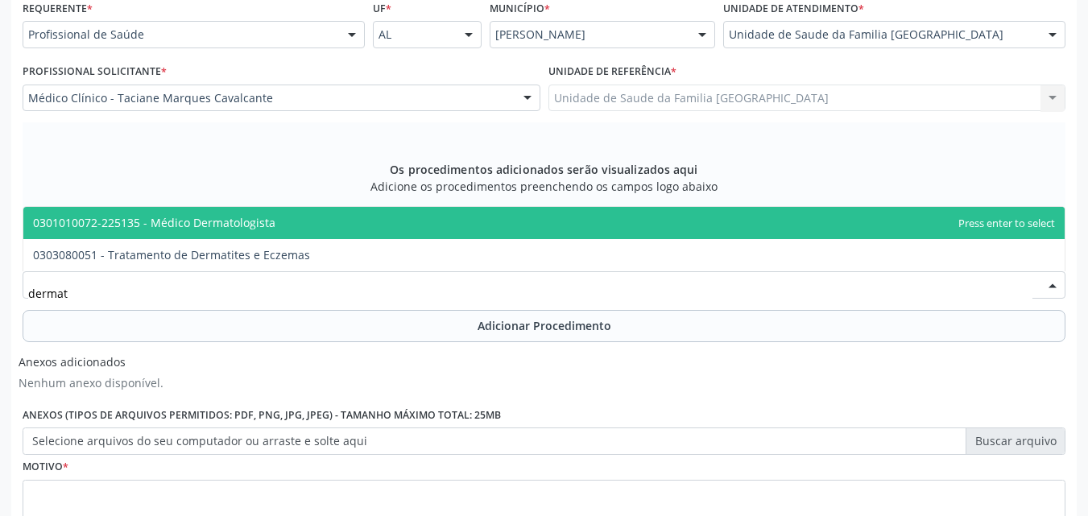
type input "dermato"
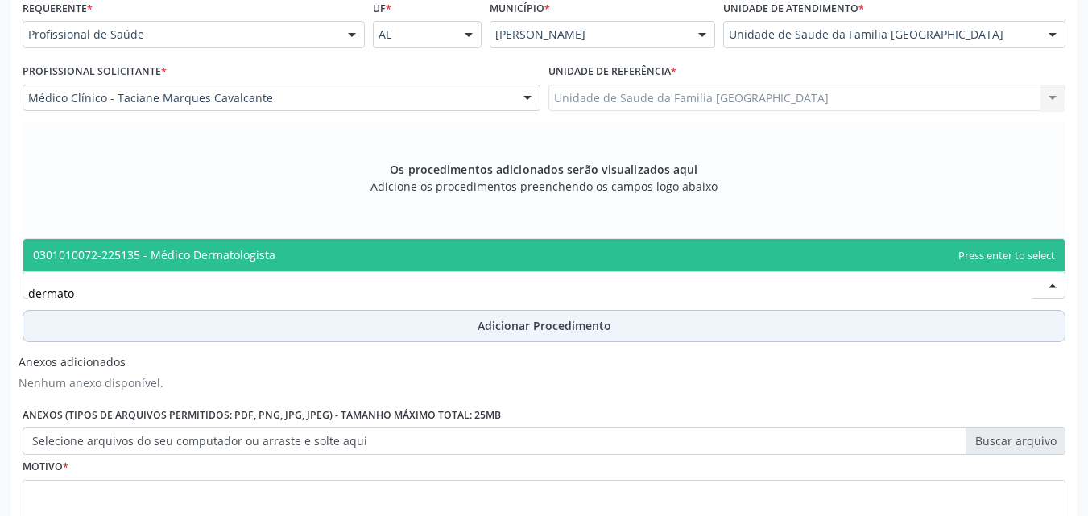
click at [43, 254] on span "0301010072-225135 - Médico Dermatologista" at bounding box center [154, 254] width 242 height 15
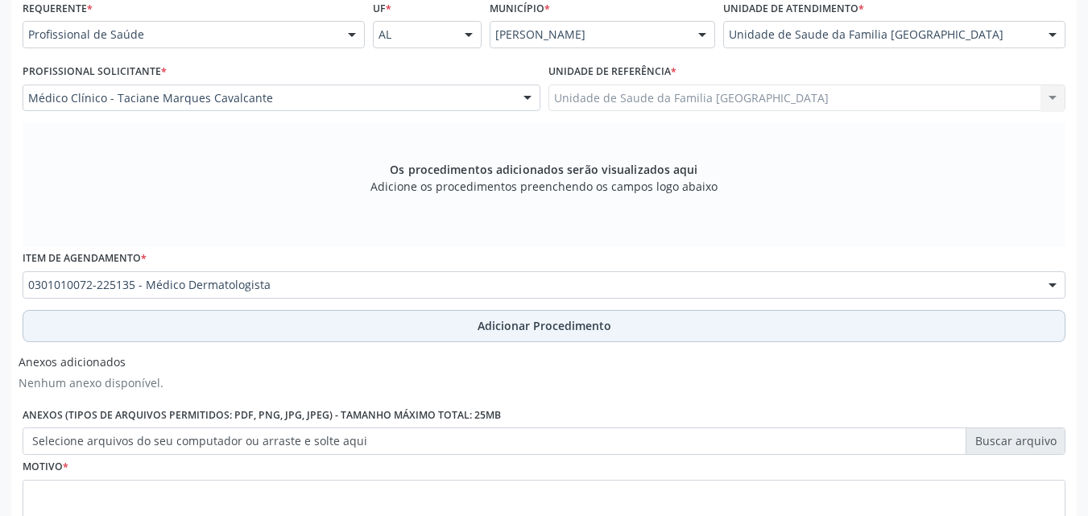
click at [86, 331] on button "Adicionar Procedimento" at bounding box center [544, 326] width 1043 height 32
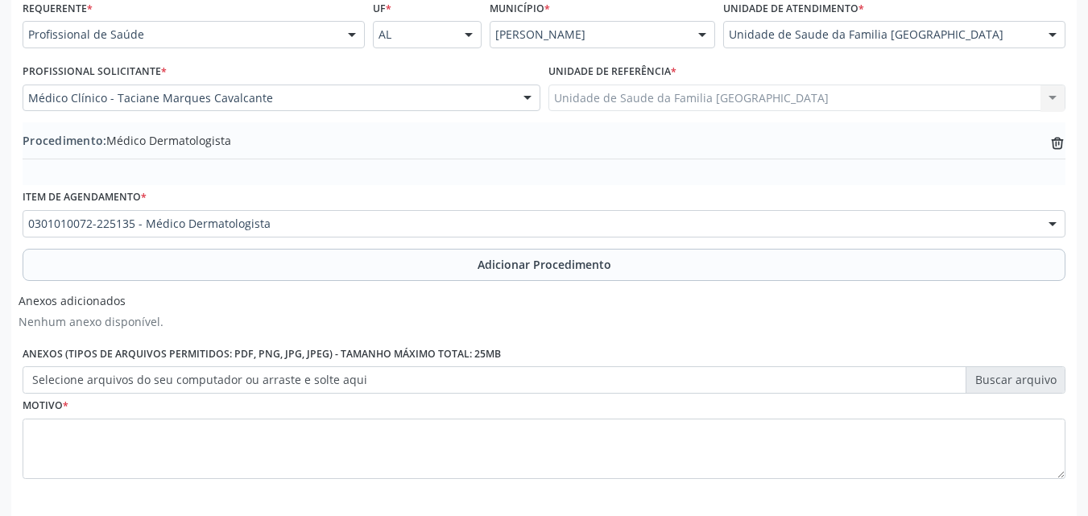
click at [88, 378] on label "Selecione arquivos do seu computador ou arraste e solte aqui" at bounding box center [544, 379] width 1043 height 27
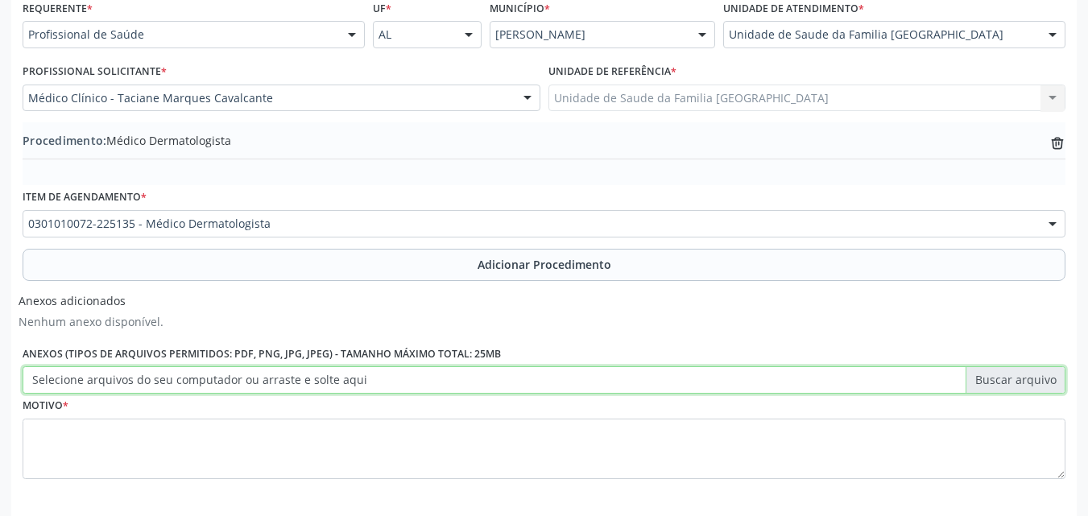
click at [88, 378] on input "Selecione arquivos do seu computador ou arraste e solte aqui" at bounding box center [544, 379] width 1043 height 27
type input "C:\fakepath\20.jpg"
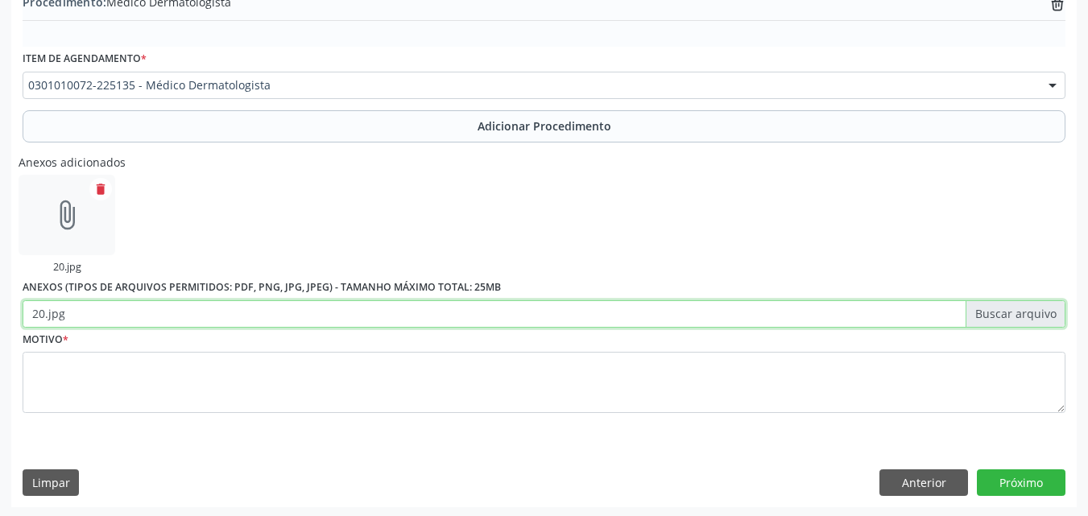
scroll to position [517, 0]
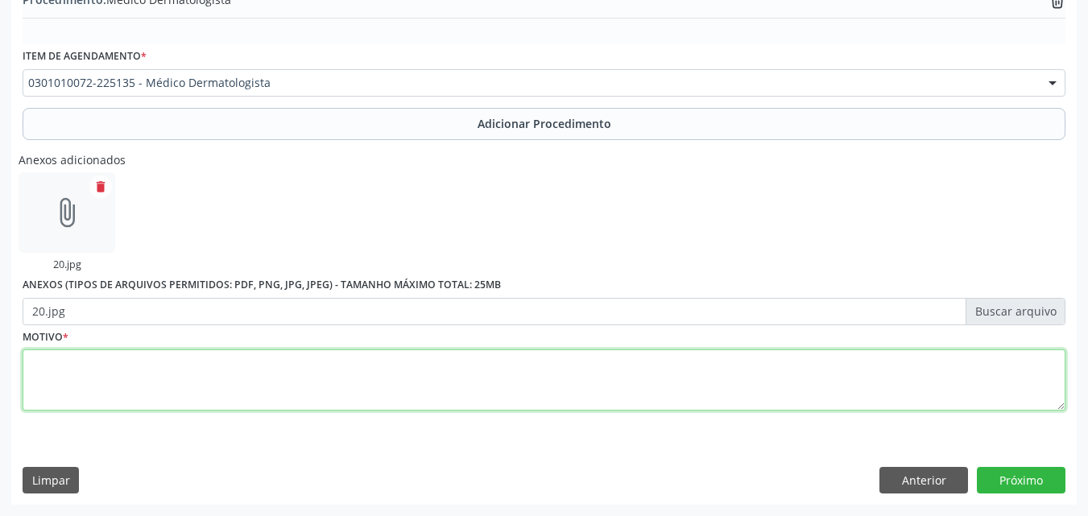
click at [398, 381] on textarea at bounding box center [544, 380] width 1043 height 61
type textarea "l"
type textarea "L570-CERATOSE ACTÍNICA."
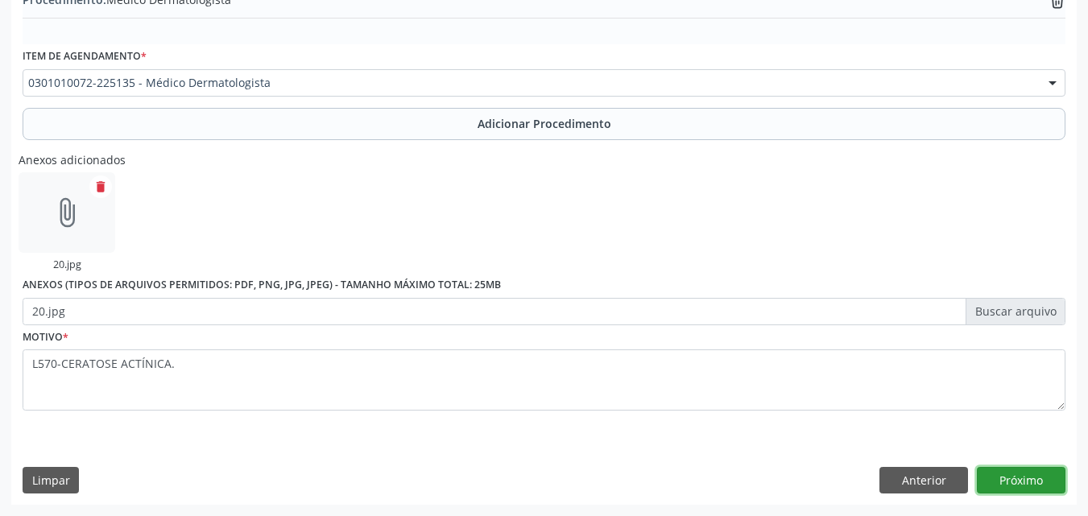
click at [1039, 487] on button "Próximo" at bounding box center [1021, 480] width 89 height 27
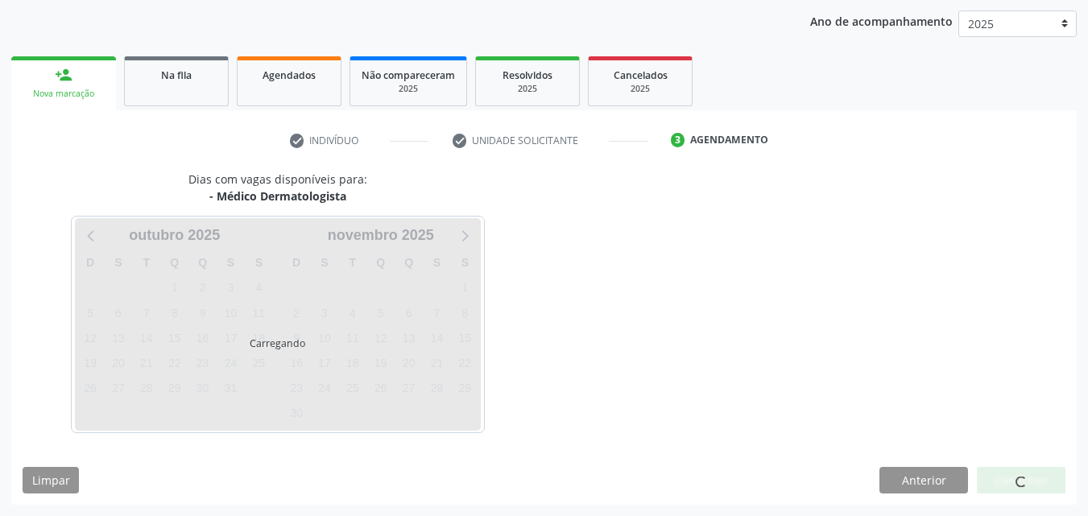
scroll to position [254, 0]
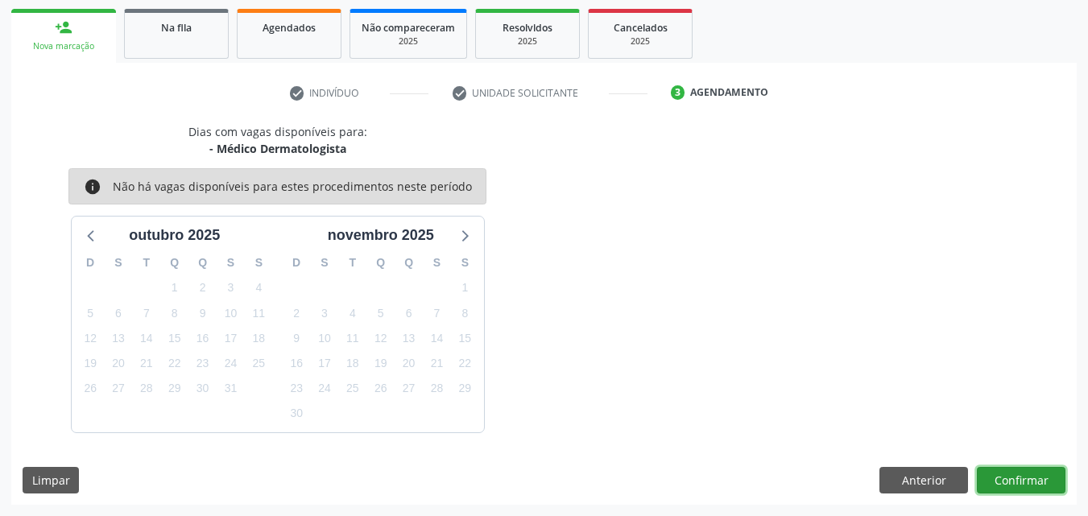
click at [1041, 478] on button "Confirmar" at bounding box center [1021, 480] width 89 height 27
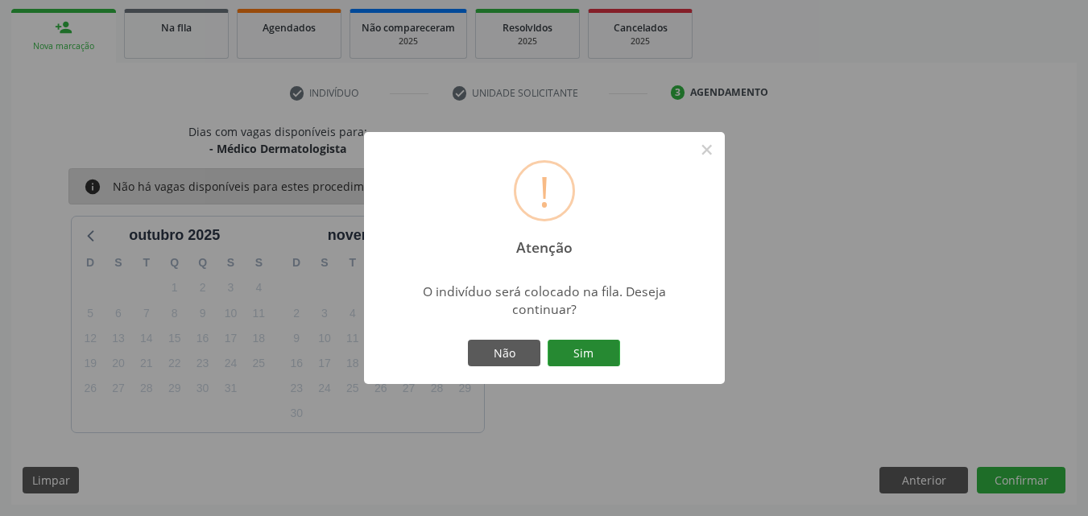
click at [589, 355] on button "Sim" at bounding box center [584, 353] width 72 height 27
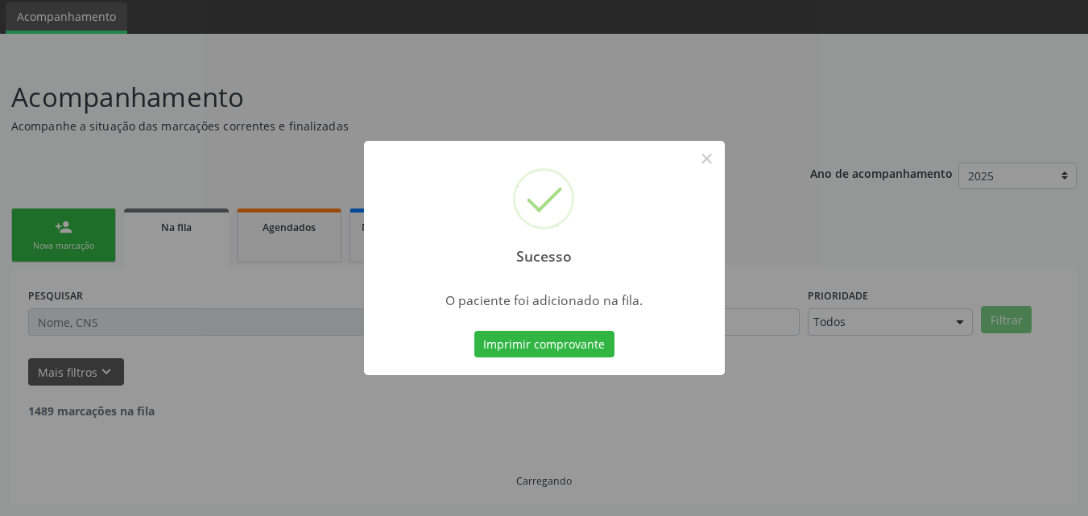
scroll to position [38, 0]
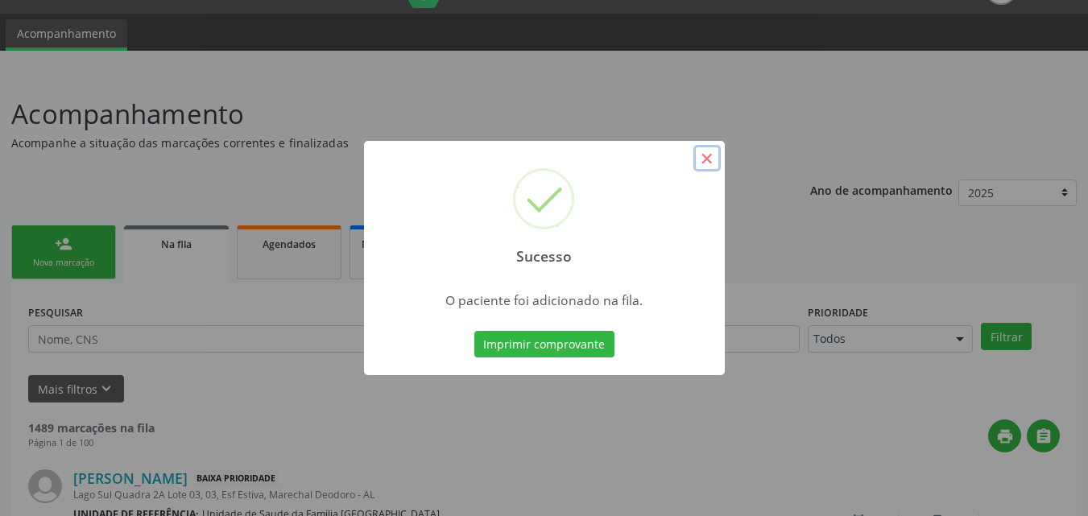
click at [706, 156] on button "×" at bounding box center [706, 158] width 27 height 27
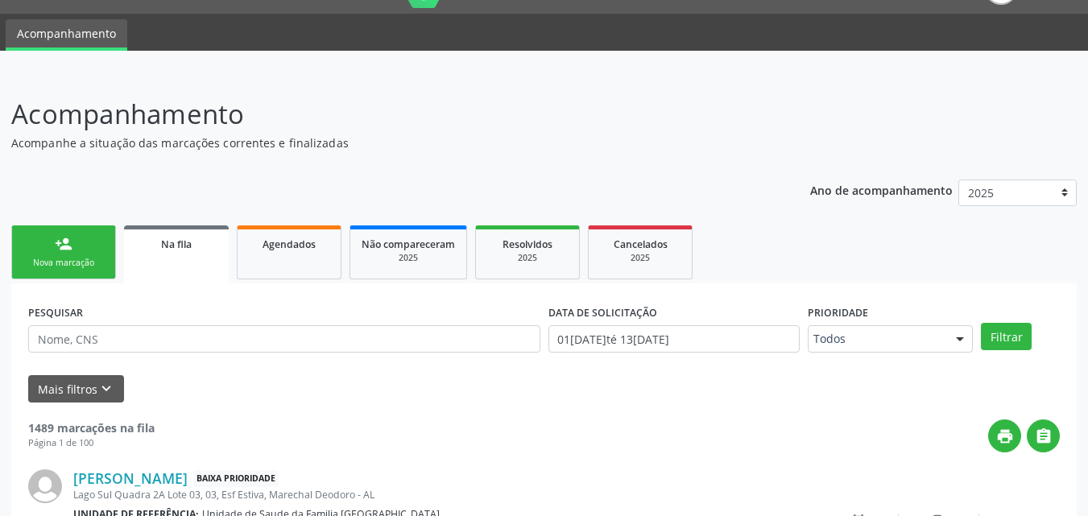
click at [52, 260] on div "Nova marcação" at bounding box center [63, 263] width 81 height 12
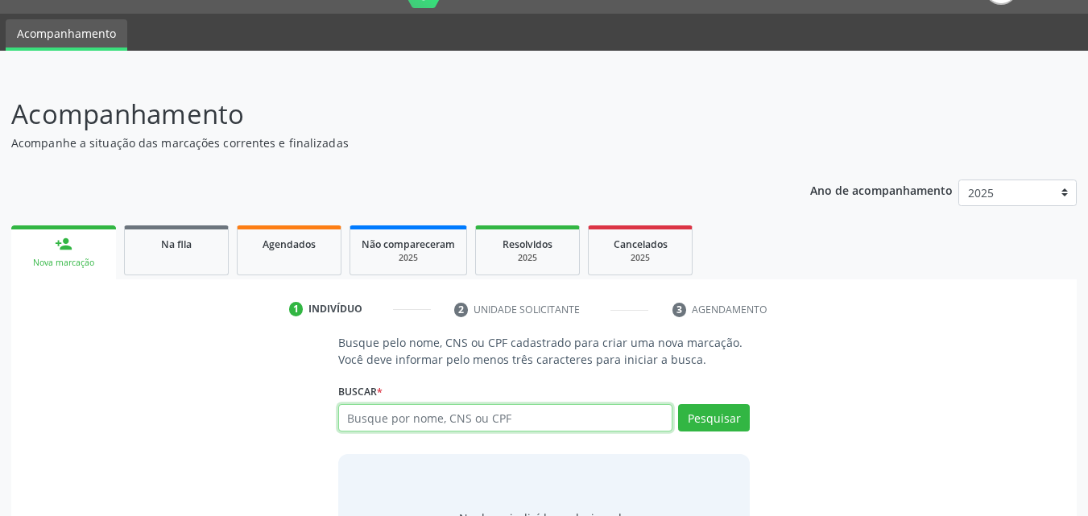
click at [481, 419] on input "text" at bounding box center [505, 417] width 335 height 27
type input "ASSISO"
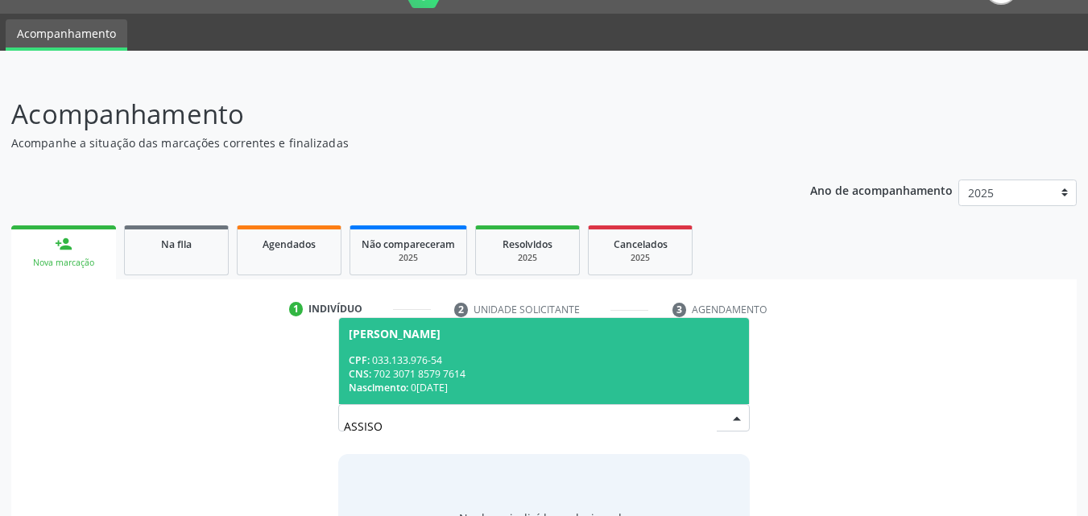
click at [486, 366] on div "CPF: 033.133.976-54" at bounding box center [544, 361] width 391 height 14
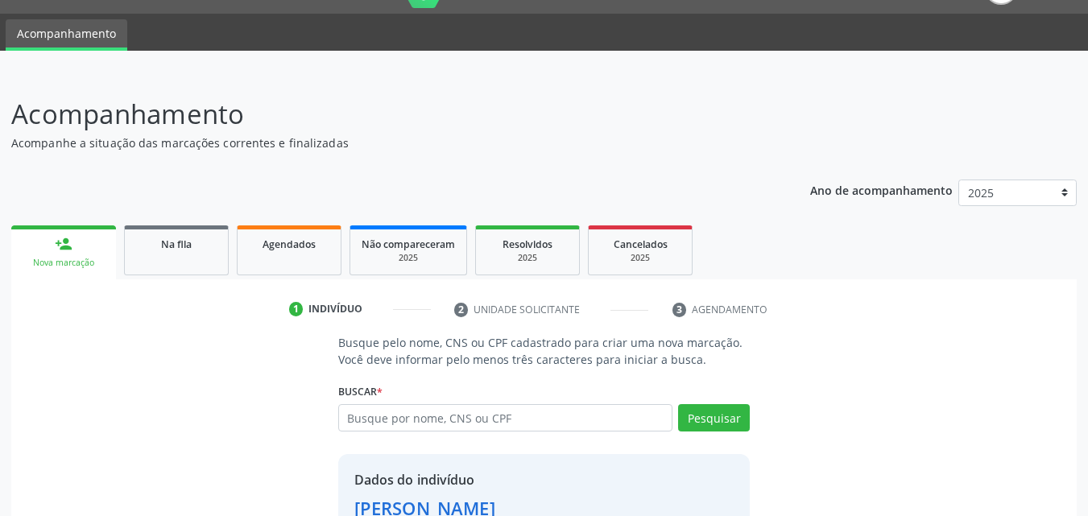
scroll to position [152, 0]
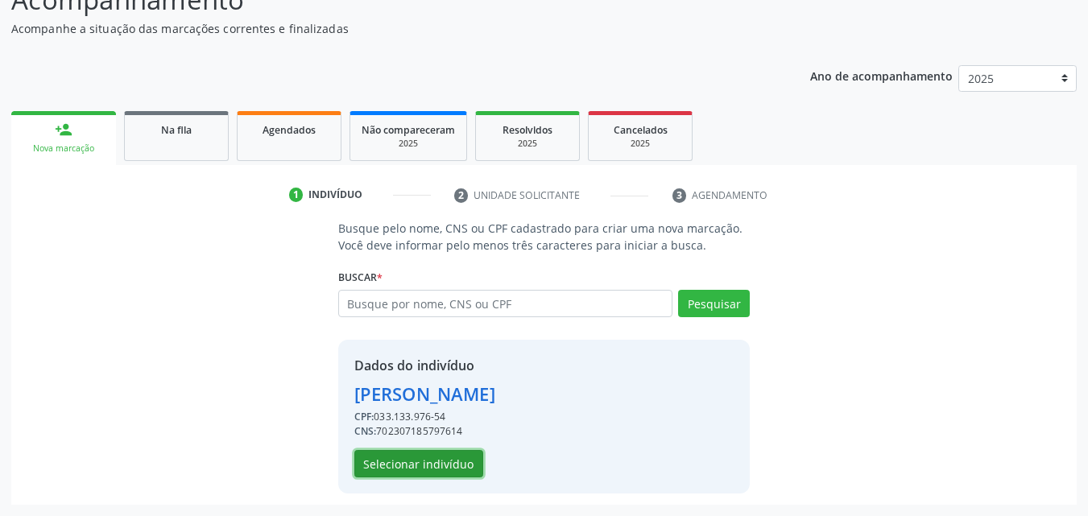
click at [461, 456] on button "Selecionar indivíduo" at bounding box center [418, 463] width 129 height 27
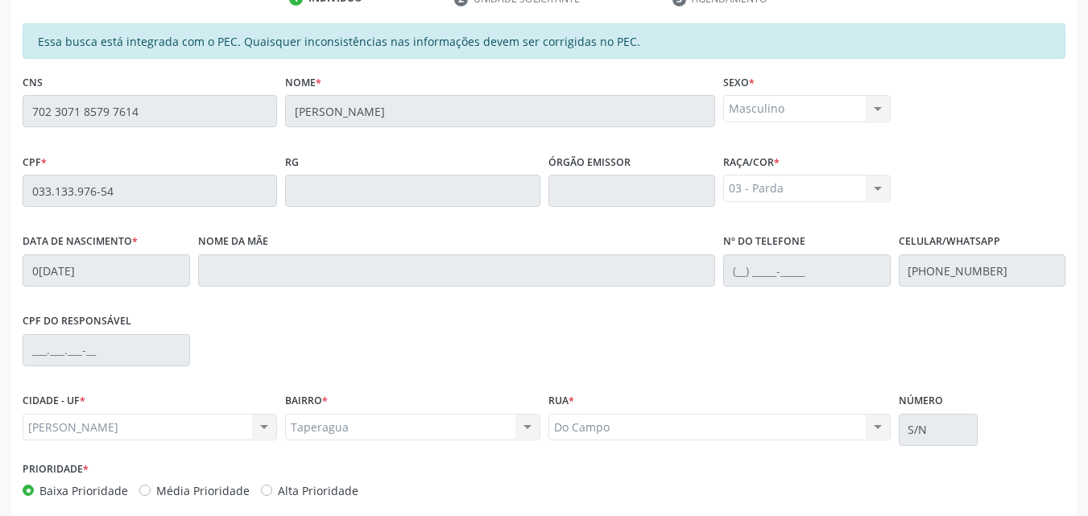
scroll to position [426, 0]
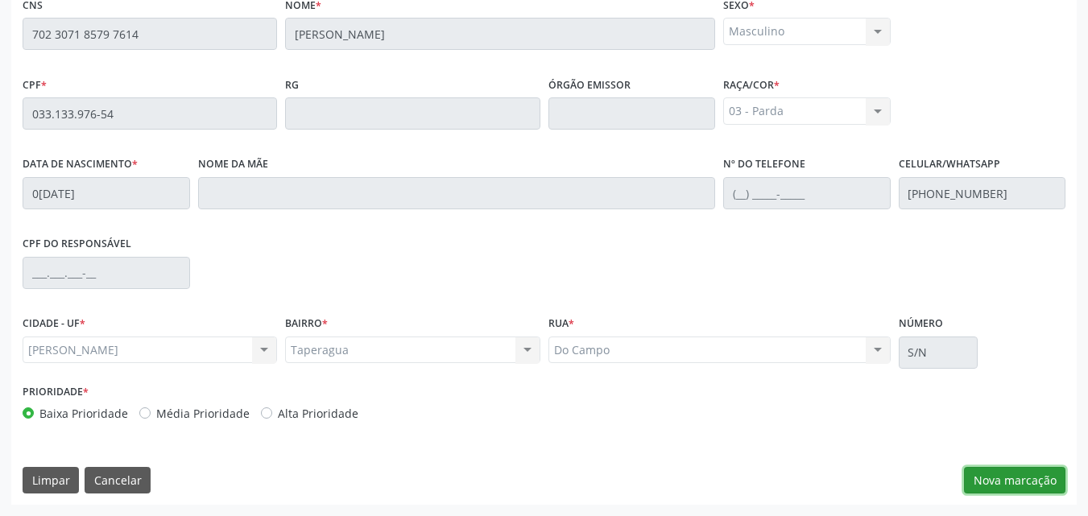
click at [987, 467] on button "Nova marcação" at bounding box center [1014, 480] width 101 height 27
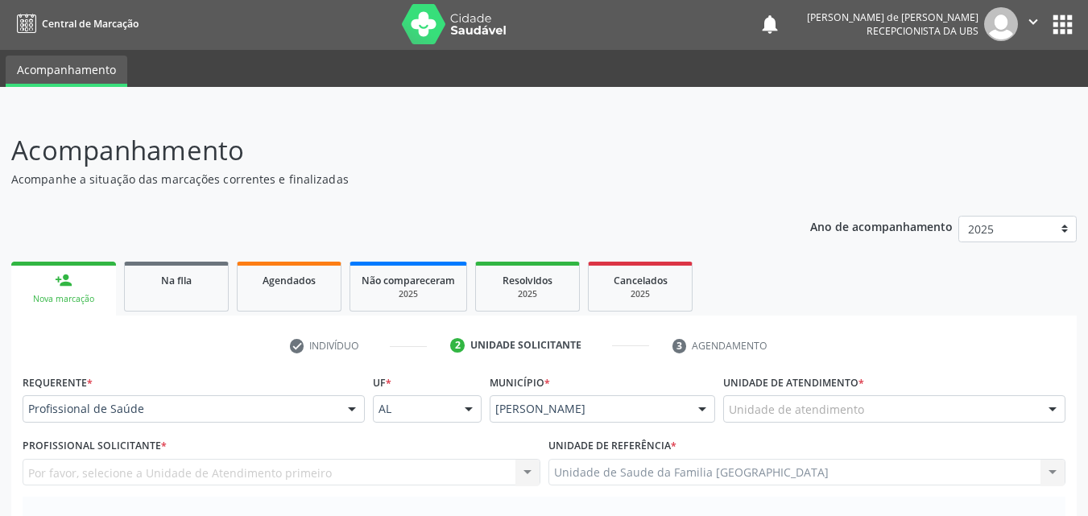
scroll to position [0, 0]
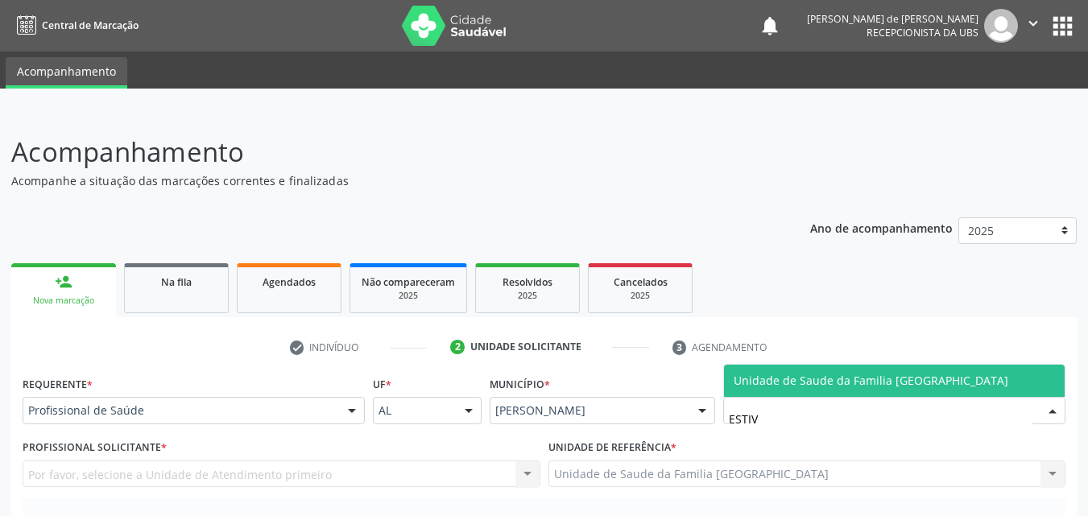
type input "ESTIV"
type input "ESTACIO"
click at [739, 374] on span "Centro de Saude Professor [PERSON_NAME][GEOGRAPHIC_DATA]" at bounding box center [909, 380] width 350 height 15
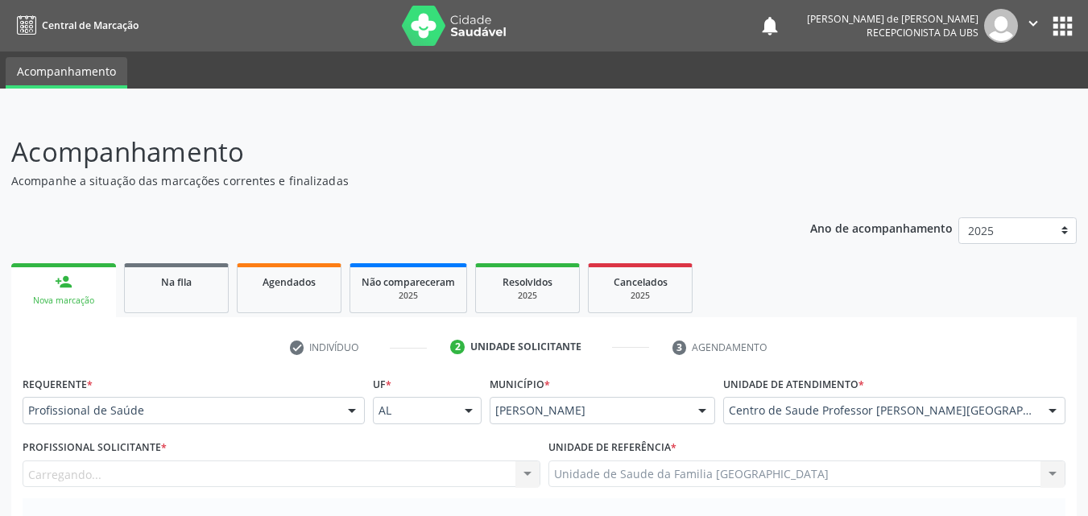
scroll to position [376, 0]
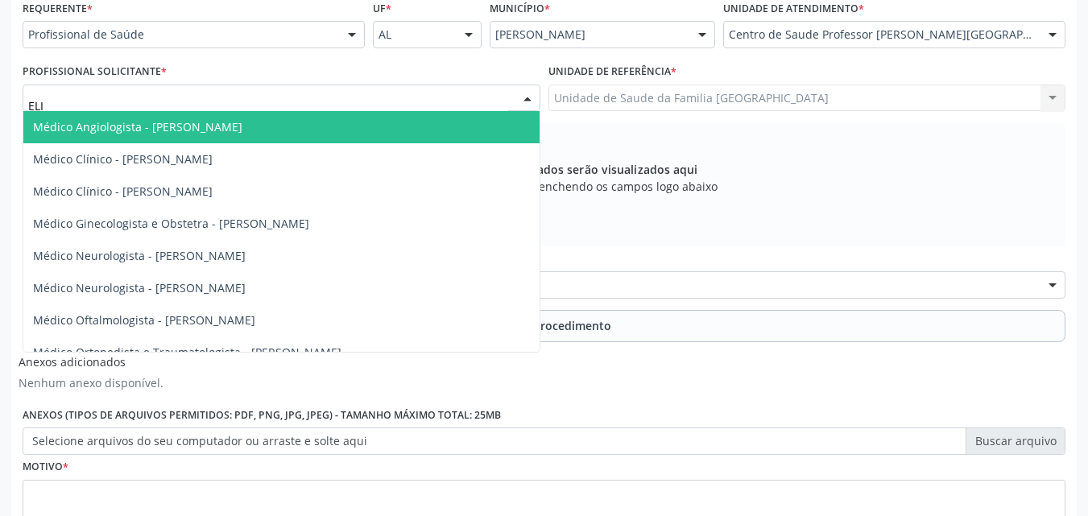
type input "[PERSON_NAME]"
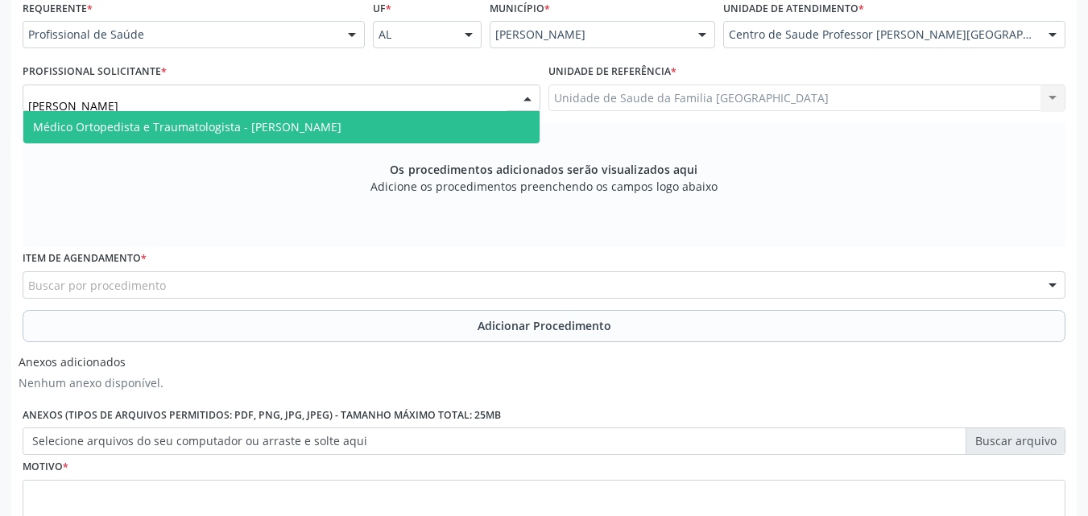
click at [130, 122] on span "Médico Ortopedista e Traumatologista - [PERSON_NAME]" at bounding box center [187, 126] width 308 height 15
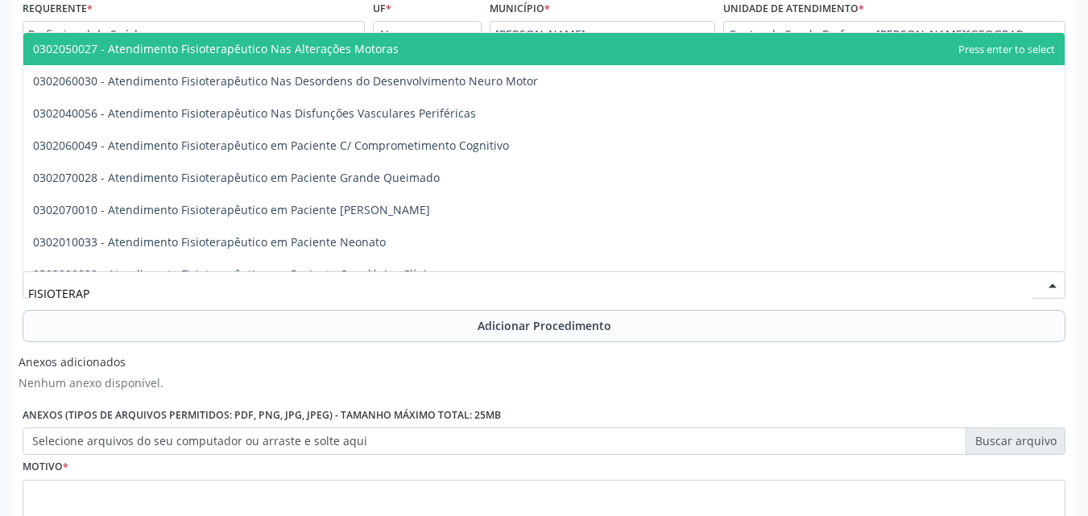
type input "FISIOTERAPE"
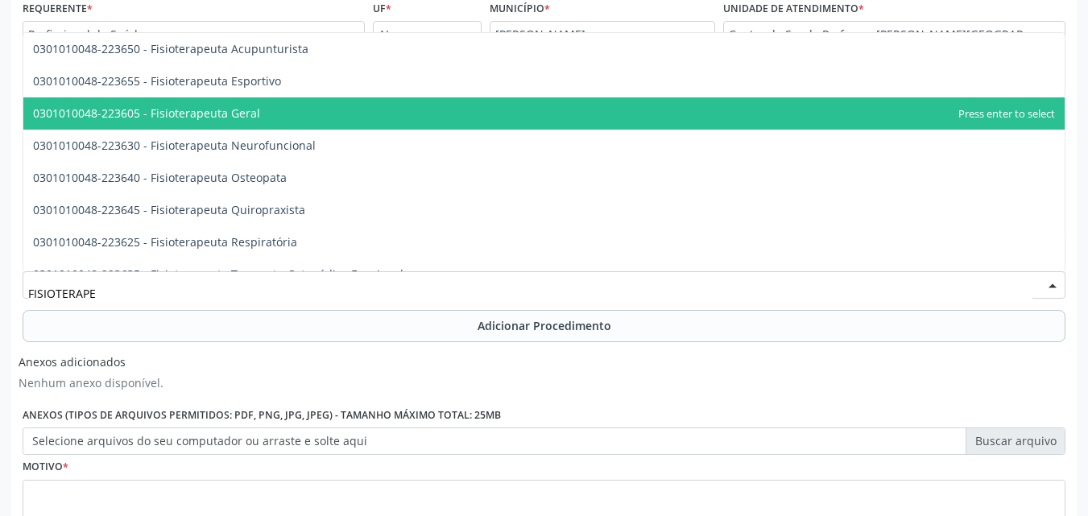
click at [172, 111] on span "0301010048-223605 - Fisioterapeuta Geral" at bounding box center [146, 113] width 227 height 15
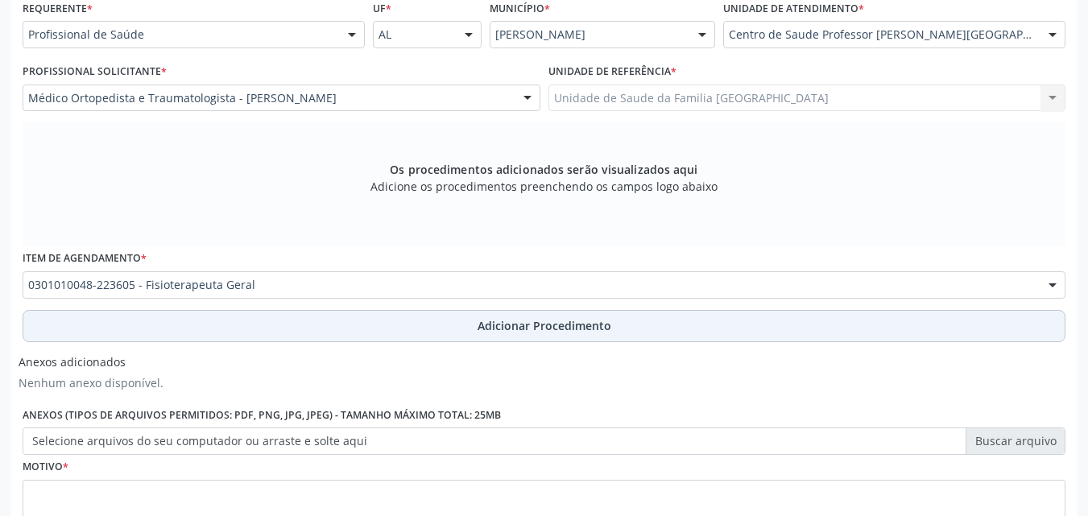
click at [176, 324] on button "Adicionar Procedimento" at bounding box center [544, 326] width 1043 height 32
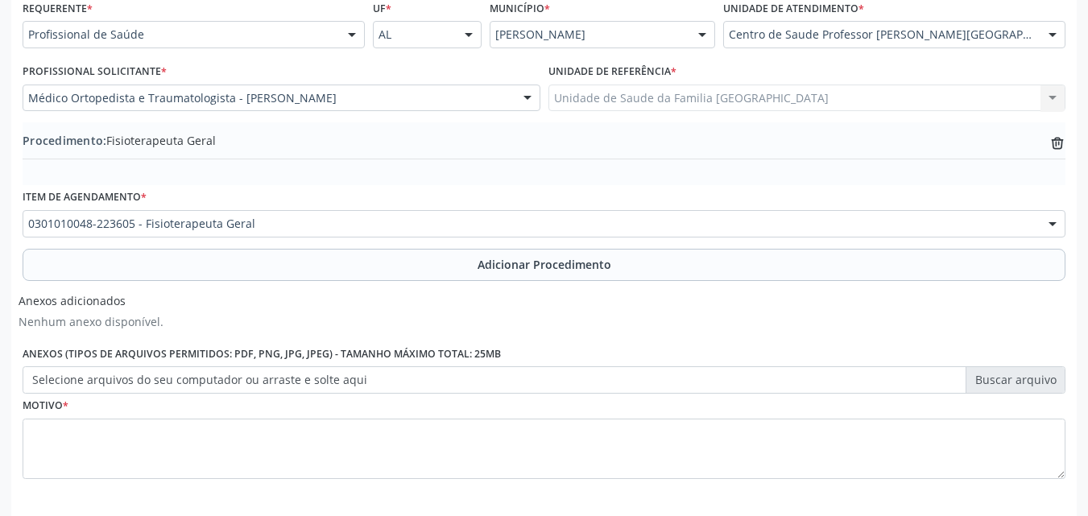
click at [176, 378] on label "Selecione arquivos do seu computador ou arraste e solte aqui" at bounding box center [544, 379] width 1043 height 27
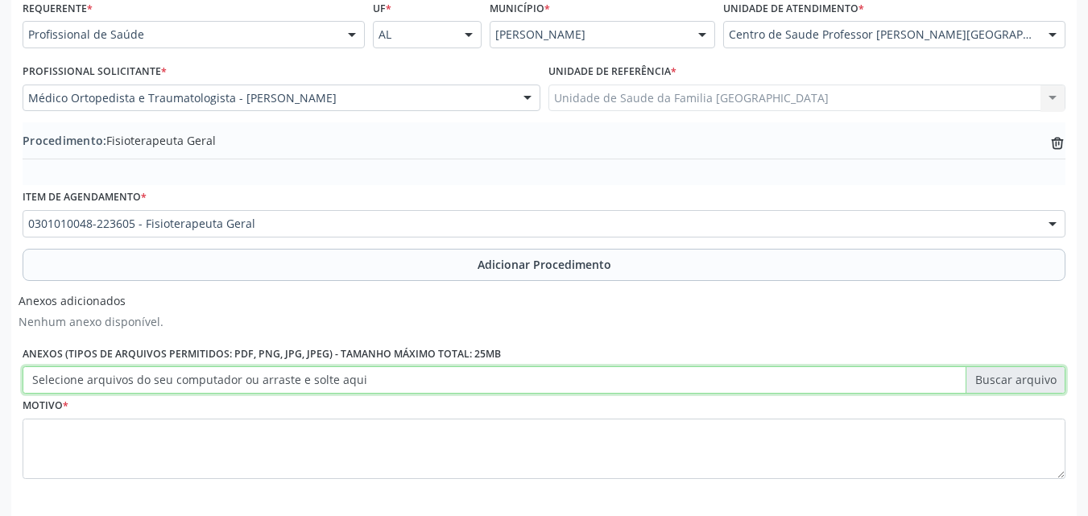
click at [176, 378] on input "Selecione arquivos do seu computador ou arraste e solte aqui" at bounding box center [544, 379] width 1043 height 27
type input "C:\fakepath\21.jpg"
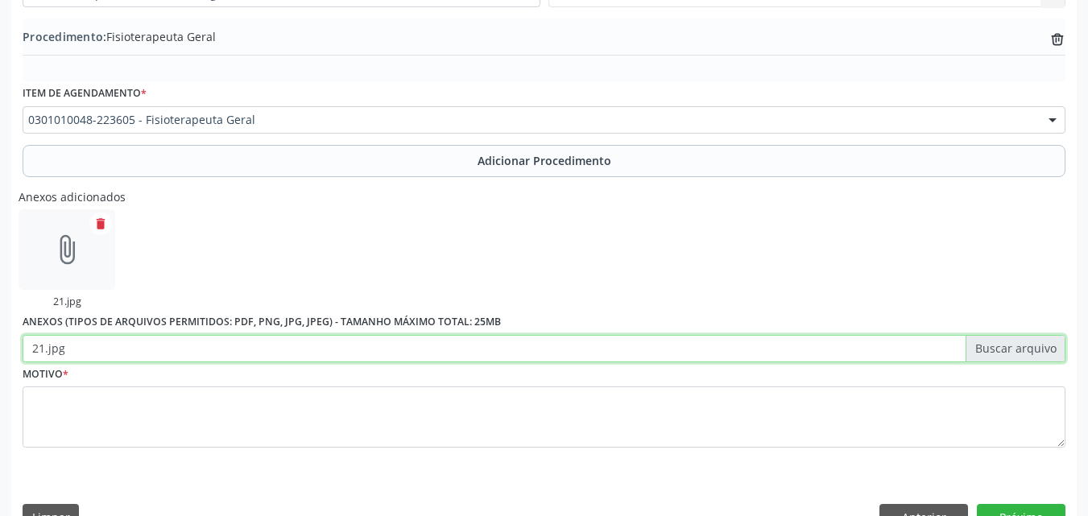
scroll to position [517, 0]
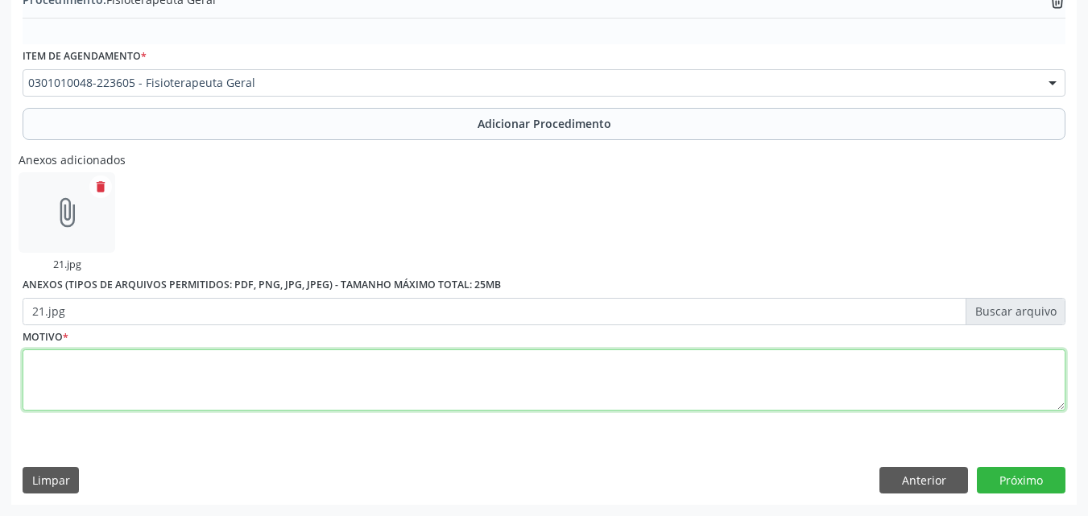
click at [169, 371] on textarea at bounding box center [544, 380] width 1043 height 61
type textarea "20 SESSÕES DE FISIO."
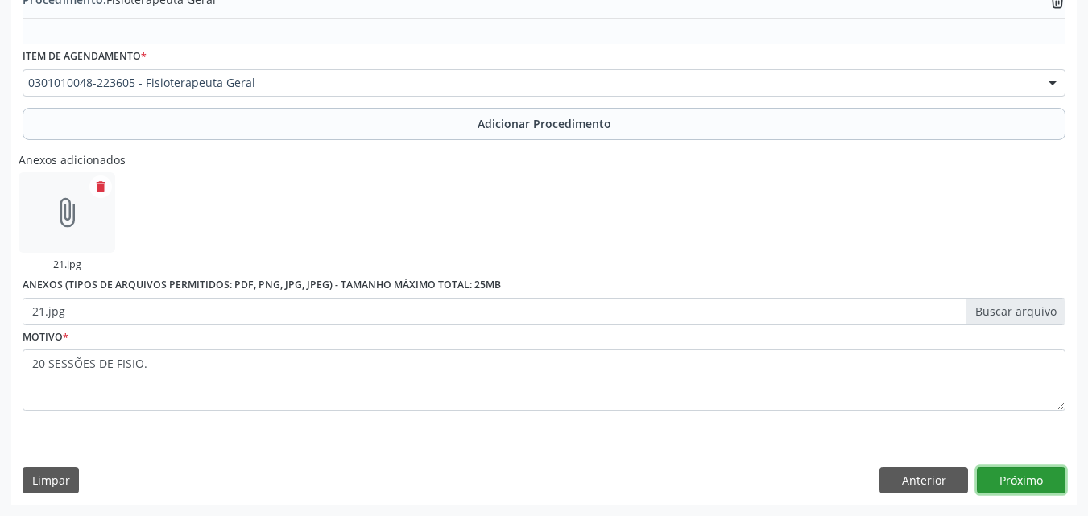
click at [995, 478] on button "Próximo" at bounding box center [1021, 480] width 89 height 27
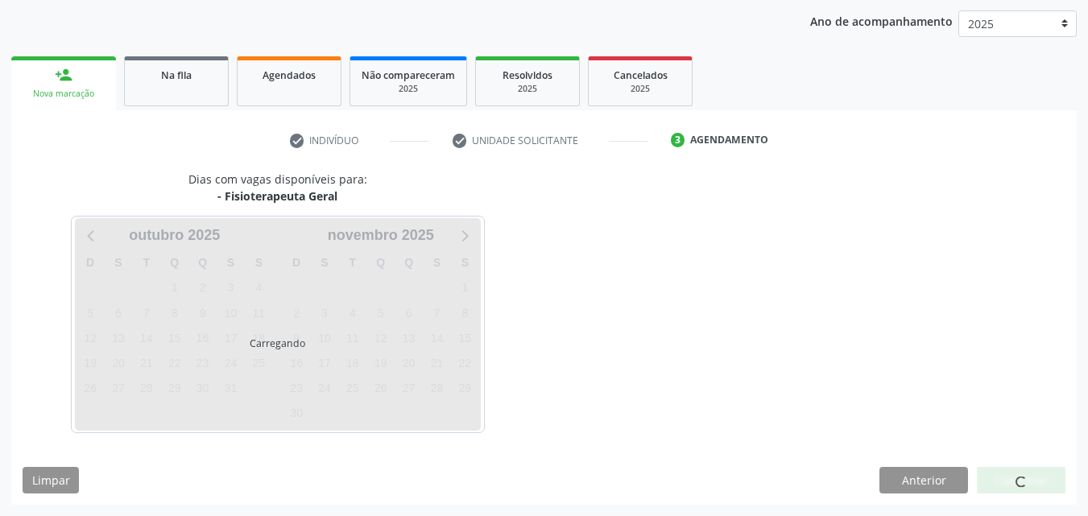
scroll to position [254, 0]
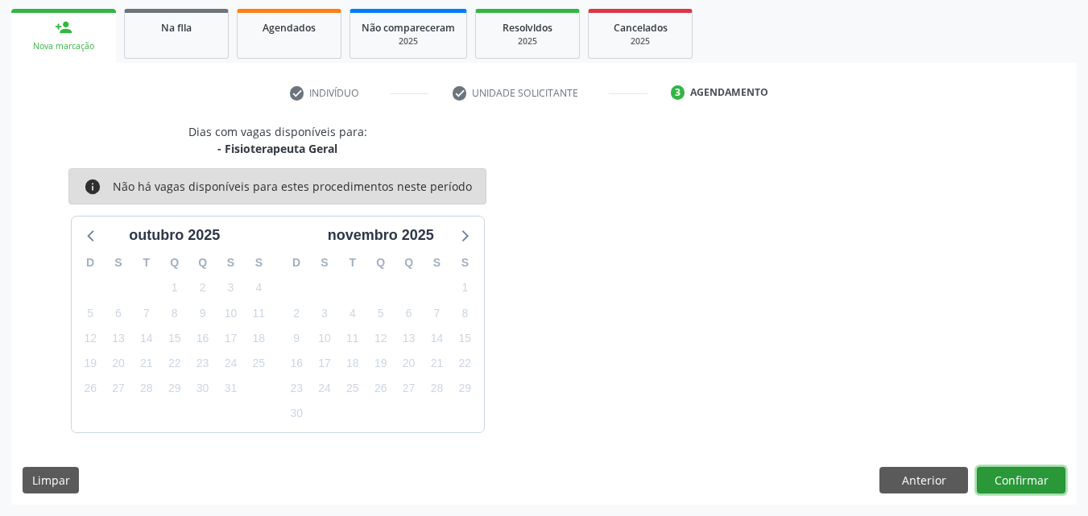
click at [995, 479] on button "Confirmar" at bounding box center [1021, 480] width 89 height 27
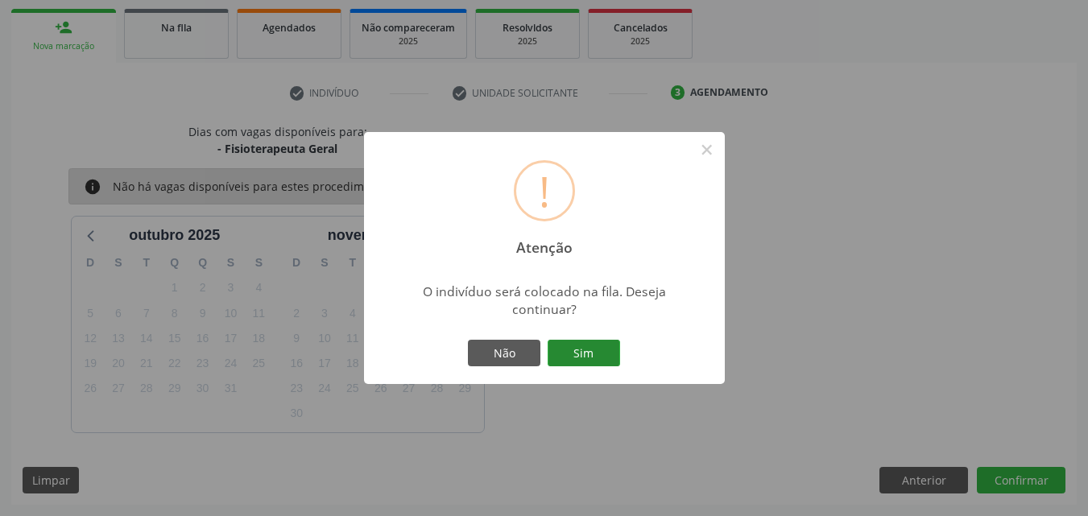
click at [568, 347] on button "Sim" at bounding box center [584, 353] width 72 height 27
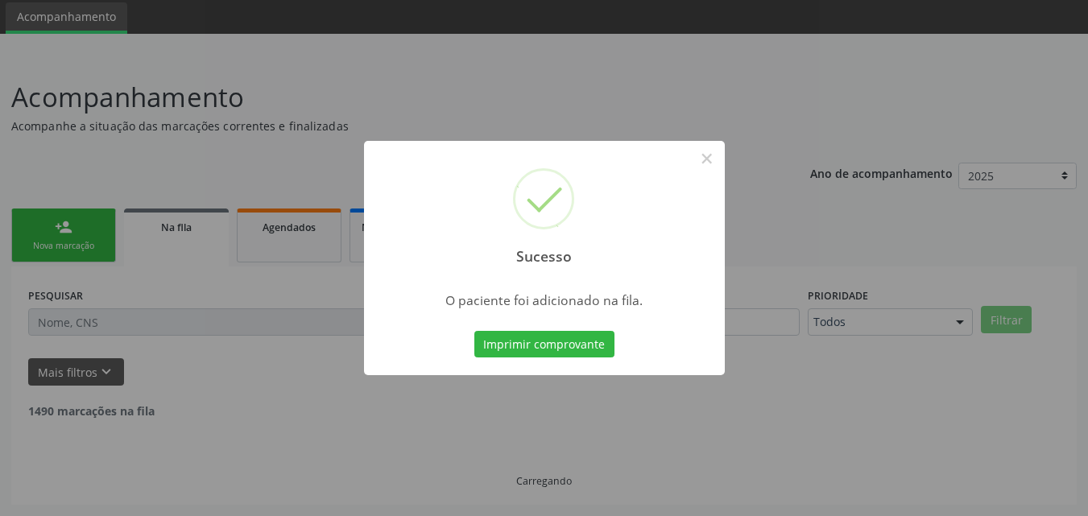
scroll to position [38, 0]
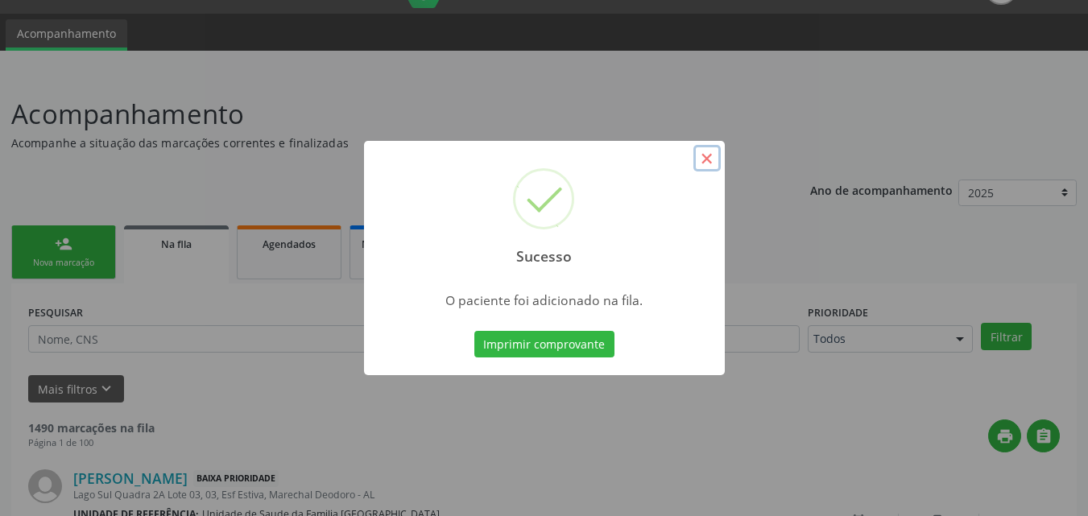
click at [716, 159] on button "×" at bounding box center [706, 158] width 27 height 27
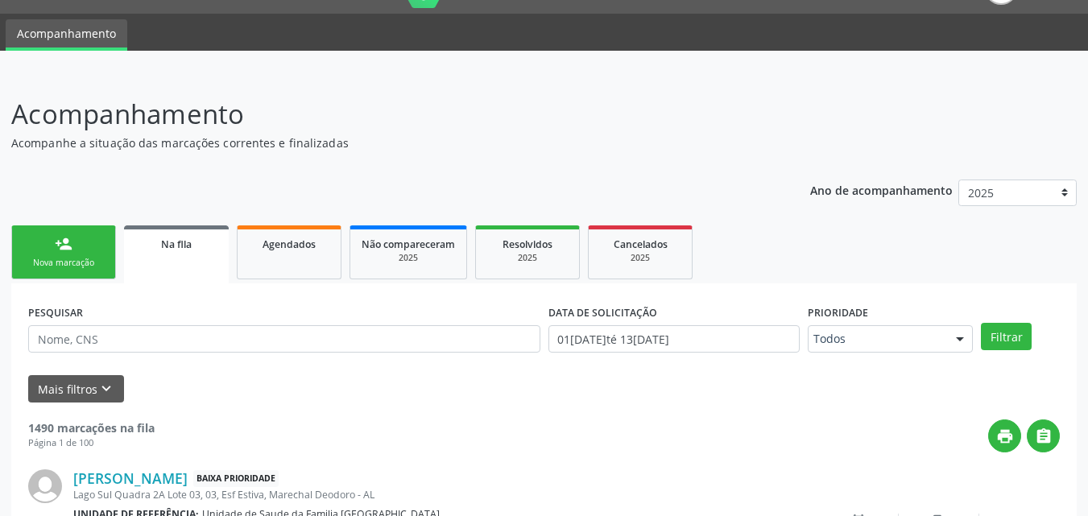
click at [54, 255] on link "person_add Nova marcação" at bounding box center [63, 253] width 105 height 54
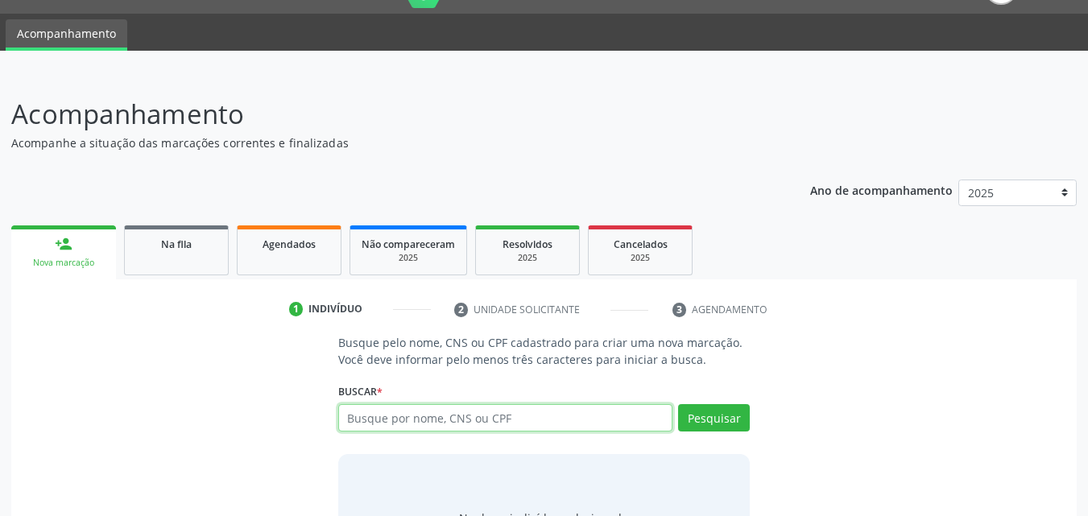
click at [642, 416] on input "text" at bounding box center [505, 417] width 335 height 27
type input "707601220184892"
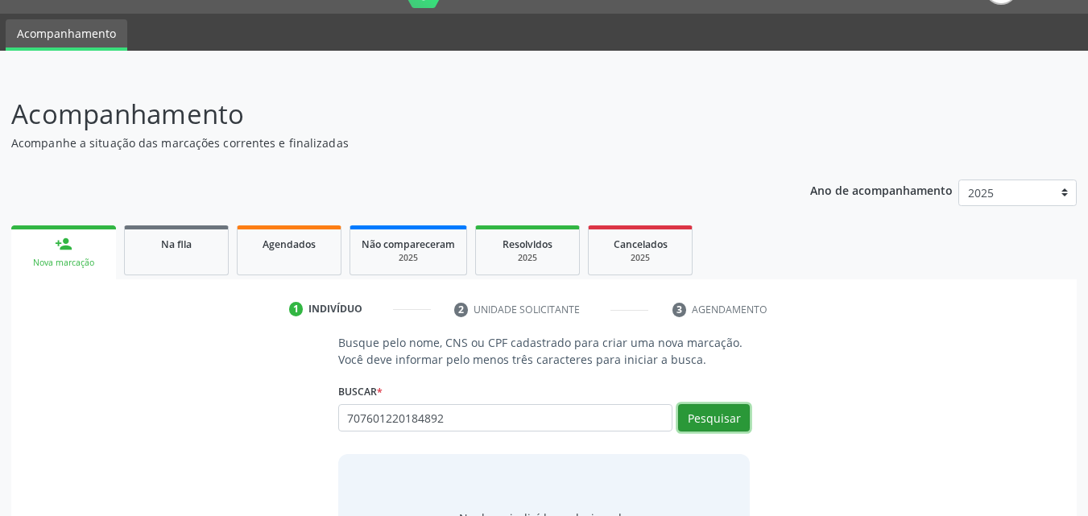
click at [731, 408] on button "Pesquisar" at bounding box center [714, 417] width 72 height 27
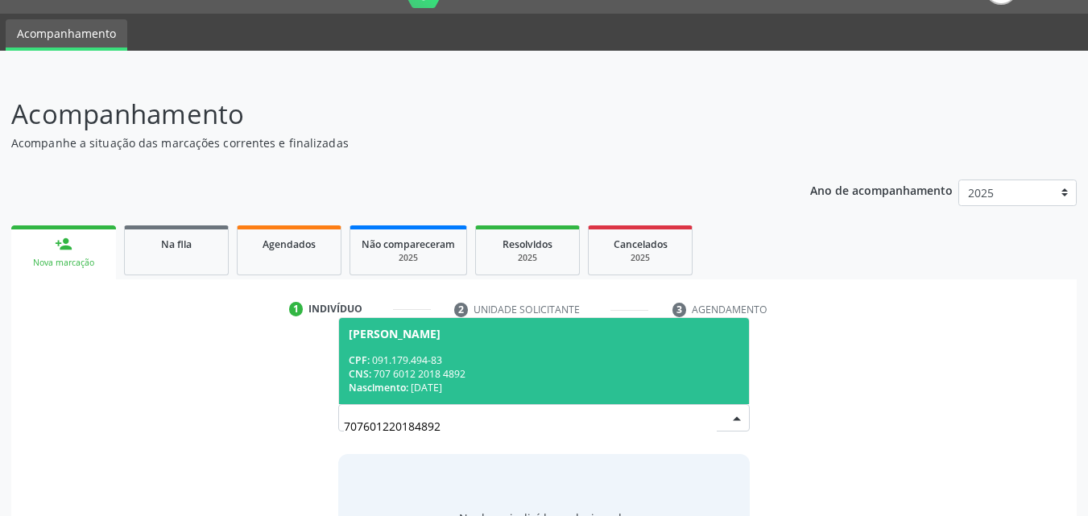
click at [515, 376] on div "CNS: 707 6012 2018 4892" at bounding box center [544, 374] width 391 height 14
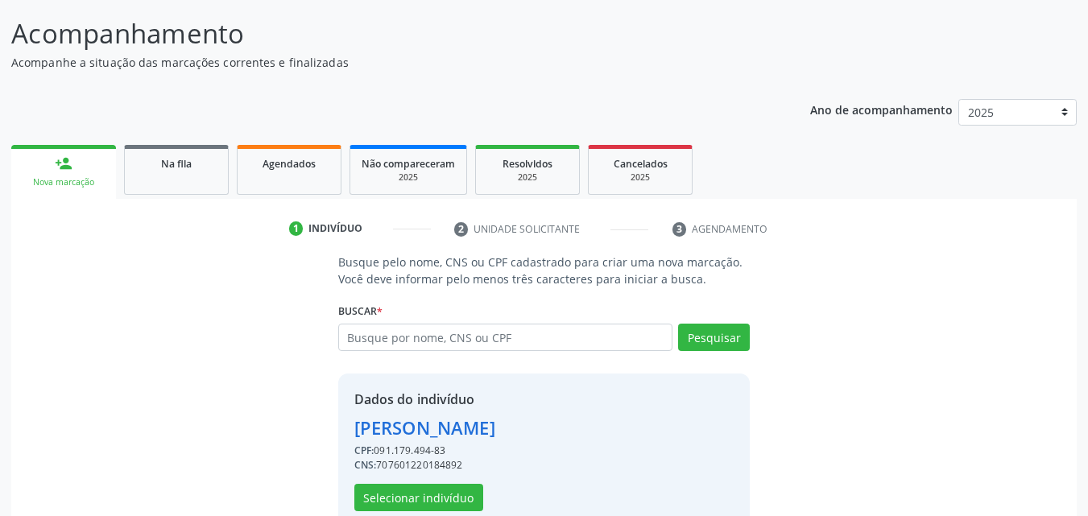
scroll to position [152, 0]
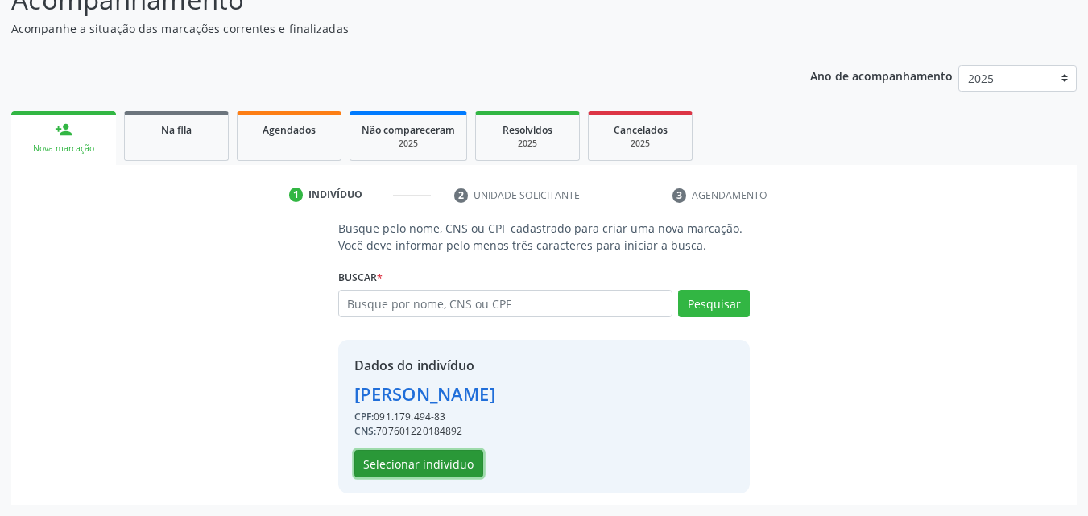
click at [439, 456] on button "Selecionar indivíduo" at bounding box center [418, 463] width 129 height 27
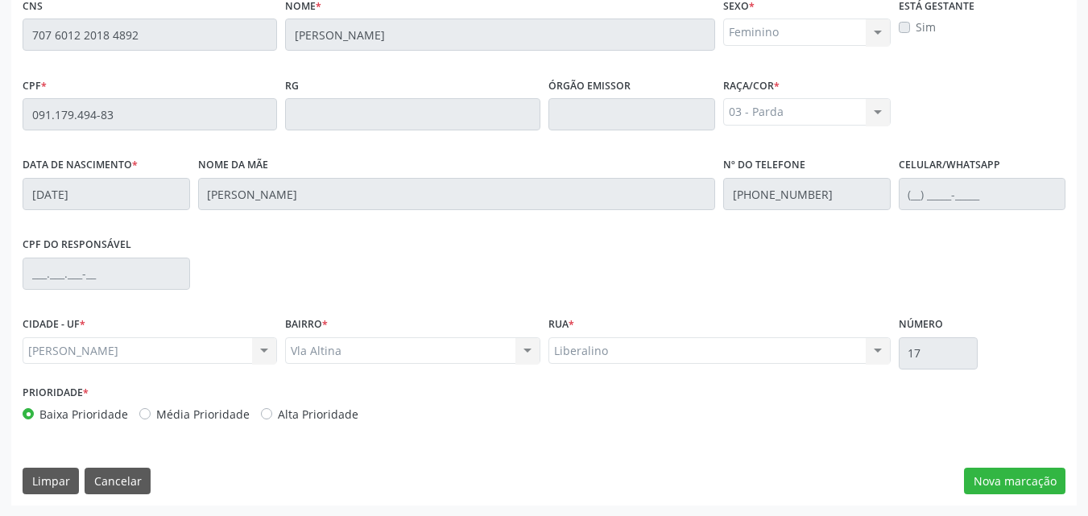
scroll to position [426, 0]
click at [976, 469] on button "Nova marcação" at bounding box center [1014, 480] width 101 height 27
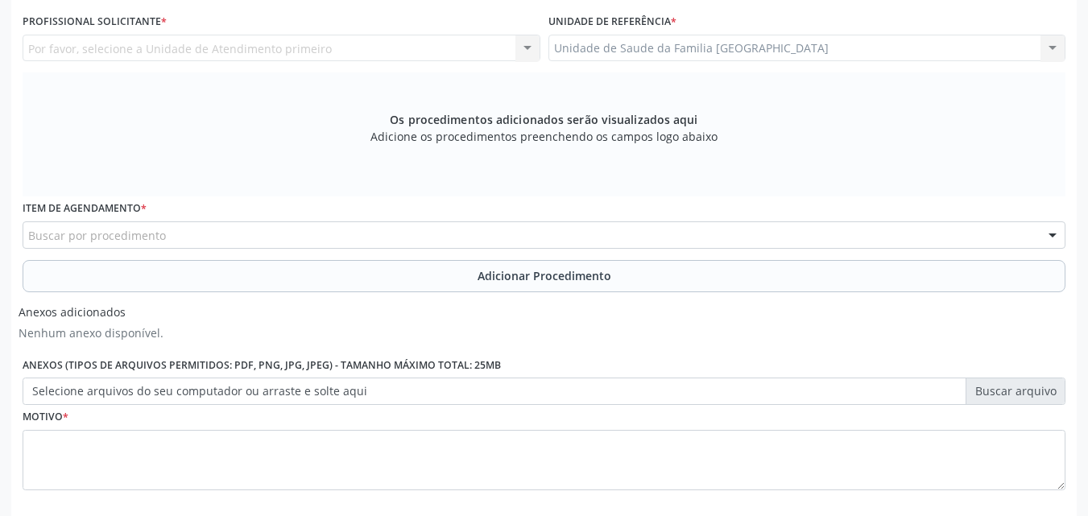
scroll to position [50, 0]
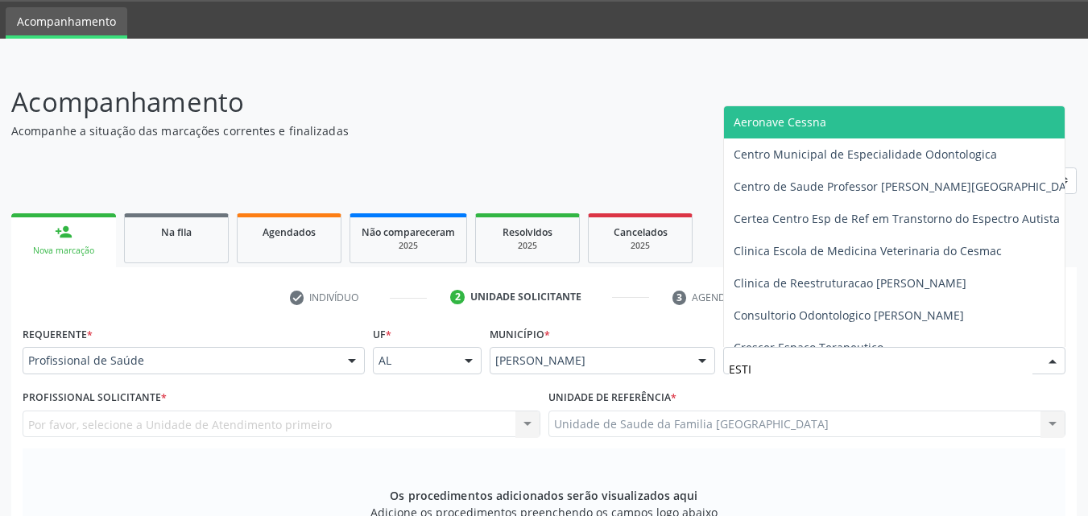
type input "ESTIV"
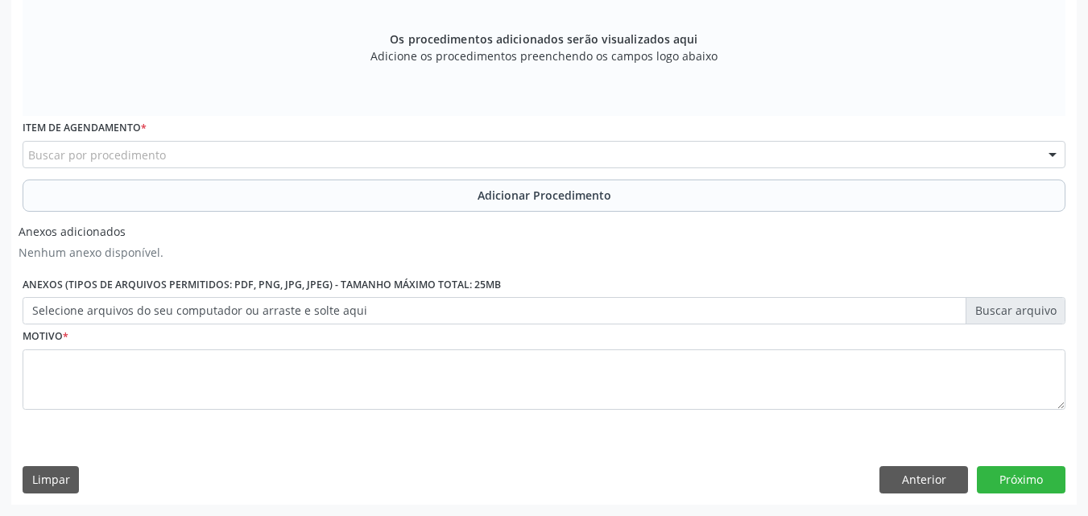
scroll to position [130, 0]
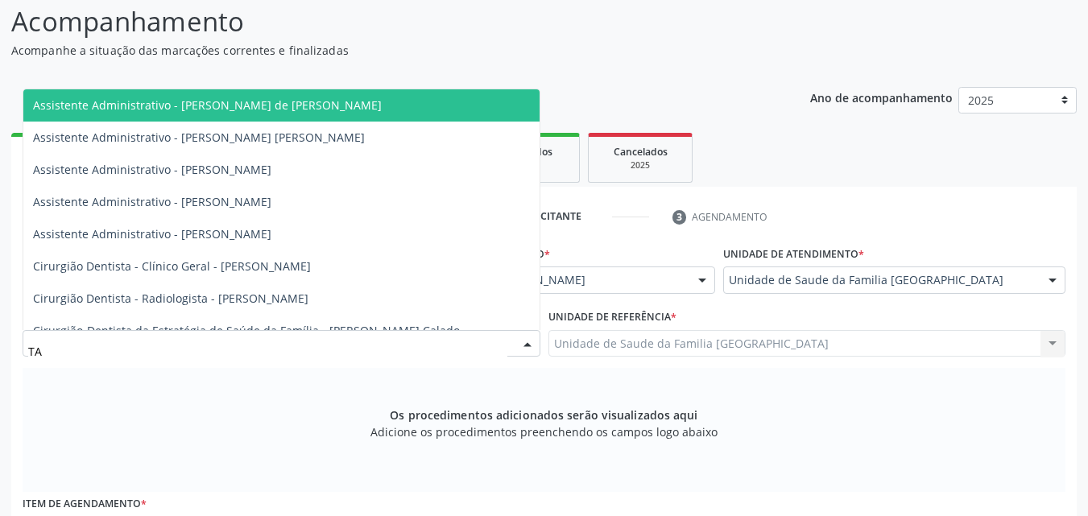
type input "TAC"
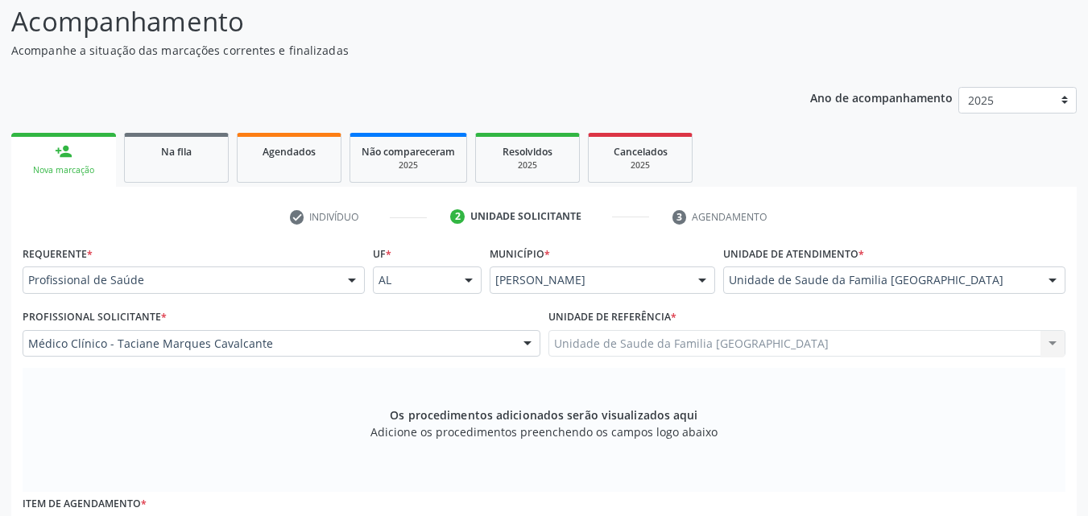
scroll to position [507, 0]
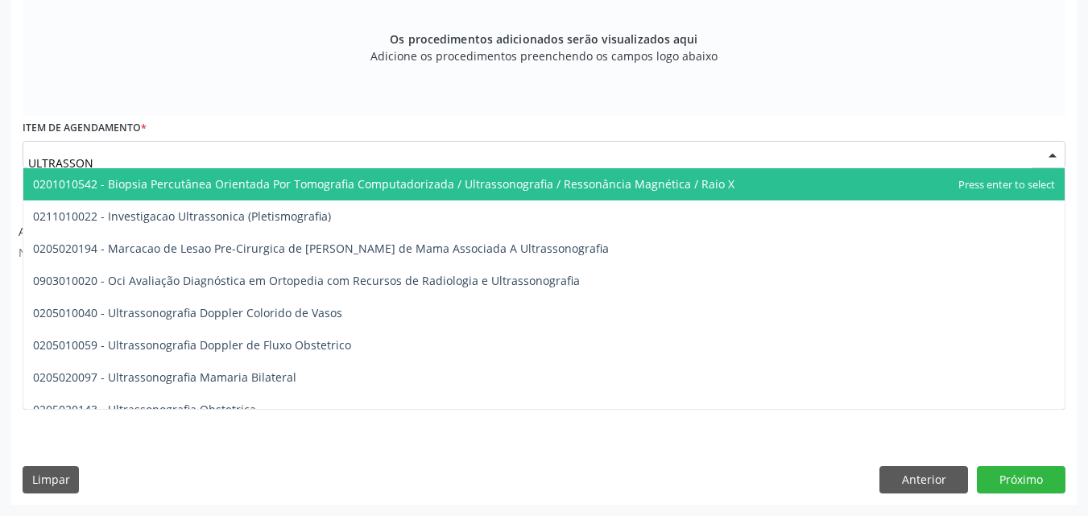
type input "ULTRASSONO"
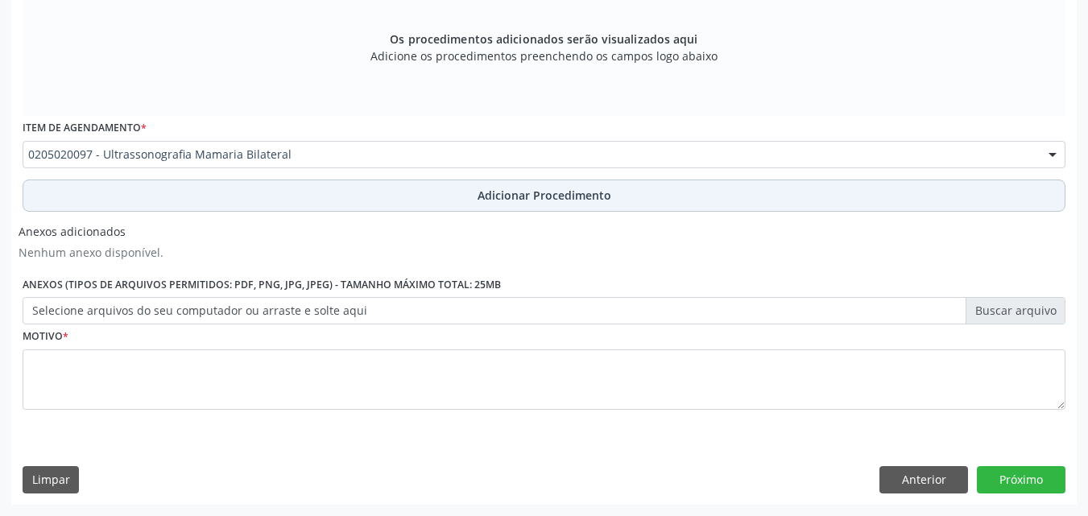
click at [192, 201] on button "Adicionar Procedimento" at bounding box center [544, 196] width 1043 height 32
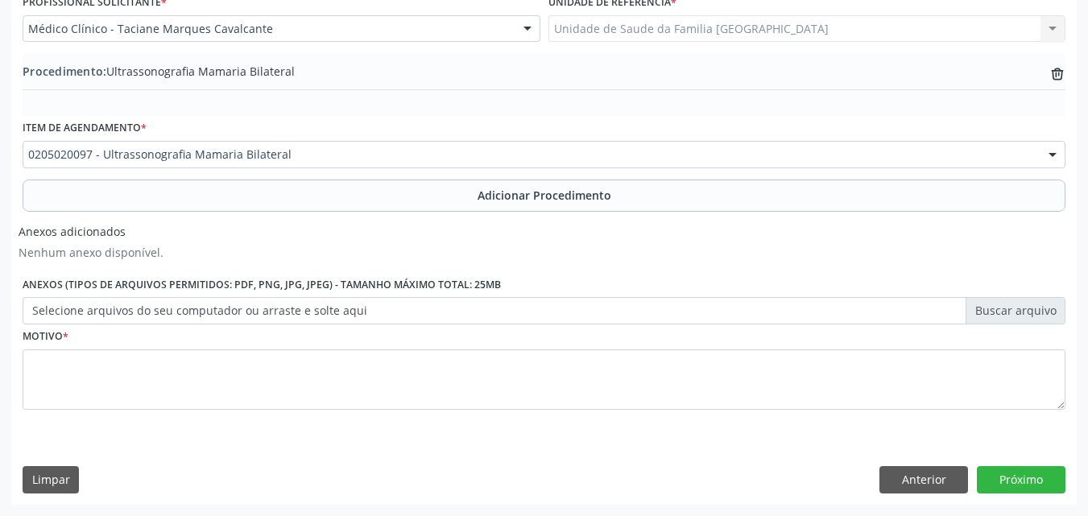
scroll to position [445, 0]
click at [164, 317] on label "Selecione arquivos do seu computador ou arraste e solte aqui" at bounding box center [544, 310] width 1043 height 27
click at [164, 317] on input "Selecione arquivos do seu computador ou arraste e solte aqui" at bounding box center [544, 310] width 1043 height 27
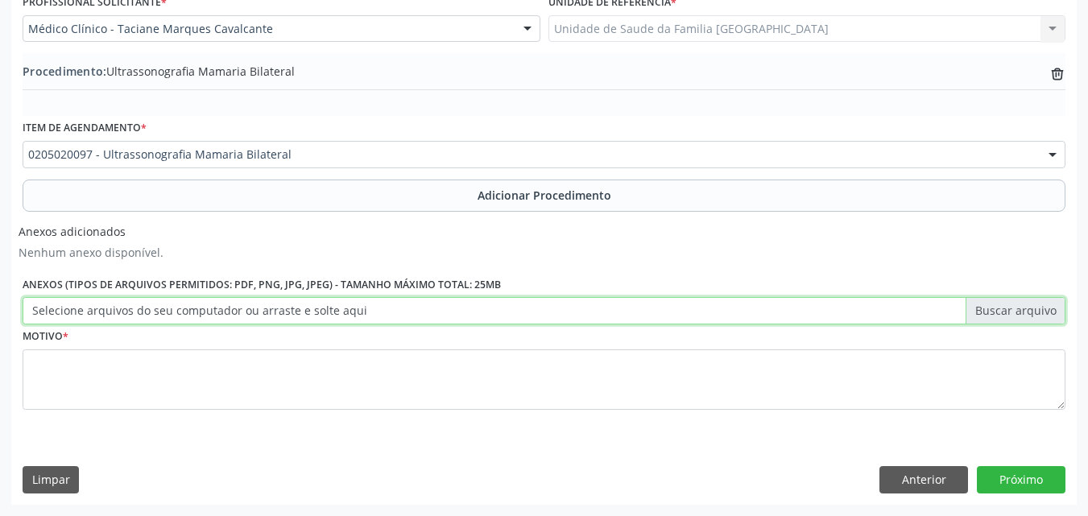
type input "C:\fakepath\22.jpg"
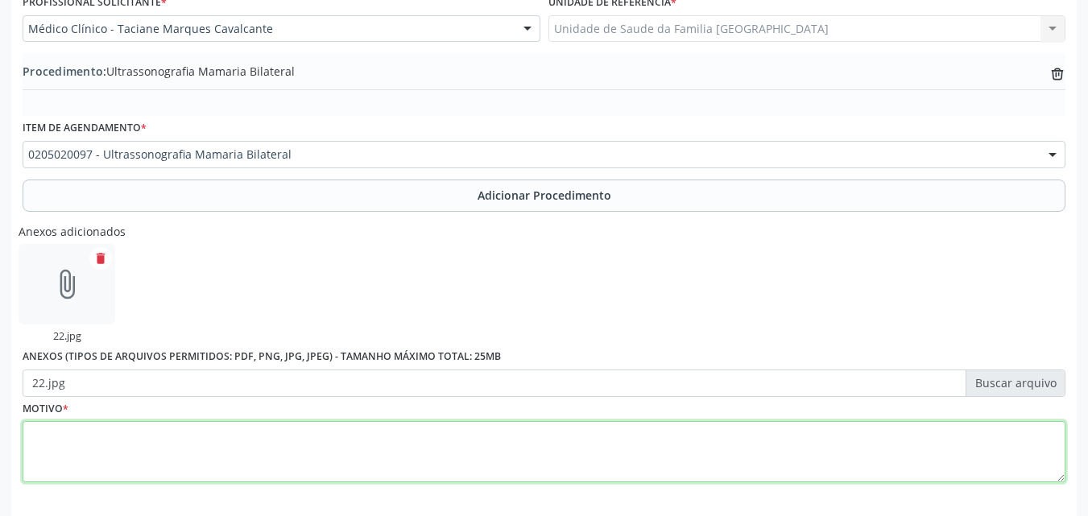
click at [370, 439] on textarea at bounding box center [544, 451] width 1043 height 61
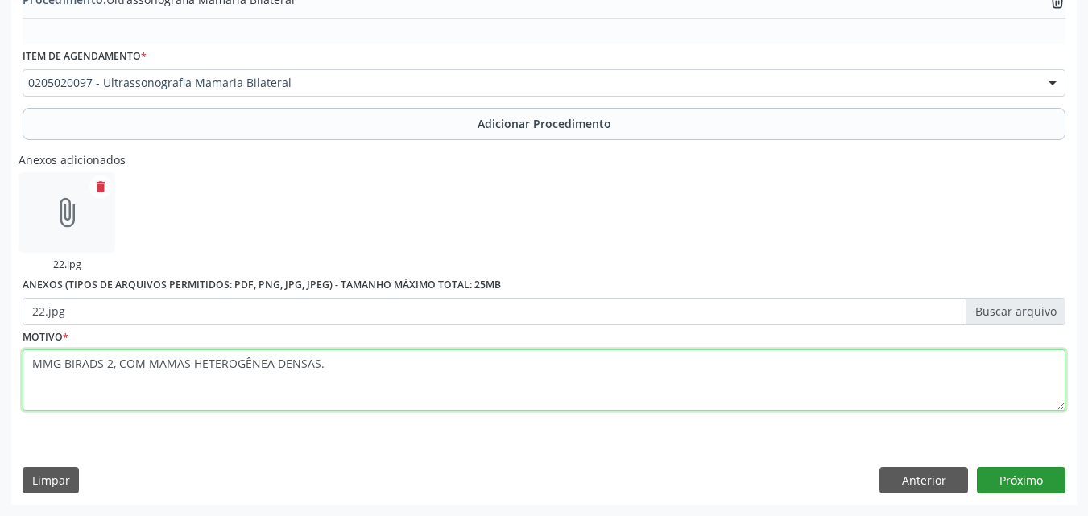
type textarea "MMG BIRADS 2, COM MAMAS HETEROGÊNEA DENSAS."
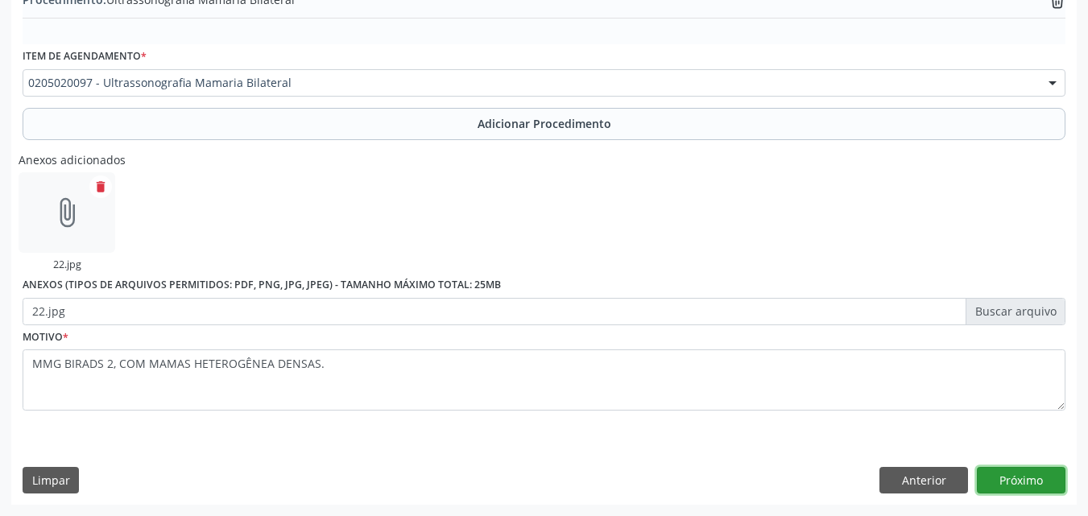
click at [1019, 479] on button "Próximo" at bounding box center [1021, 480] width 89 height 27
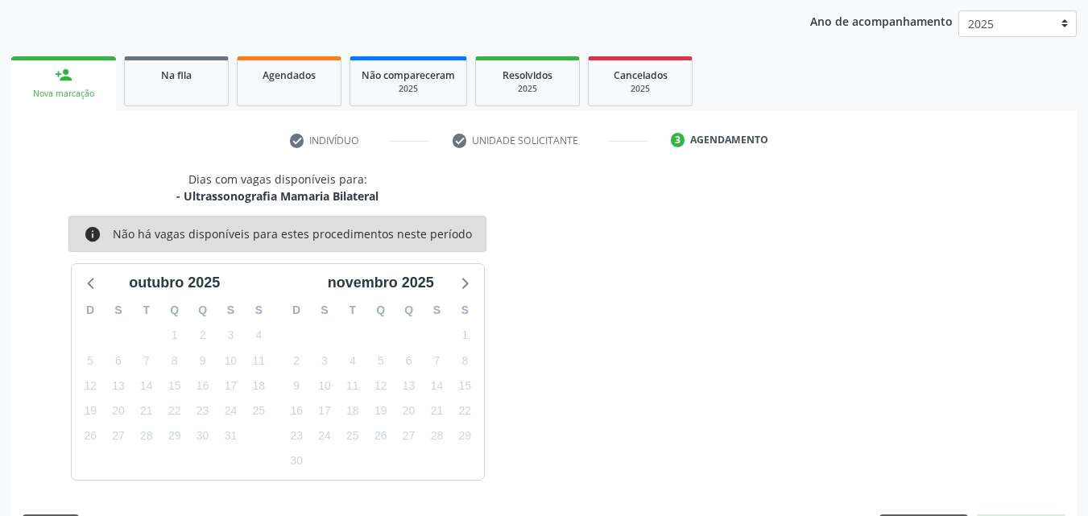
scroll to position [254, 0]
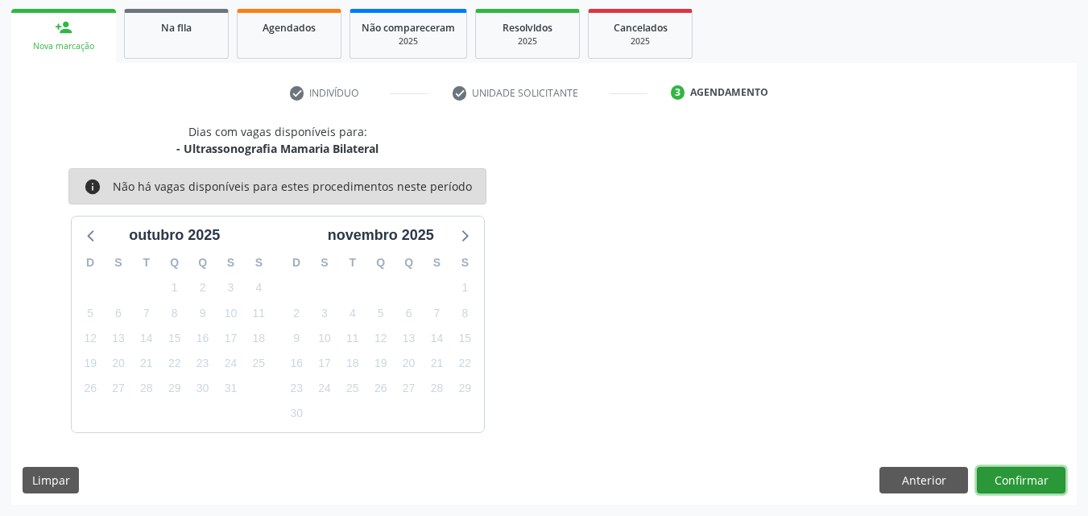
click at [1019, 479] on button "Confirmar" at bounding box center [1021, 480] width 89 height 27
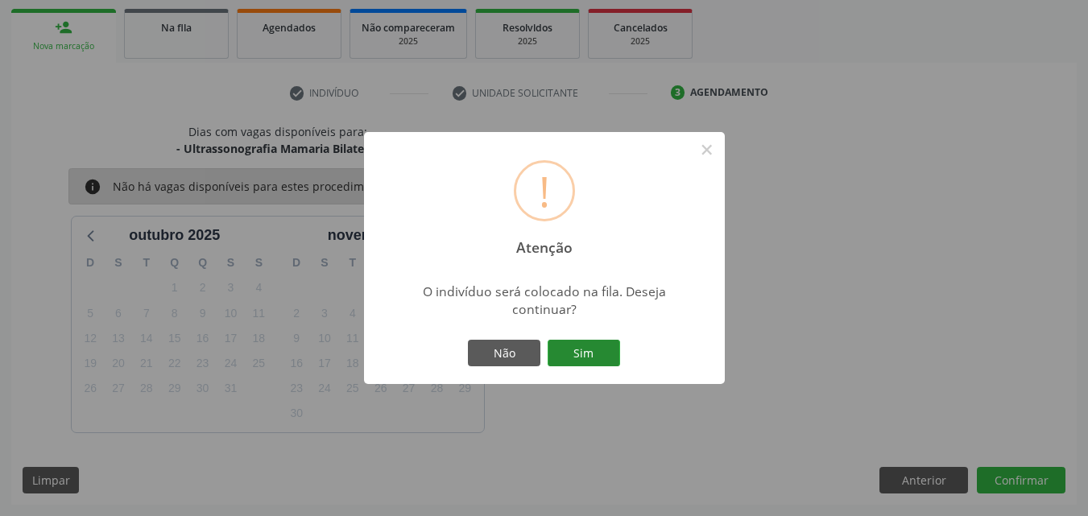
click at [558, 350] on button "Sim" at bounding box center [584, 353] width 72 height 27
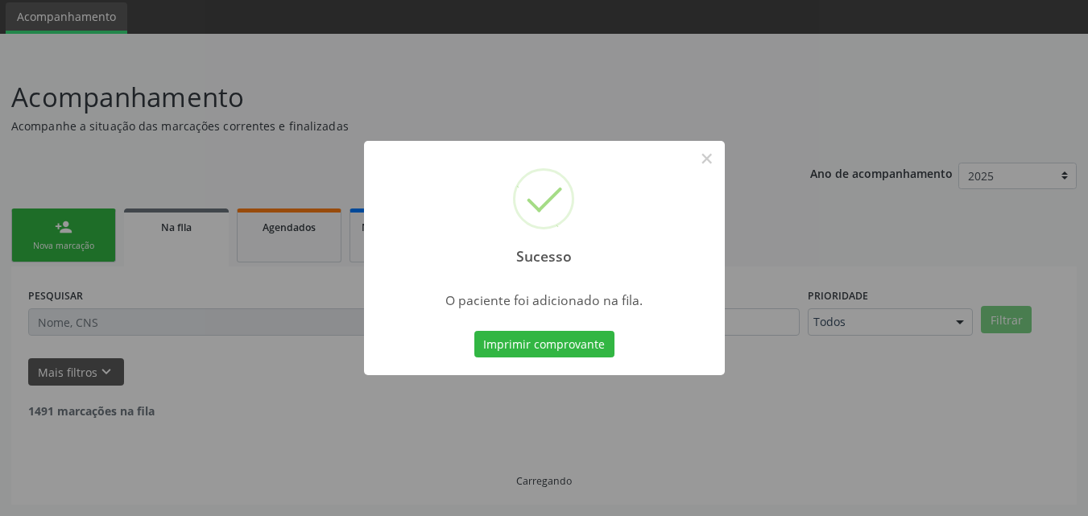
scroll to position [38, 0]
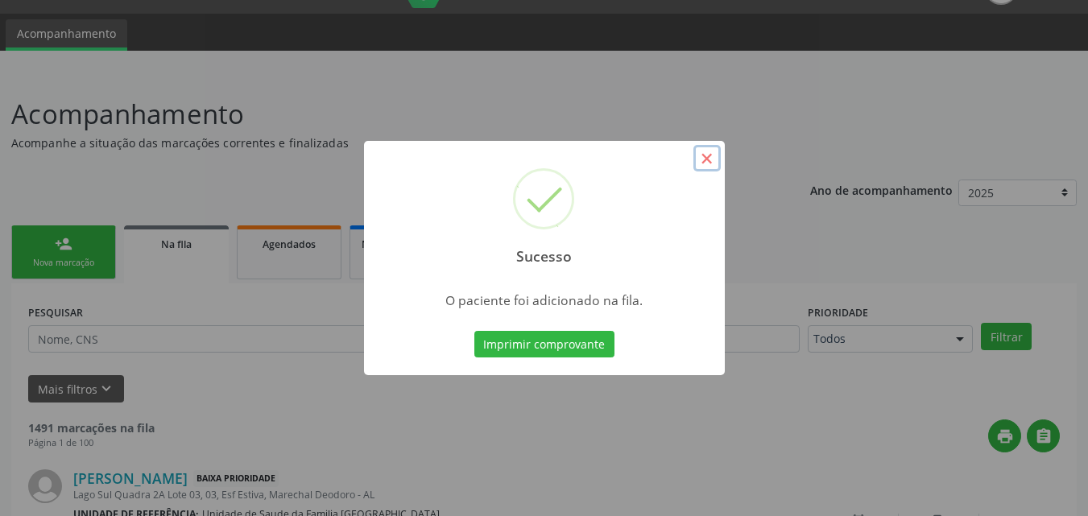
click at [706, 156] on button "×" at bounding box center [706, 158] width 27 height 27
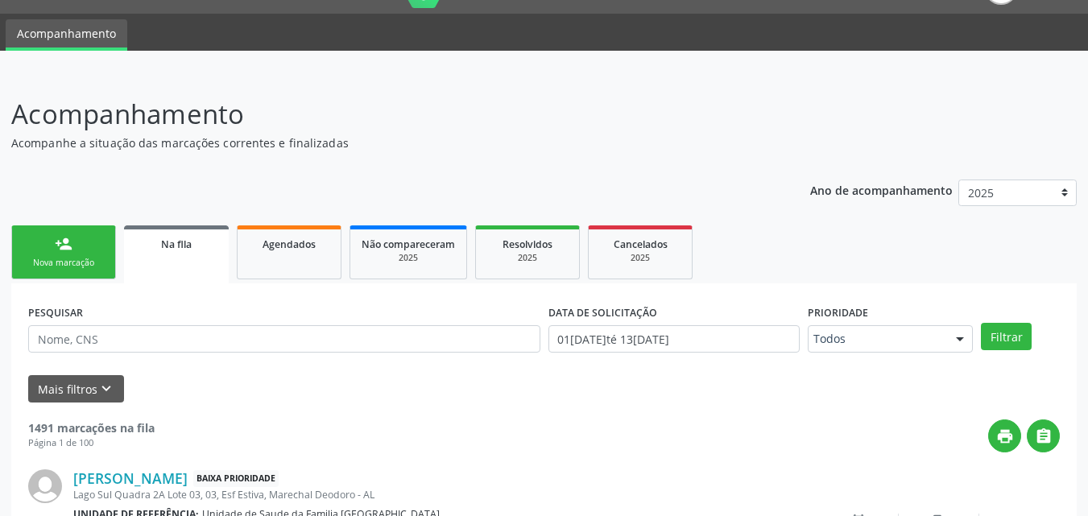
click at [37, 255] on link "person_add Nova marcação" at bounding box center [63, 253] width 105 height 54
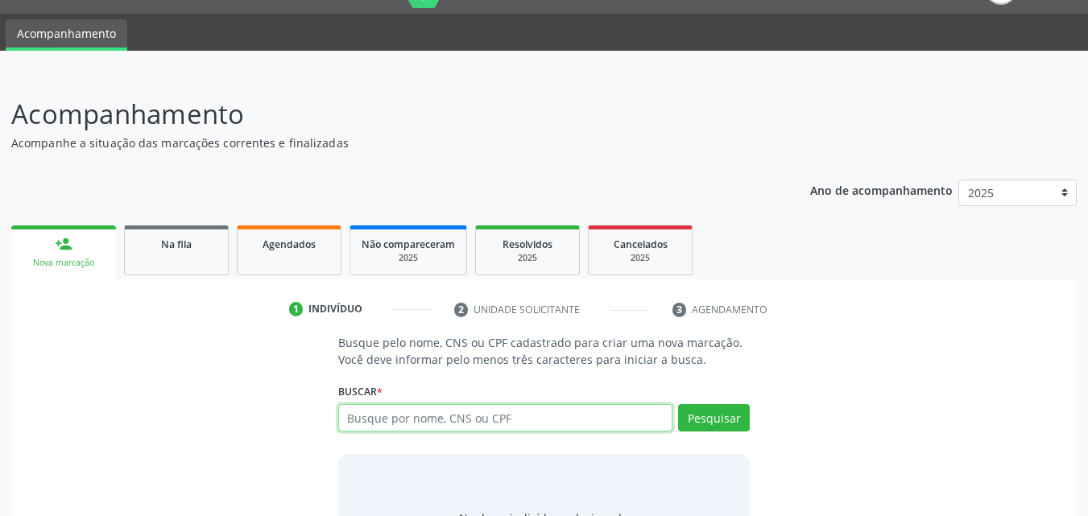
click at [460, 409] on input "text" at bounding box center [505, 417] width 335 height 27
type input "09117949483"
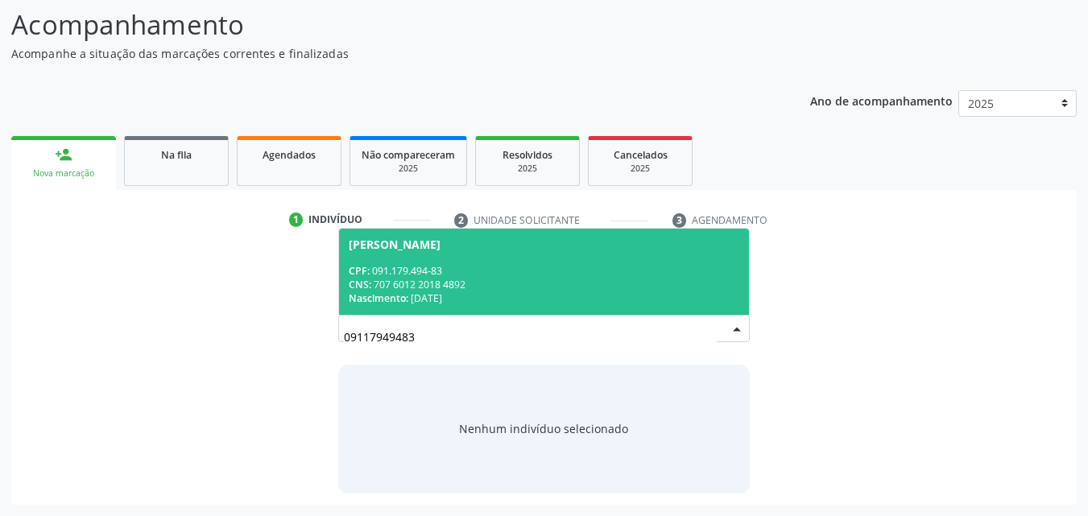
click at [509, 304] on div "Nascimento: [DATE]" at bounding box center [544, 299] width 391 height 14
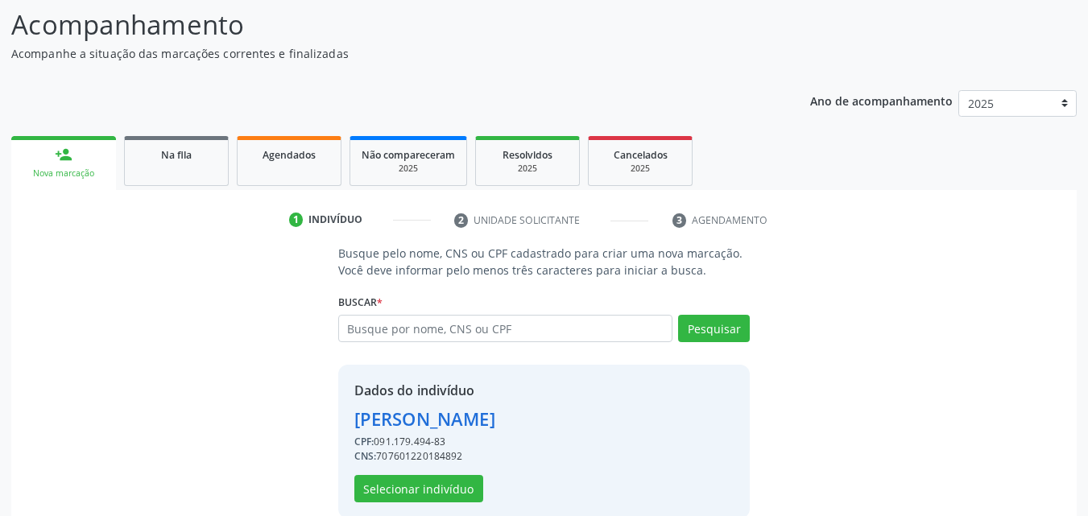
scroll to position [152, 0]
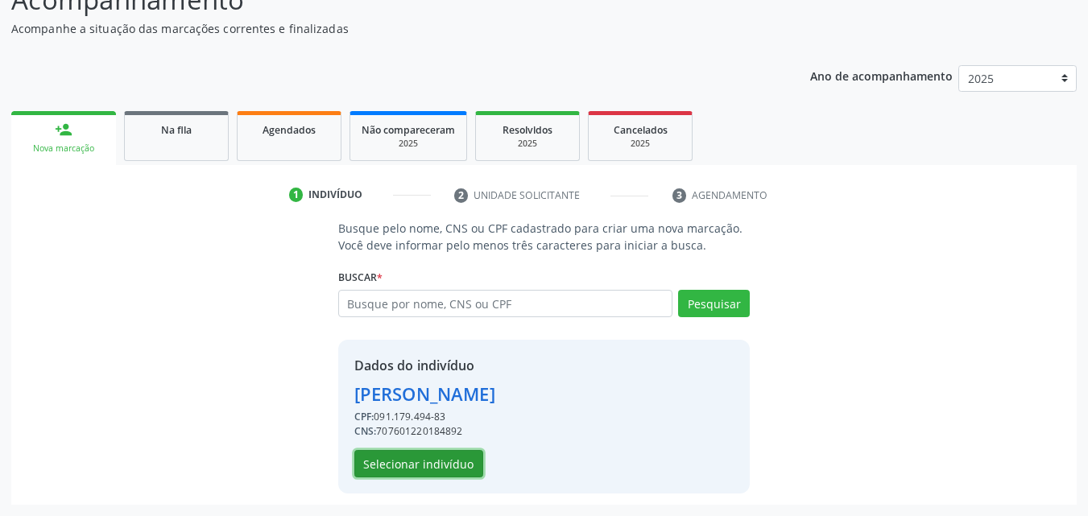
click at [420, 456] on button "Selecionar indivíduo" at bounding box center [418, 463] width 129 height 27
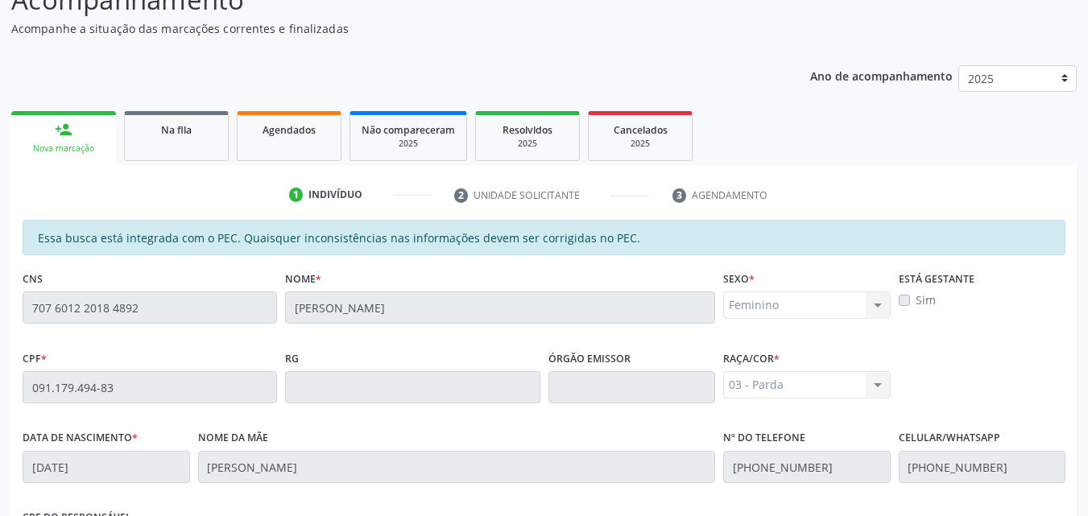
scroll to position [426, 0]
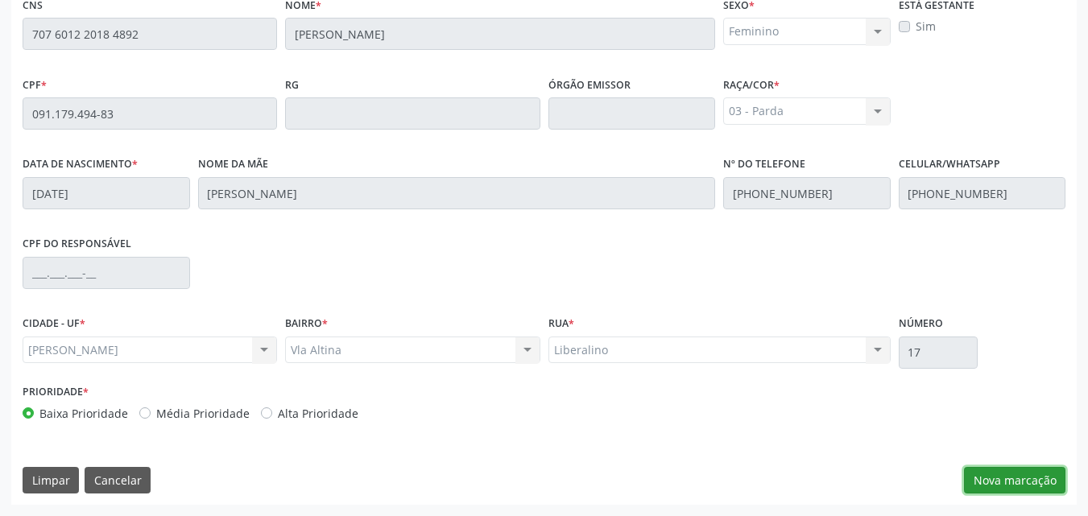
click at [994, 477] on button "Nova marcação" at bounding box center [1014, 480] width 101 height 27
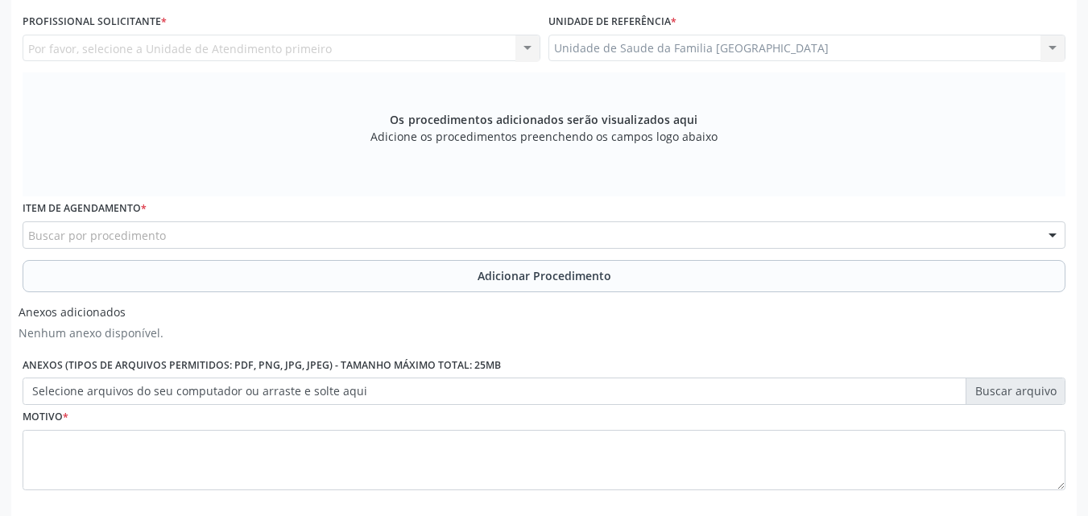
scroll to position [50, 0]
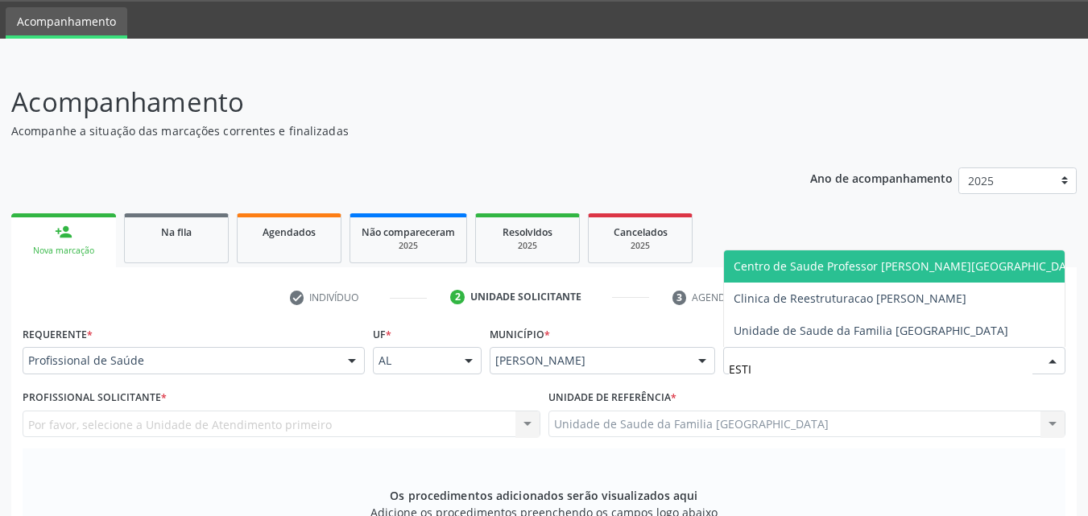
type input "ESTIV"
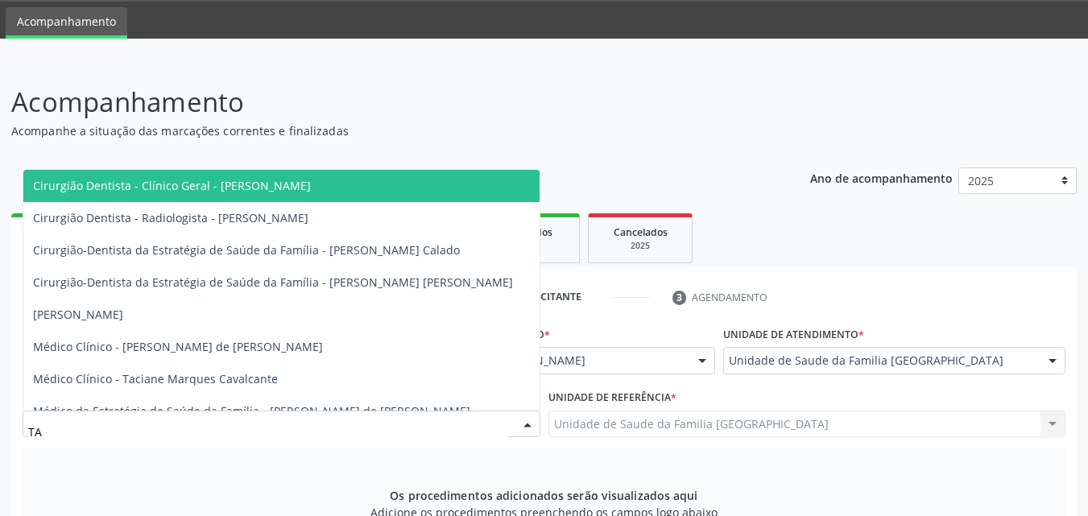
type input "TAC"
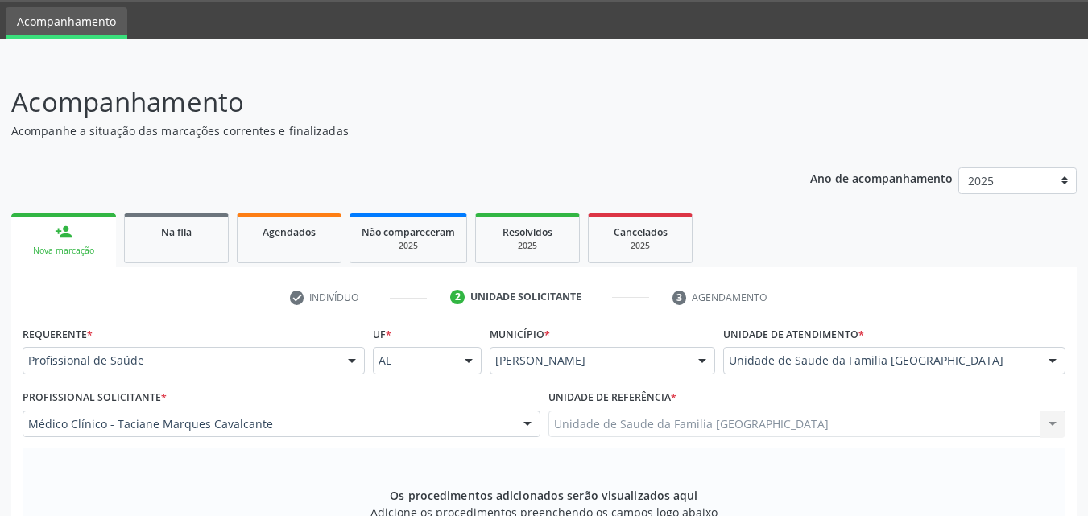
scroll to position [426, 0]
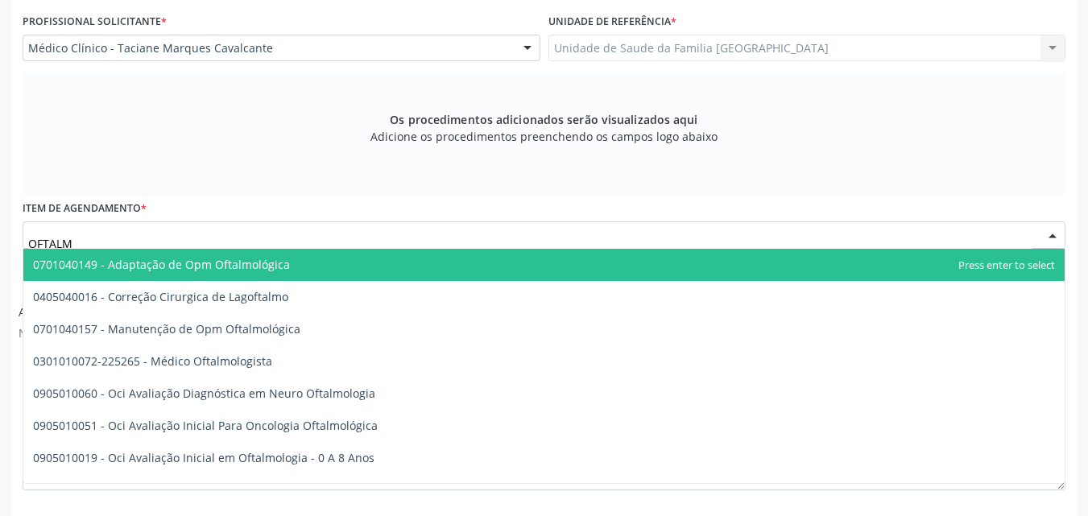
type input "OFTALMO"
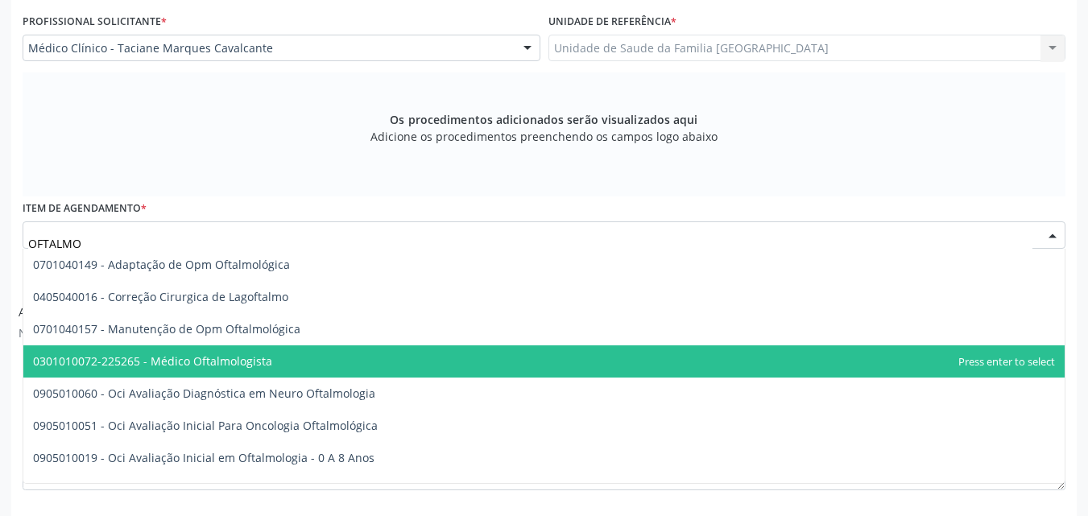
click at [136, 356] on span "0301010072-225265 - Médico Oftalmologista" at bounding box center [152, 361] width 239 height 15
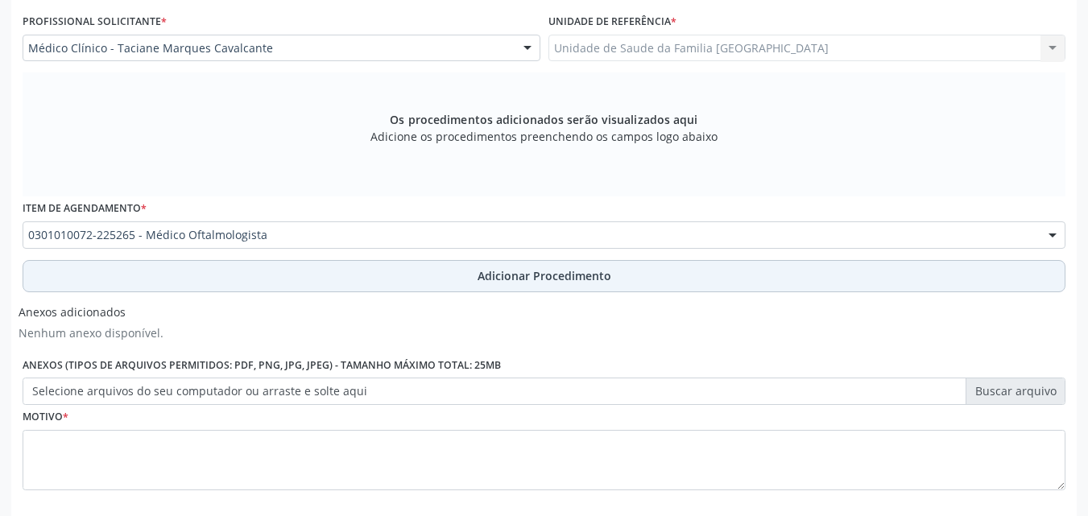
click at [161, 283] on button "Adicionar Procedimento" at bounding box center [544, 276] width 1043 height 32
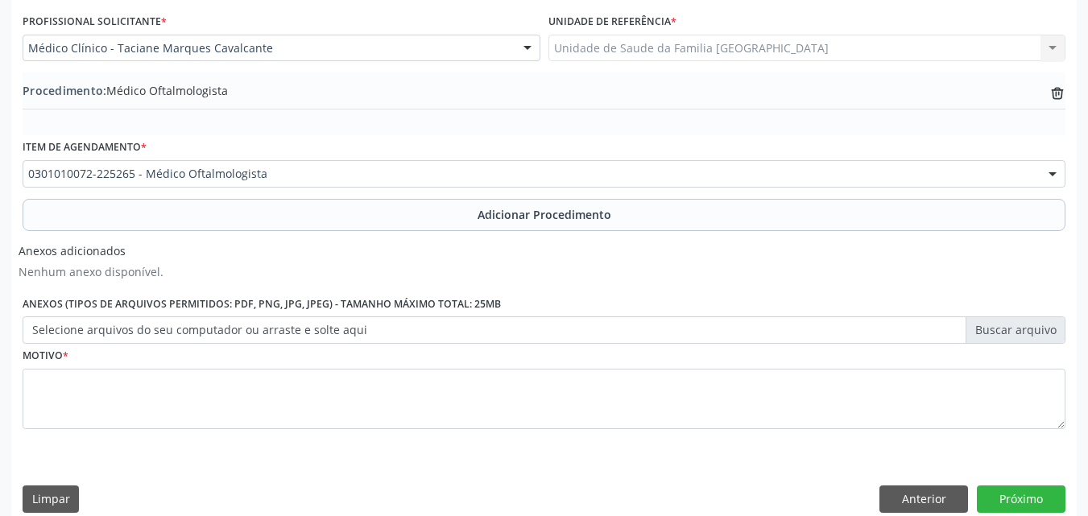
click at [167, 321] on label "Selecione arquivos do seu computador ou arraste e solte aqui" at bounding box center [544, 330] width 1043 height 27
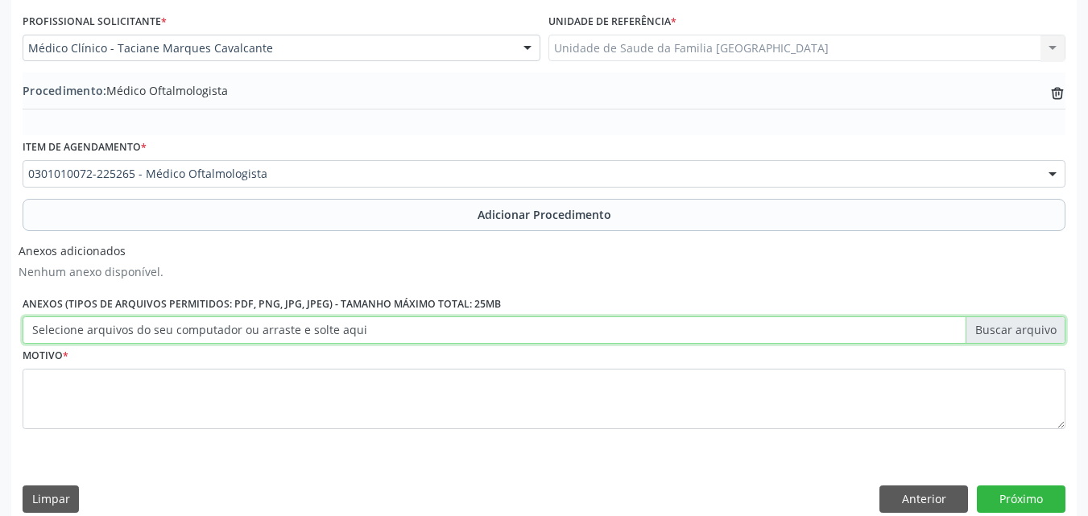
click at [167, 321] on input "Selecione arquivos do seu computador ou arraste e solte aqui" at bounding box center [544, 330] width 1043 height 27
type input "C:\fakepath\23.jpg"
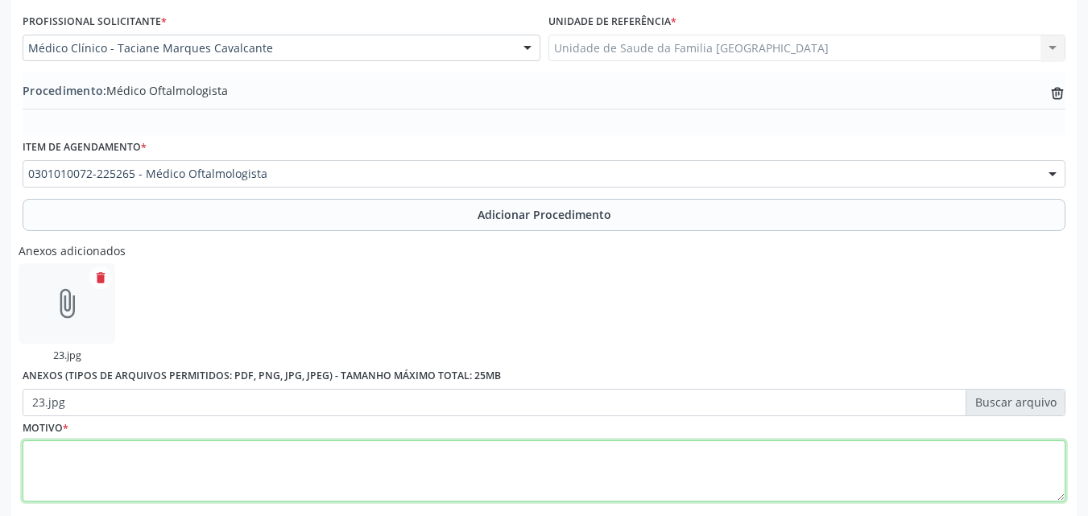
click at [364, 453] on textarea at bounding box center [544, 471] width 1043 height 61
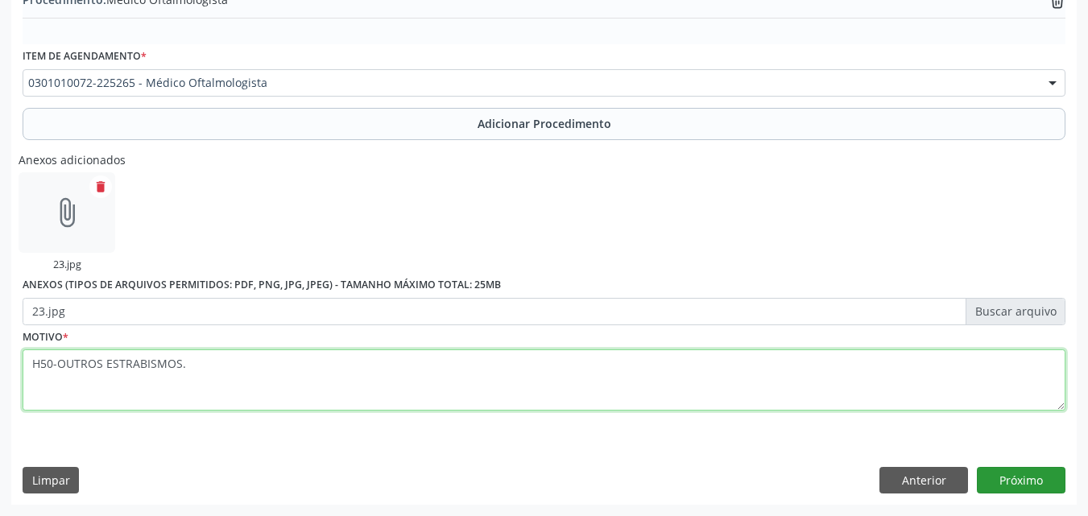
type textarea "H50-OUTROS ESTRABISMOS."
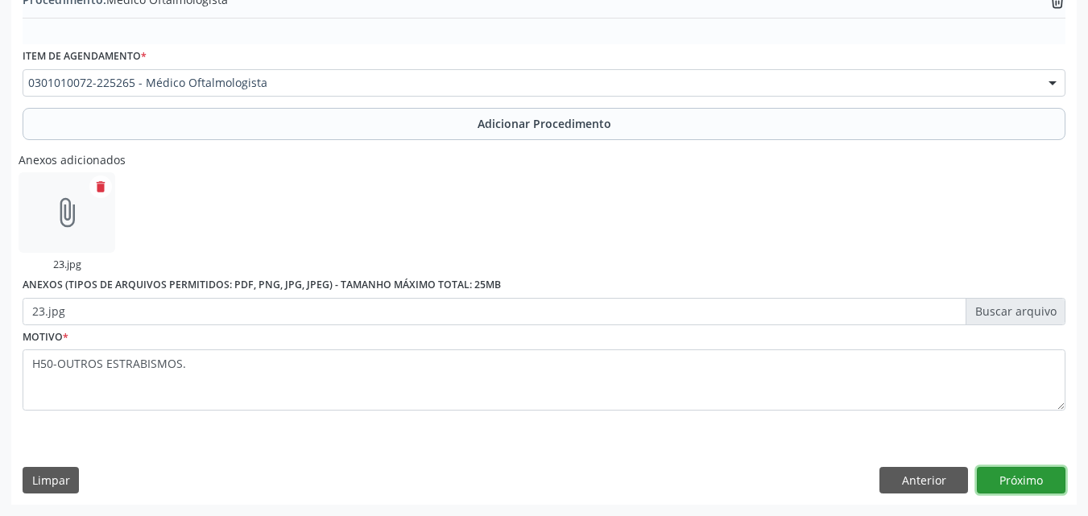
click at [1040, 470] on button "Próximo" at bounding box center [1021, 480] width 89 height 27
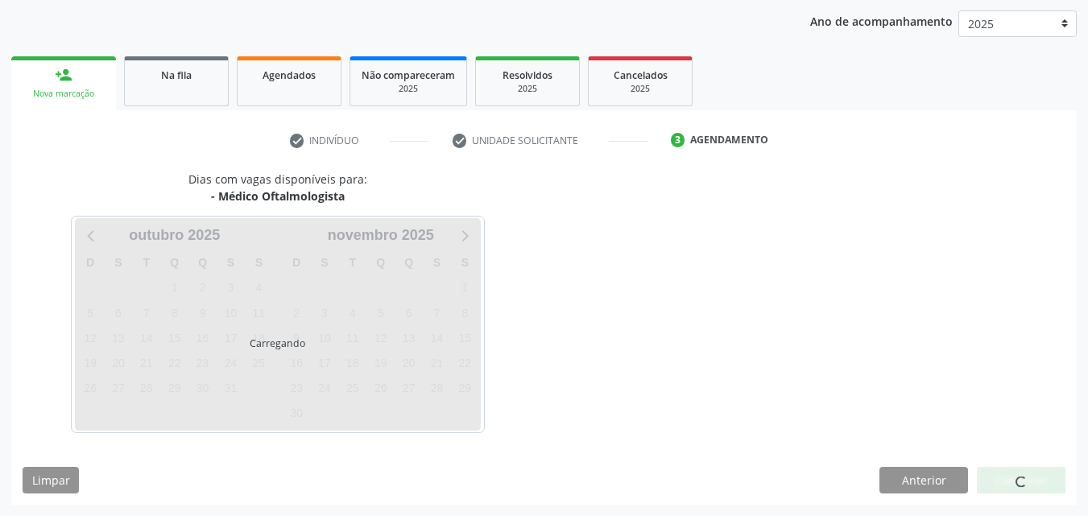
scroll to position [254, 0]
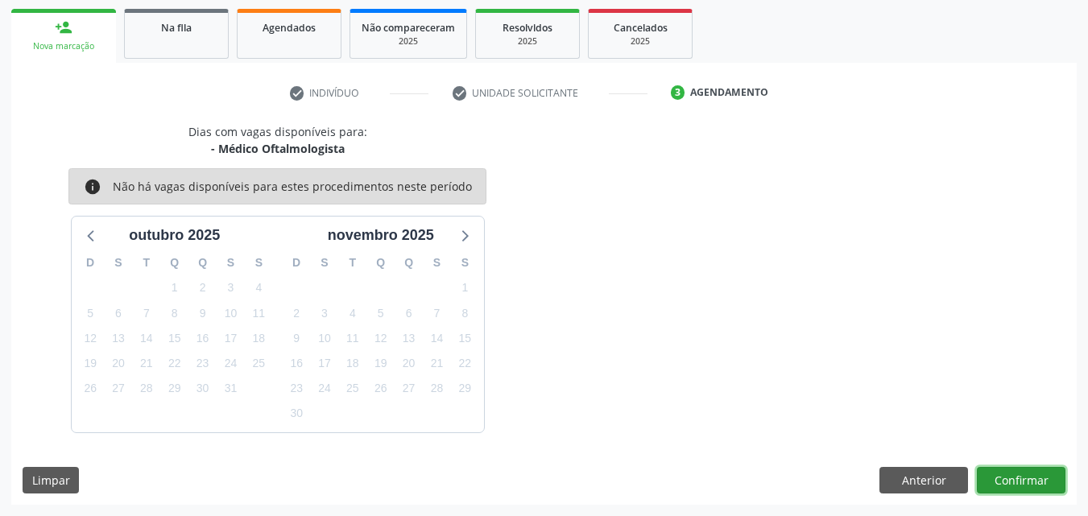
click at [1035, 475] on button "Confirmar" at bounding box center [1021, 480] width 89 height 27
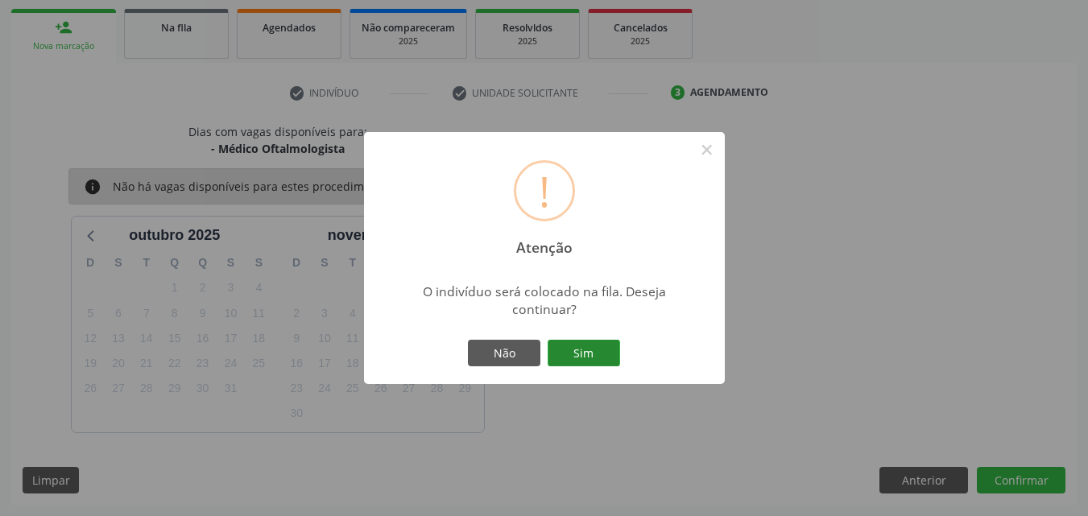
click at [565, 345] on button "Sim" at bounding box center [584, 353] width 72 height 27
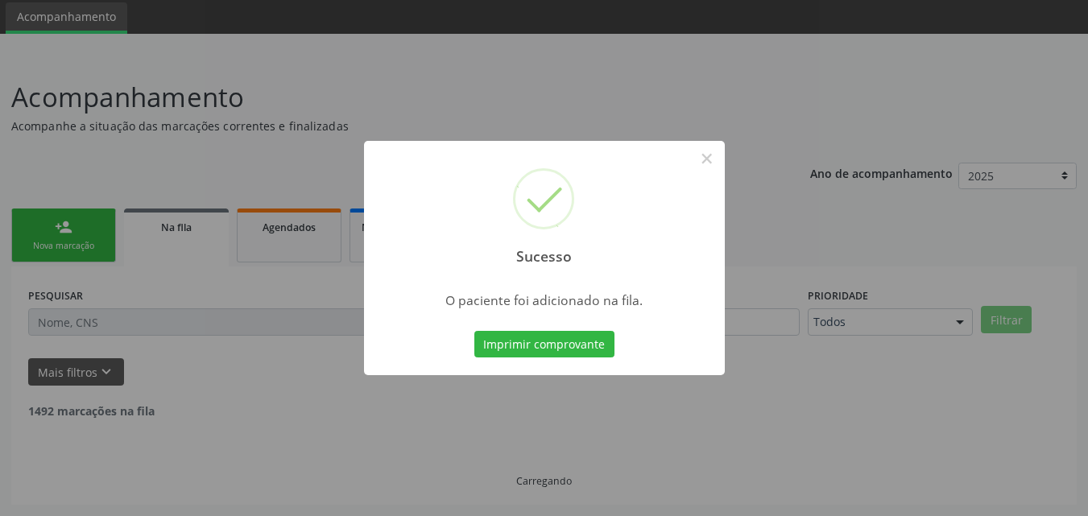
scroll to position [38, 0]
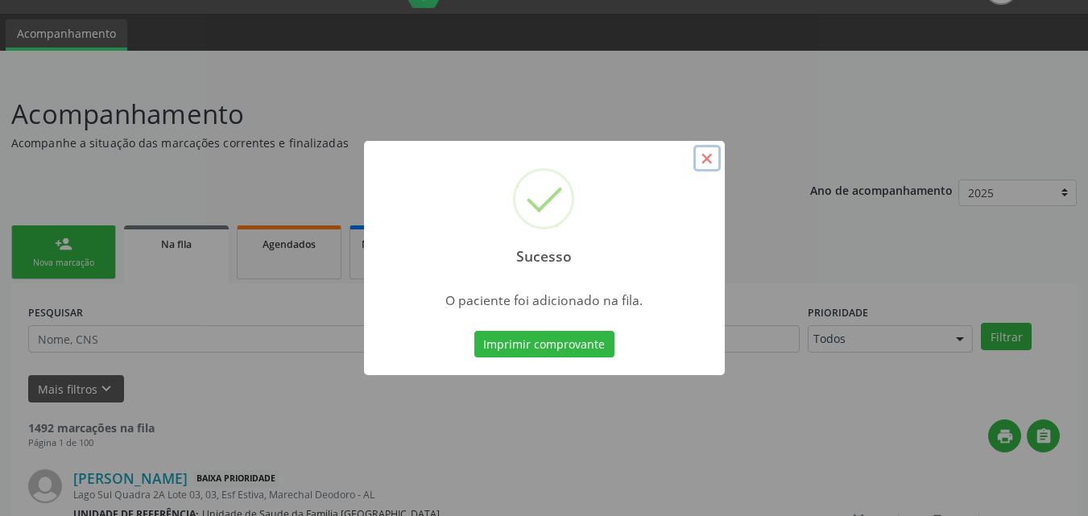
click at [703, 158] on button "×" at bounding box center [706, 158] width 27 height 27
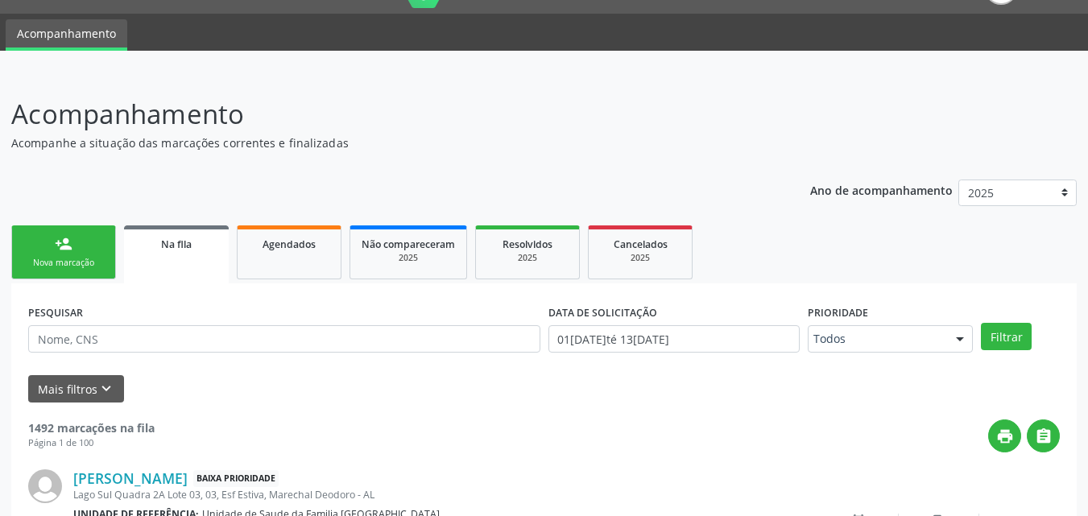
click at [71, 250] on div "person_add" at bounding box center [64, 244] width 18 height 18
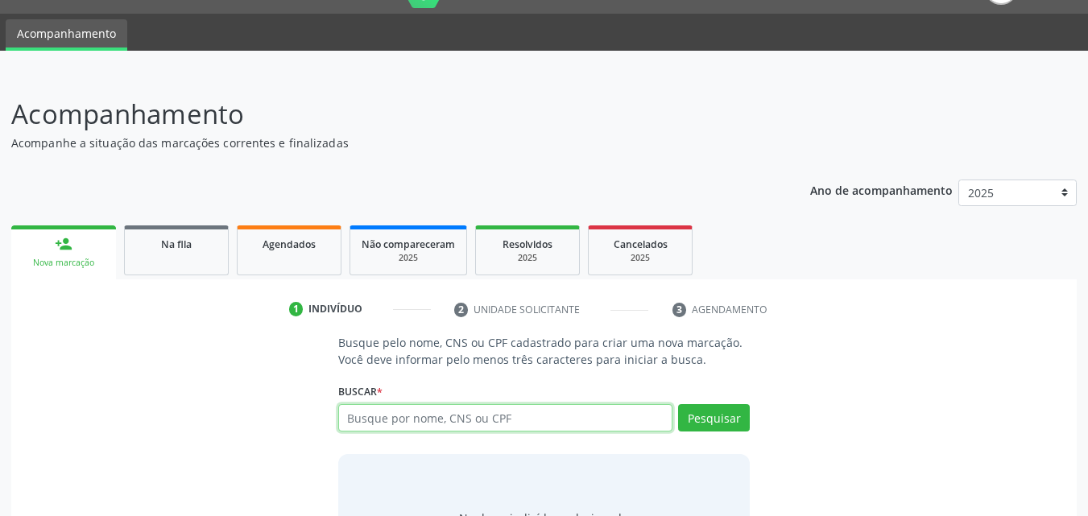
click at [395, 422] on input "text" at bounding box center [505, 417] width 335 height 27
type input "700405902271542"
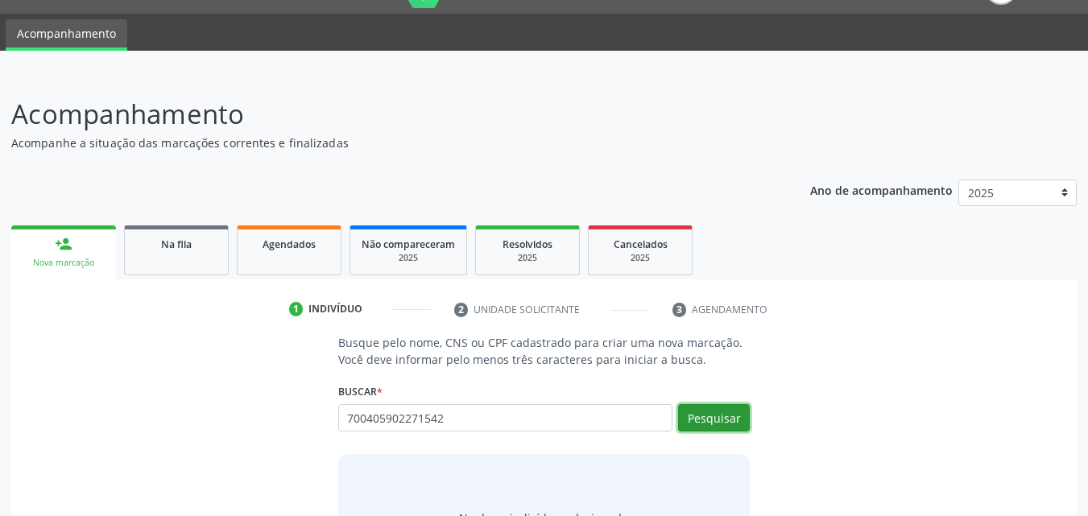
click at [725, 414] on button "Pesquisar" at bounding box center [714, 417] width 72 height 27
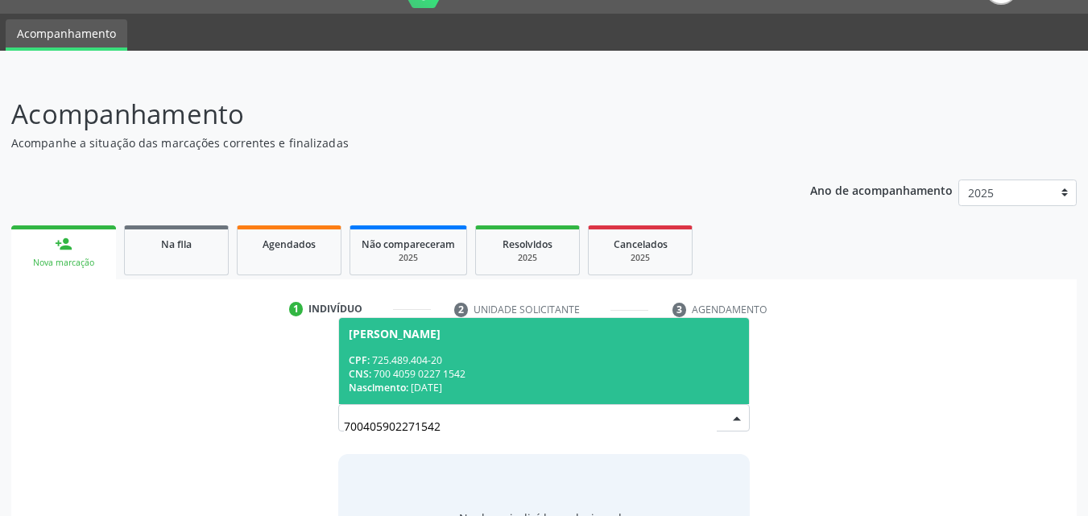
click at [516, 354] on div "CPF: 725.489.404-20" at bounding box center [544, 361] width 391 height 14
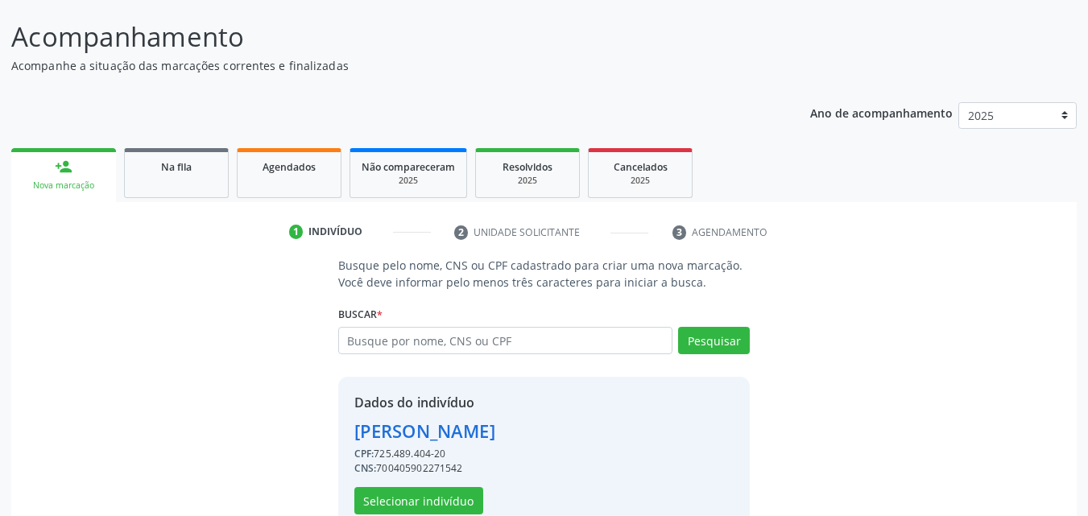
scroll to position [152, 0]
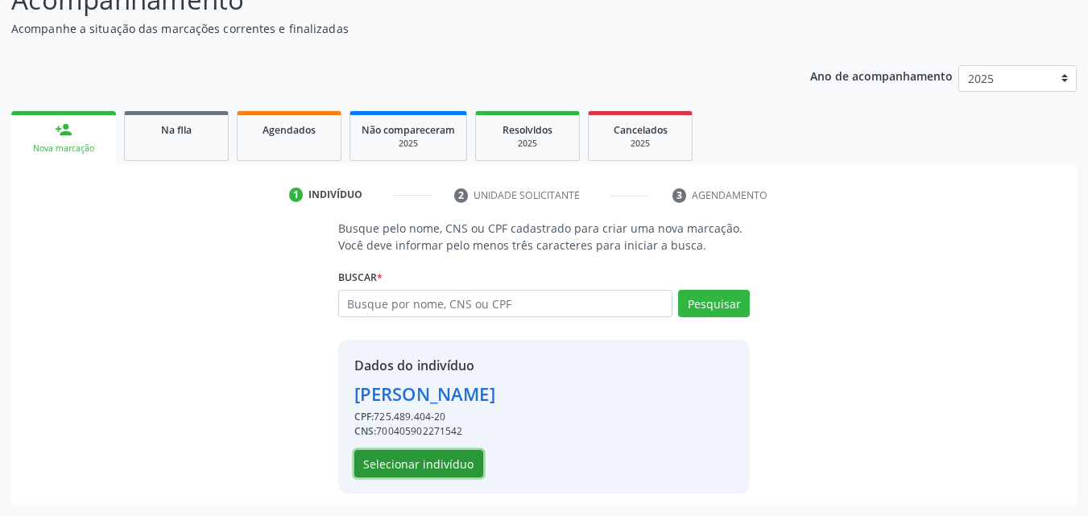
click at [437, 466] on button "Selecionar indivíduo" at bounding box center [418, 463] width 129 height 27
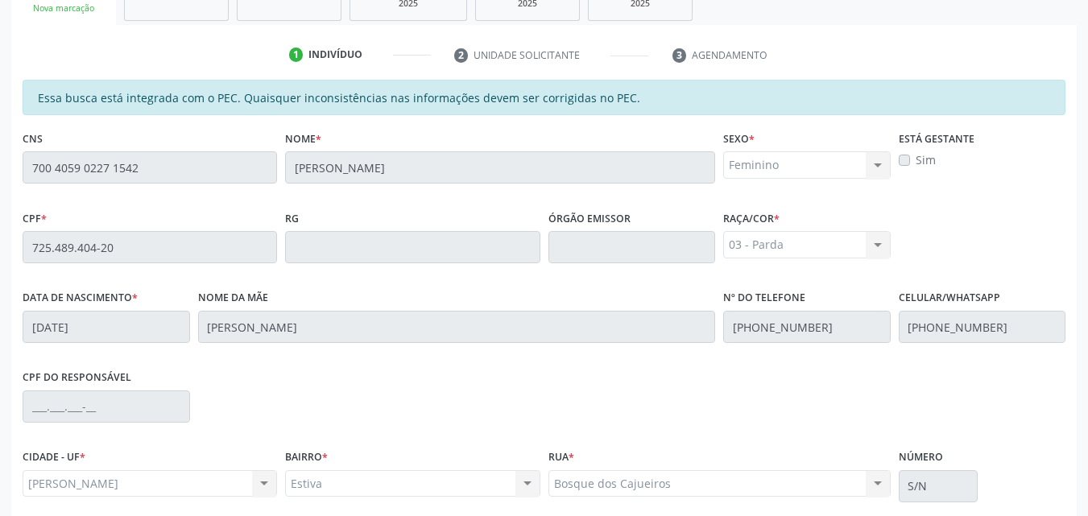
scroll to position [426, 0]
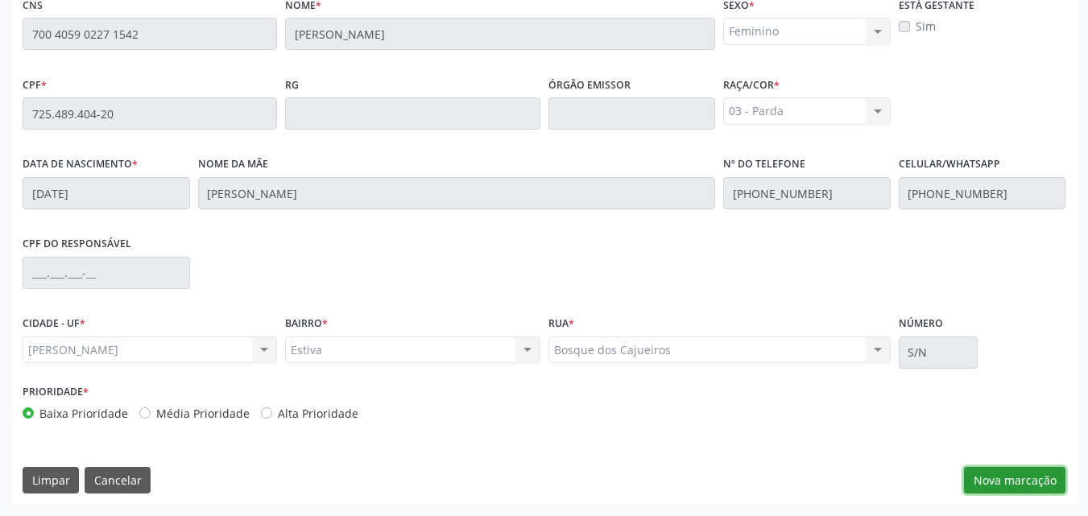
click at [1014, 486] on button "Nova marcação" at bounding box center [1014, 480] width 101 height 27
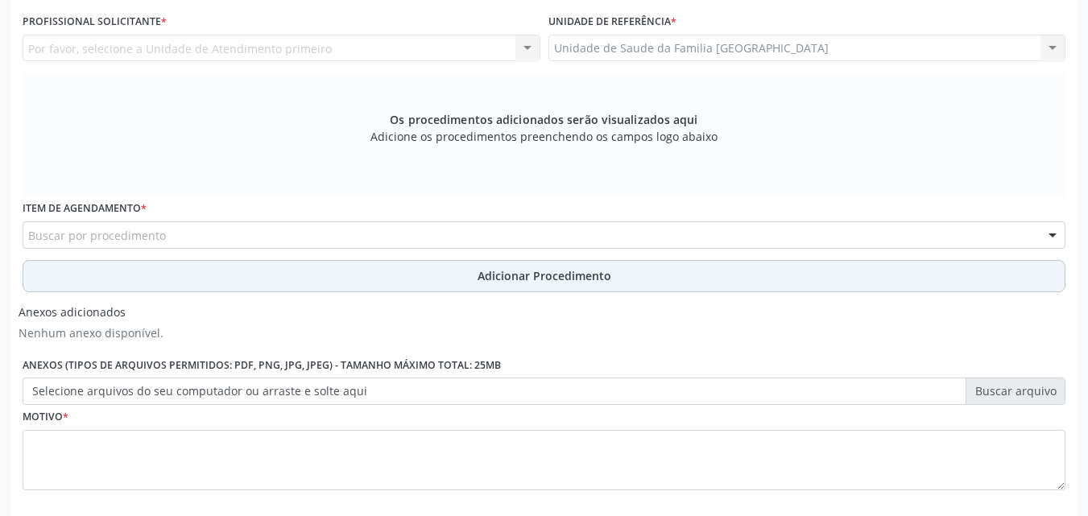
scroll to position [50, 0]
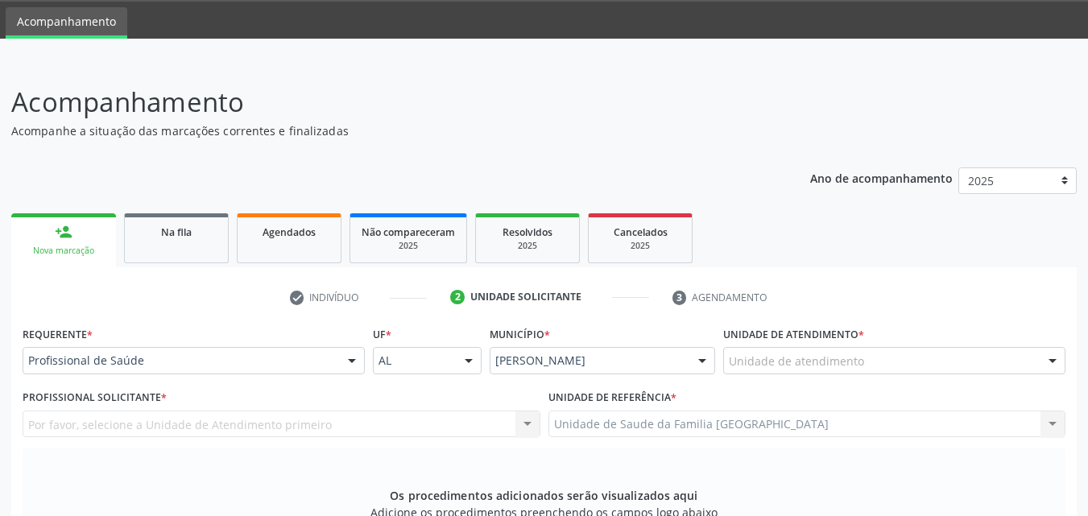
click at [768, 372] on div "Unidade de atendimento" at bounding box center [894, 360] width 342 height 27
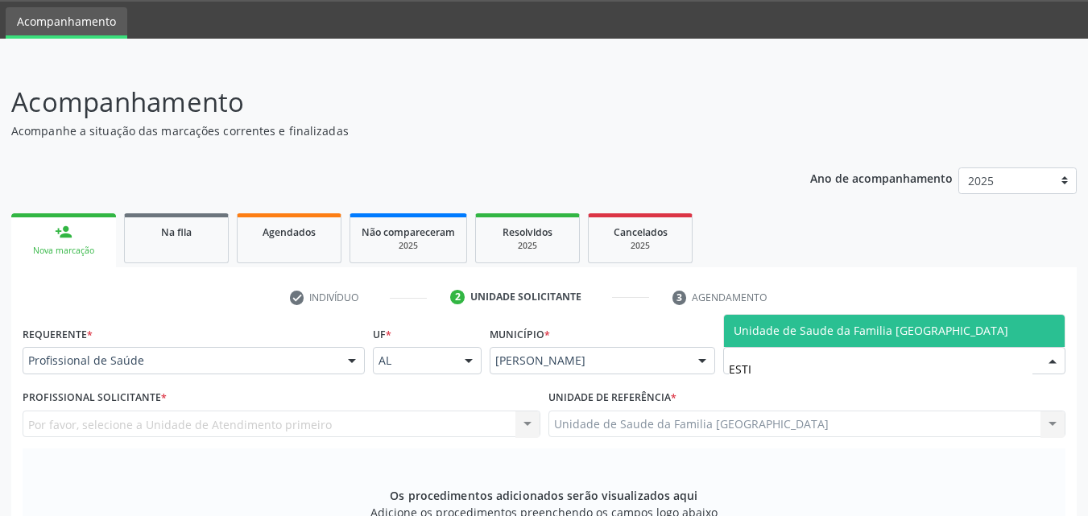
type input "ESTIV"
click at [745, 337] on span "Unidade de Saude da Familia [GEOGRAPHIC_DATA]" at bounding box center [871, 330] width 275 height 15
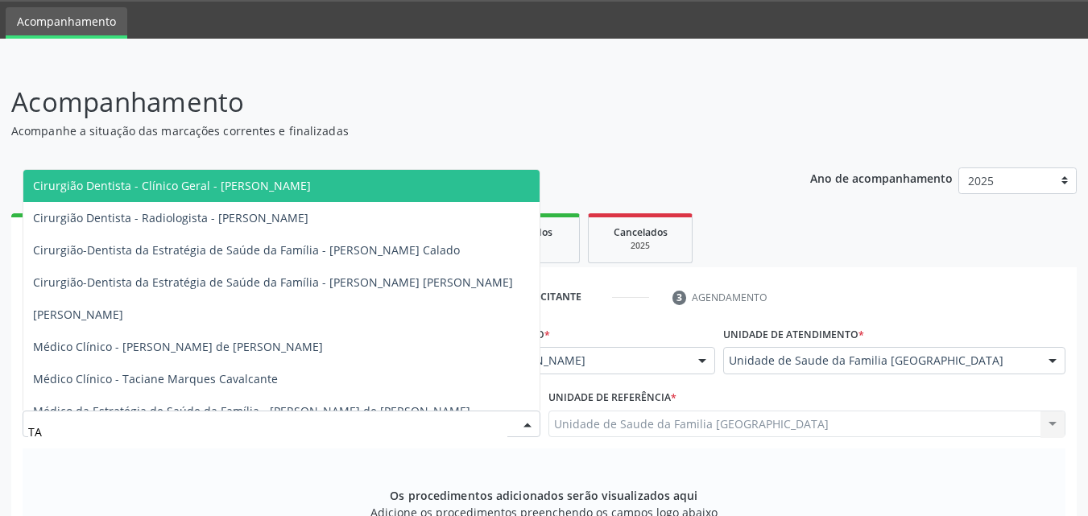
type input "TAC"
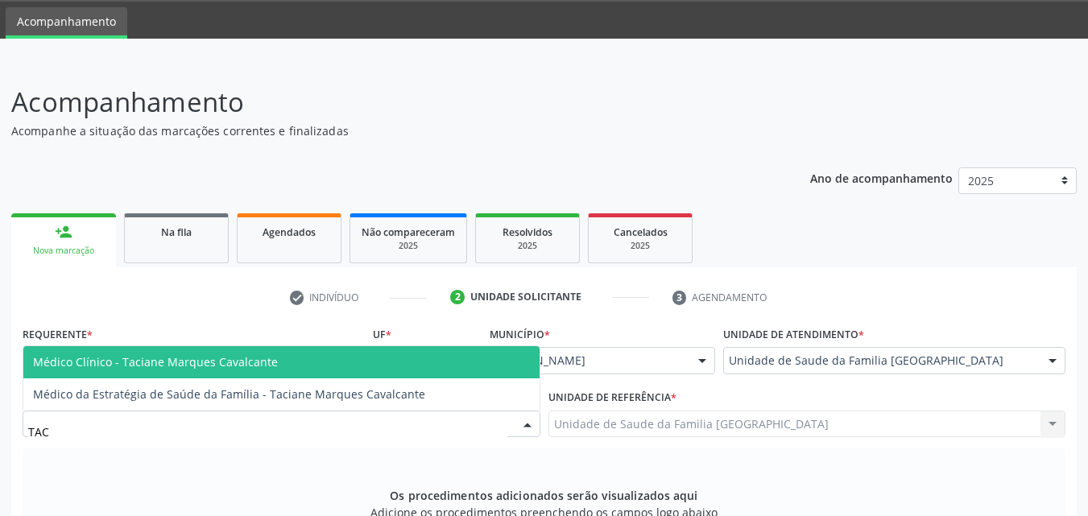
click at [215, 368] on span "Médico Clínico - Taciane Marques Cavalcante" at bounding box center [155, 361] width 245 height 15
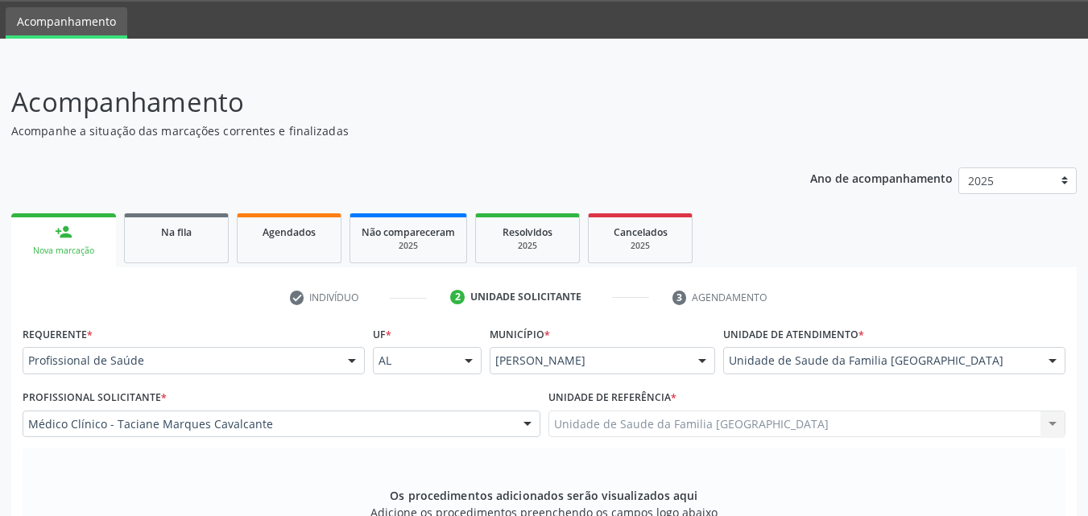
scroll to position [426, 0]
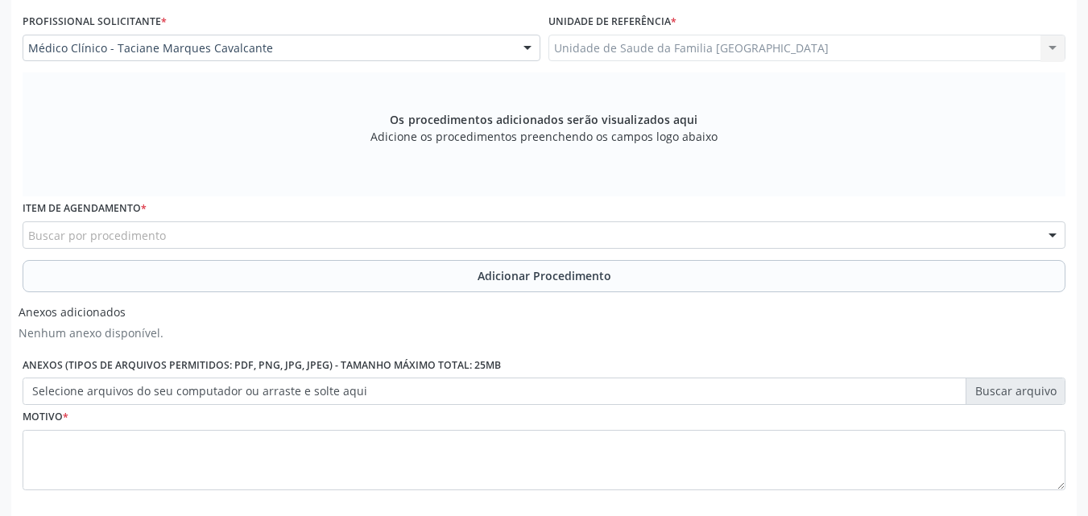
click at [187, 242] on div "Buscar por procedimento" at bounding box center [544, 234] width 1043 height 27
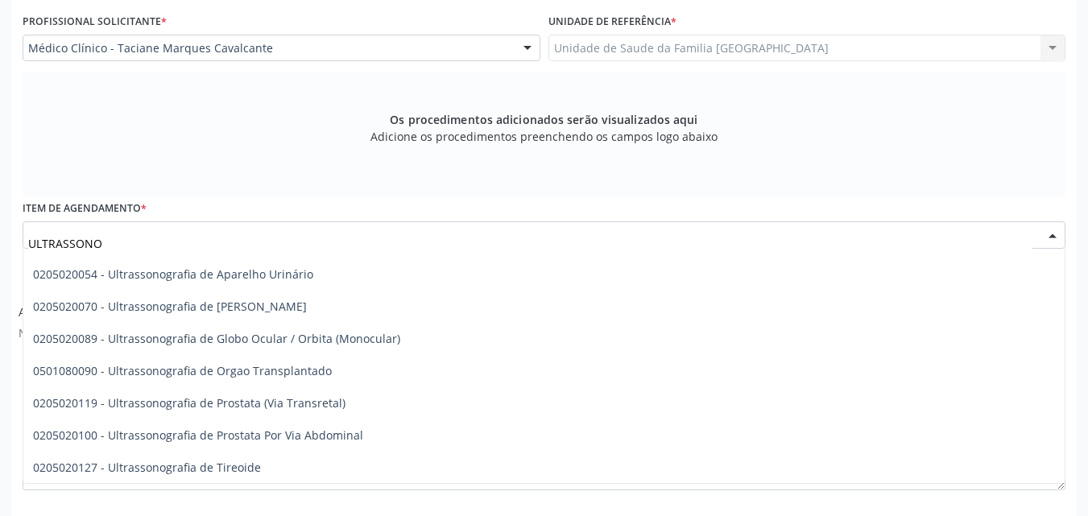
scroll to position [441, 0]
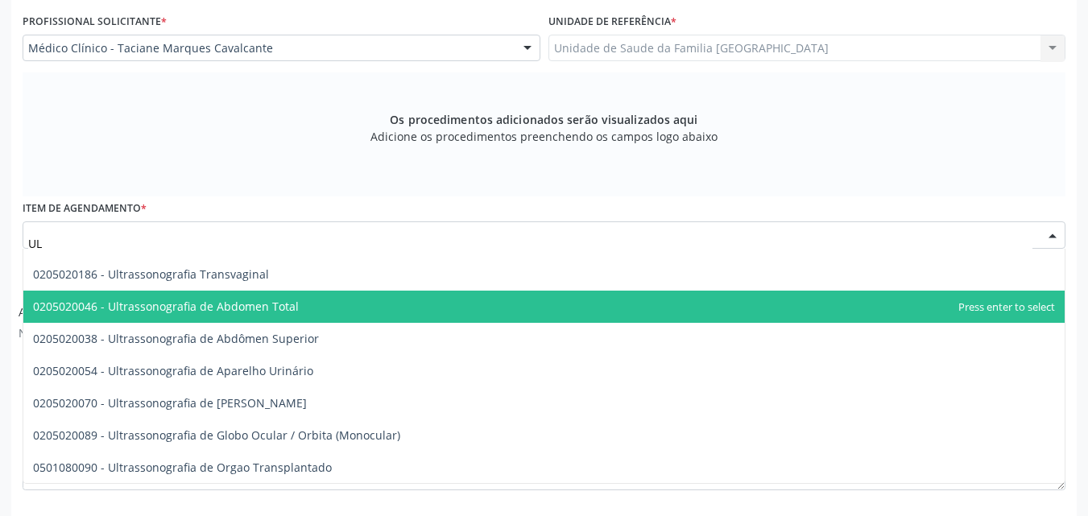
type input "U"
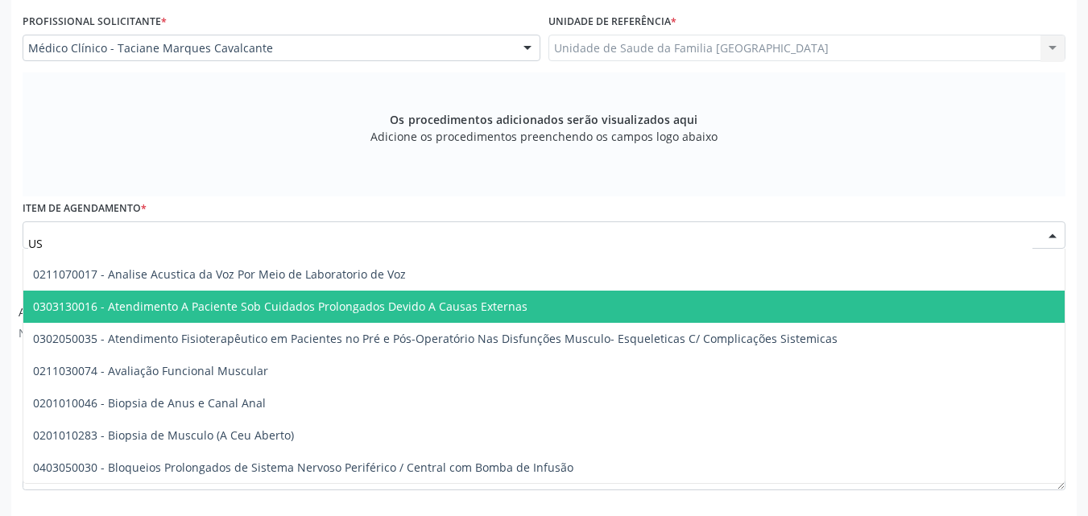
type input "USG"
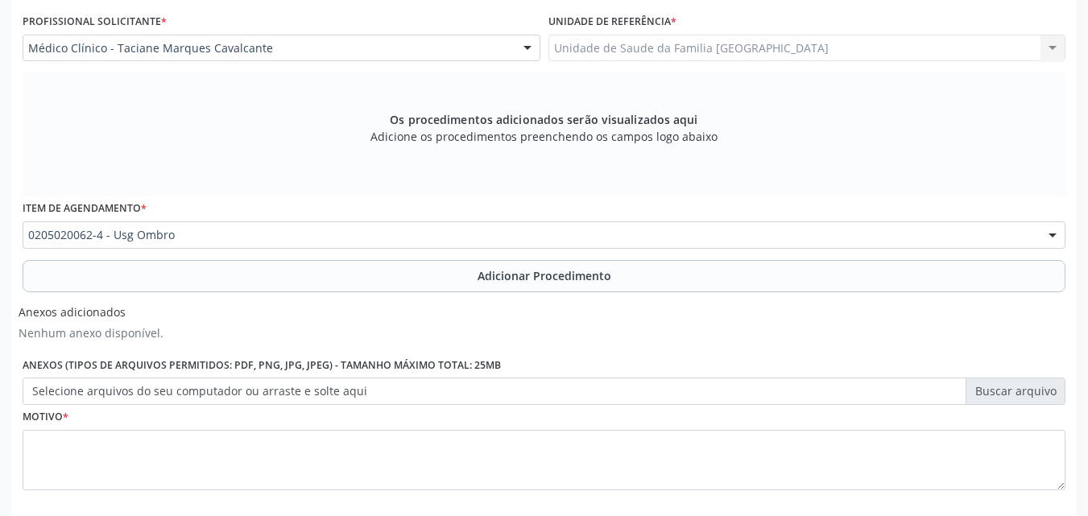
scroll to position [0, 0]
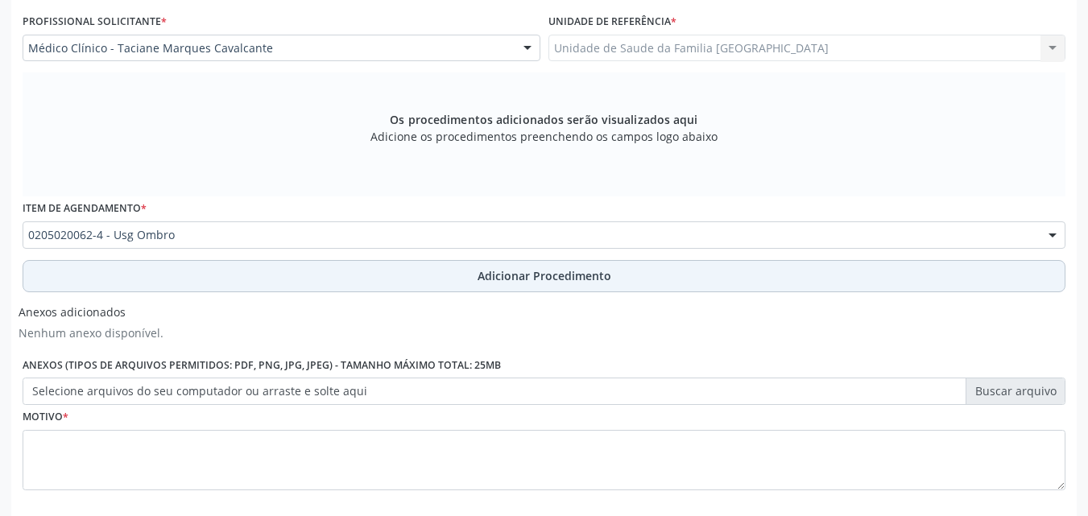
click at [192, 274] on button "Adicionar Procedimento" at bounding box center [544, 276] width 1043 height 32
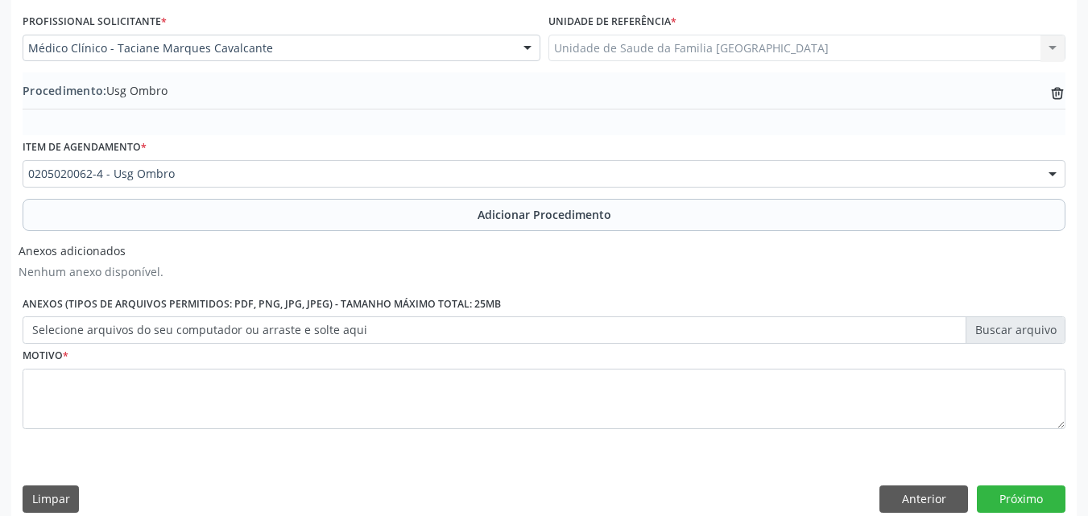
click at [190, 337] on label "Selecione arquivos do seu computador ou arraste e solte aqui" at bounding box center [544, 330] width 1043 height 27
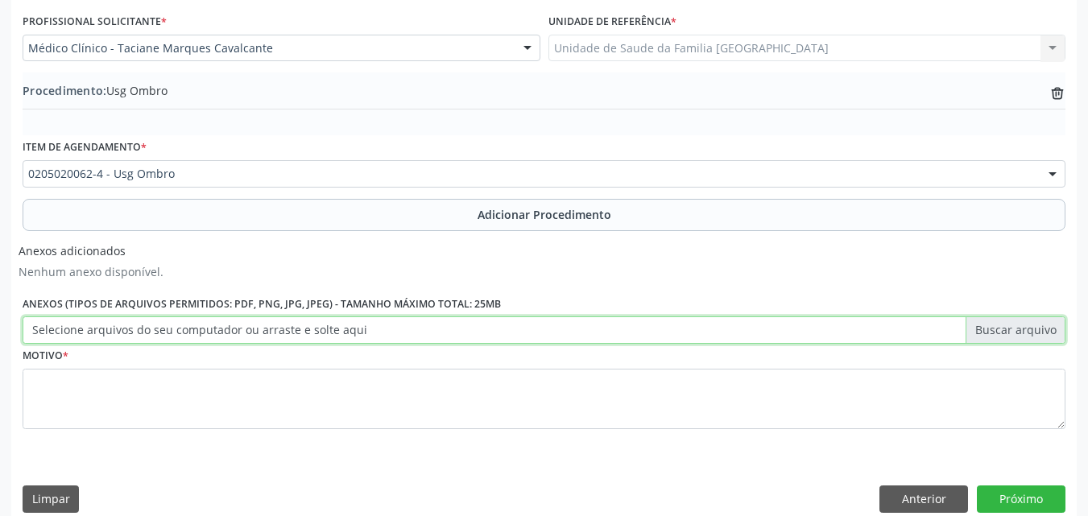
click at [190, 337] on input "Selecione arquivos do seu computador ou arraste e solte aqui" at bounding box center [544, 330] width 1043 height 27
type input "C:\fakepath\1.jpg"
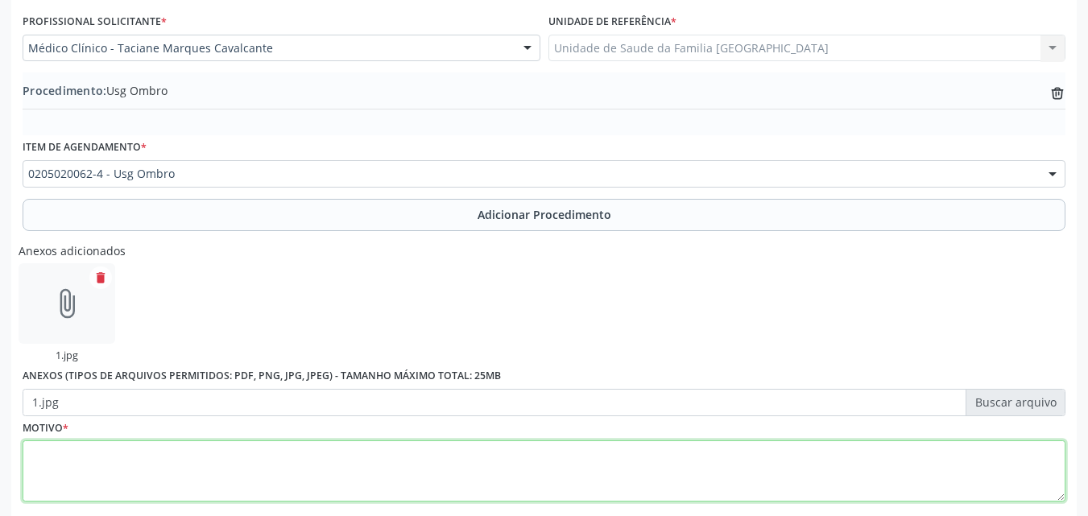
click at [163, 464] on textarea at bounding box center [544, 471] width 1043 height 61
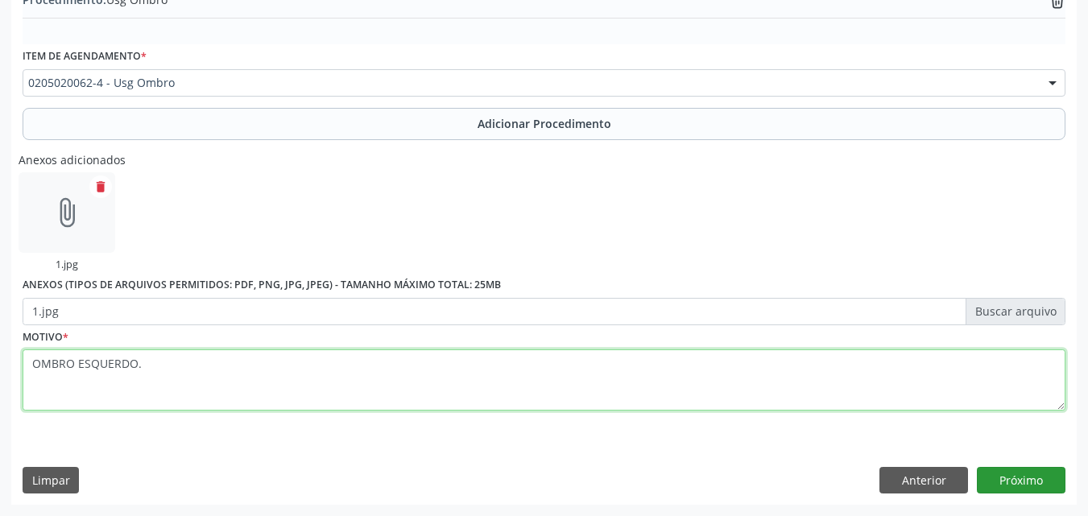
type textarea "OMBRO ESQUERDO."
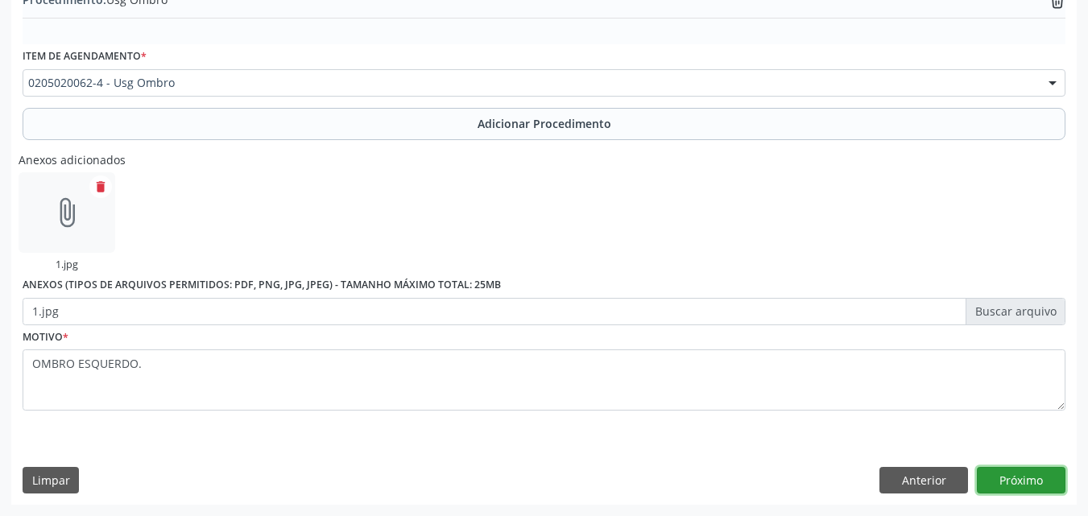
click at [1026, 473] on button "Próximo" at bounding box center [1021, 480] width 89 height 27
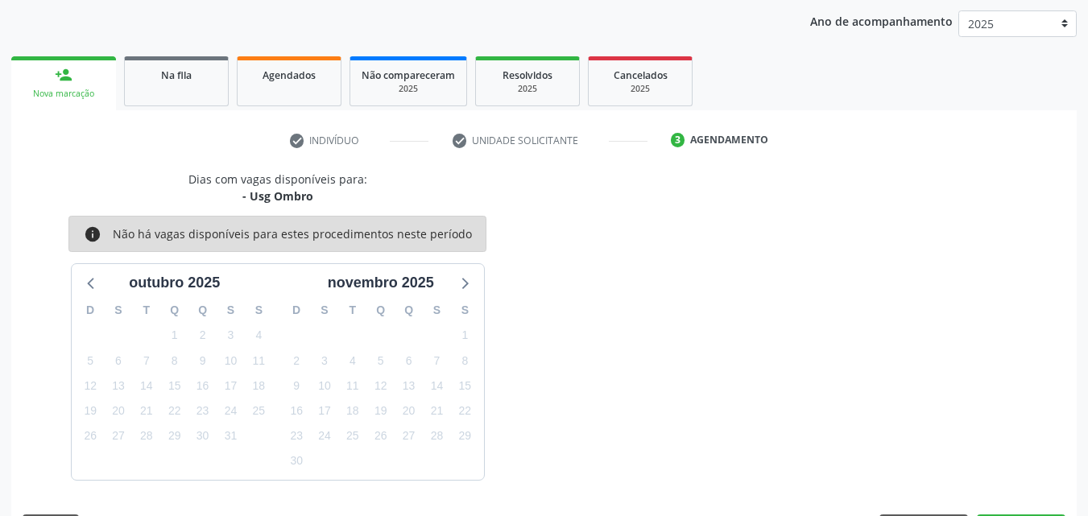
scroll to position [254, 0]
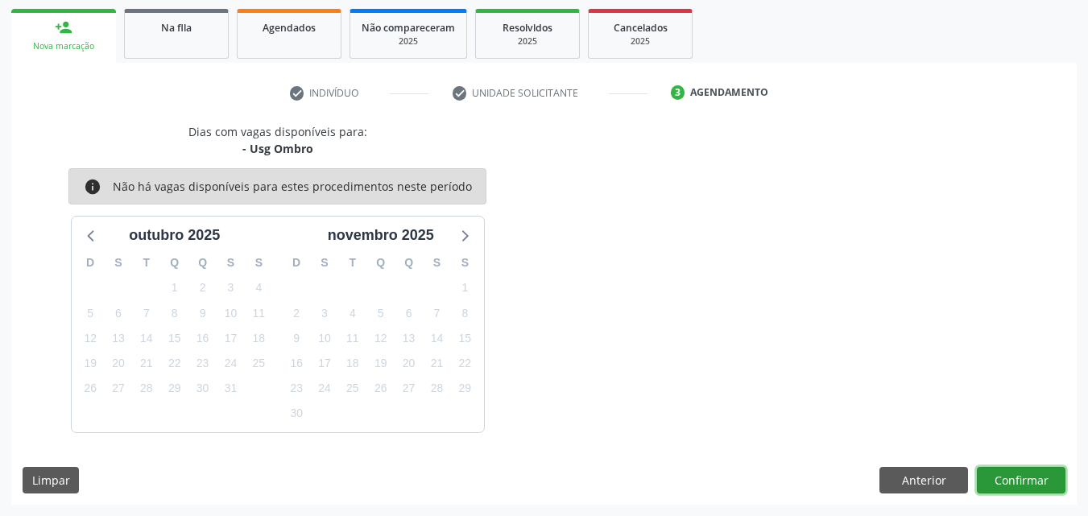
click at [1026, 473] on button "Confirmar" at bounding box center [1021, 480] width 89 height 27
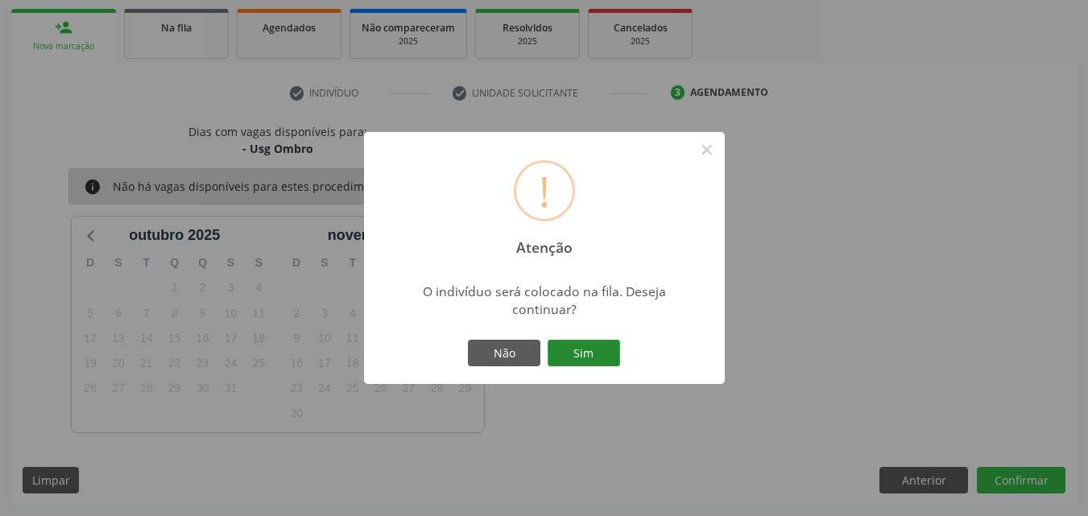
click at [588, 351] on button "Sim" at bounding box center [584, 353] width 72 height 27
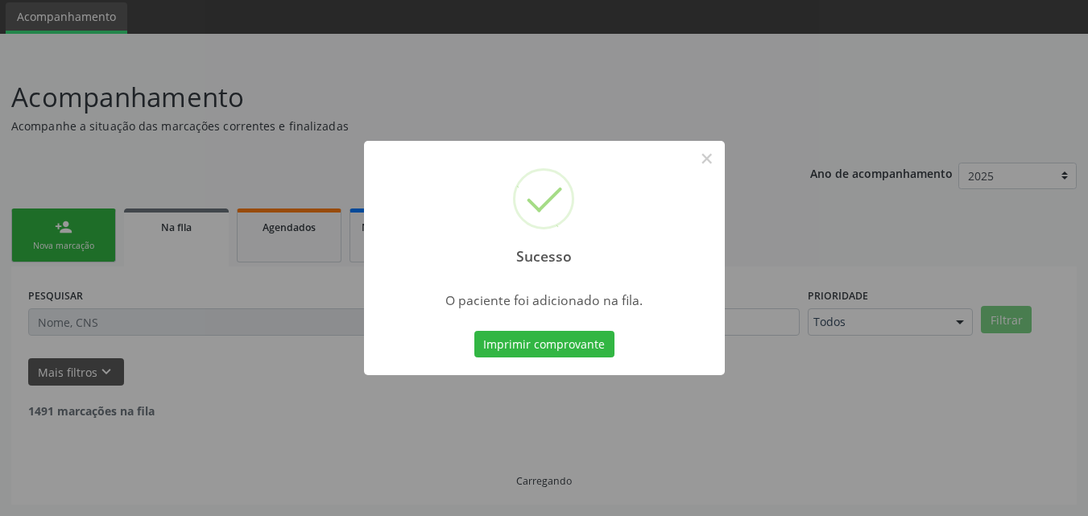
scroll to position [38, 0]
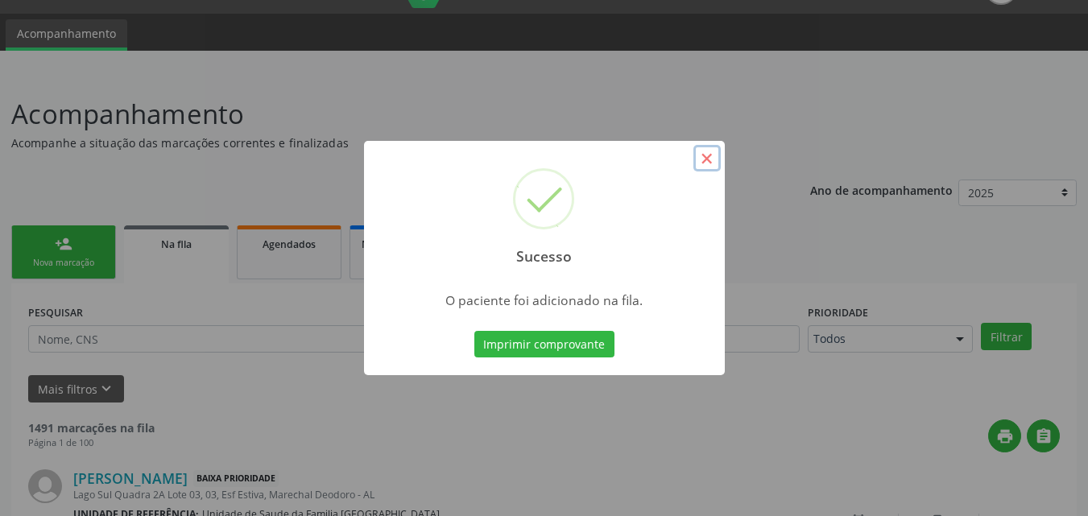
click at [714, 162] on button "×" at bounding box center [706, 158] width 27 height 27
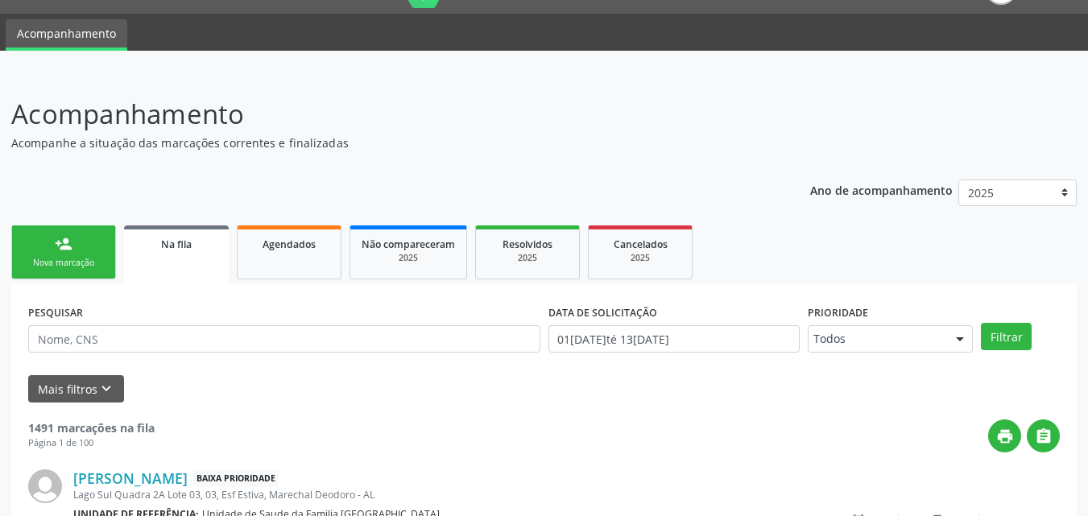
click at [52, 237] on link "person_add Nova marcação" at bounding box center [63, 253] width 105 height 54
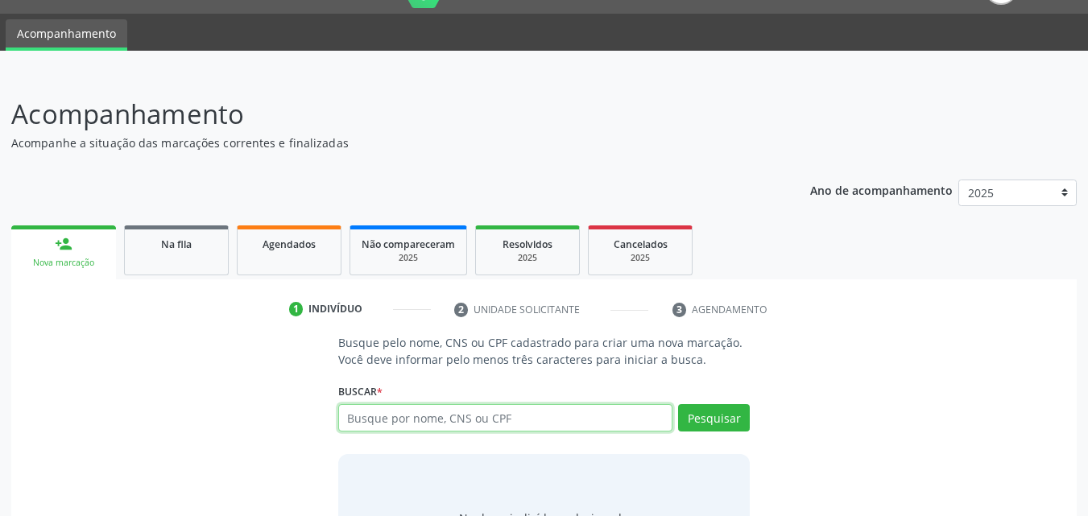
click at [413, 419] on input "text" at bounding box center [505, 417] width 335 height 27
type input "700405902271542"
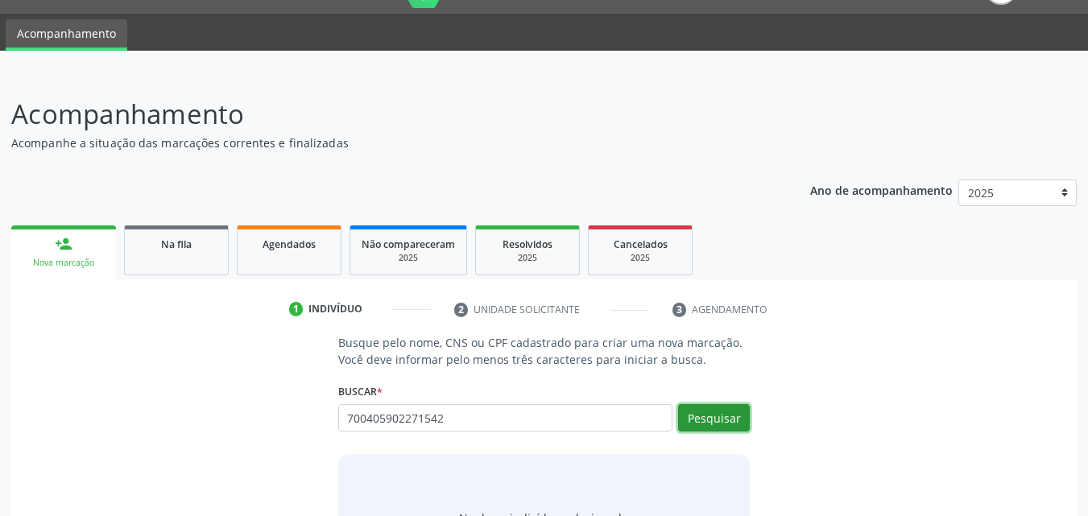
click at [724, 409] on button "Pesquisar" at bounding box center [714, 417] width 72 height 27
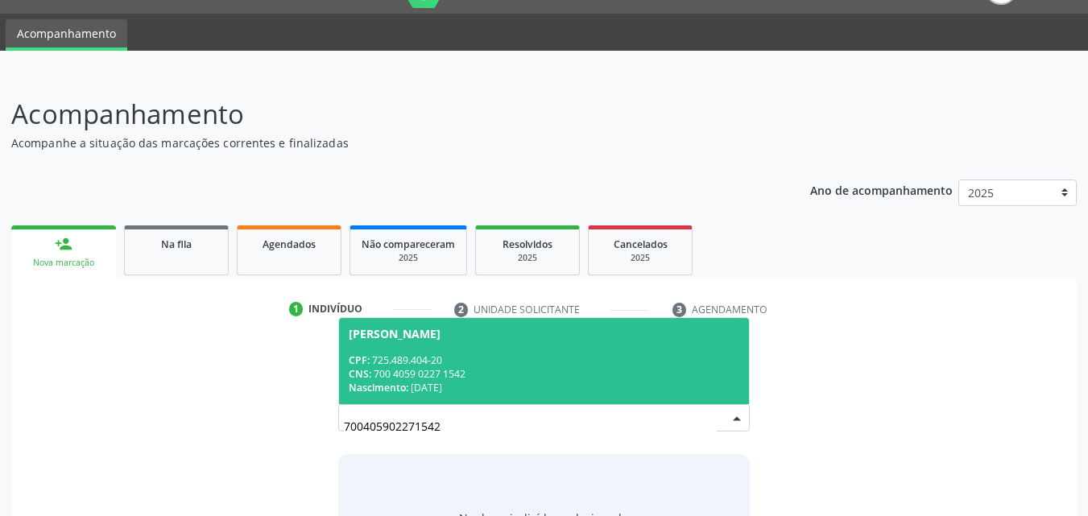
click at [502, 367] on div "CNS: 700 4059 0227 1542" at bounding box center [544, 374] width 391 height 14
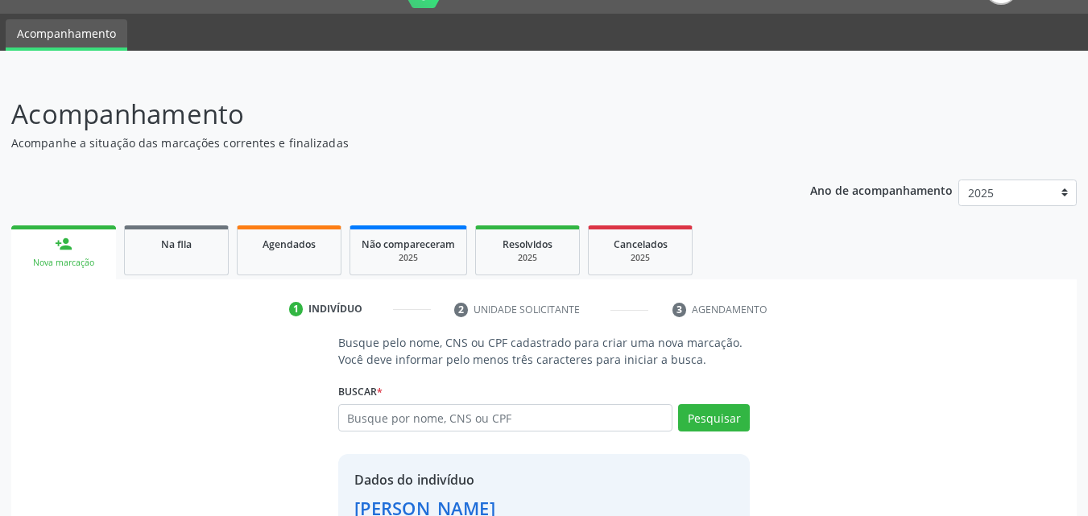
scroll to position [152, 0]
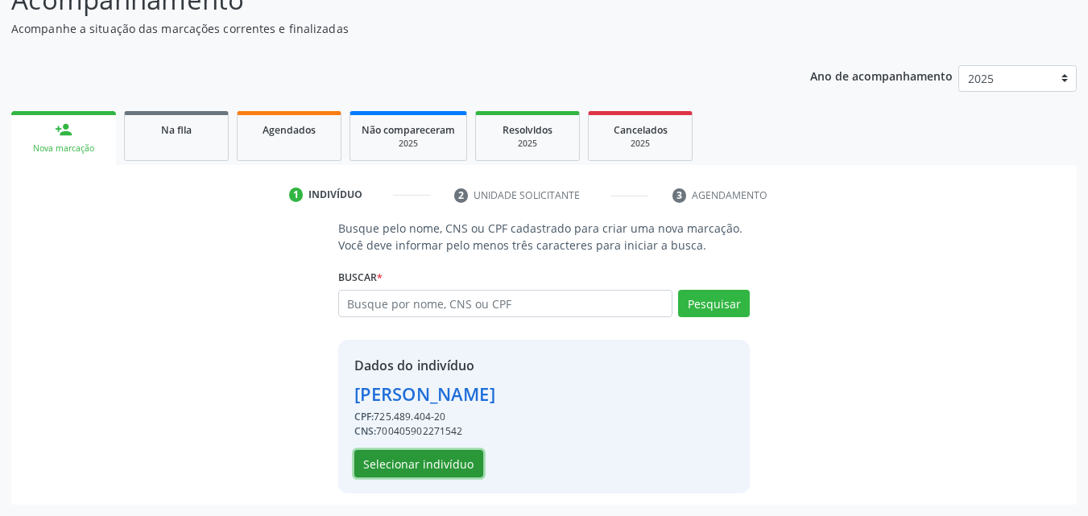
click at [463, 470] on button "Selecionar indivíduo" at bounding box center [418, 463] width 129 height 27
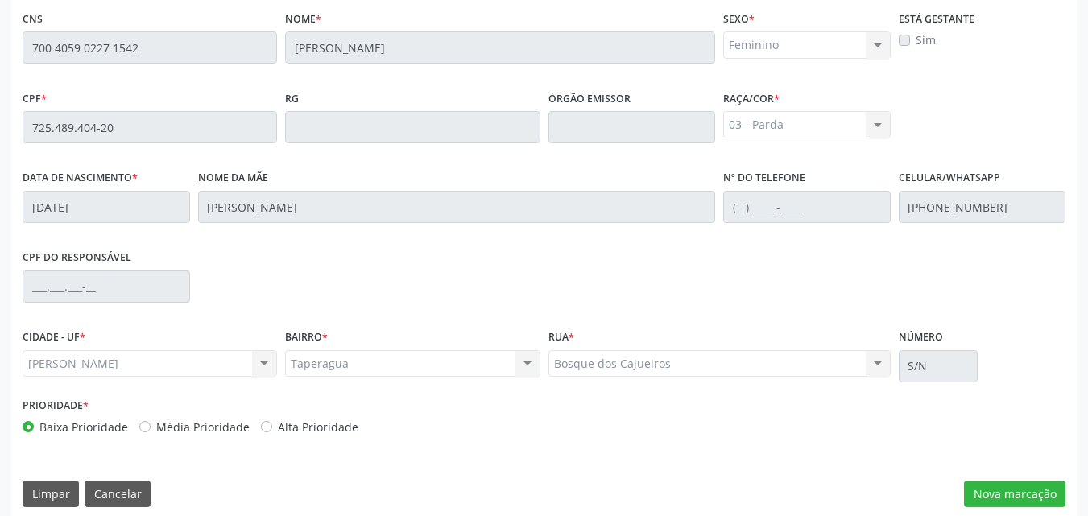
scroll to position [426, 0]
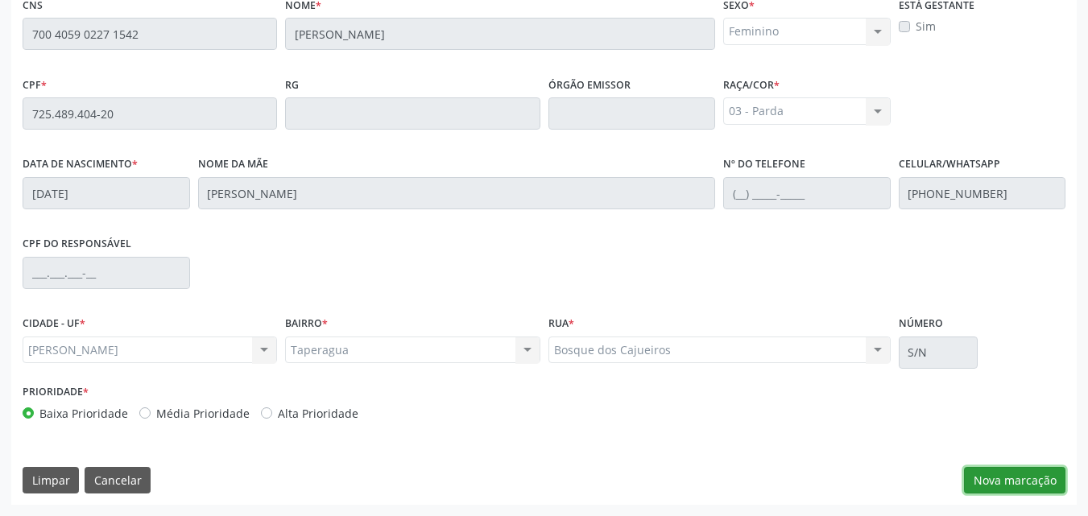
click at [1037, 481] on button "Nova marcação" at bounding box center [1014, 480] width 101 height 27
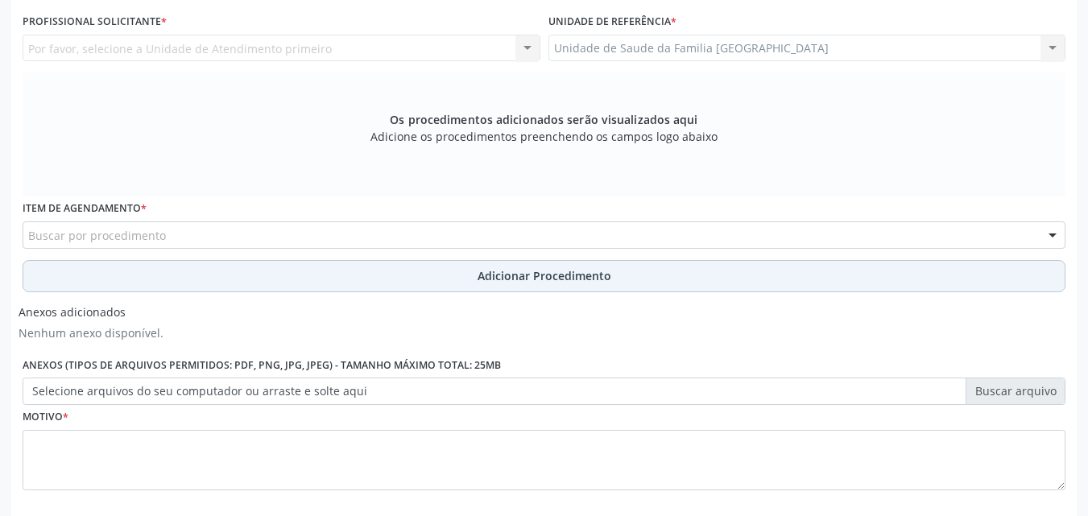
scroll to position [50, 0]
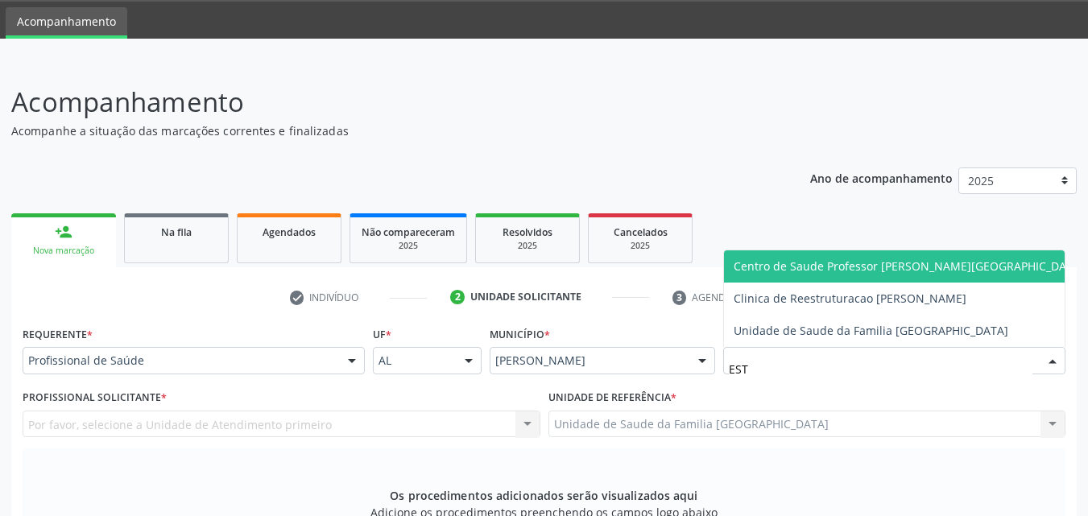
type input "ESTI"
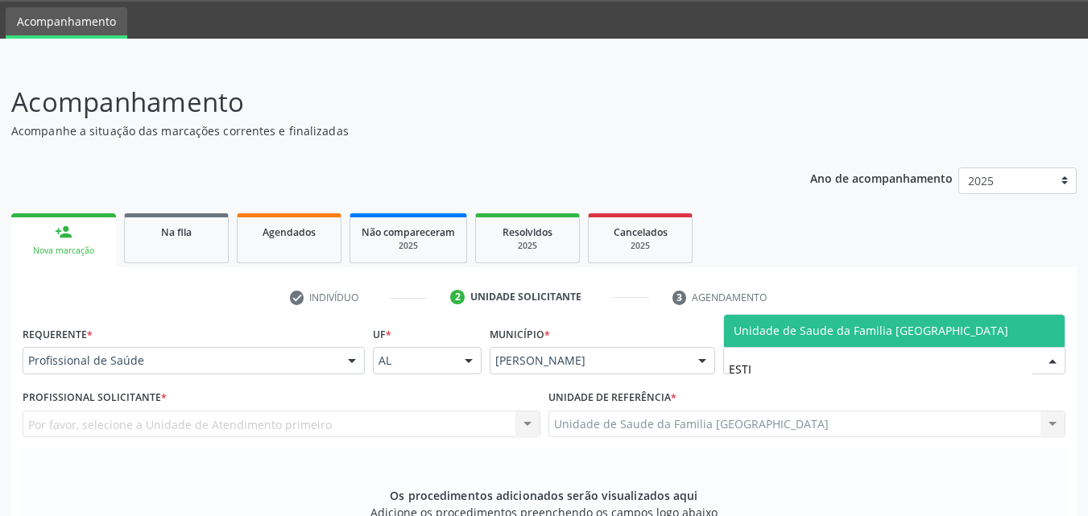
click at [739, 321] on span "Unidade de Saude da Familia [GEOGRAPHIC_DATA]" at bounding box center [894, 331] width 341 height 32
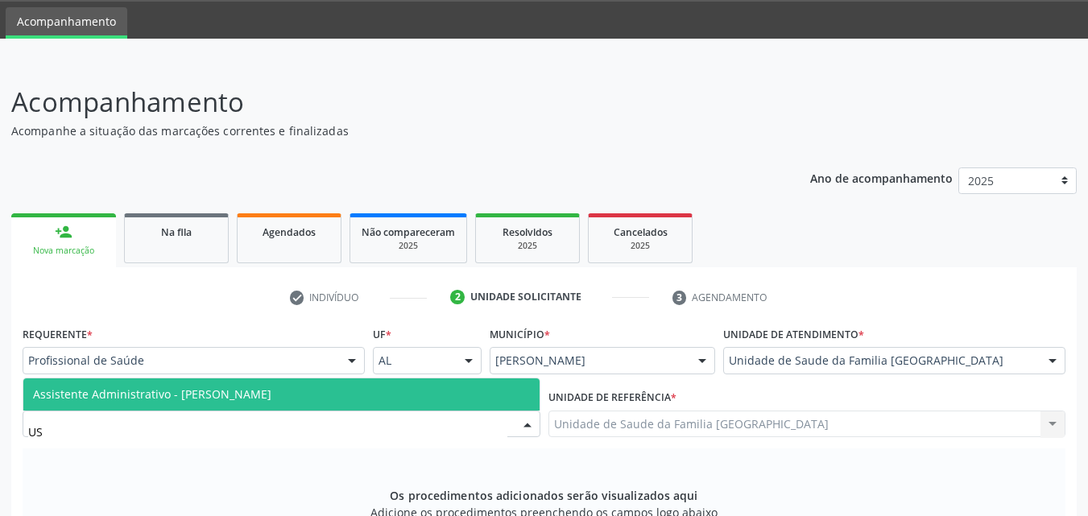
type input "U"
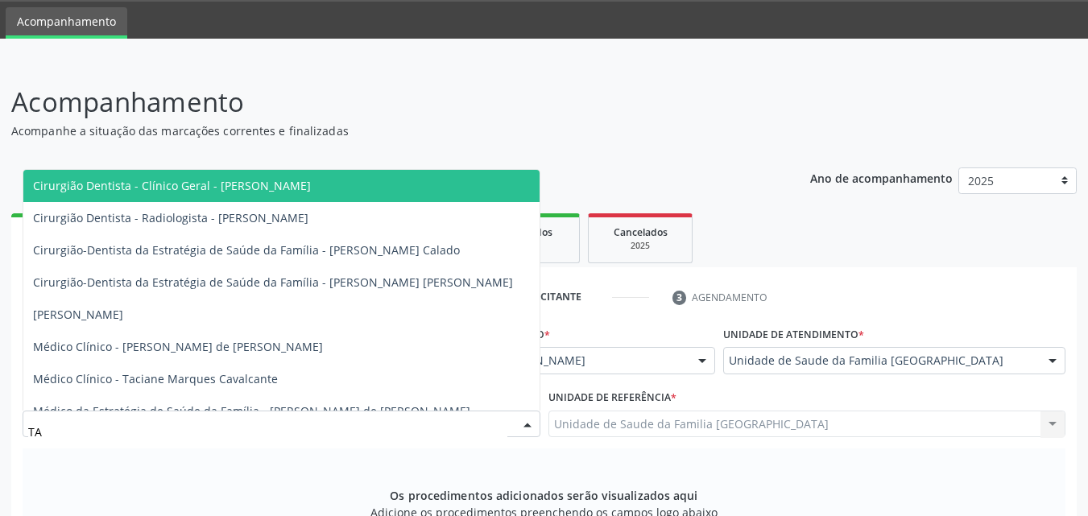
type input "TAC"
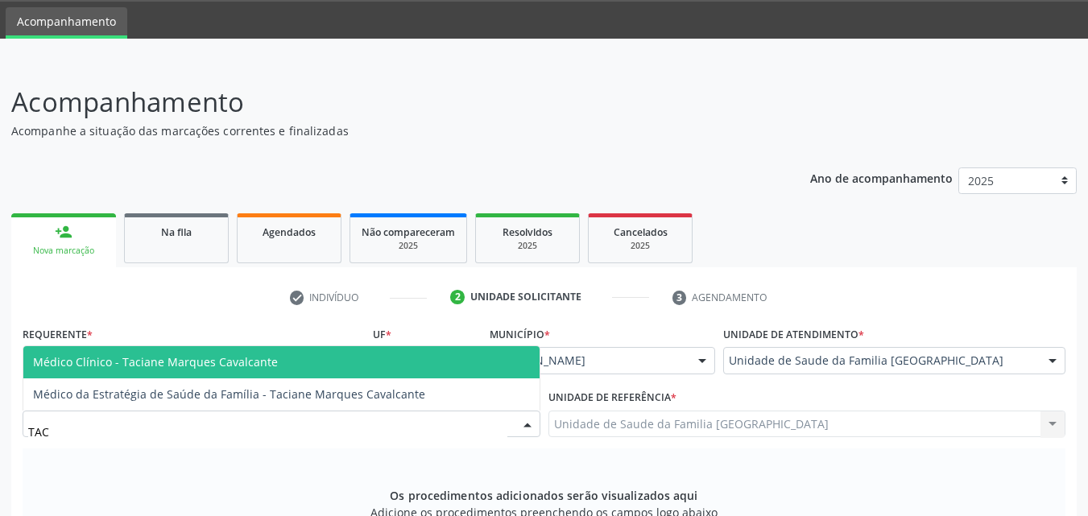
click at [172, 358] on span "Médico Clínico - Taciane Marques Cavalcante" at bounding box center [155, 361] width 245 height 15
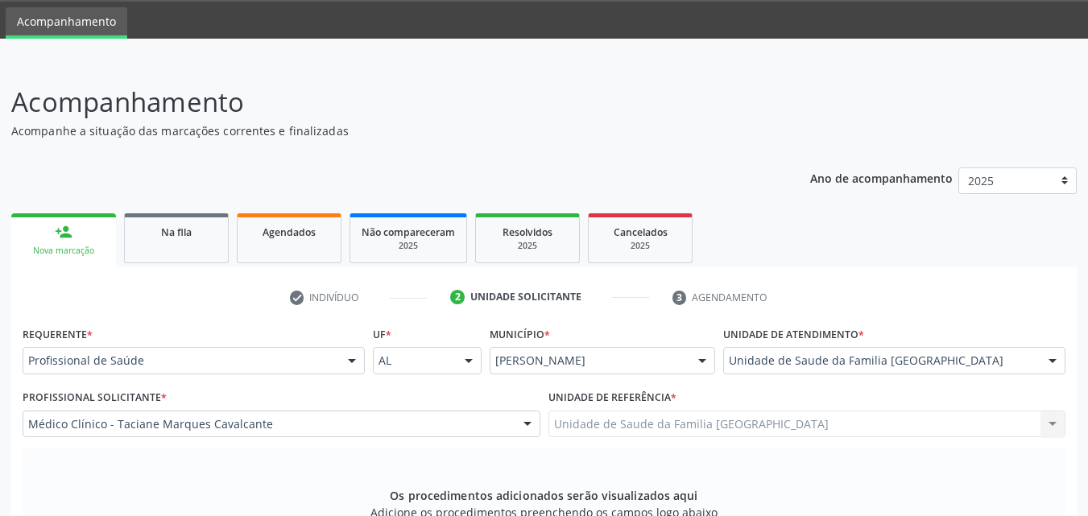
scroll to position [426, 0]
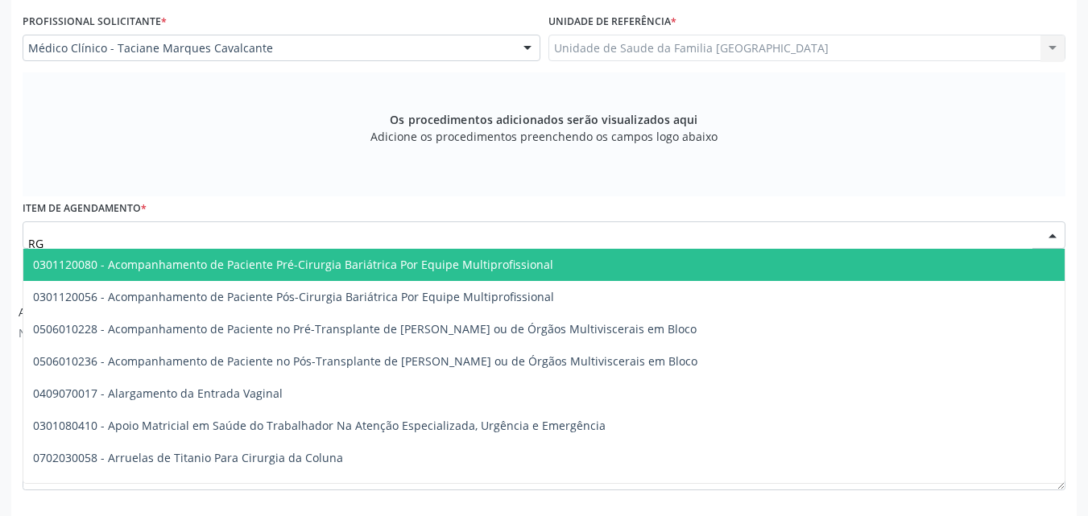
type input "R"
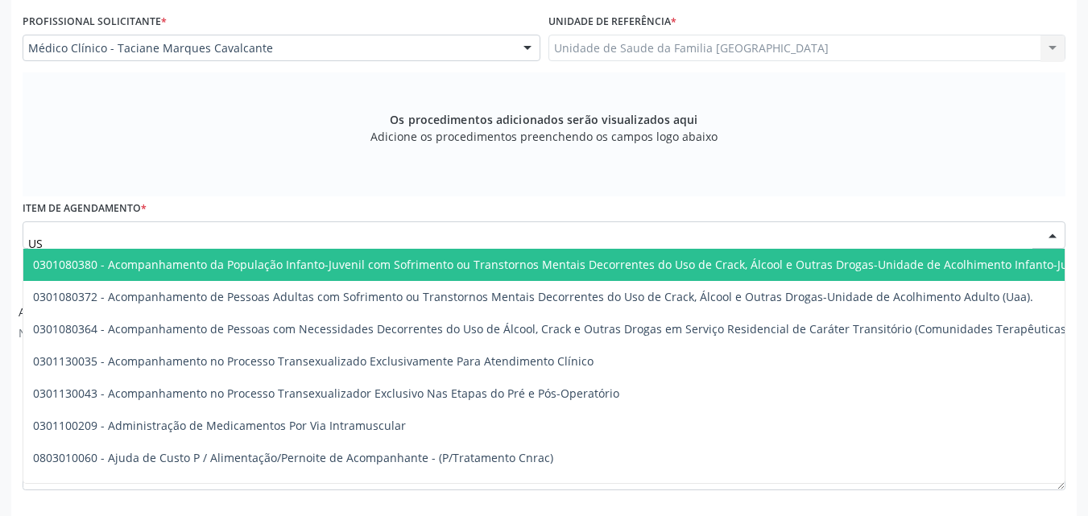
type input "USG"
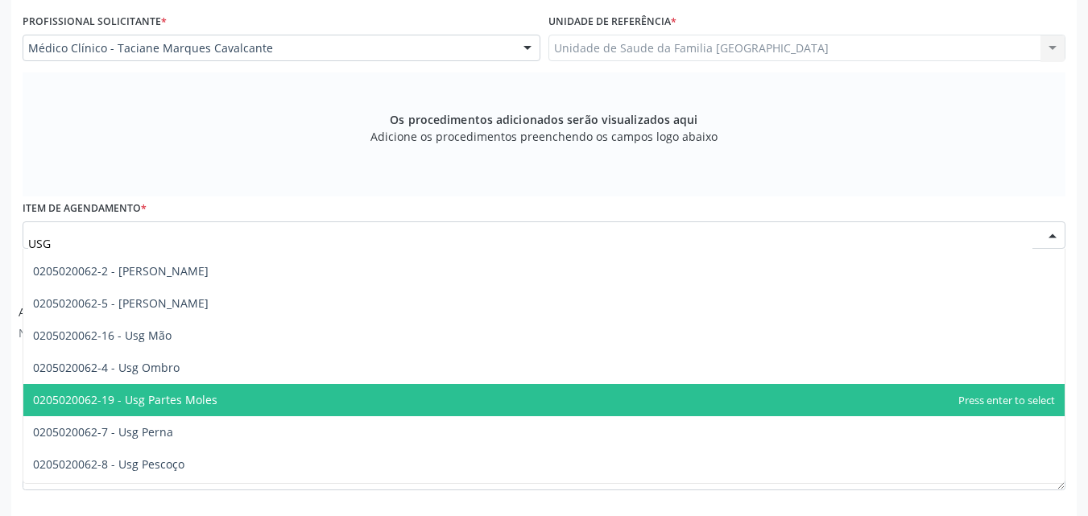
scroll to position [234, 0]
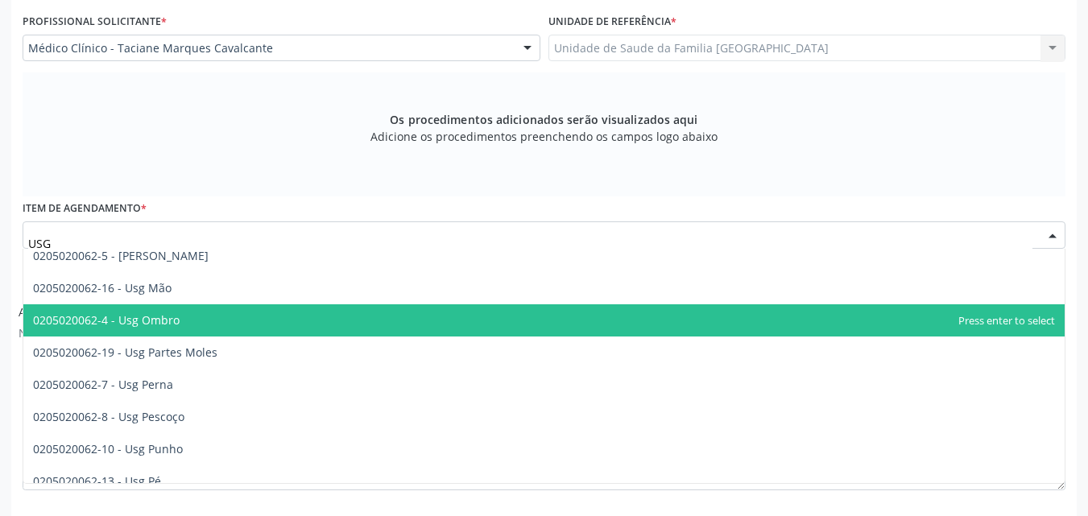
click at [171, 326] on span "0205020062-4 - Usg Ombro" at bounding box center [106, 319] width 147 height 15
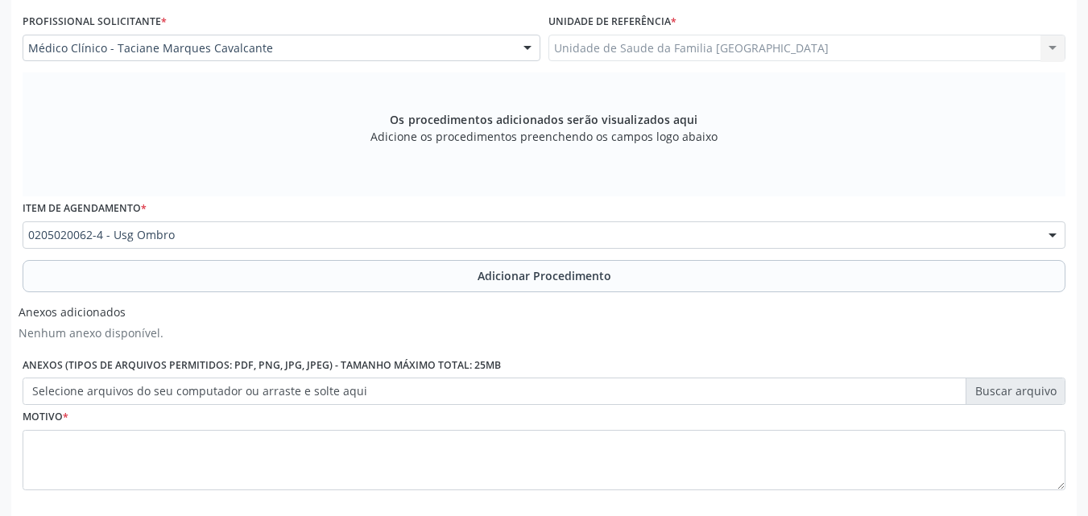
click at [176, 394] on label "Selecione arquivos do seu computador ou arraste e solte aqui" at bounding box center [544, 391] width 1043 height 27
click at [176, 394] on input "Selecione arquivos do seu computador ou arraste e solte aqui" at bounding box center [544, 391] width 1043 height 27
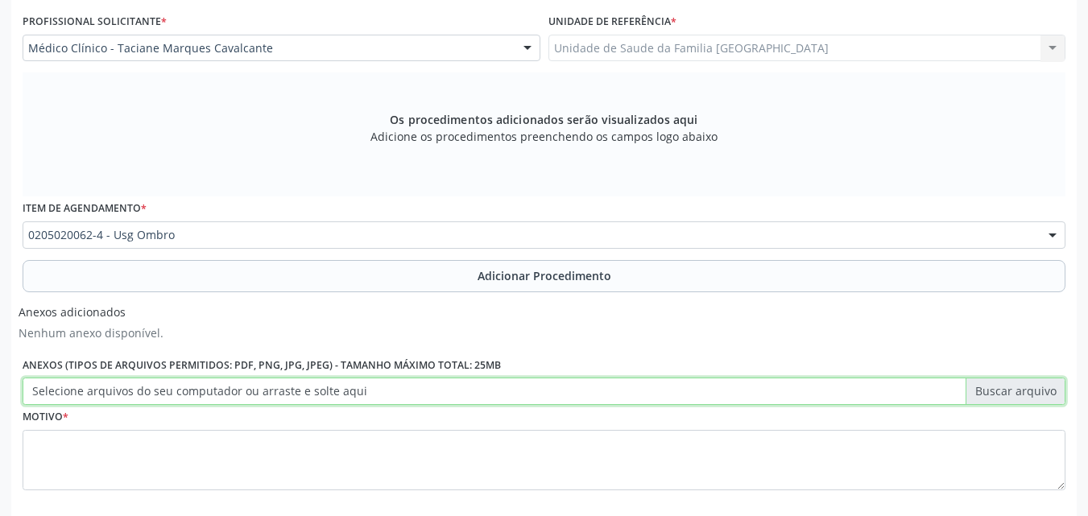
type input "C:\fakepath\2.jpg"
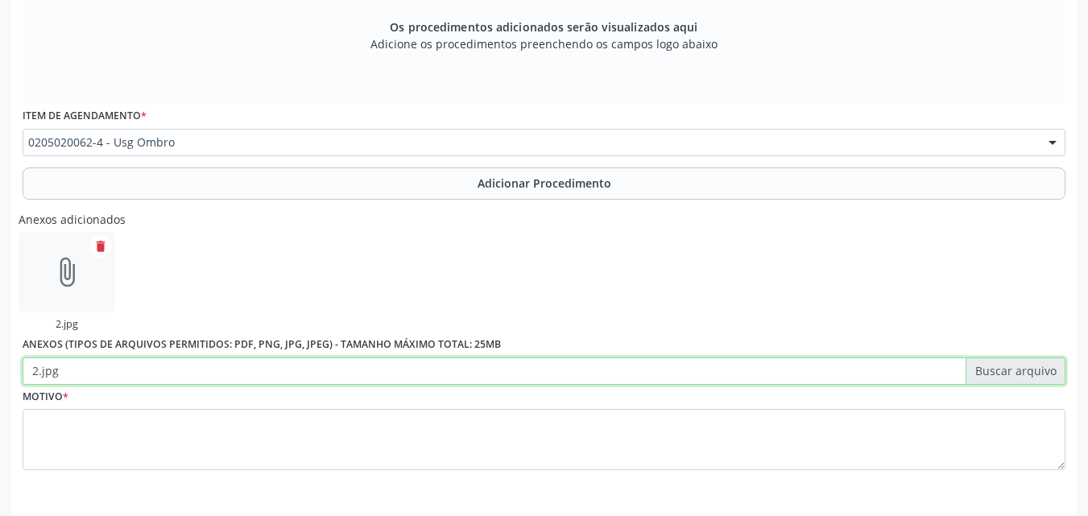
scroll to position [578, 0]
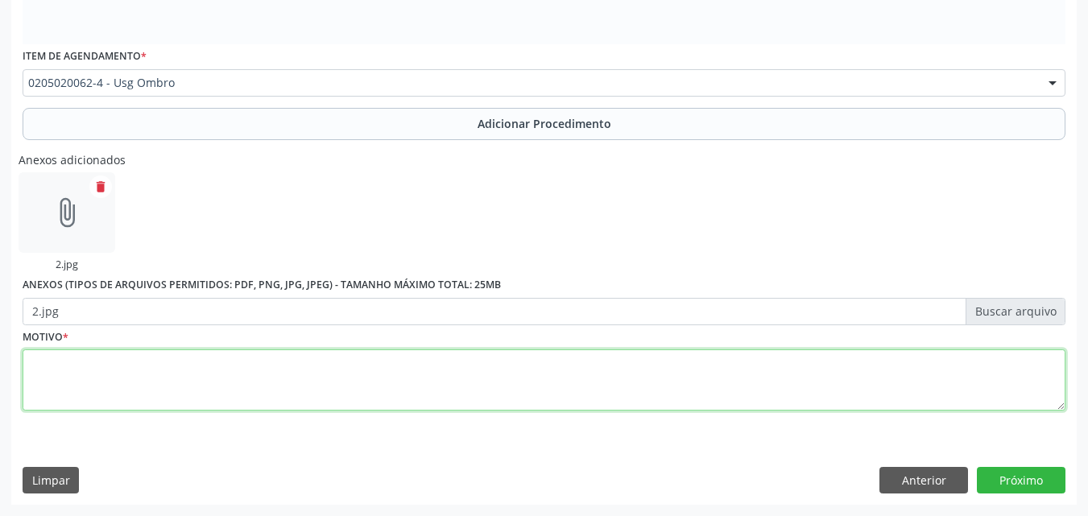
click at [176, 396] on textarea at bounding box center [544, 380] width 1043 height 61
type textarea "OMBRO DIREITO."
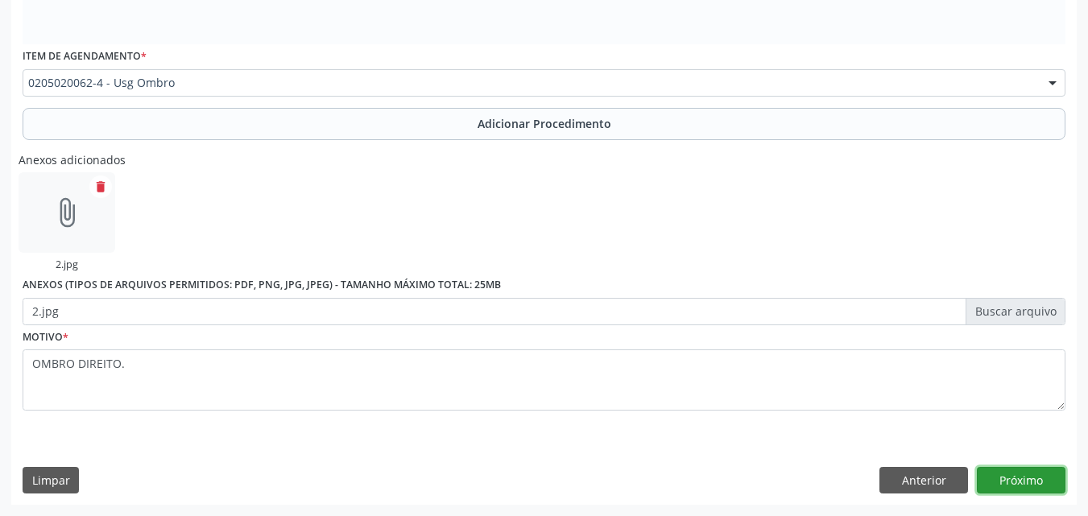
click at [997, 487] on button "Próximo" at bounding box center [1021, 480] width 89 height 27
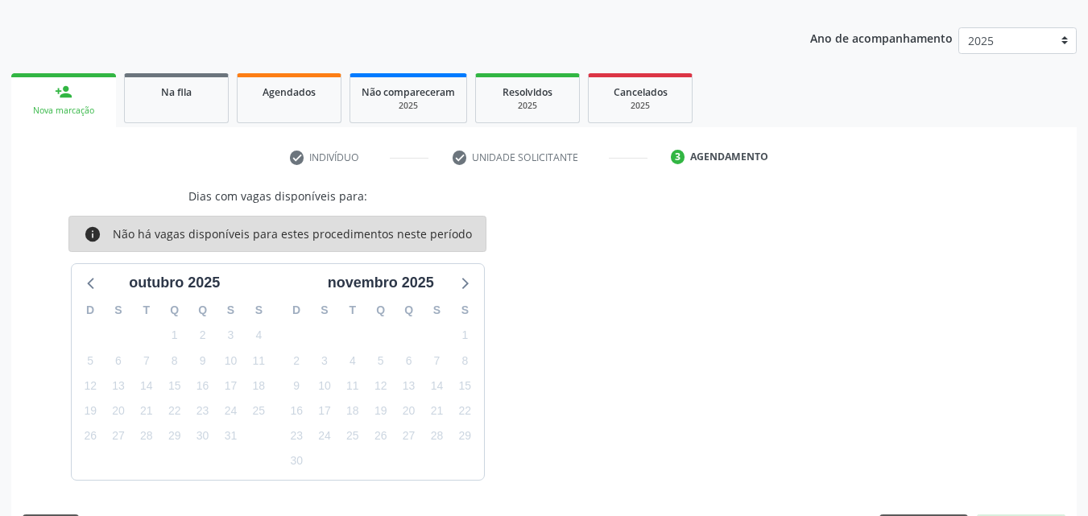
scroll to position [238, 0]
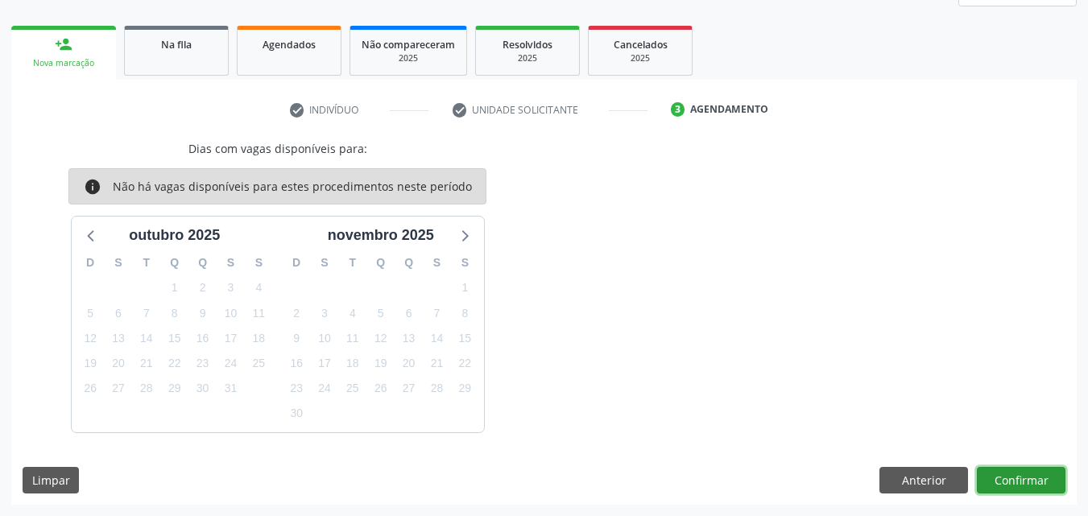
click at [997, 482] on button "Confirmar" at bounding box center [1021, 480] width 89 height 27
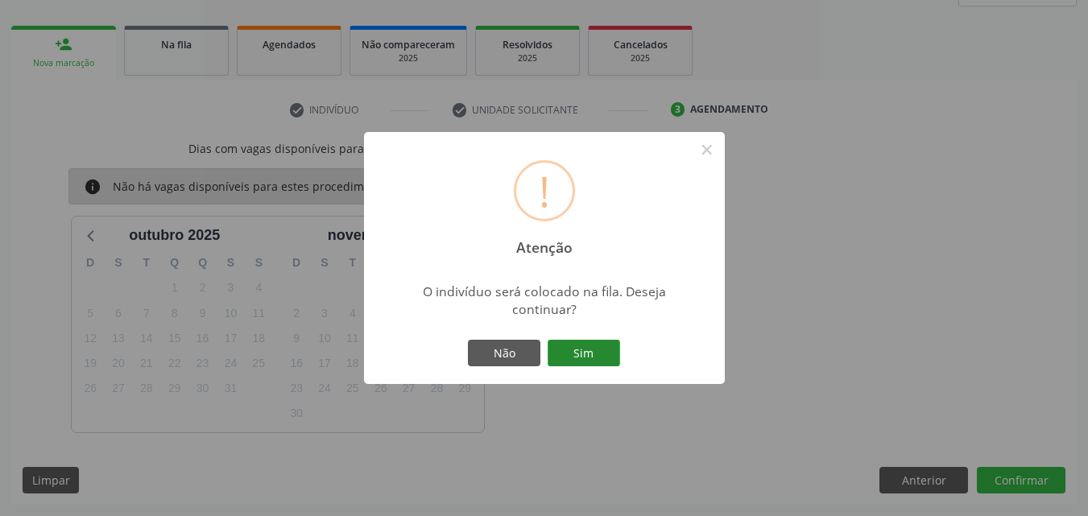
click at [610, 347] on button "Sim" at bounding box center [584, 353] width 72 height 27
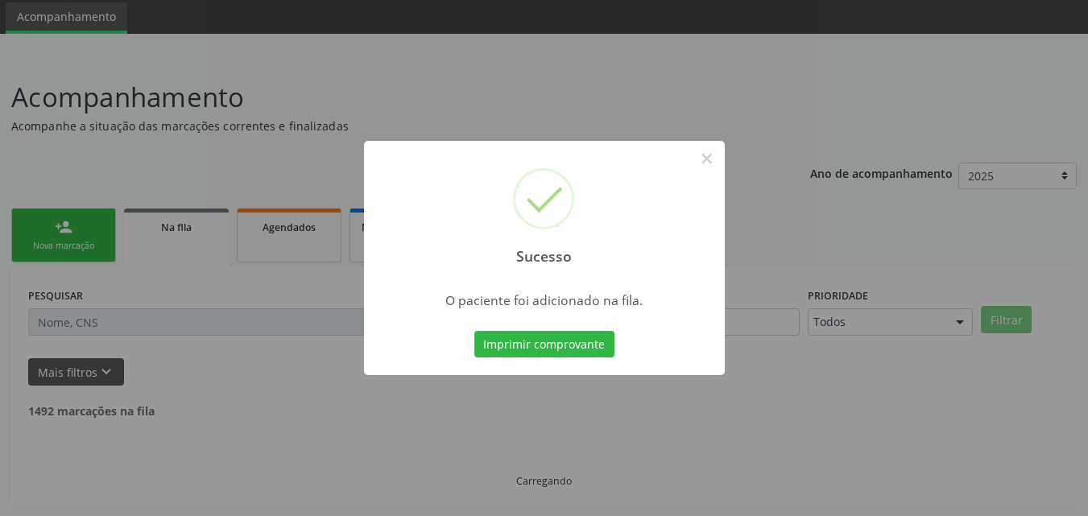
scroll to position [38, 0]
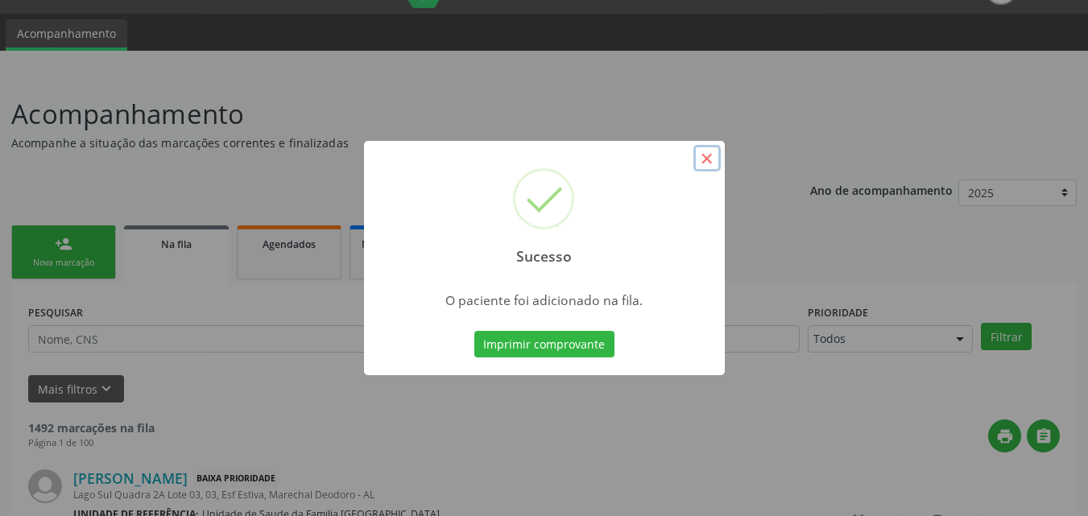
click at [703, 161] on button "×" at bounding box center [706, 158] width 27 height 27
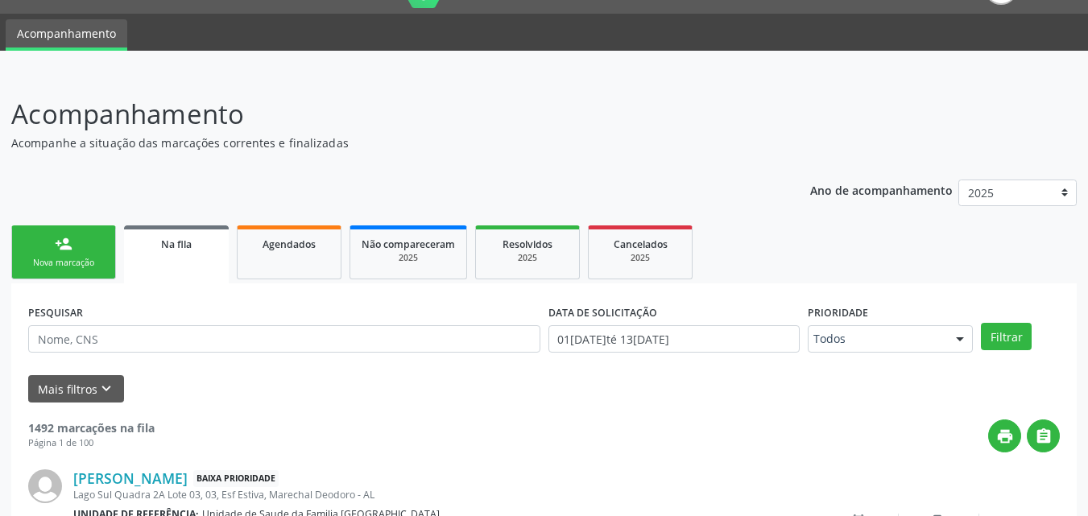
click at [56, 242] on div "person_add" at bounding box center [64, 244] width 18 height 18
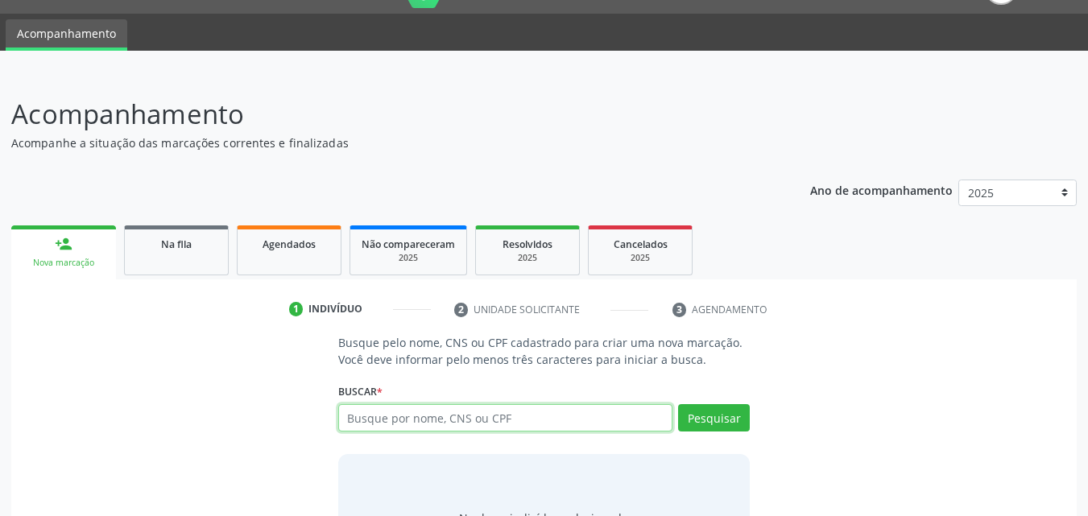
click at [415, 425] on input "text" at bounding box center [505, 417] width 335 height 27
type input "72548940420"
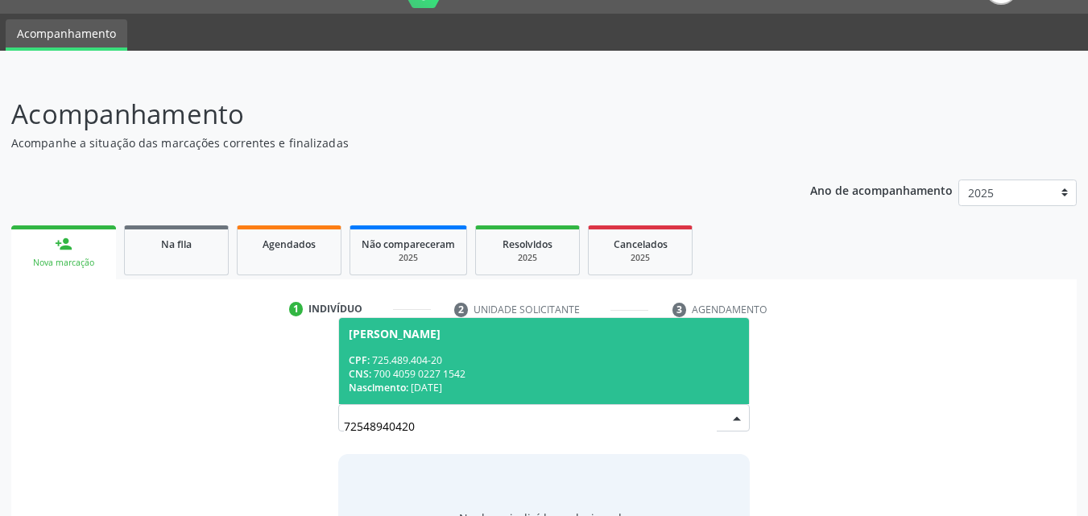
click at [406, 337] on div "[PERSON_NAME]" at bounding box center [395, 334] width 92 height 13
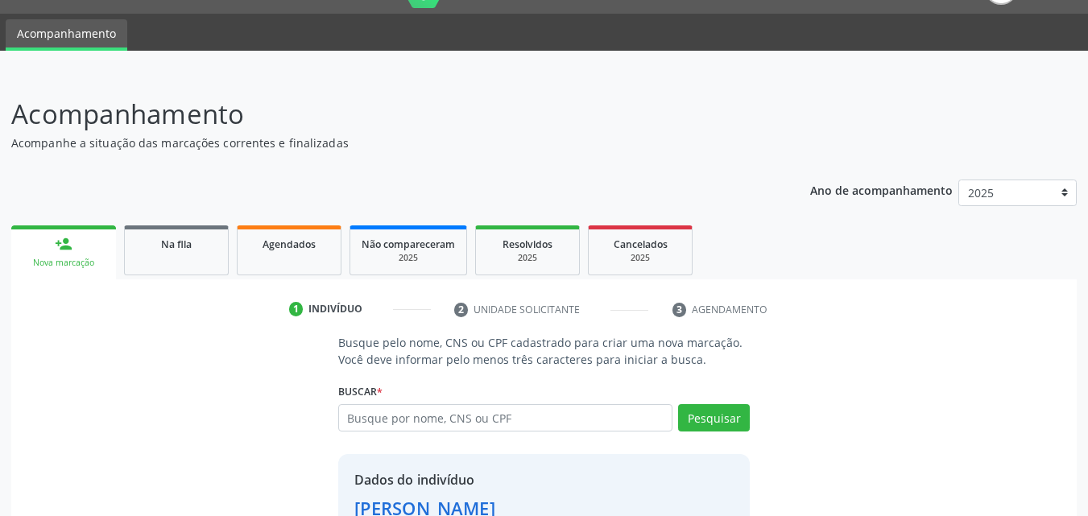
scroll to position [152, 0]
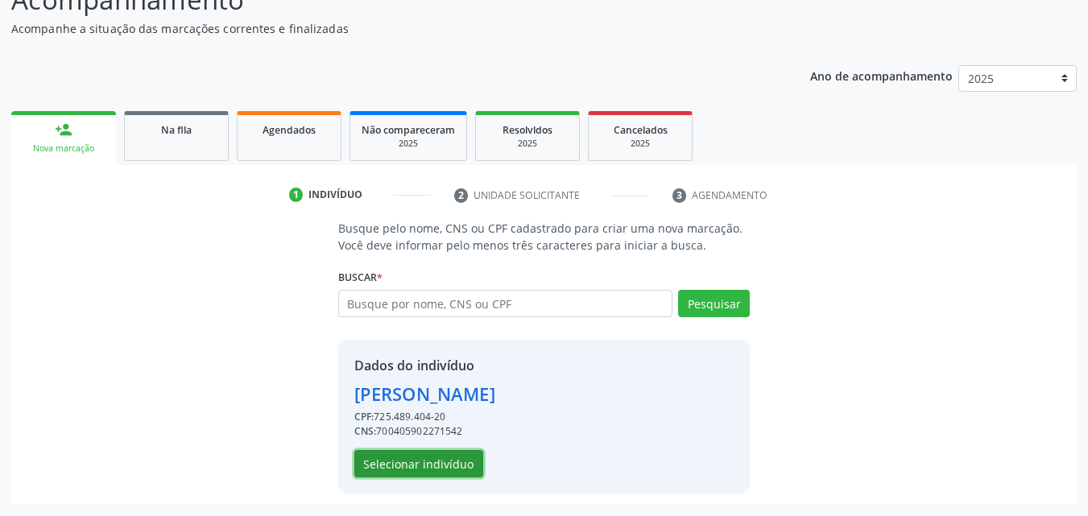
click at [416, 457] on button "Selecionar indivíduo" at bounding box center [418, 463] width 129 height 27
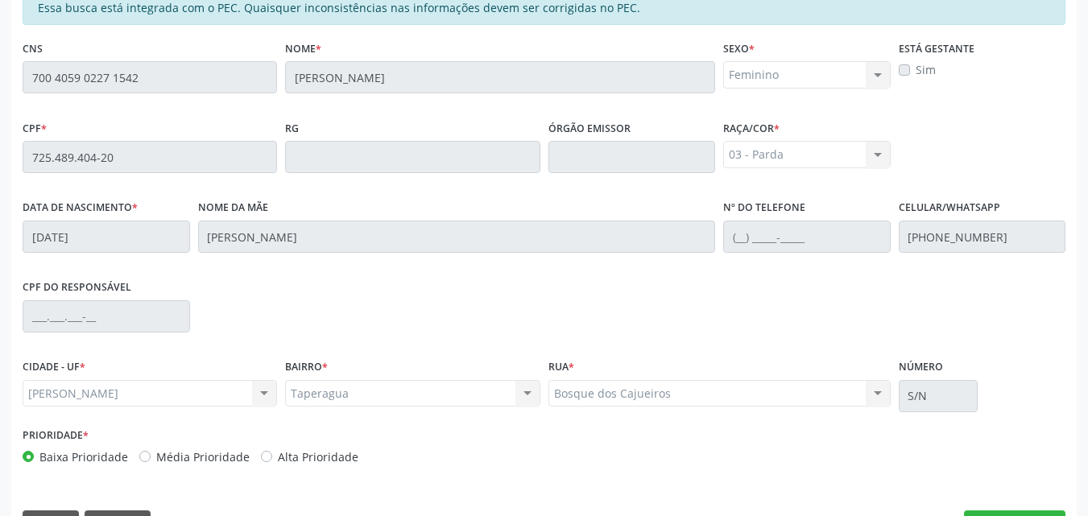
scroll to position [426, 0]
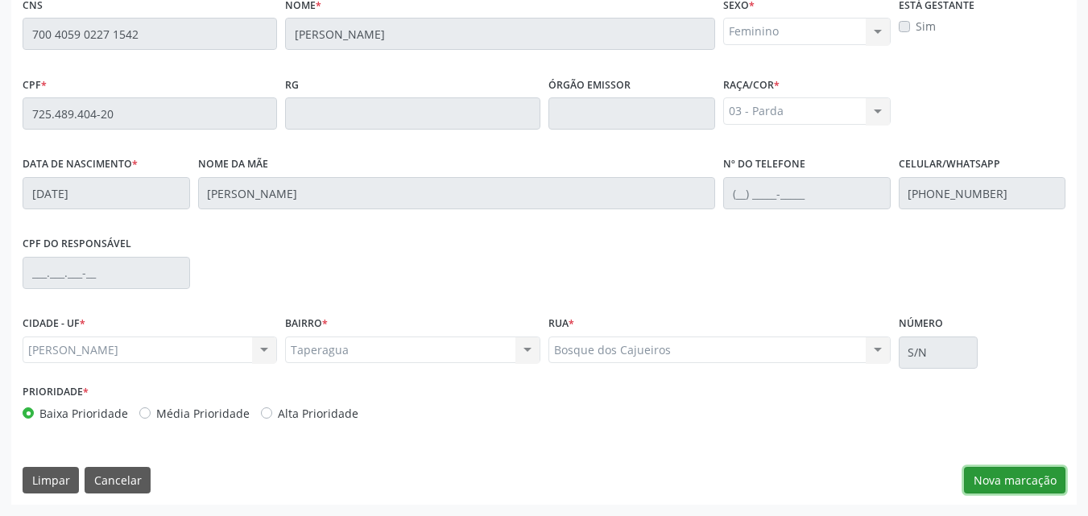
click at [972, 480] on button "Nova marcação" at bounding box center [1014, 480] width 101 height 27
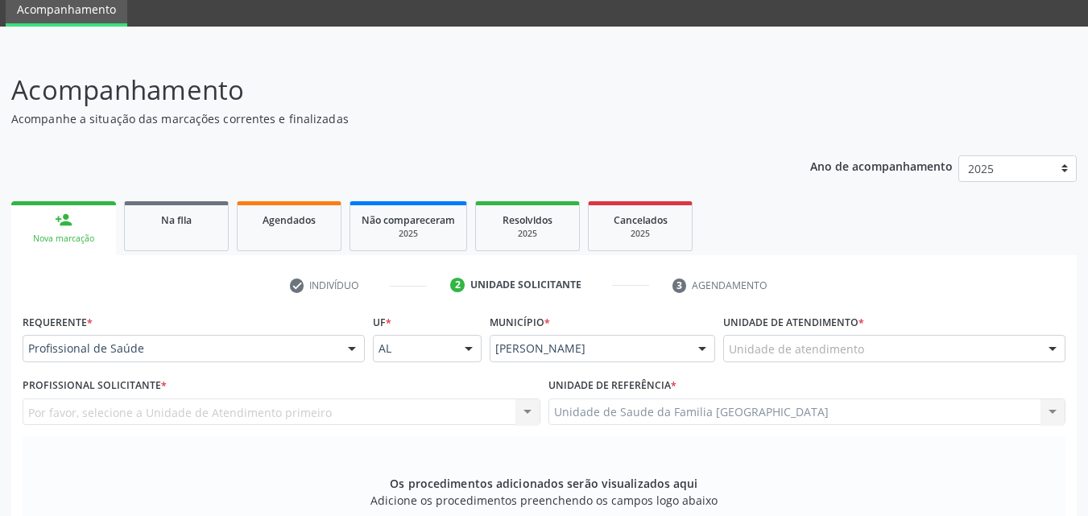
scroll to position [50, 0]
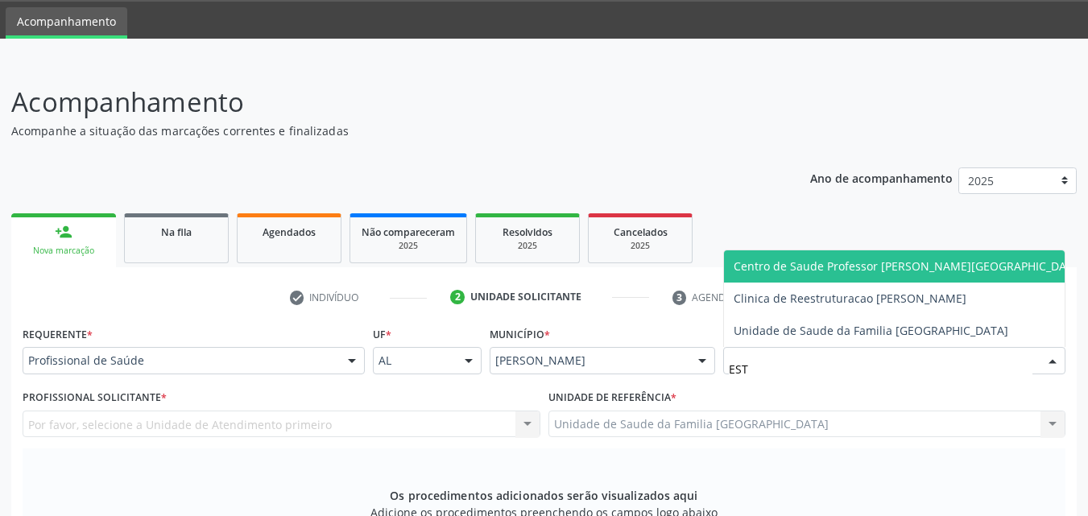
type input "ESTI"
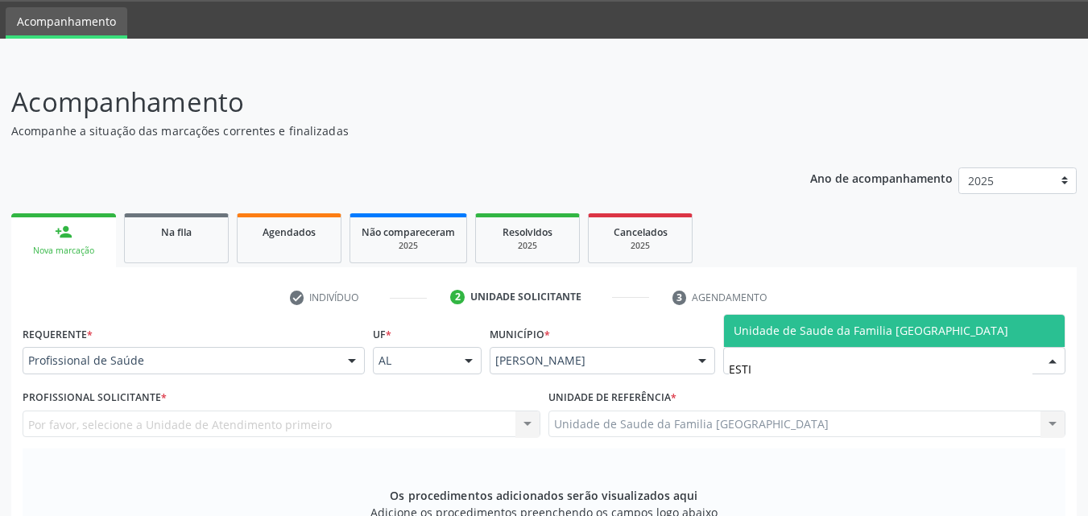
click at [742, 337] on span "Unidade de Saude da Familia [GEOGRAPHIC_DATA]" at bounding box center [871, 330] width 275 height 15
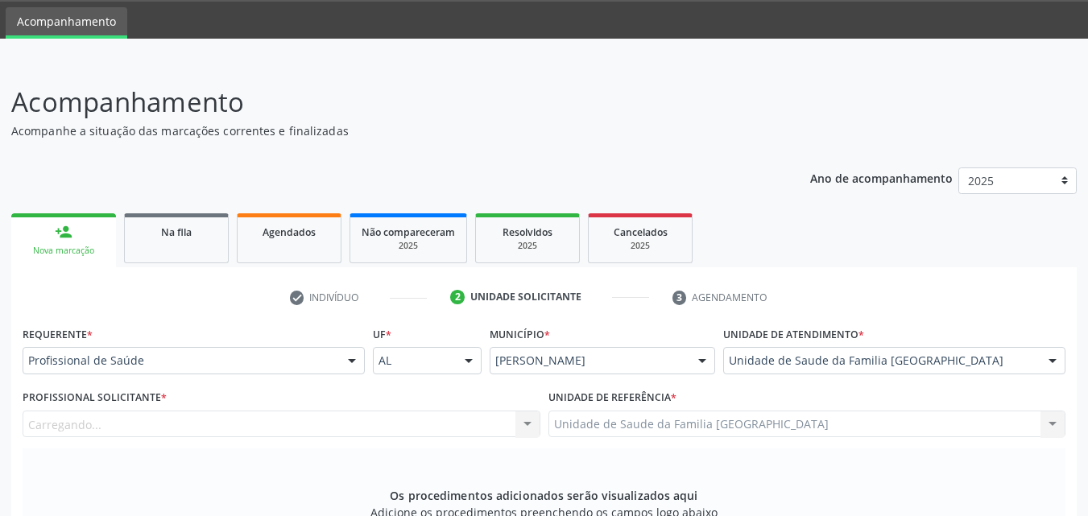
scroll to position [426, 0]
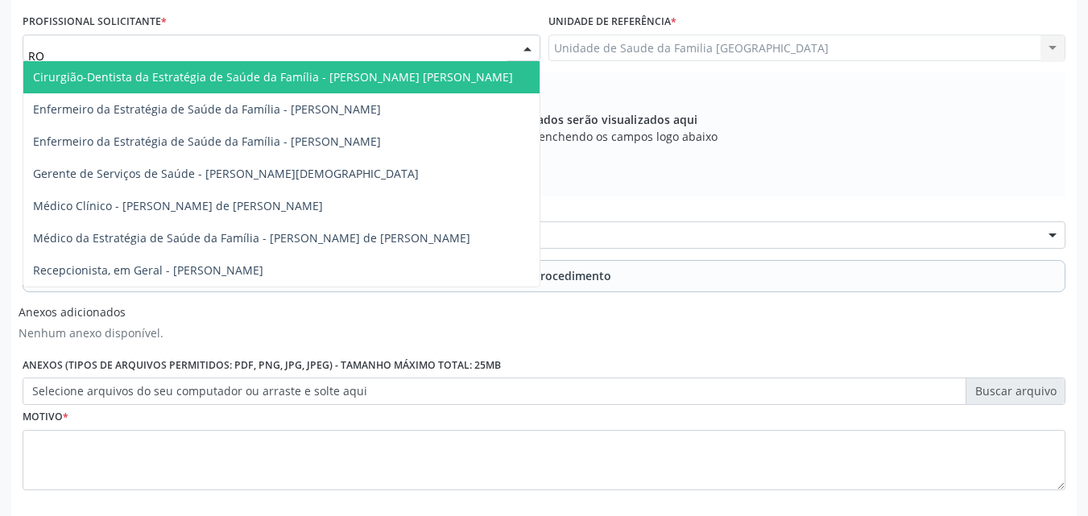
type input "ROD"
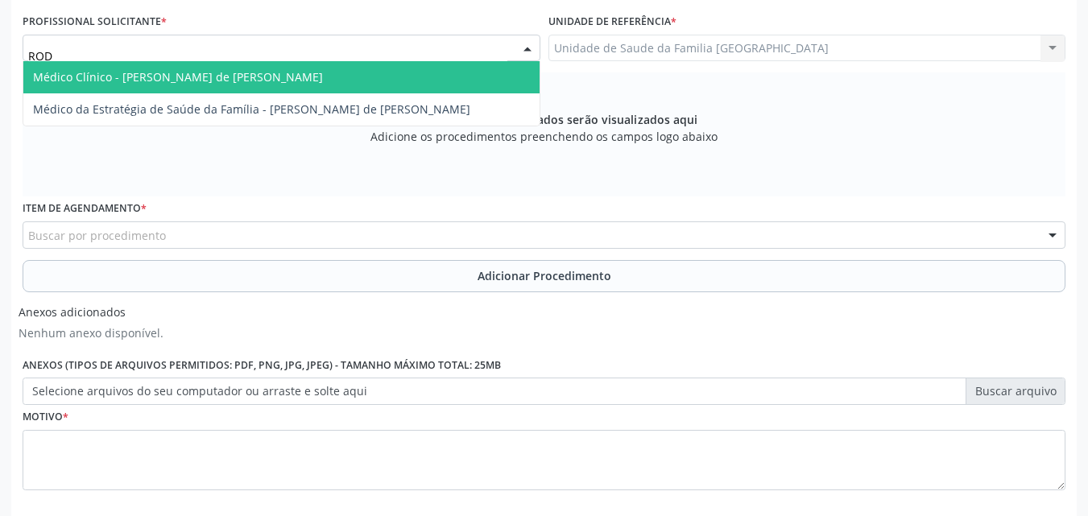
click at [229, 77] on span "Médico Clínico - [PERSON_NAME] de [PERSON_NAME]" at bounding box center [178, 76] width 290 height 15
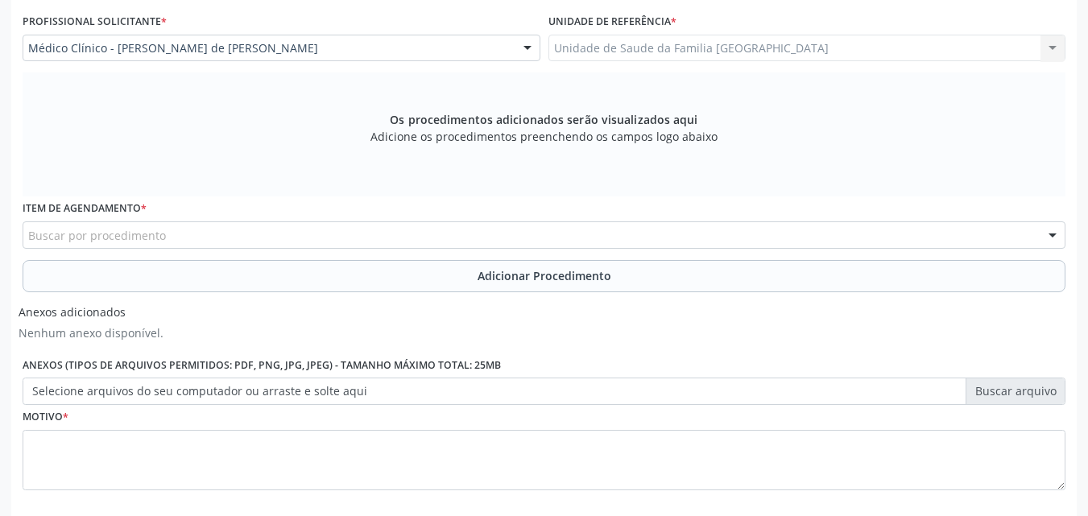
click at [199, 241] on div "Buscar por procedimento" at bounding box center [544, 234] width 1043 height 27
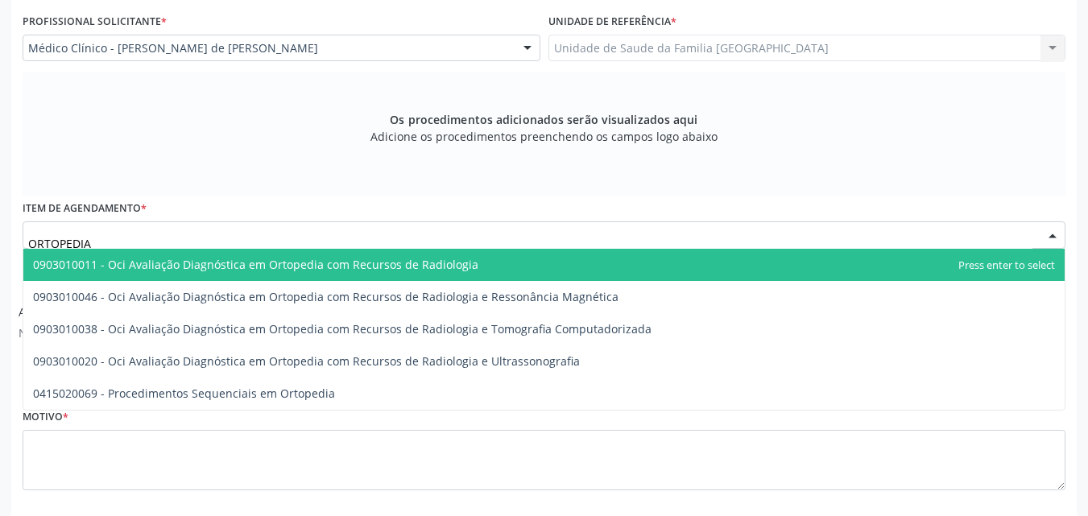
type input "ORTOPEDI"
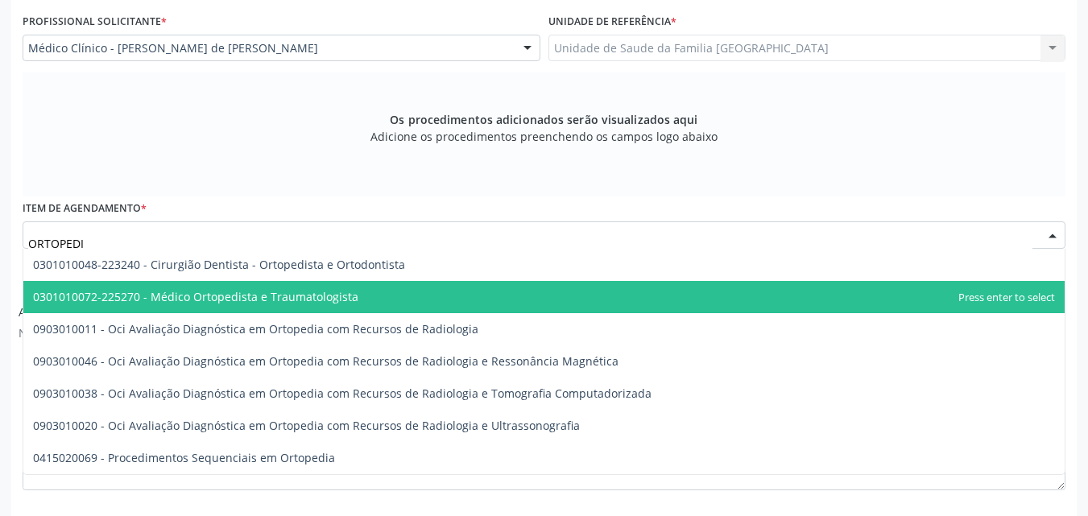
click at [180, 284] on span "0301010072-225270 - Médico Ortopedista e Traumatologista" at bounding box center [543, 297] width 1041 height 32
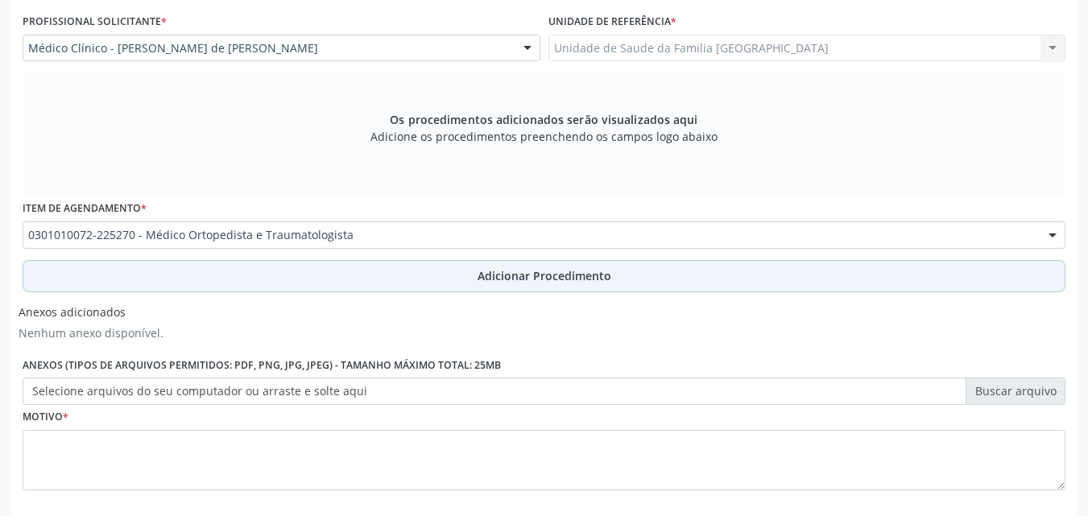
click at [201, 279] on button "Adicionar Procedimento" at bounding box center [544, 276] width 1043 height 32
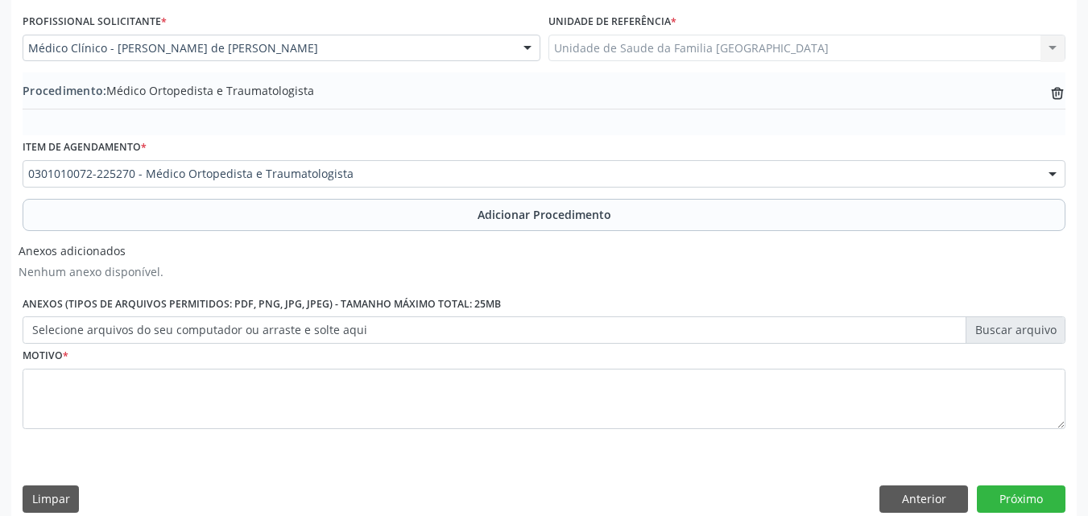
click at [156, 330] on label "Selecione arquivos do seu computador ou arraste e solte aqui" at bounding box center [544, 330] width 1043 height 27
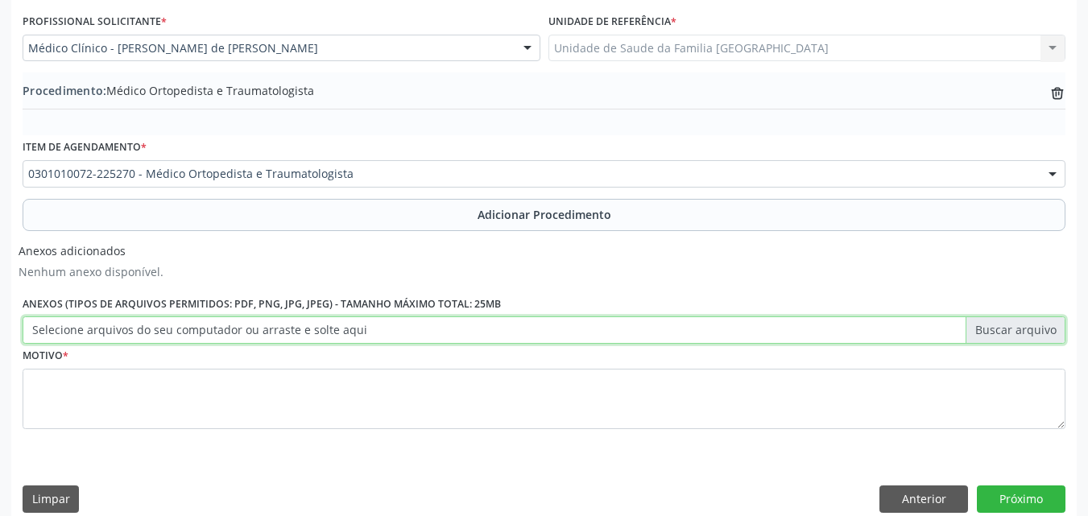
click at [156, 330] on input "Selecione arquivos do seu computador ou arraste e solte aqui" at bounding box center [544, 330] width 1043 height 27
type input "C:\fakepath\3.jpg"
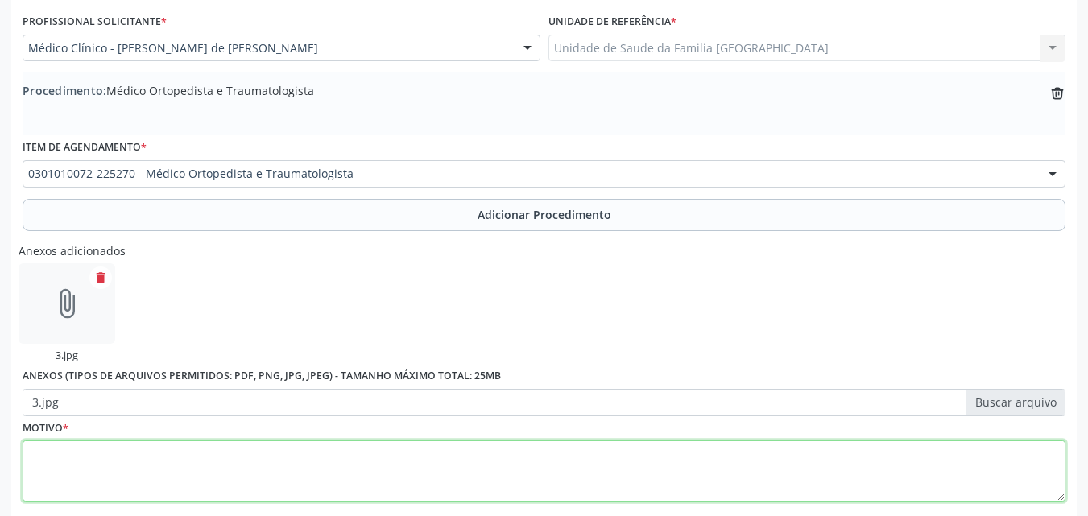
click at [230, 472] on textarea at bounding box center [544, 471] width 1043 height 61
type textarea "S"
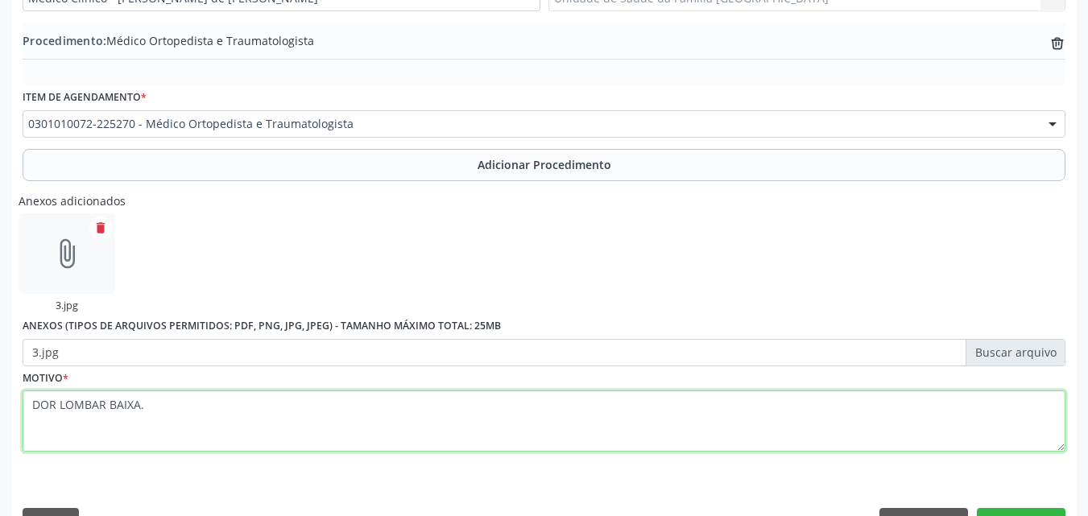
scroll to position [517, 0]
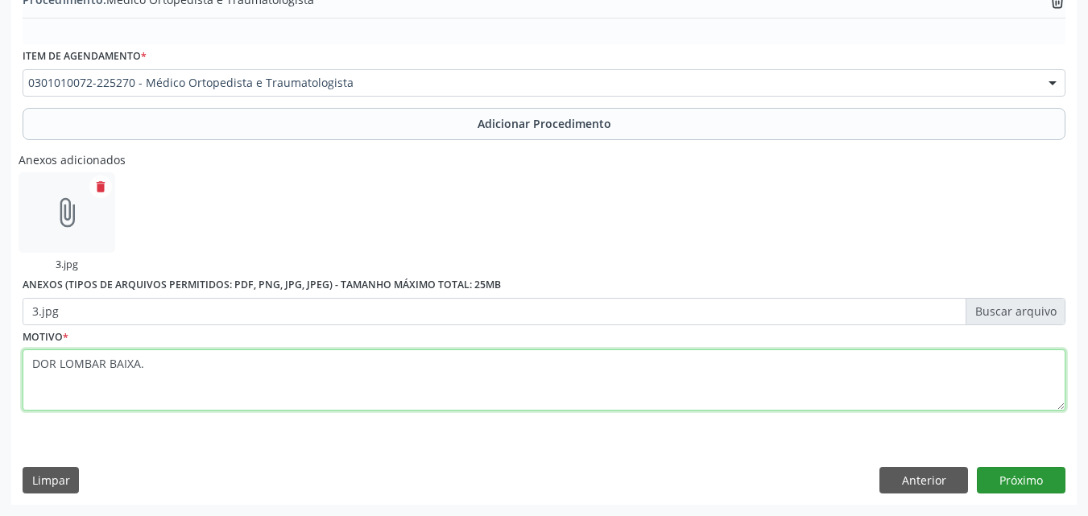
type textarea "DOR LOMBAR BAIXA."
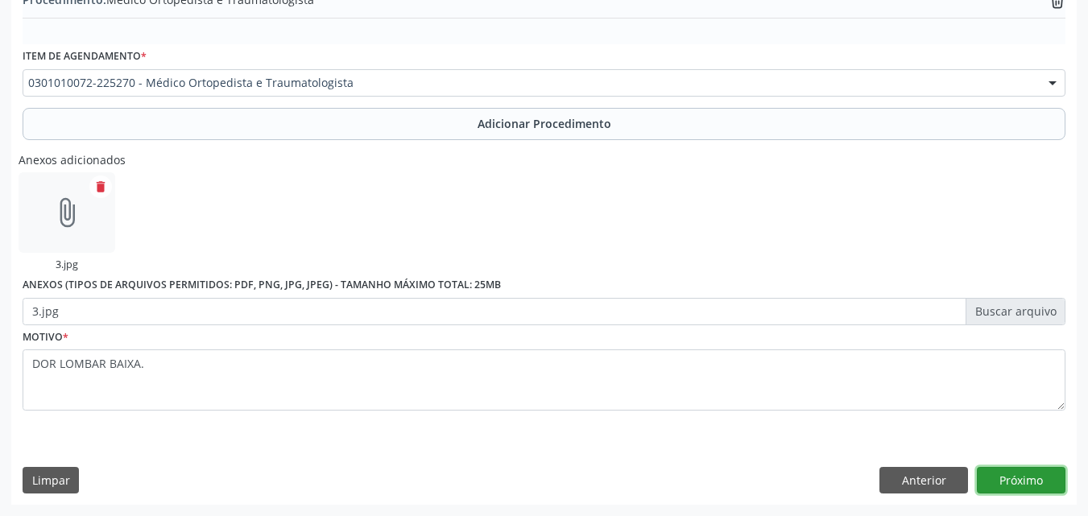
click at [1008, 477] on button "Próximo" at bounding box center [1021, 480] width 89 height 27
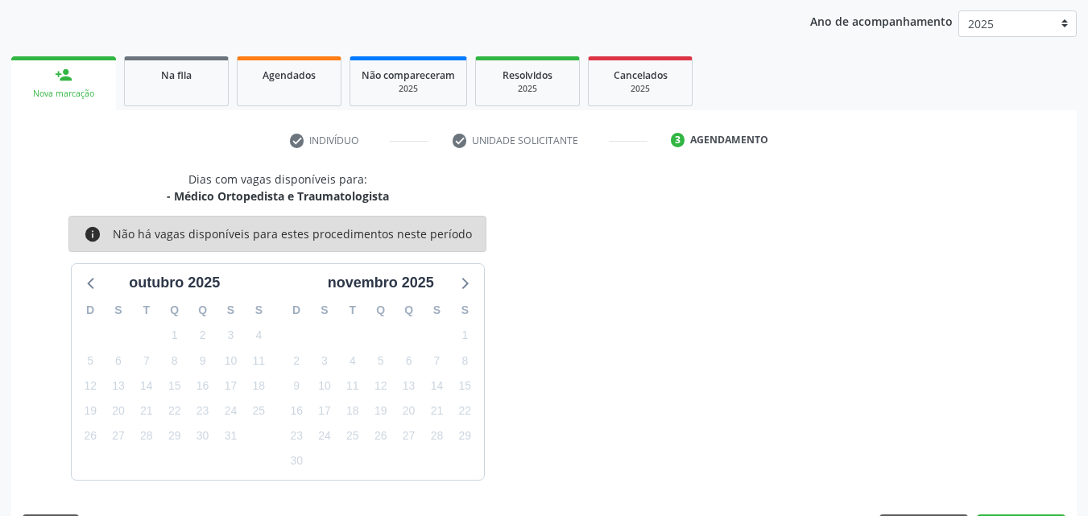
scroll to position [254, 0]
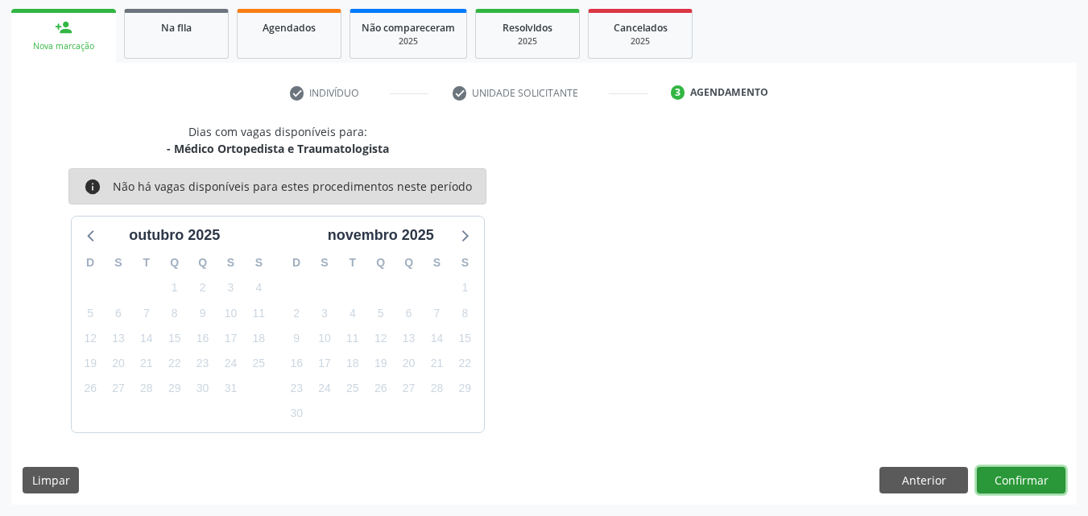
click at [1007, 481] on button "Confirmar" at bounding box center [1021, 480] width 89 height 27
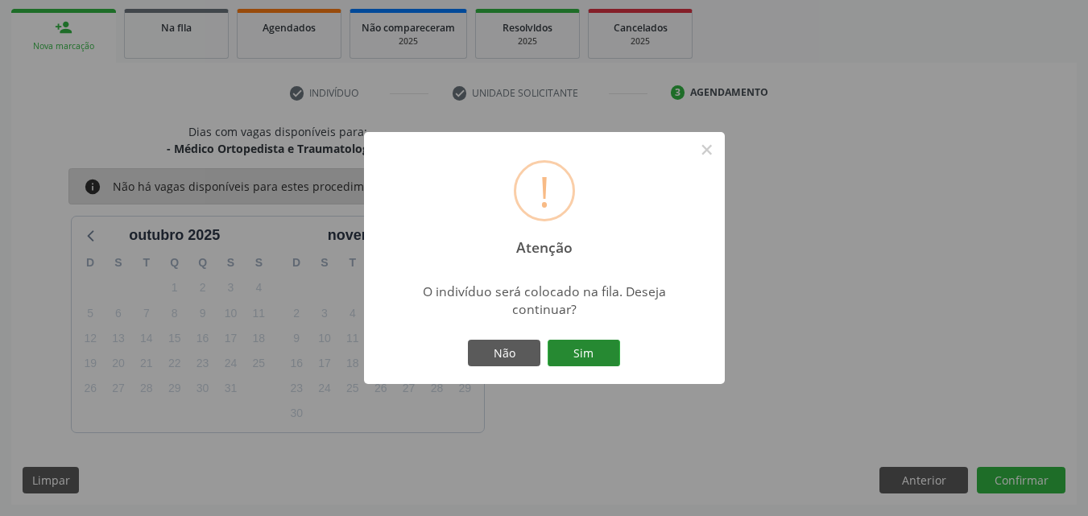
click at [572, 359] on button "Sim" at bounding box center [584, 353] width 72 height 27
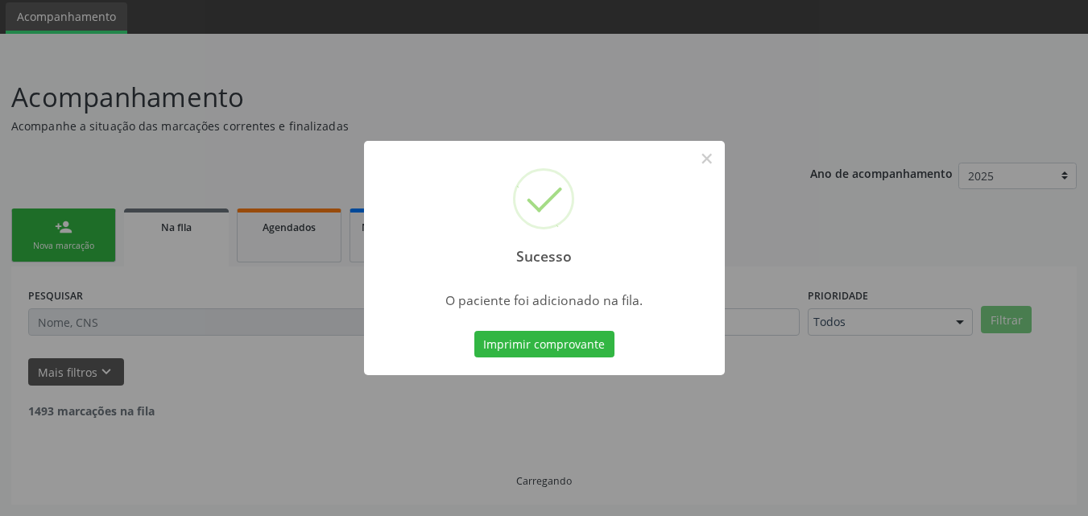
scroll to position [38, 0]
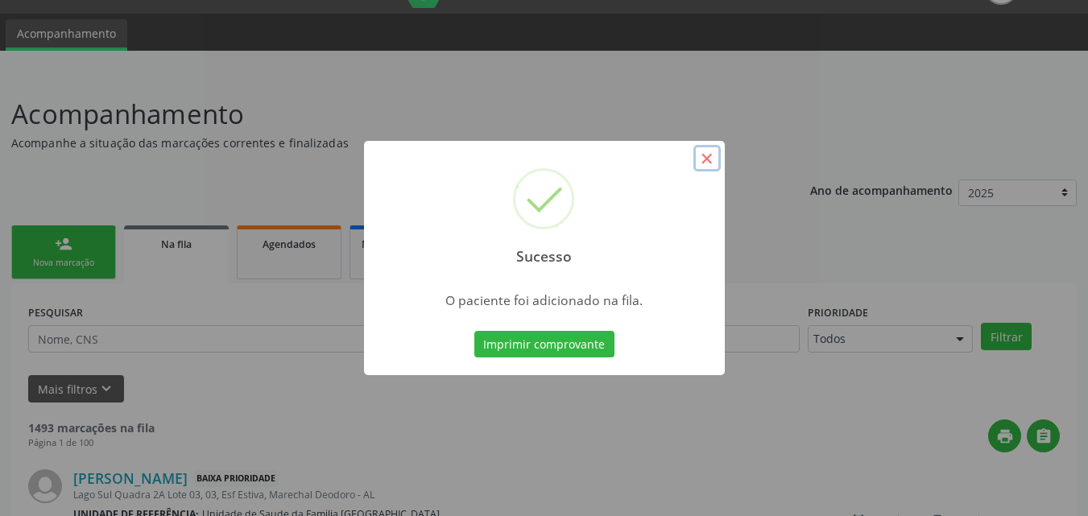
click at [706, 159] on button "×" at bounding box center [706, 158] width 27 height 27
